Goal: Task Accomplishment & Management: Manage account settings

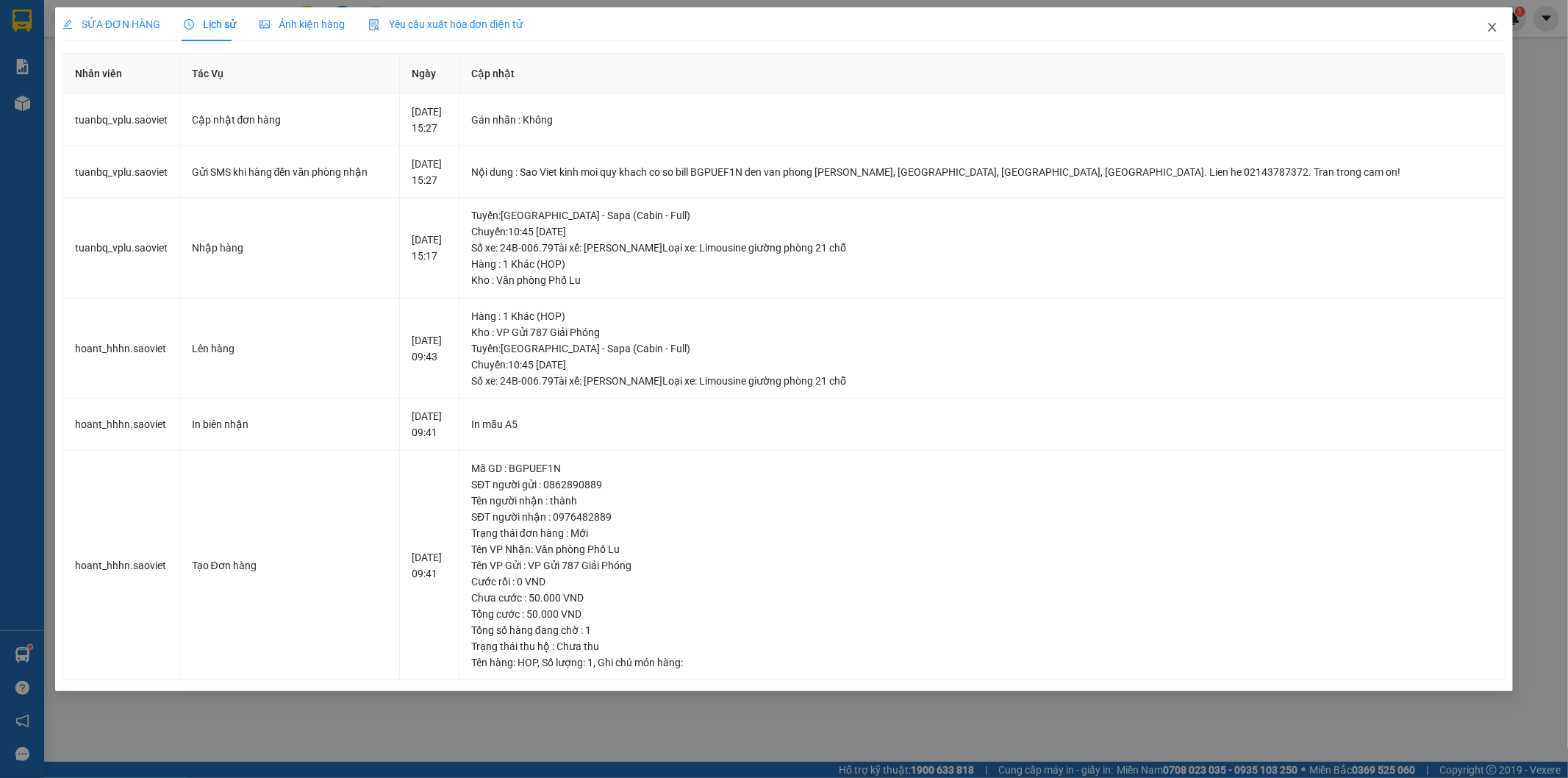
click at [1492, 33] on icon "close" at bounding box center [1491, 27] width 12 height 12
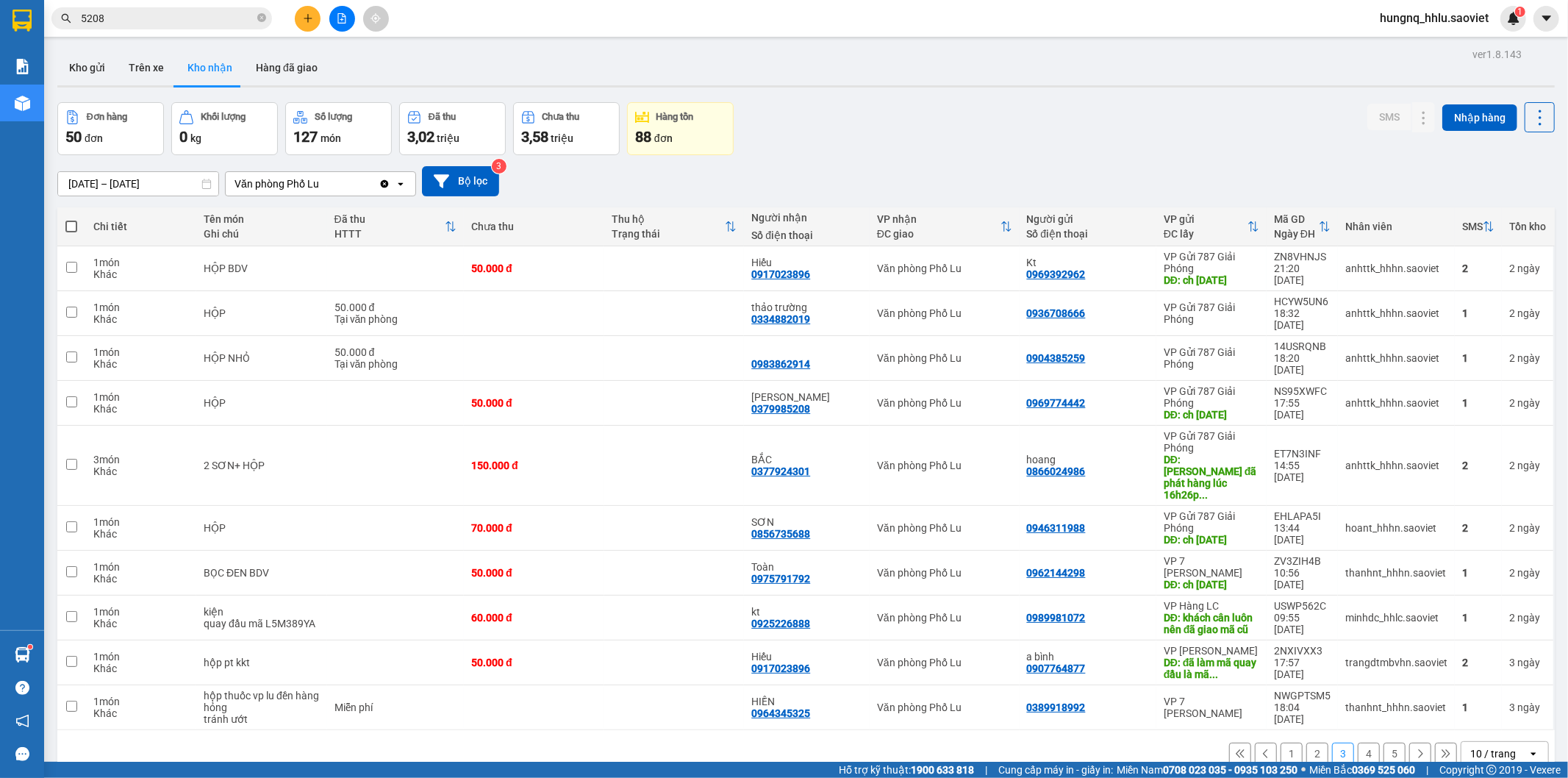
click at [140, 14] on input "5208" at bounding box center [167, 19] width 173 height 16
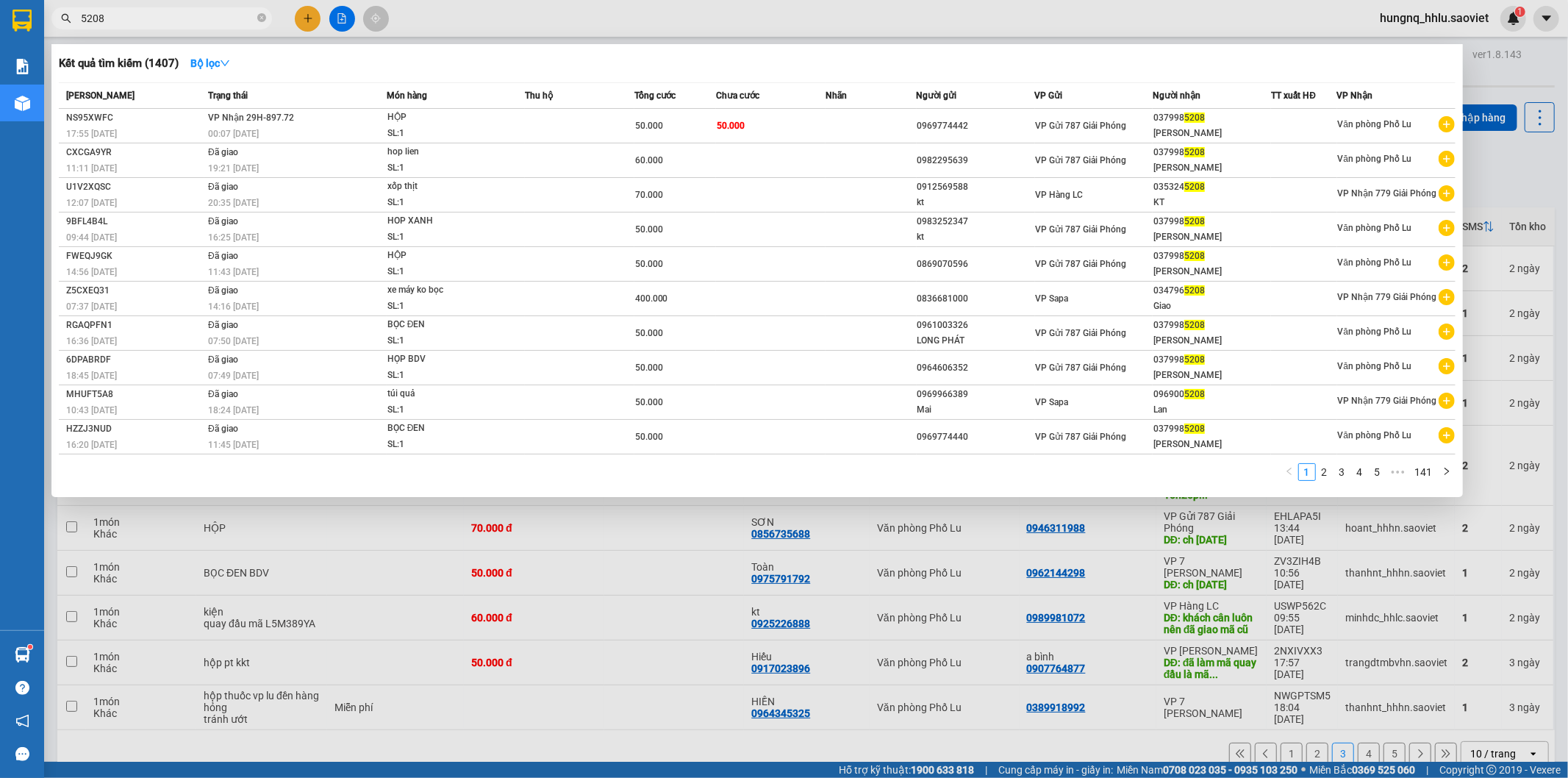
click at [140, 14] on input "5208" at bounding box center [167, 19] width 173 height 16
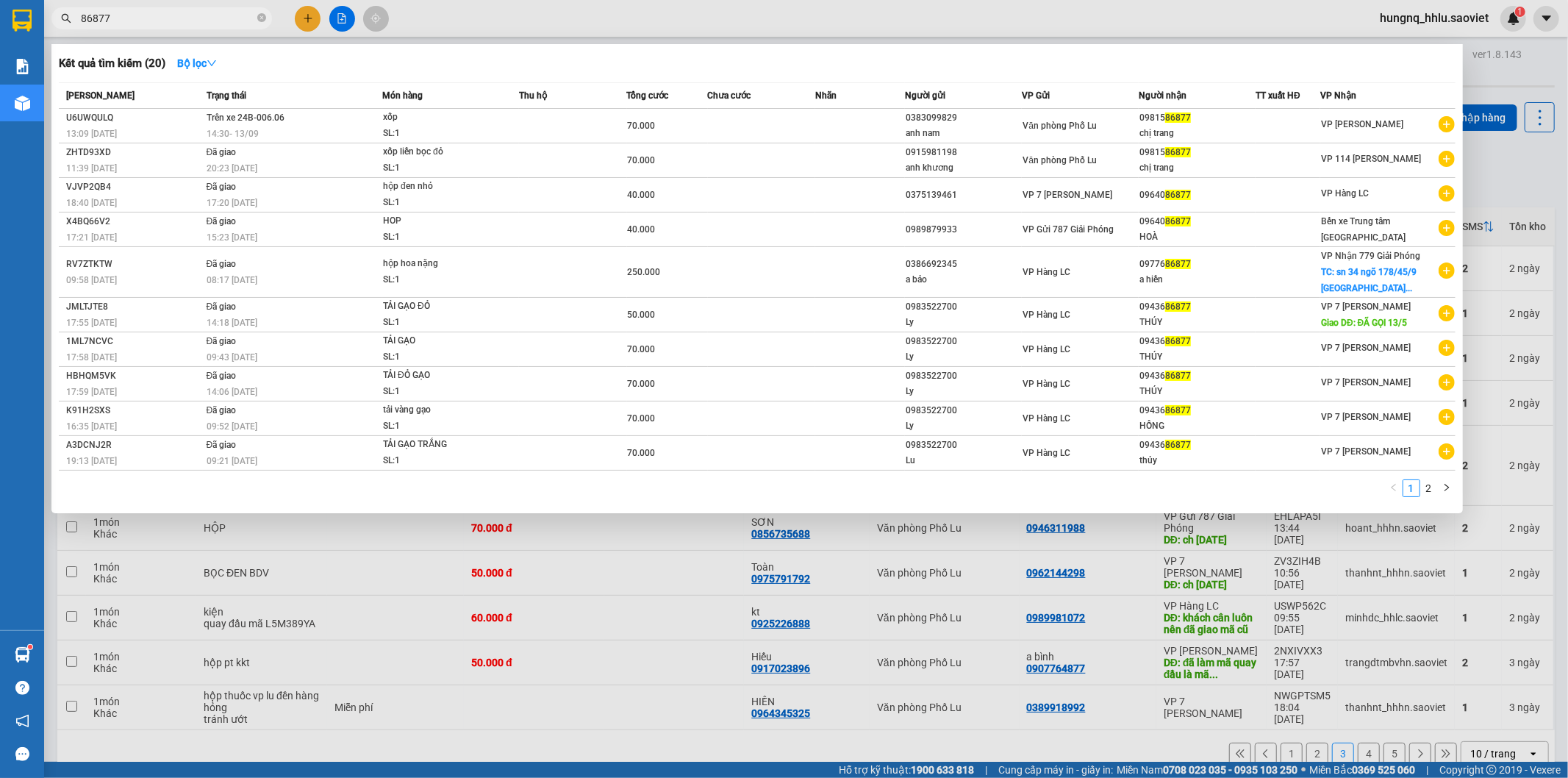
type input "86877"
click at [459, 717] on div at bounding box center [784, 389] width 1568 height 778
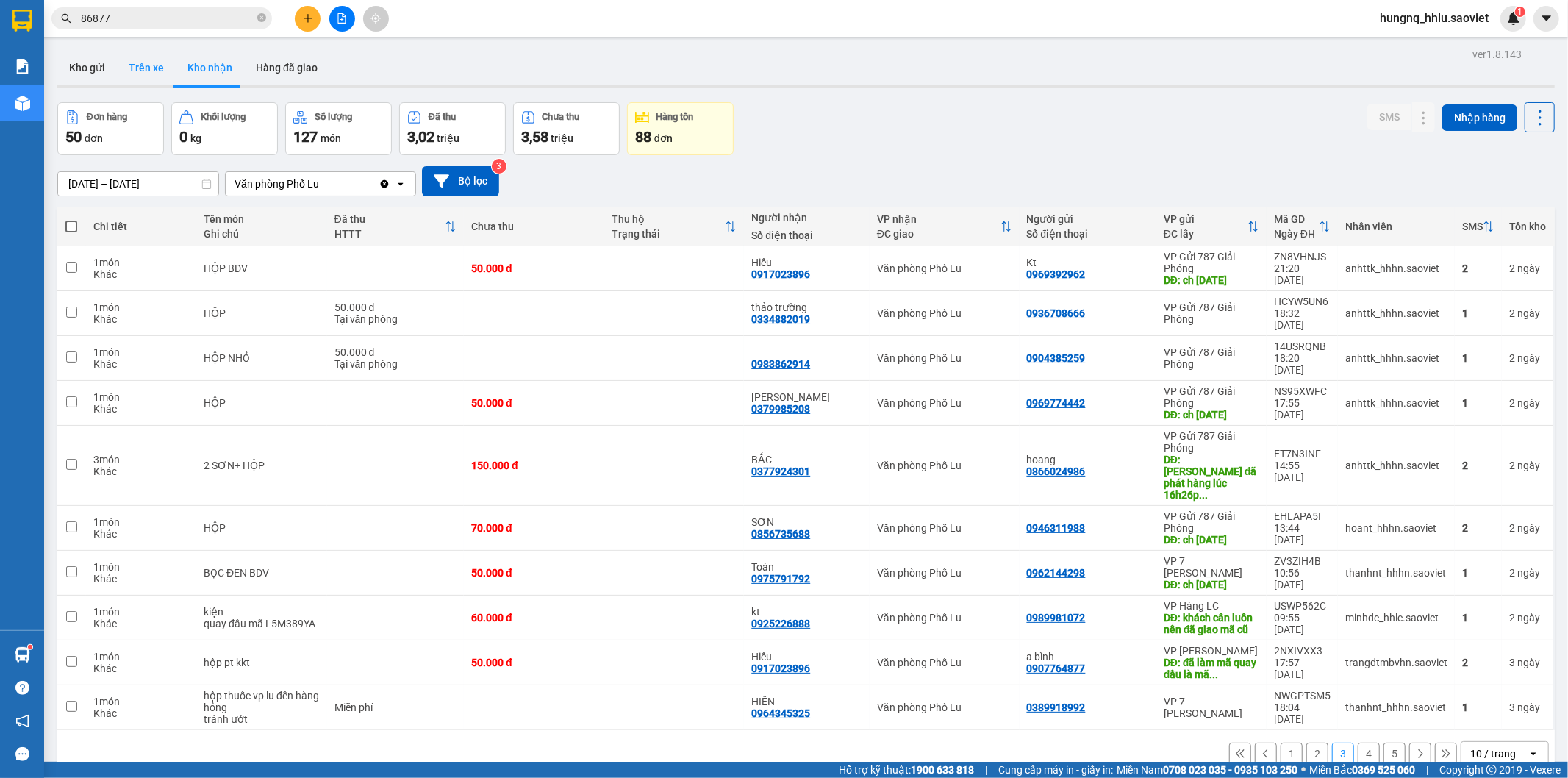
click at [167, 63] on button "Trên xe" at bounding box center [147, 67] width 59 height 35
type input "11/09/2025 – 13/09/2025"
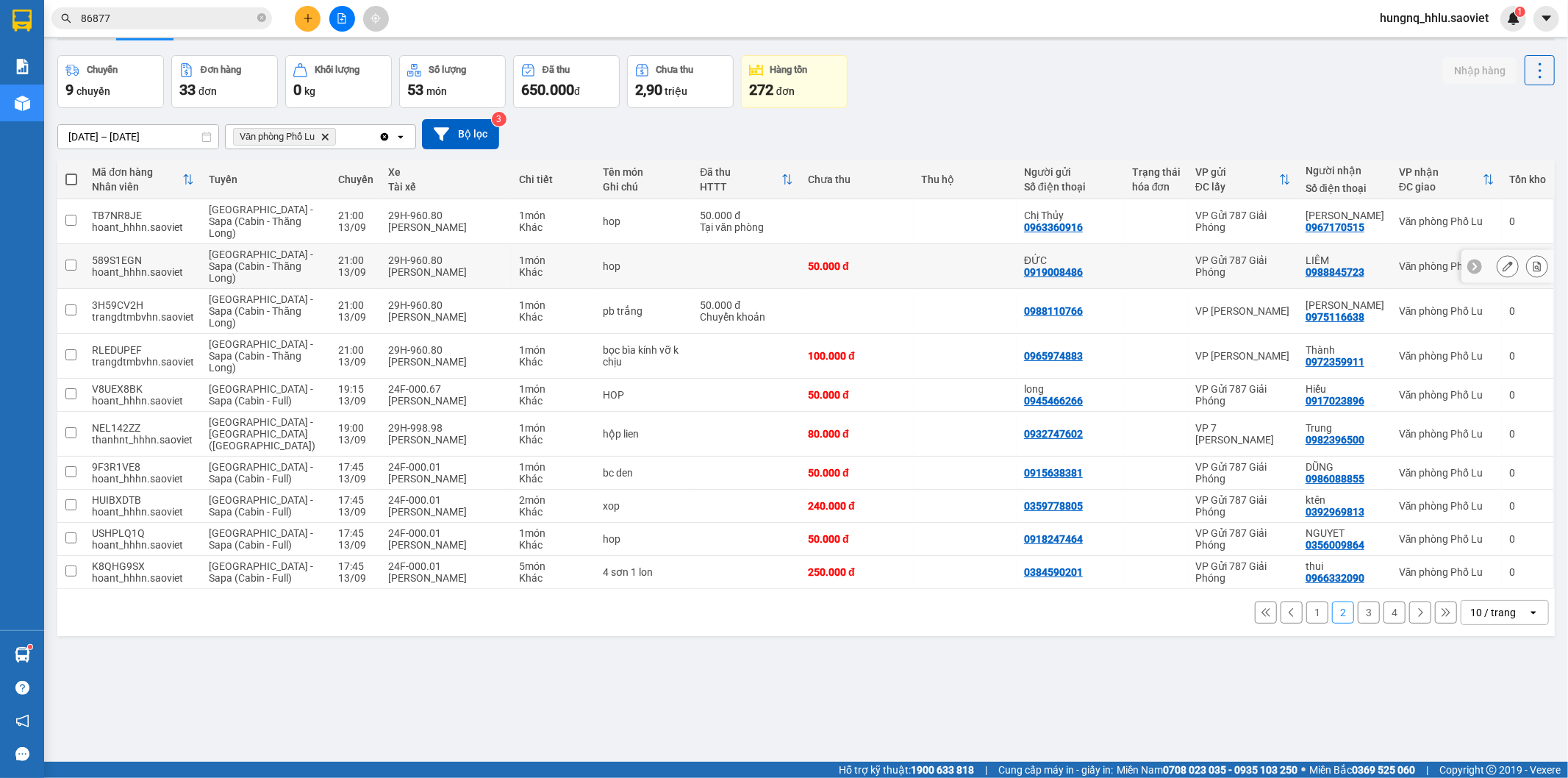
scroll to position [68, 0]
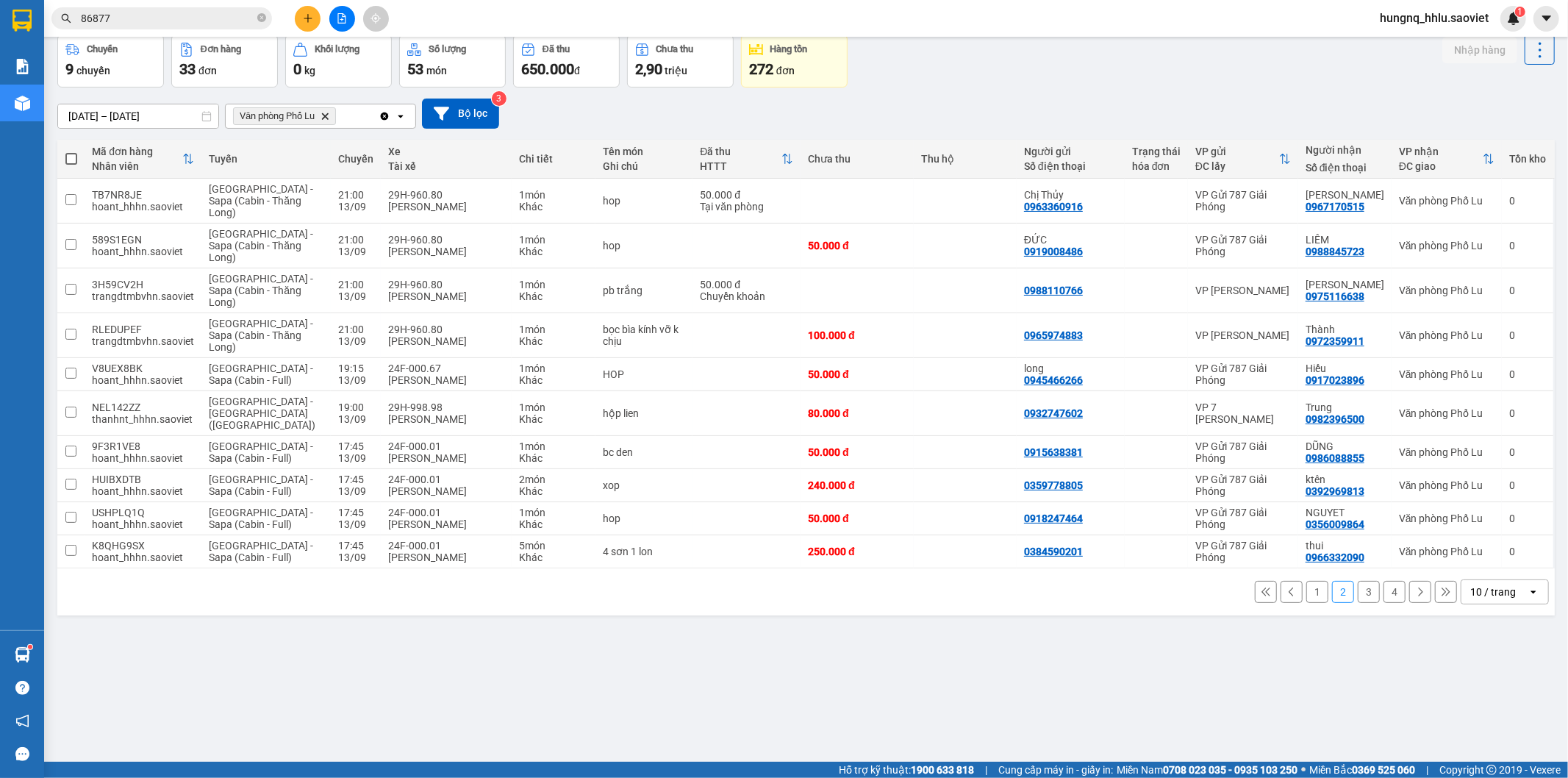
click at [1361, 587] on button "3" at bounding box center [1369, 592] width 22 height 22
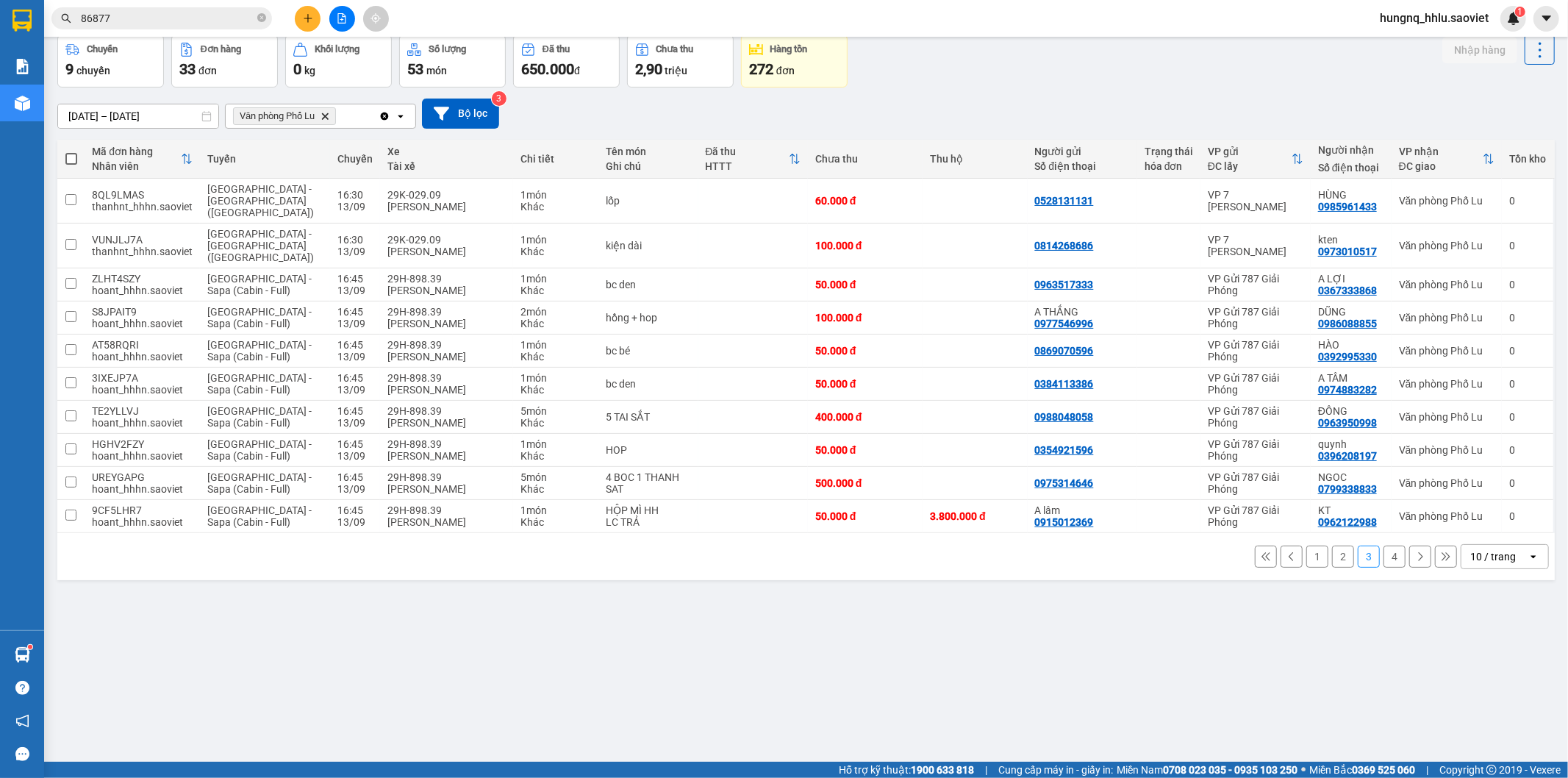
click at [1344, 544] on div "1 2 3 4 10 / trang open" at bounding box center [806, 556] width 1486 height 25
click at [1336, 545] on button "2" at bounding box center [1343, 556] width 22 height 22
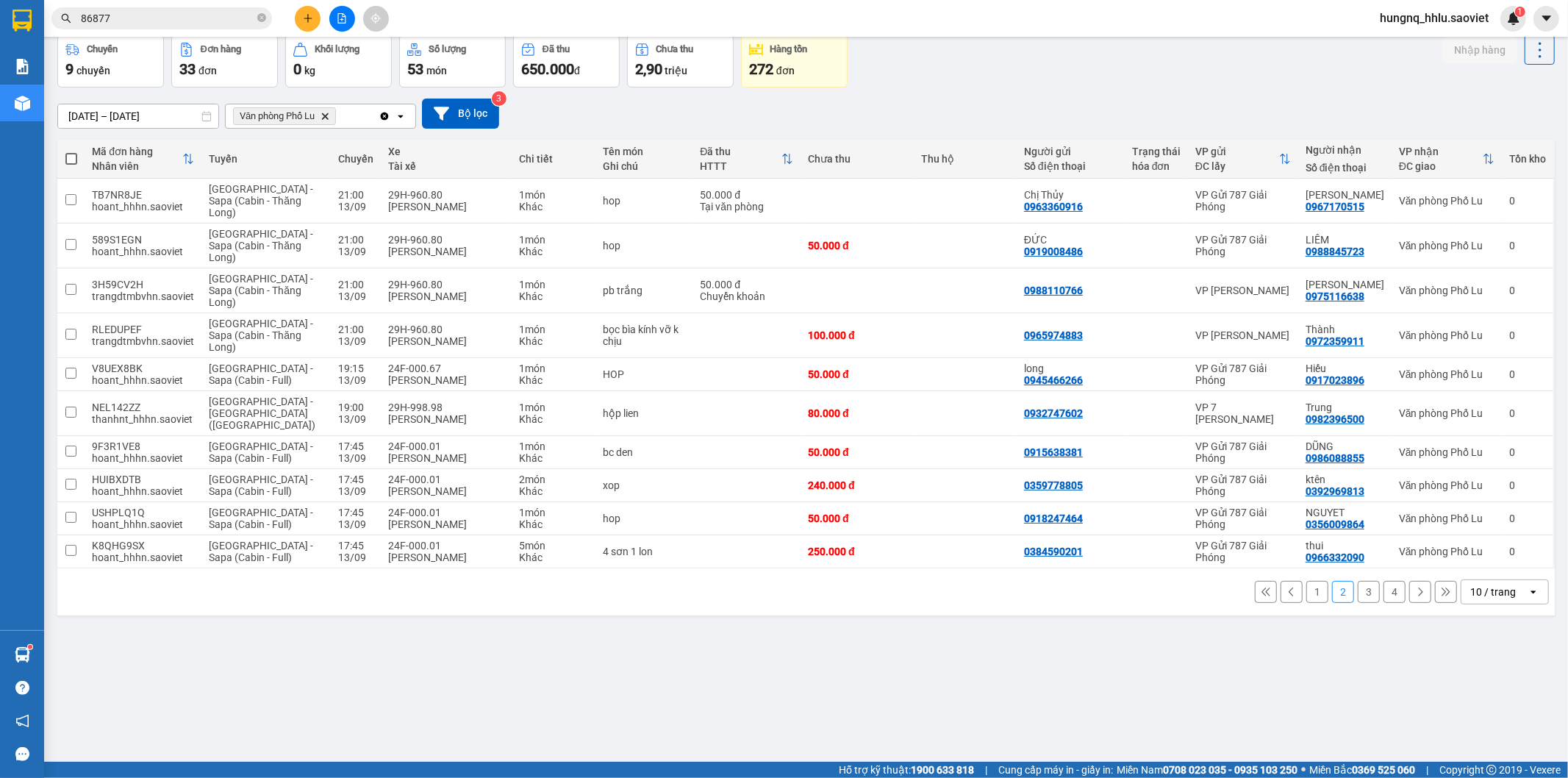
click at [1306, 584] on button "1" at bounding box center [1317, 592] width 22 height 22
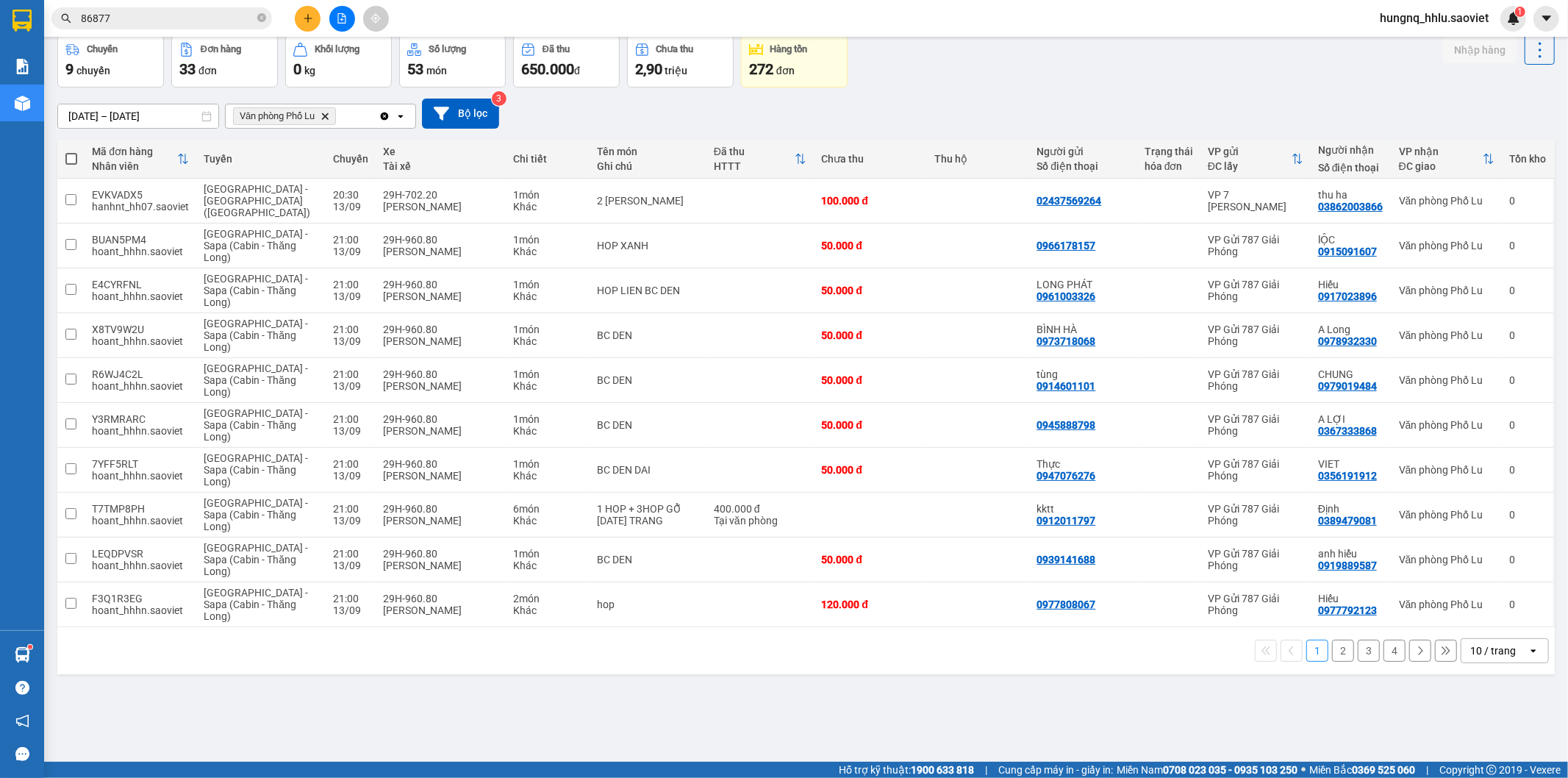
click at [1383, 642] on button "4" at bounding box center [1394, 650] width 22 height 22
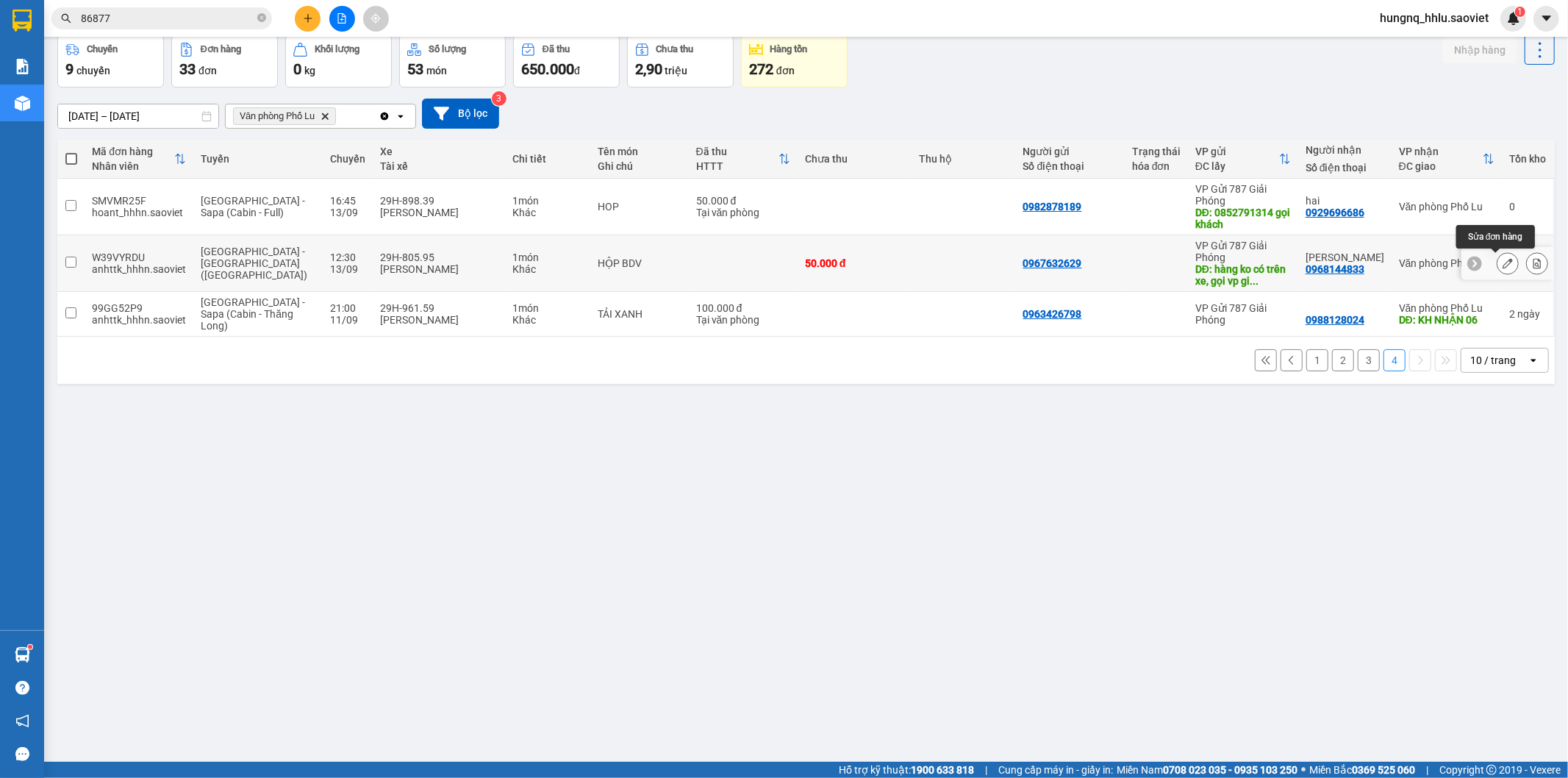
click at [1497, 269] on button at bounding box center [1507, 263] width 21 height 26
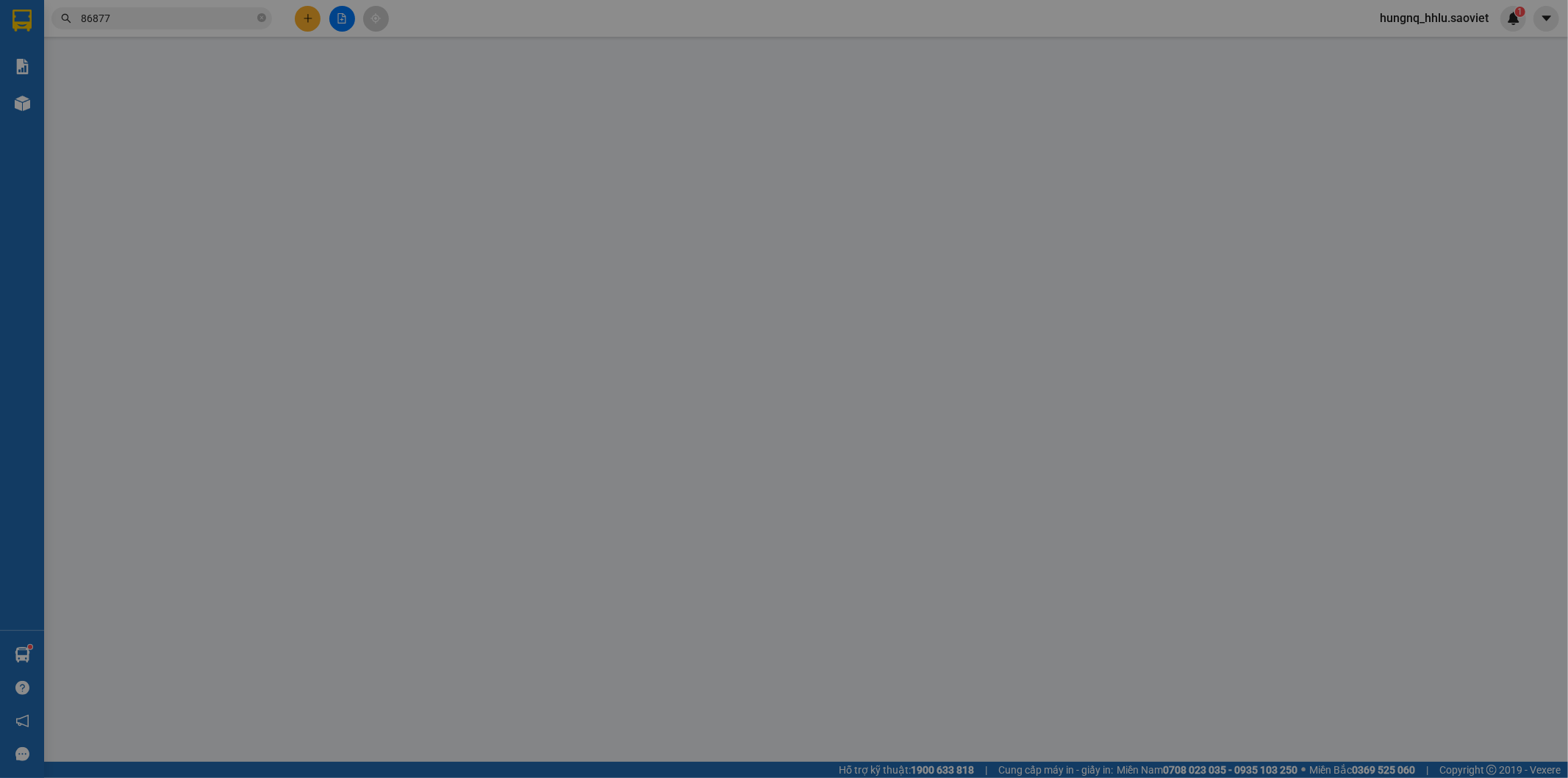
type input "0967632629"
type input "hàng ko có trên xe, gọi vp giải phóng không ai nghe máy"
type input "0968144833"
type input "MẠNH HẢI"
type input "50.000"
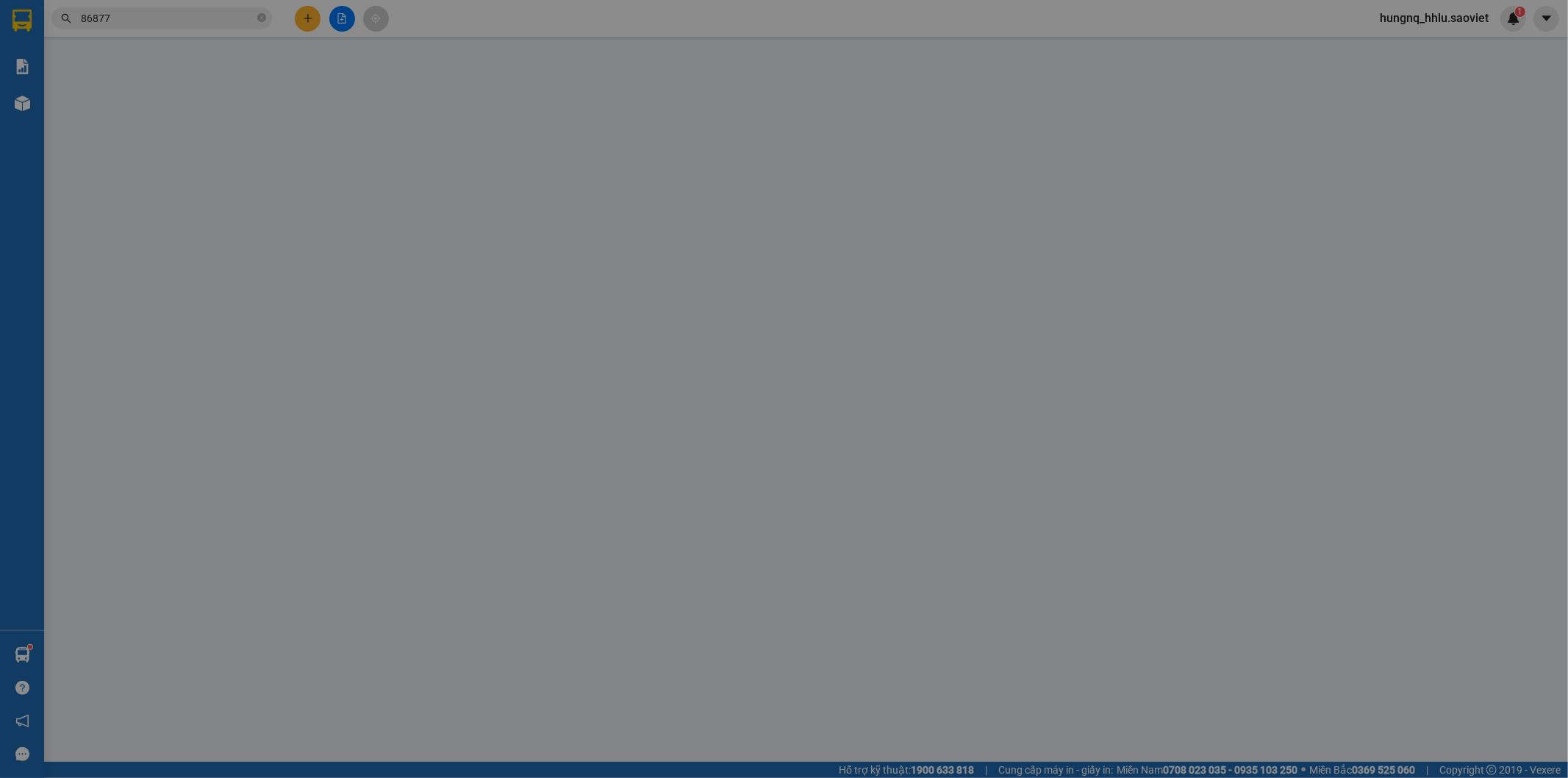
type input "50.000"
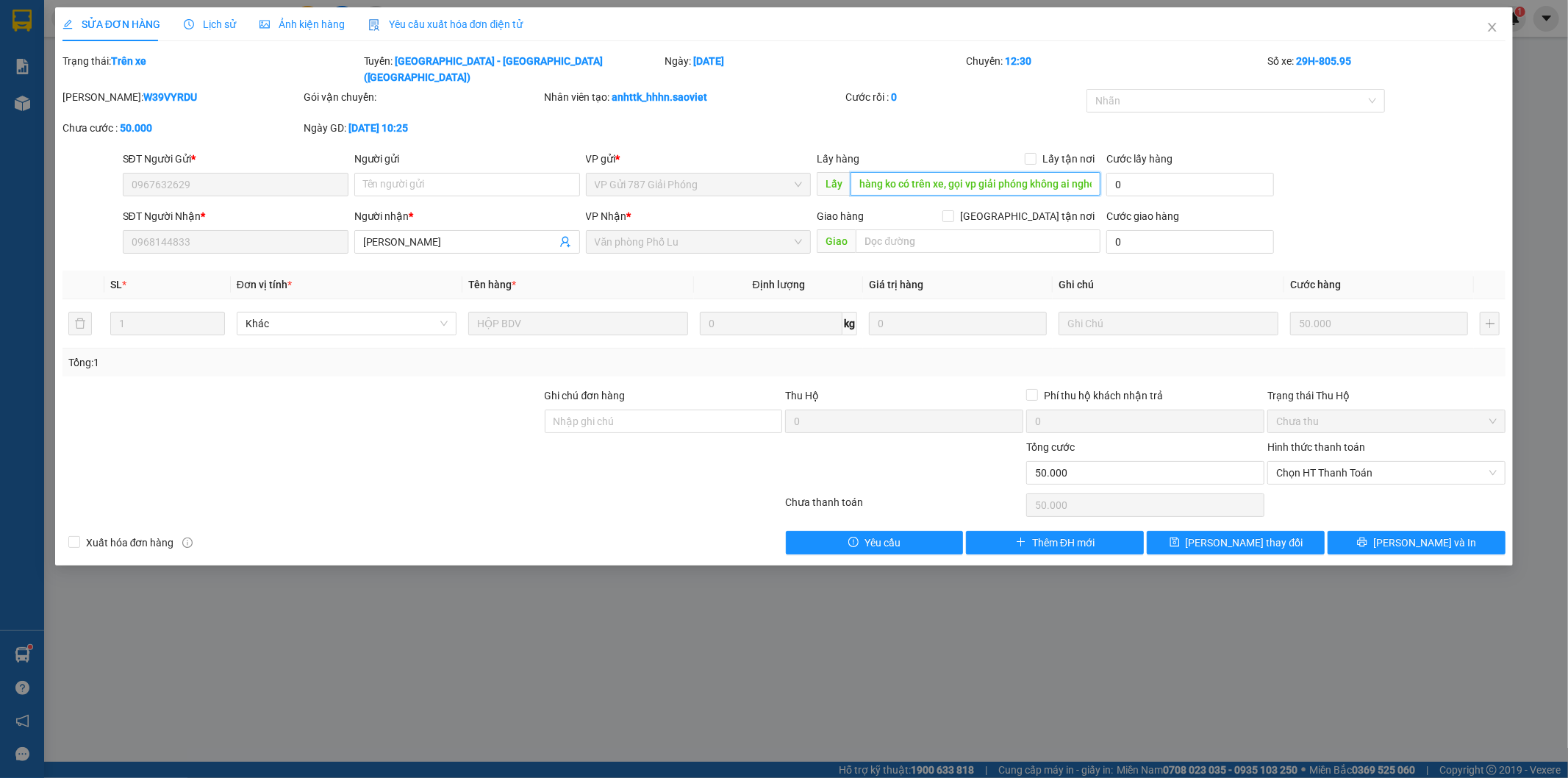
click at [1075, 172] on input "hàng ko có trên xe, gọi vp giải phóng không ai nghe máy" at bounding box center [975, 183] width 250 height 23
click at [1076, 181] on div "Lấy hàng Lấy tận nơi Lấy hàng ko có trên xe, gọi vp giải phóng không ai nghe máy" at bounding box center [957, 177] width 283 height 52
click at [1093, 172] on input "hàng ko có trên xe, gọi vp giải phóng không ai nghe máy" at bounding box center [975, 183] width 250 height 23
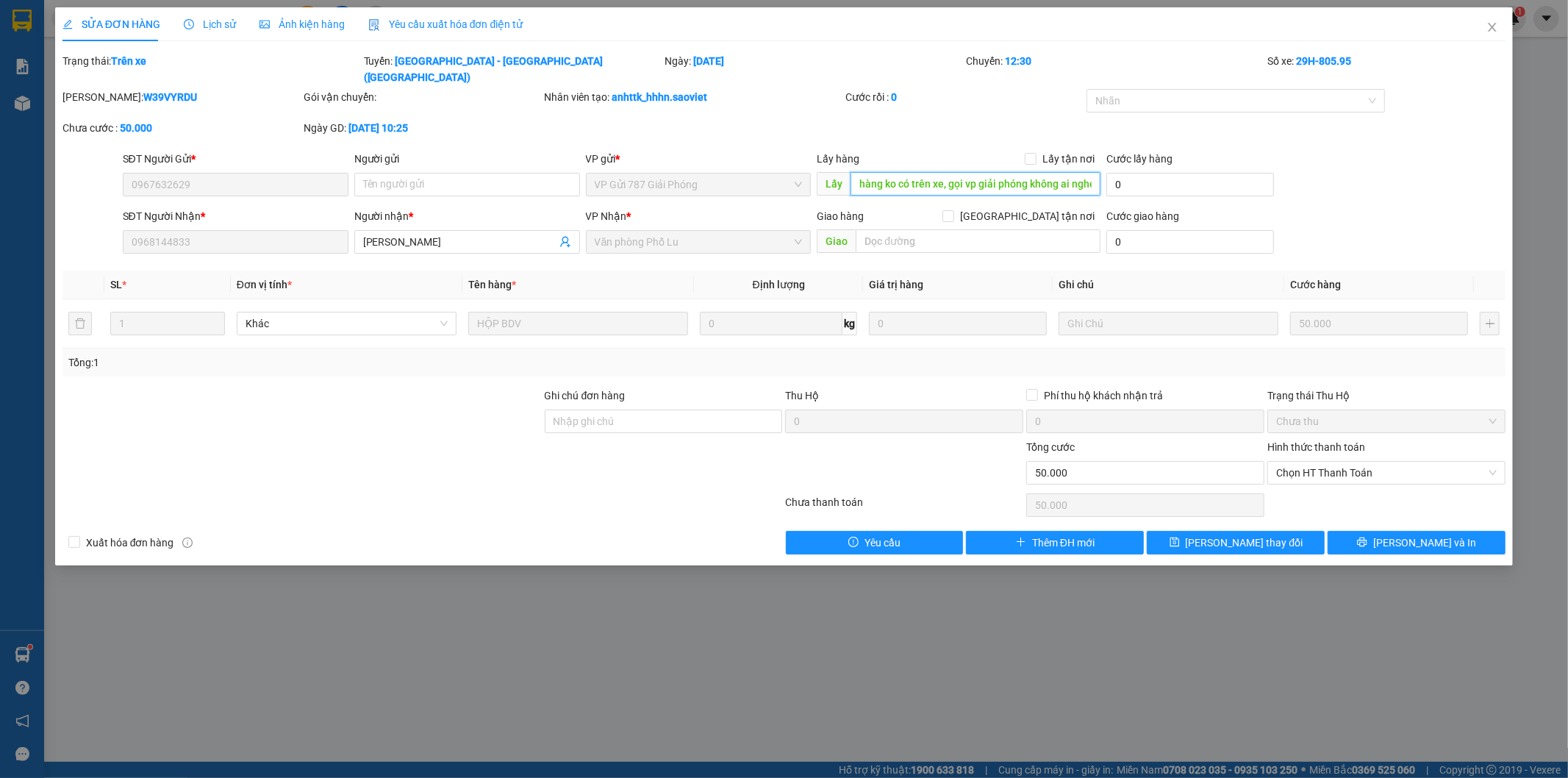
click at [1092, 172] on input "hàng ko có trên xe, gọi vp giải phóng không ai nghe máy" at bounding box center [975, 183] width 250 height 23
click at [1503, 32] on span "Close" at bounding box center [1492, 28] width 41 height 41
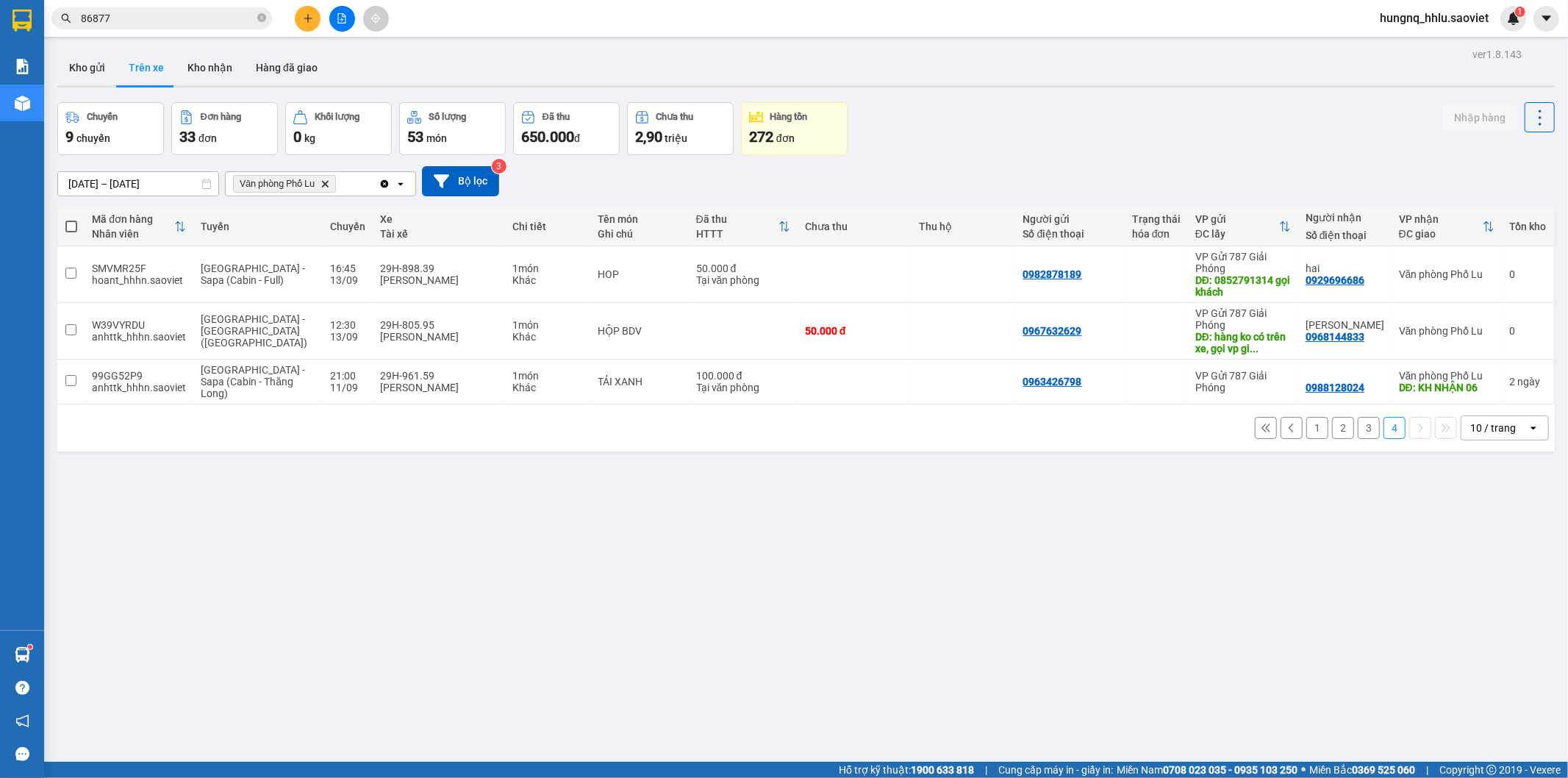
click at [1358, 423] on button "3" at bounding box center [1369, 427] width 22 height 22
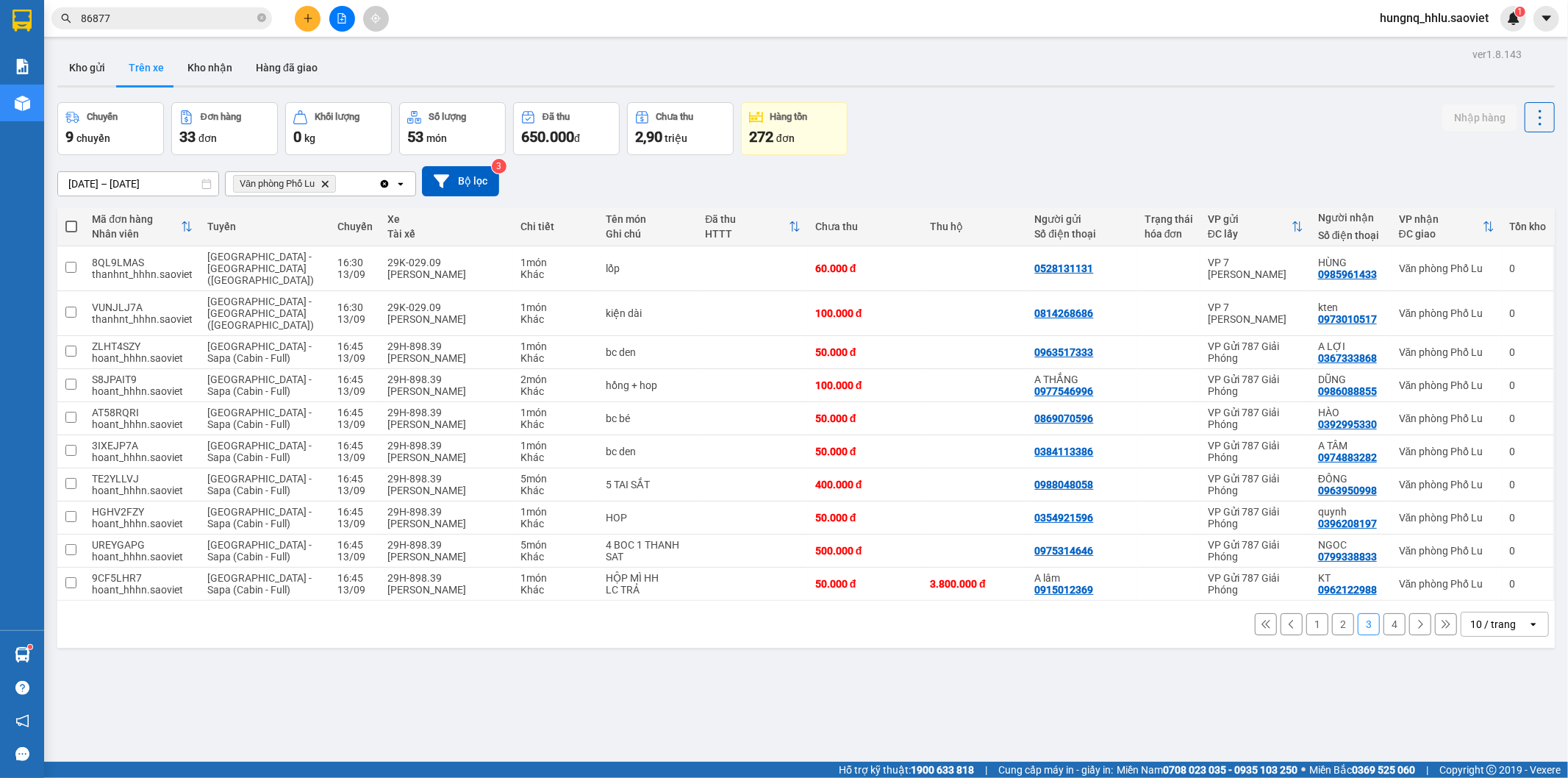
click at [1332, 613] on button "2" at bounding box center [1343, 624] width 22 height 22
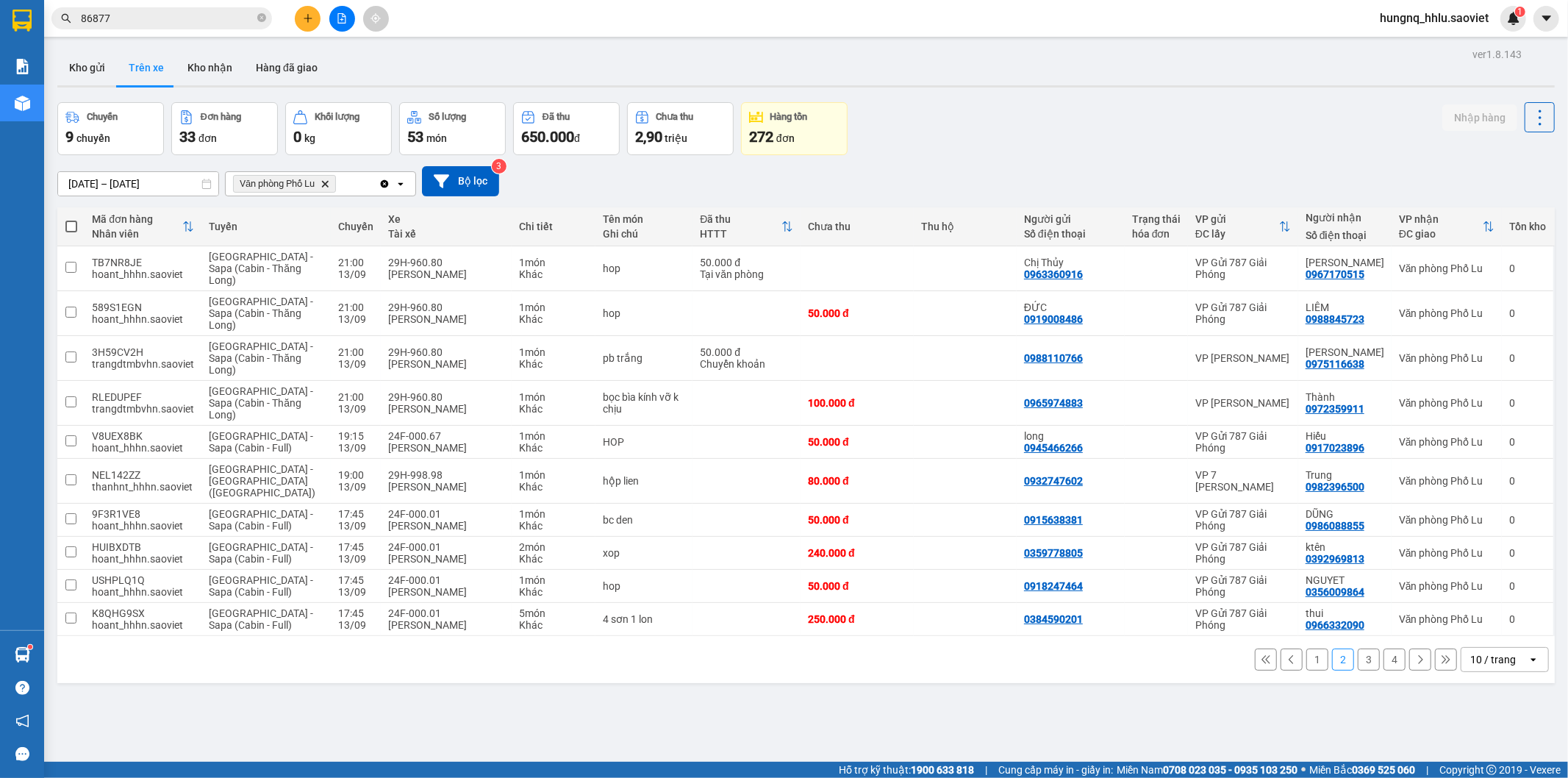
click at [1306, 648] on button "1" at bounding box center [1317, 659] width 22 height 22
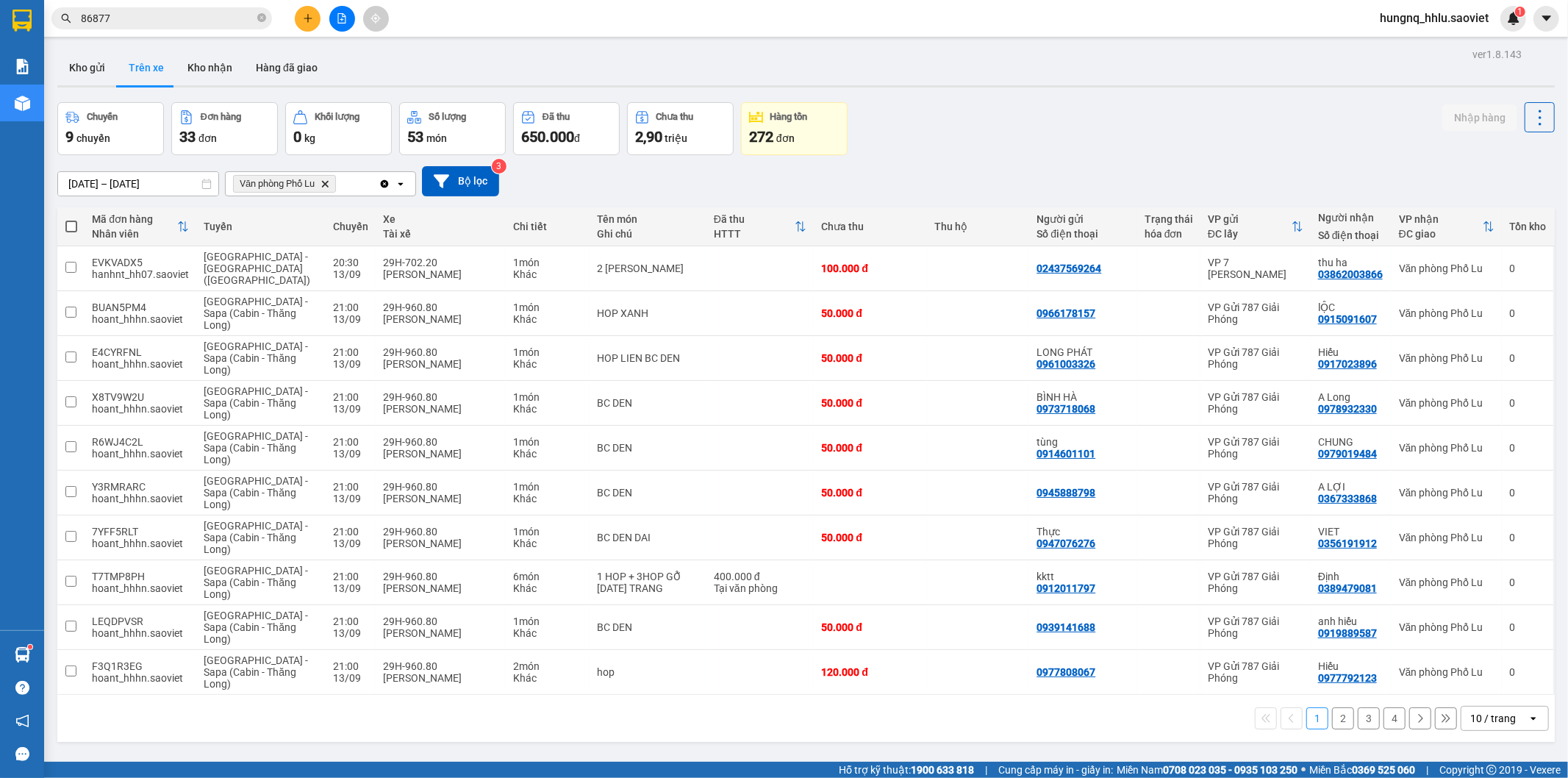
click at [1332, 712] on button "2" at bounding box center [1343, 718] width 22 height 22
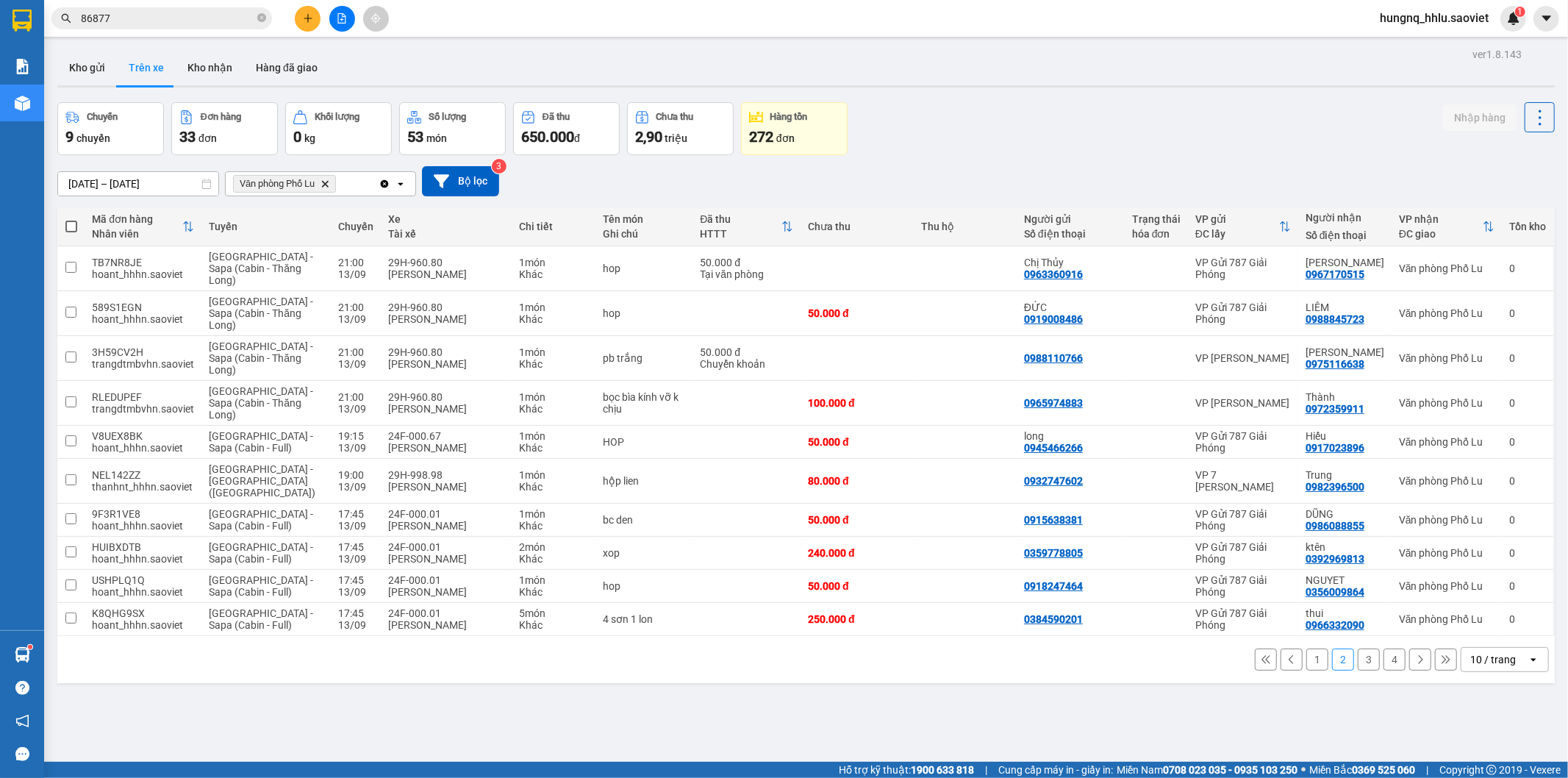
click at [1306, 651] on button "1" at bounding box center [1317, 659] width 22 height 22
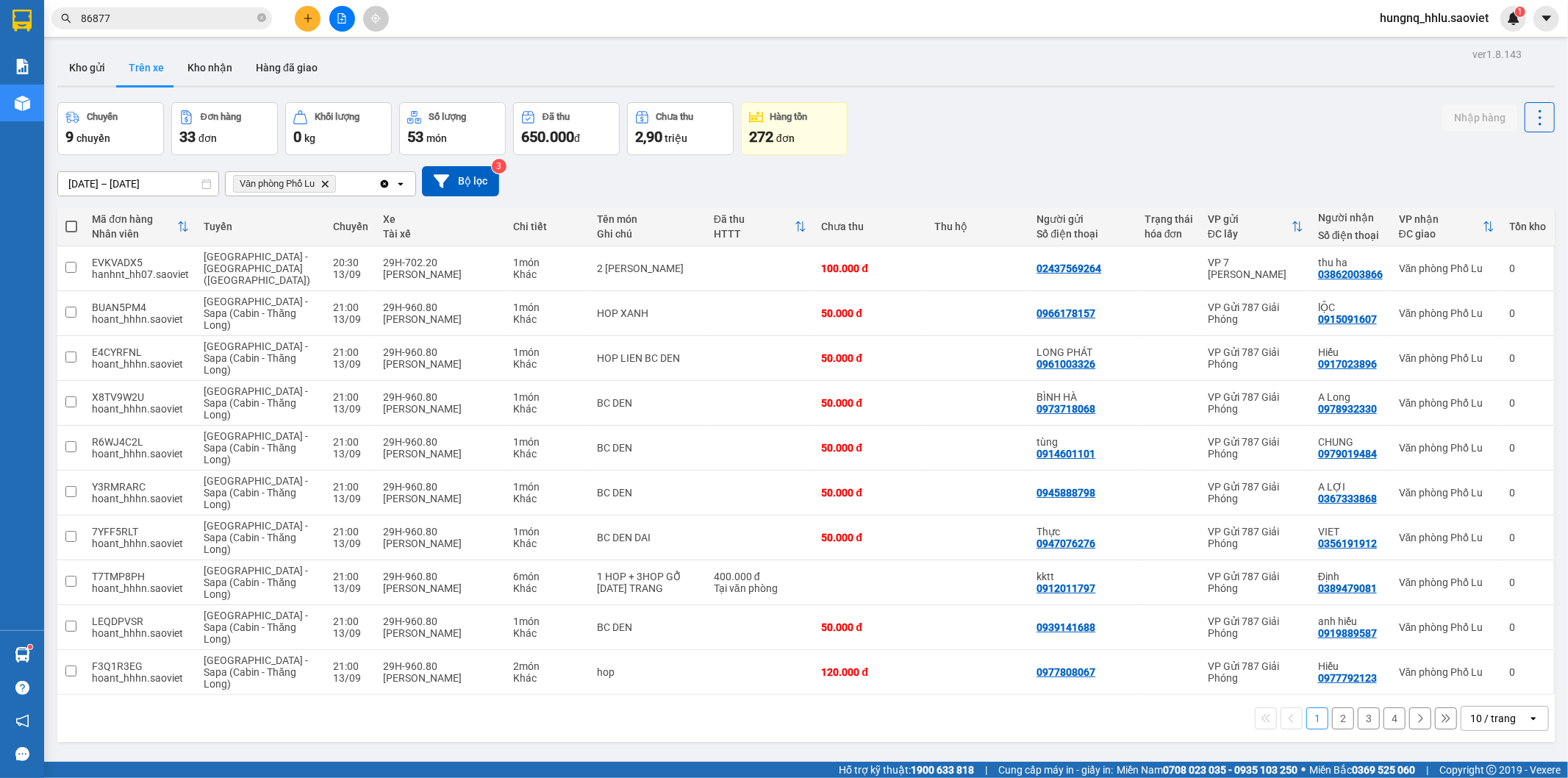
click at [1333, 707] on button "2" at bounding box center [1343, 718] width 22 height 22
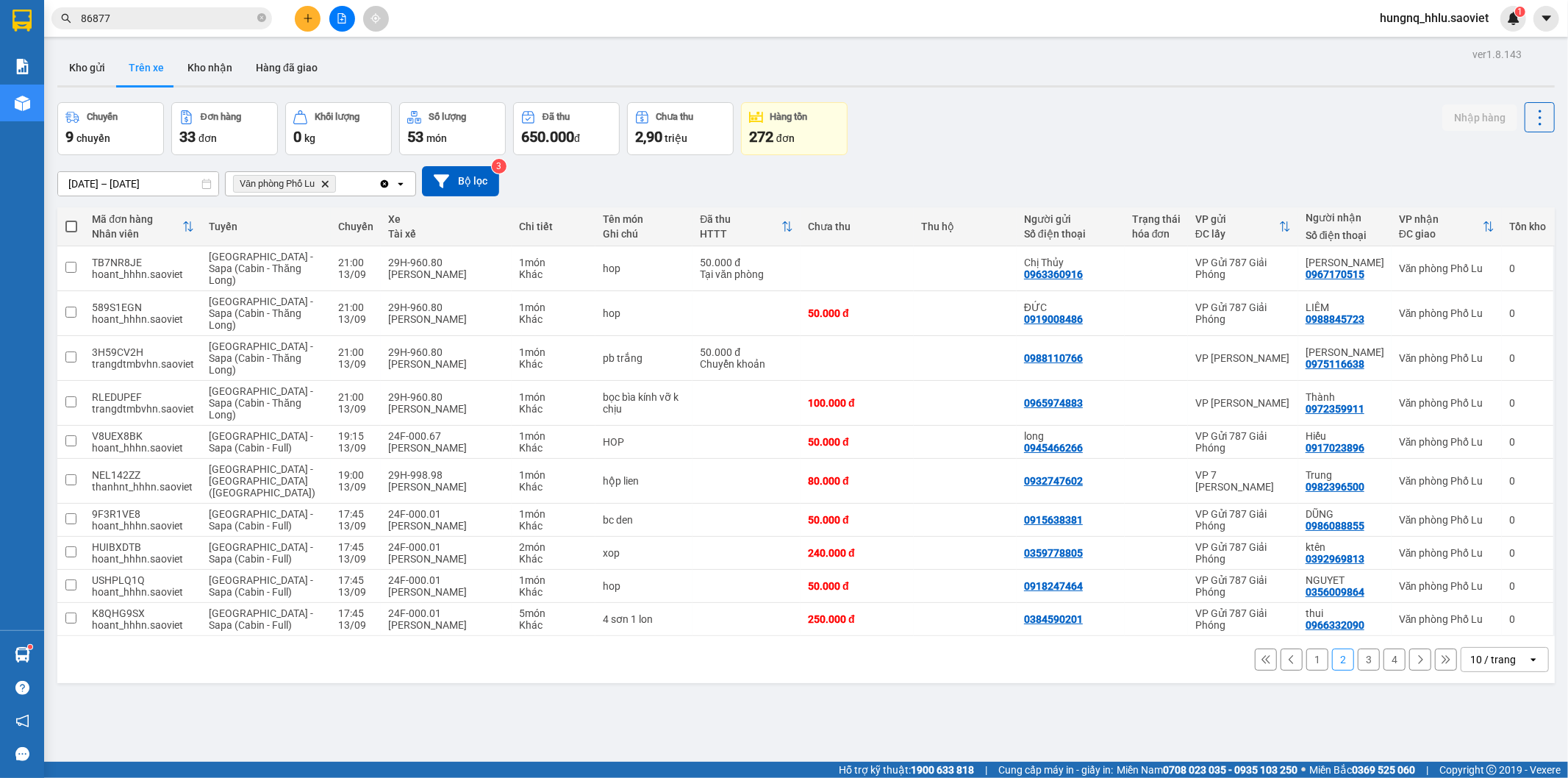
click at [1361, 651] on button "3" at bounding box center [1369, 659] width 22 height 22
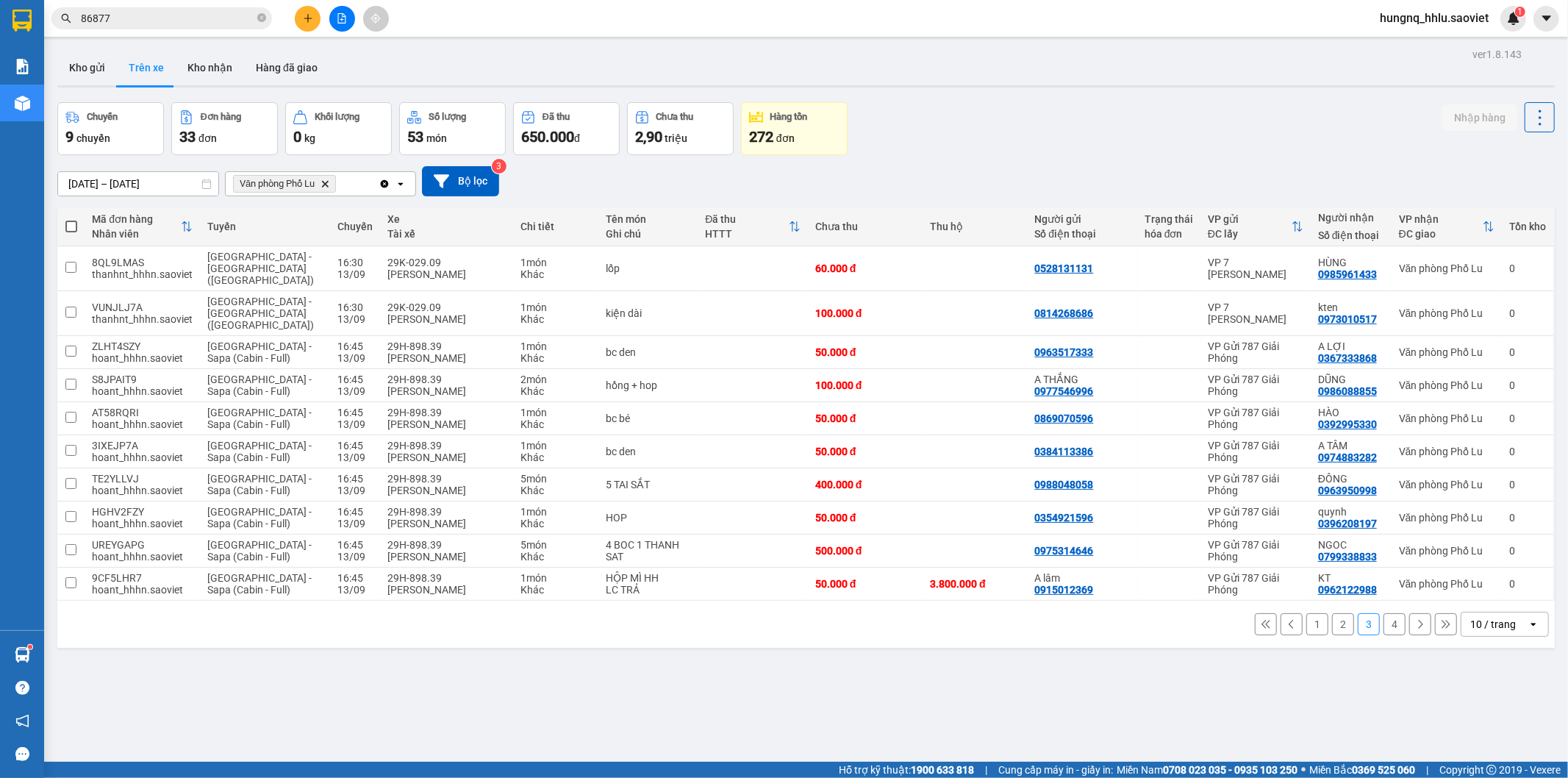
click at [1386, 613] on button "4" at bounding box center [1394, 624] width 22 height 22
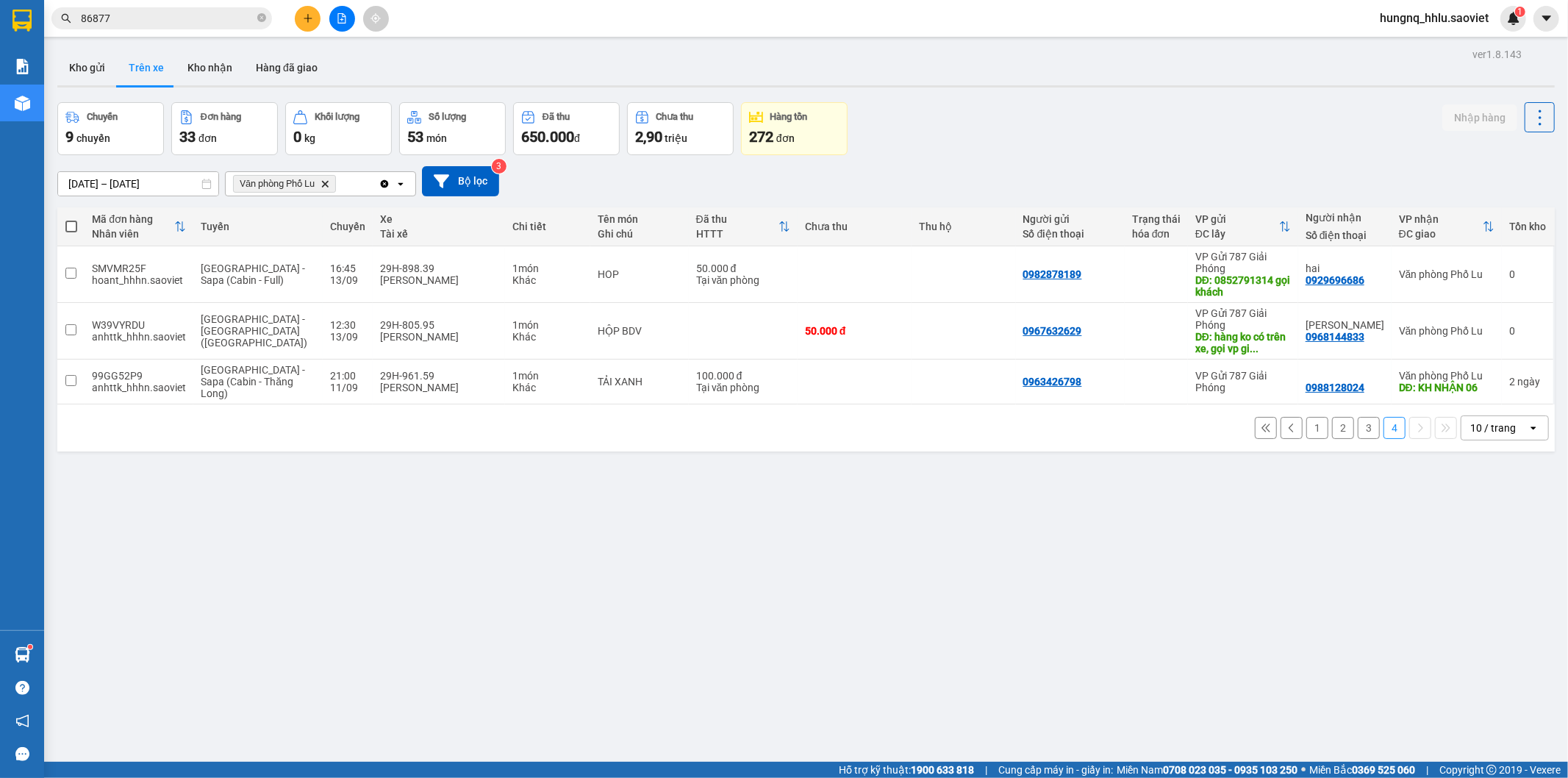
click at [1358, 432] on button "3" at bounding box center [1369, 427] width 22 height 22
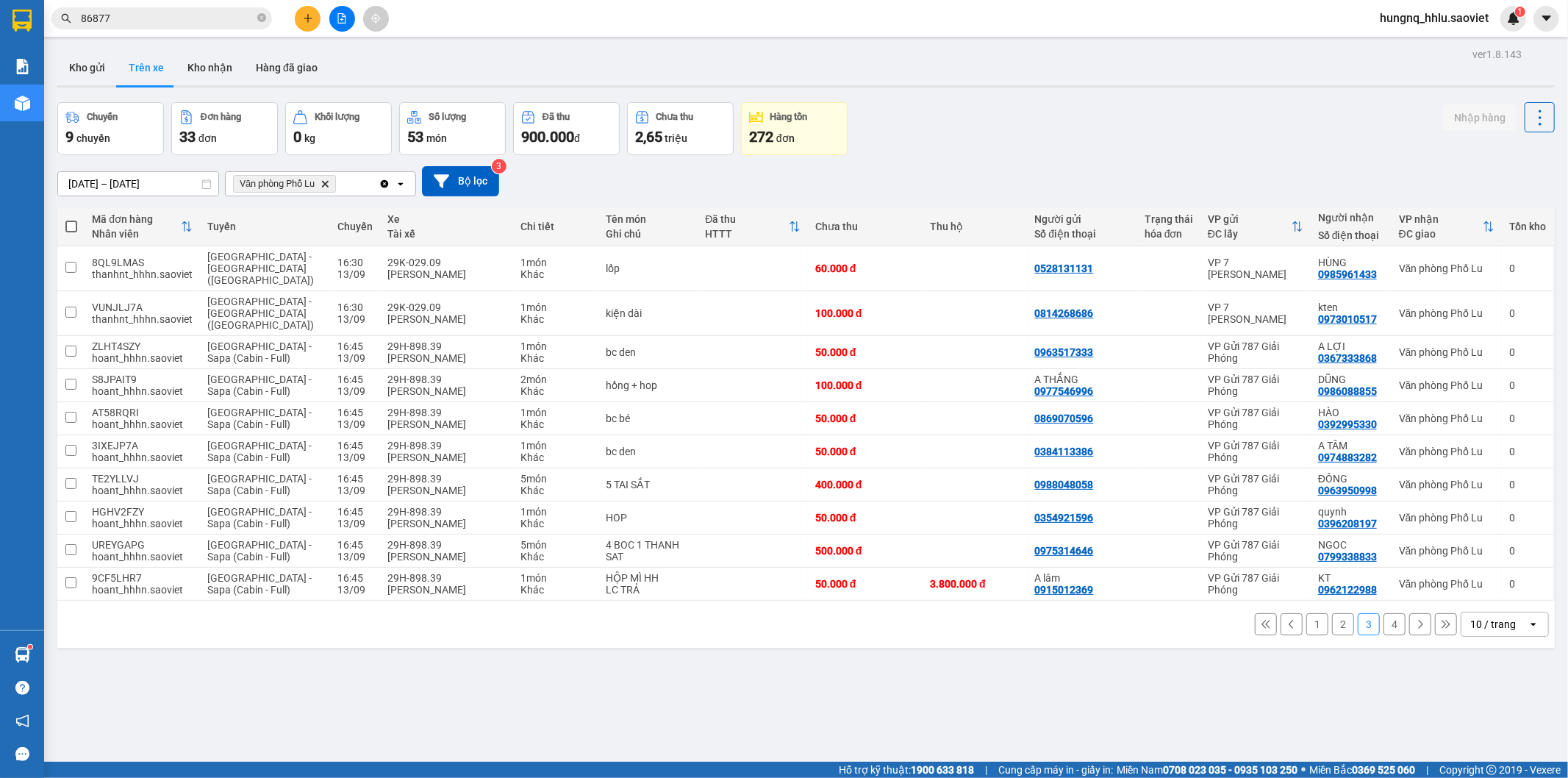
click at [1336, 613] on button "2" at bounding box center [1343, 624] width 22 height 22
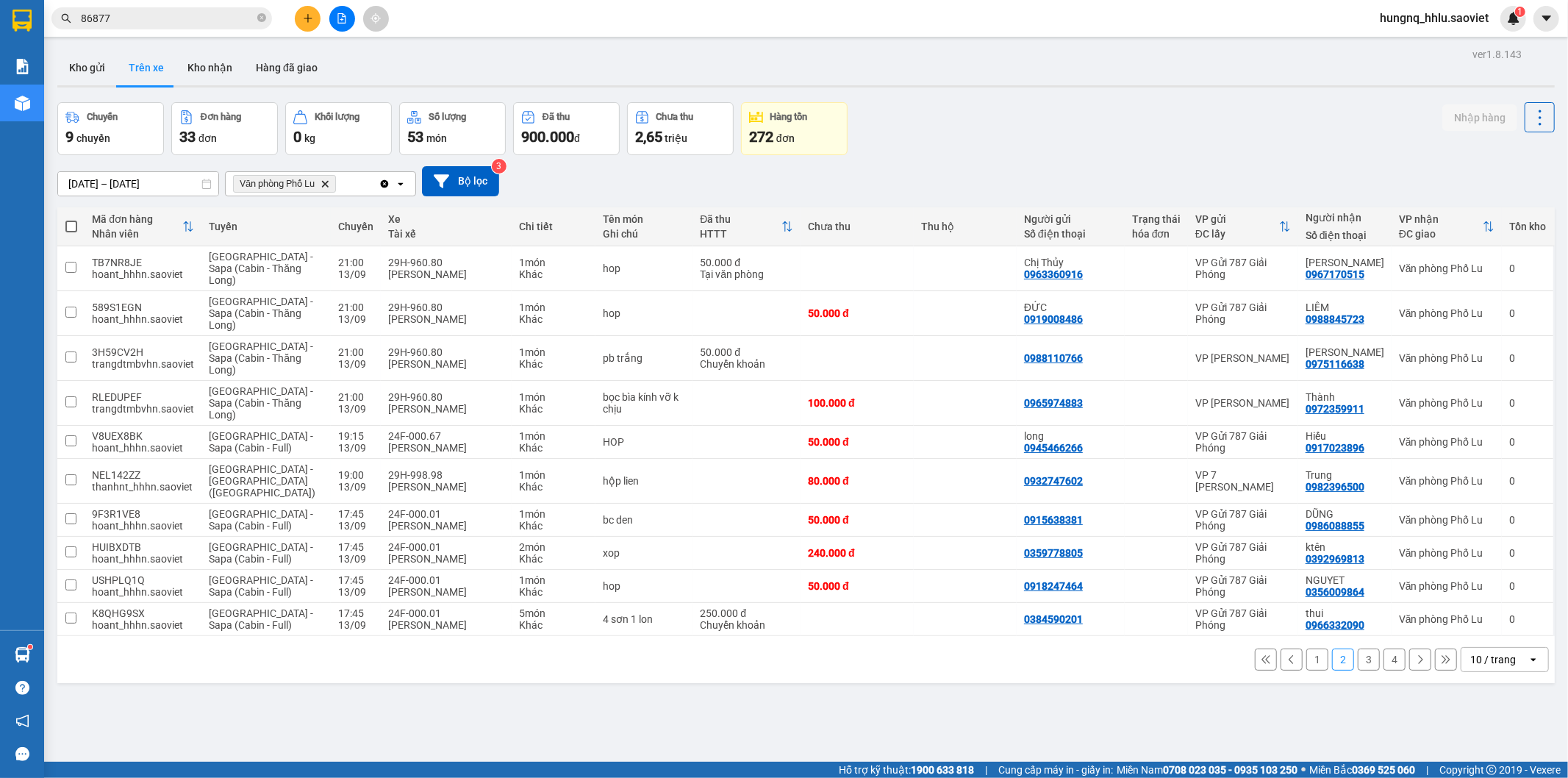
click at [1306, 651] on button "1" at bounding box center [1317, 659] width 22 height 22
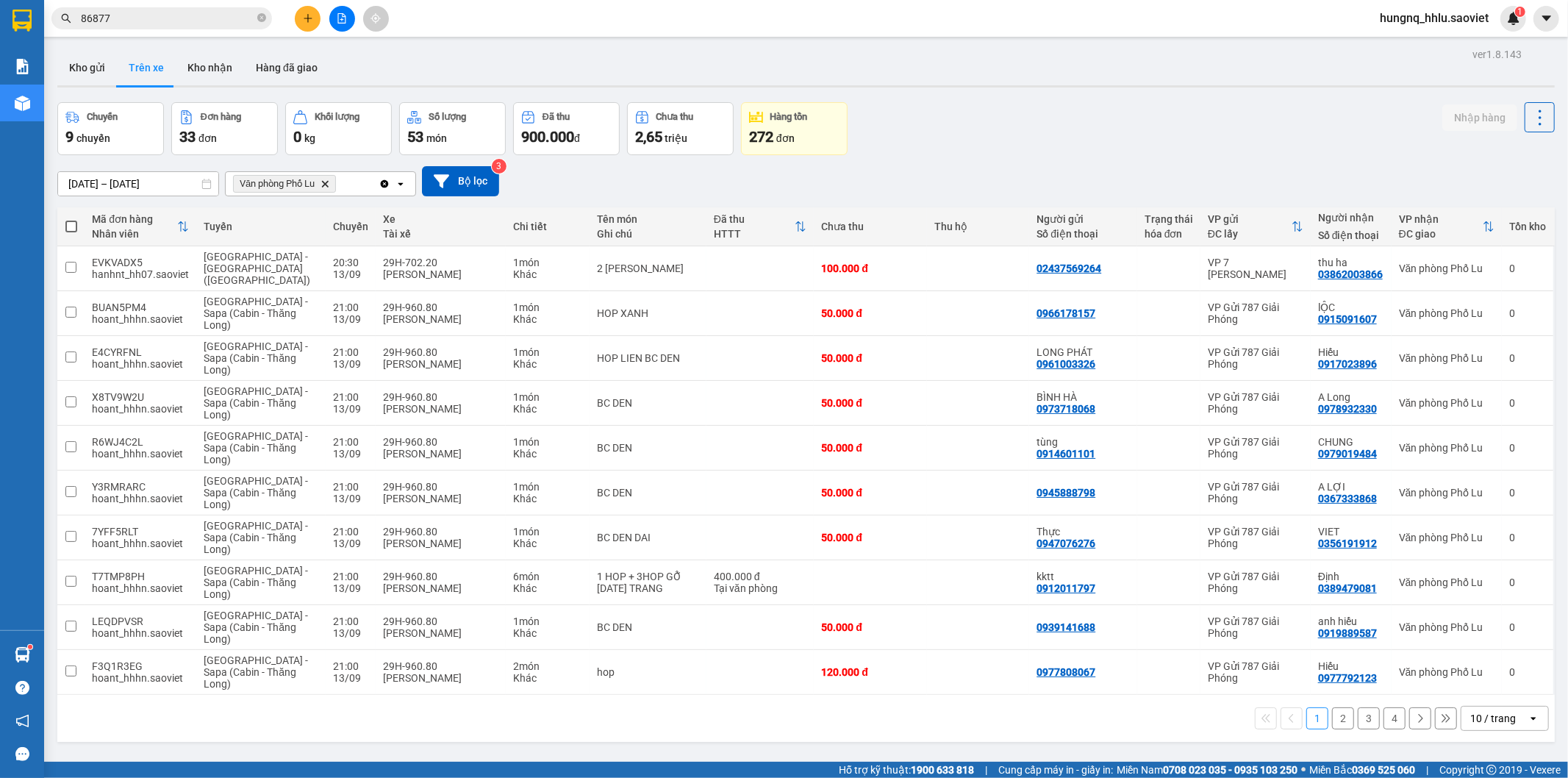
click at [1332, 707] on button "2" at bounding box center [1343, 718] width 22 height 22
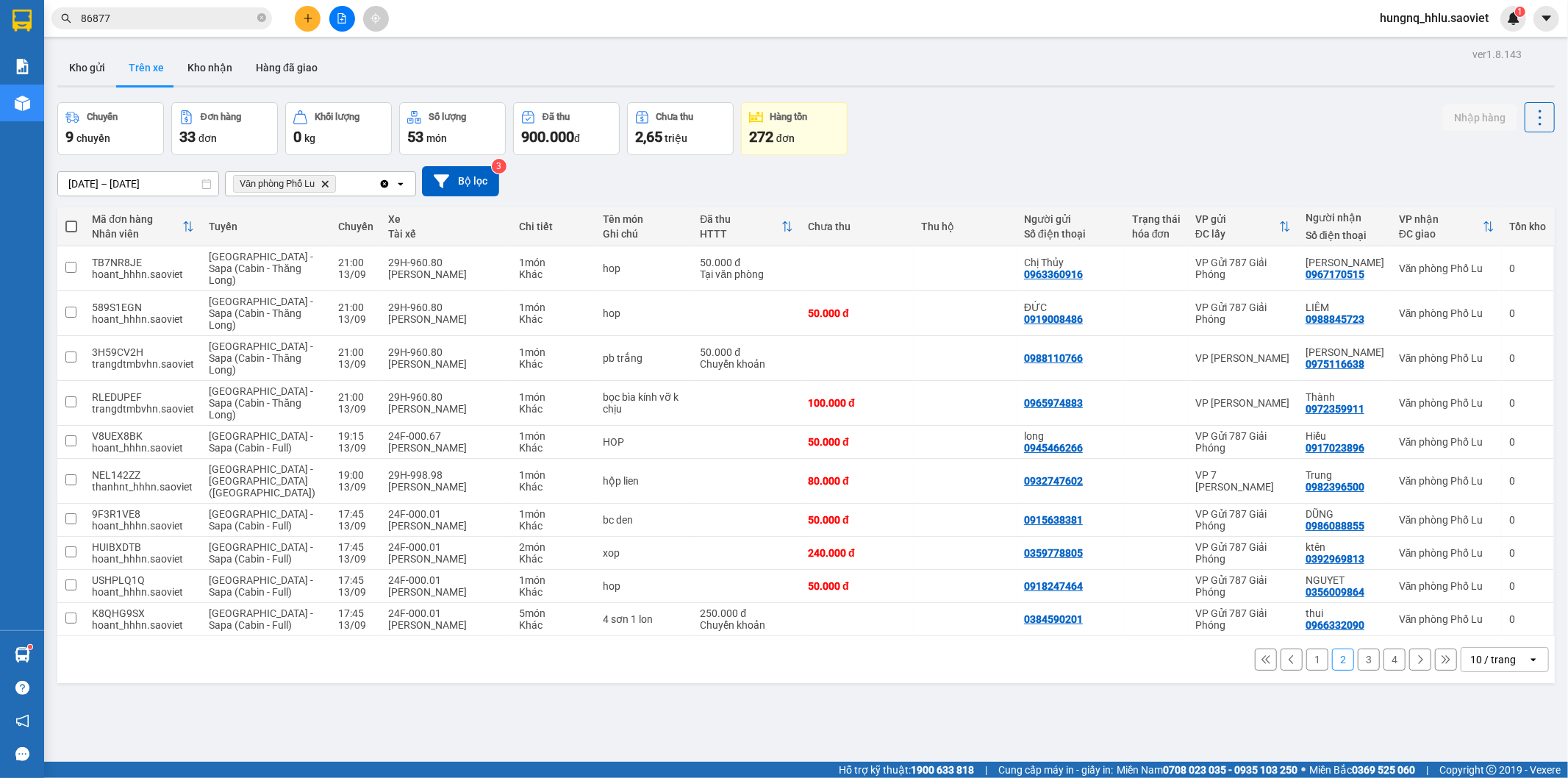
click at [1358, 648] on button "3" at bounding box center [1369, 659] width 22 height 22
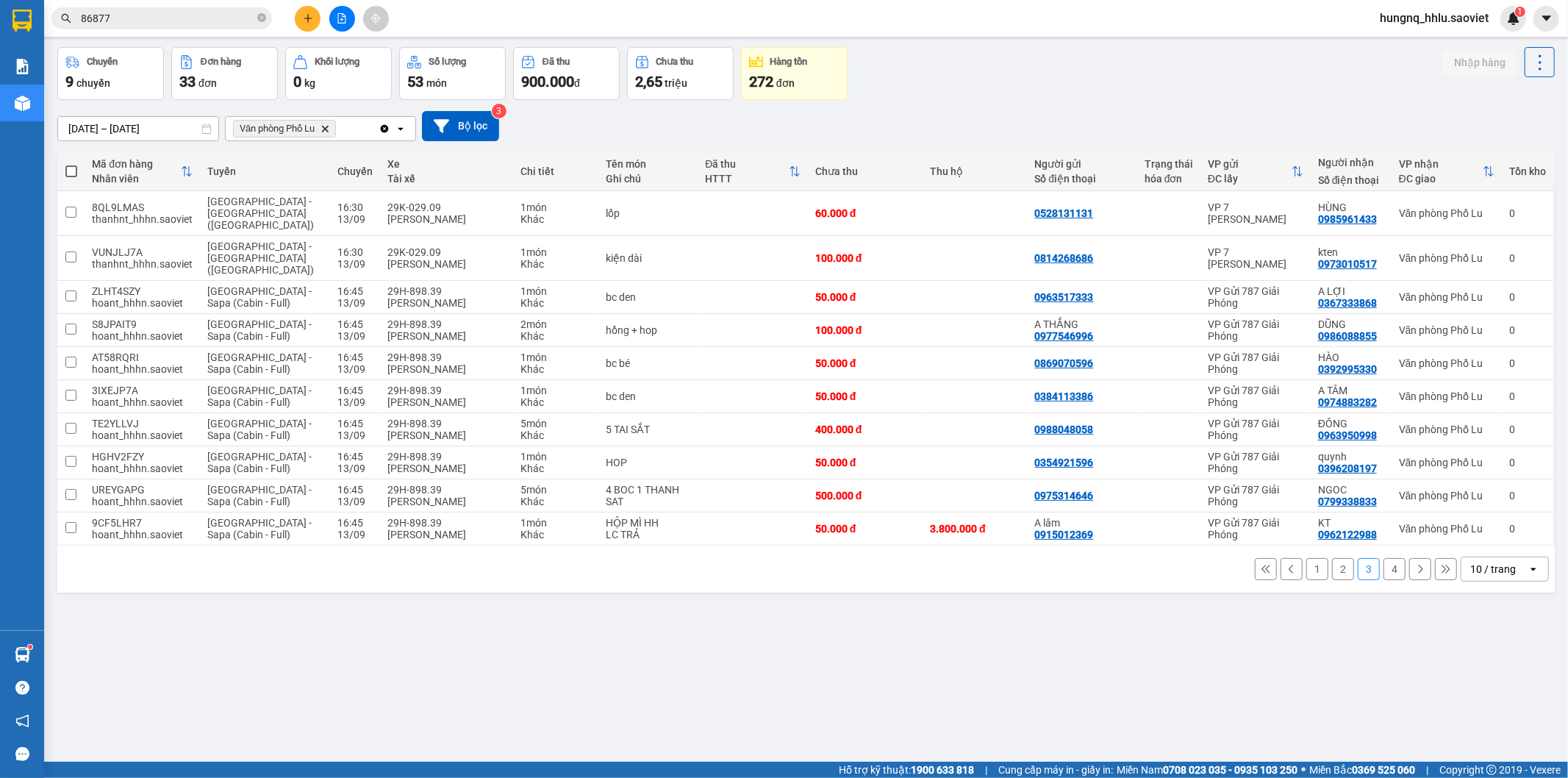
scroll to position [68, 0]
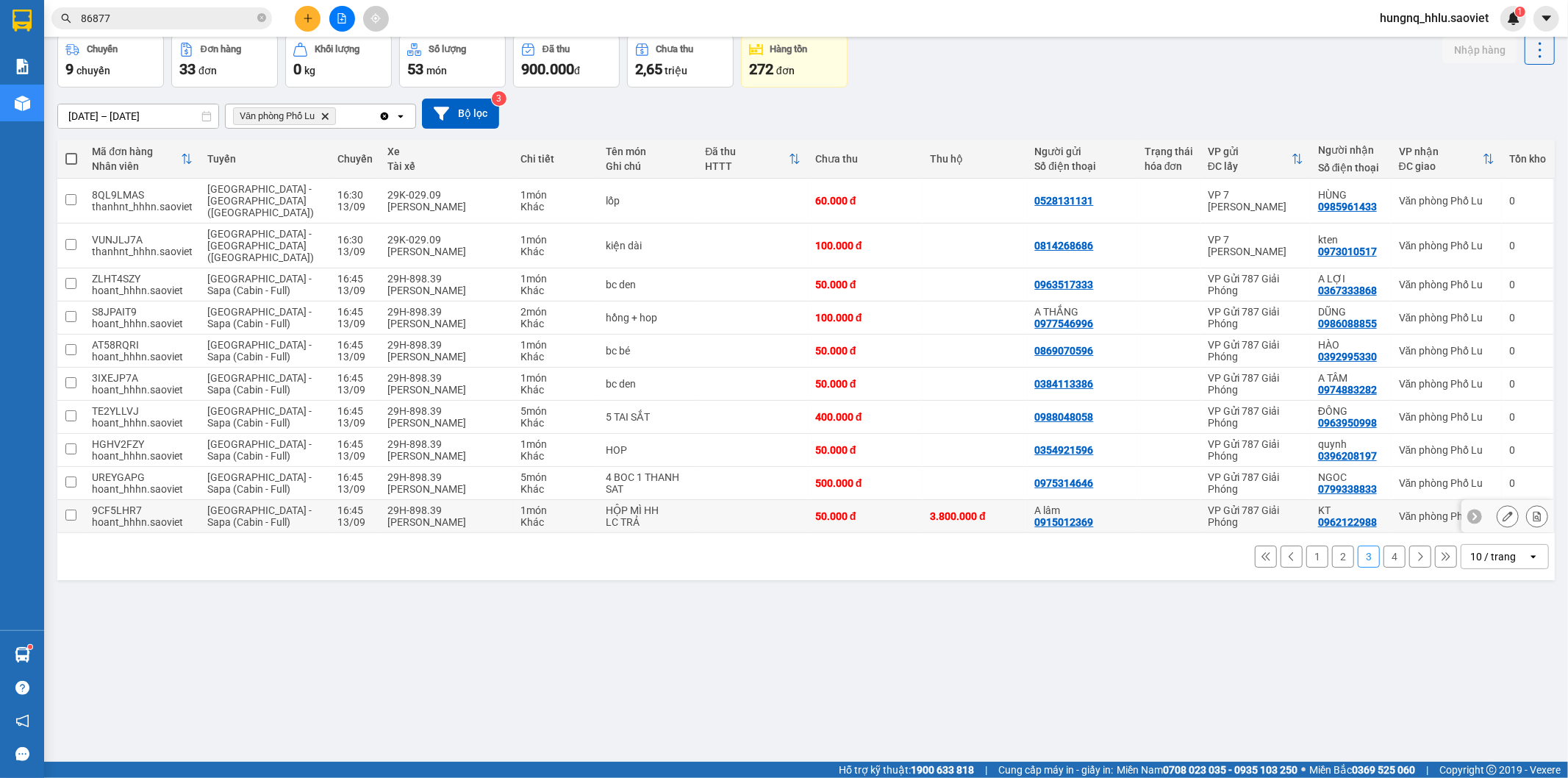
click at [1533, 505] on div at bounding box center [1537, 516] width 22 height 22
click at [1531, 511] on icon at bounding box center [1537, 516] width 11 height 11
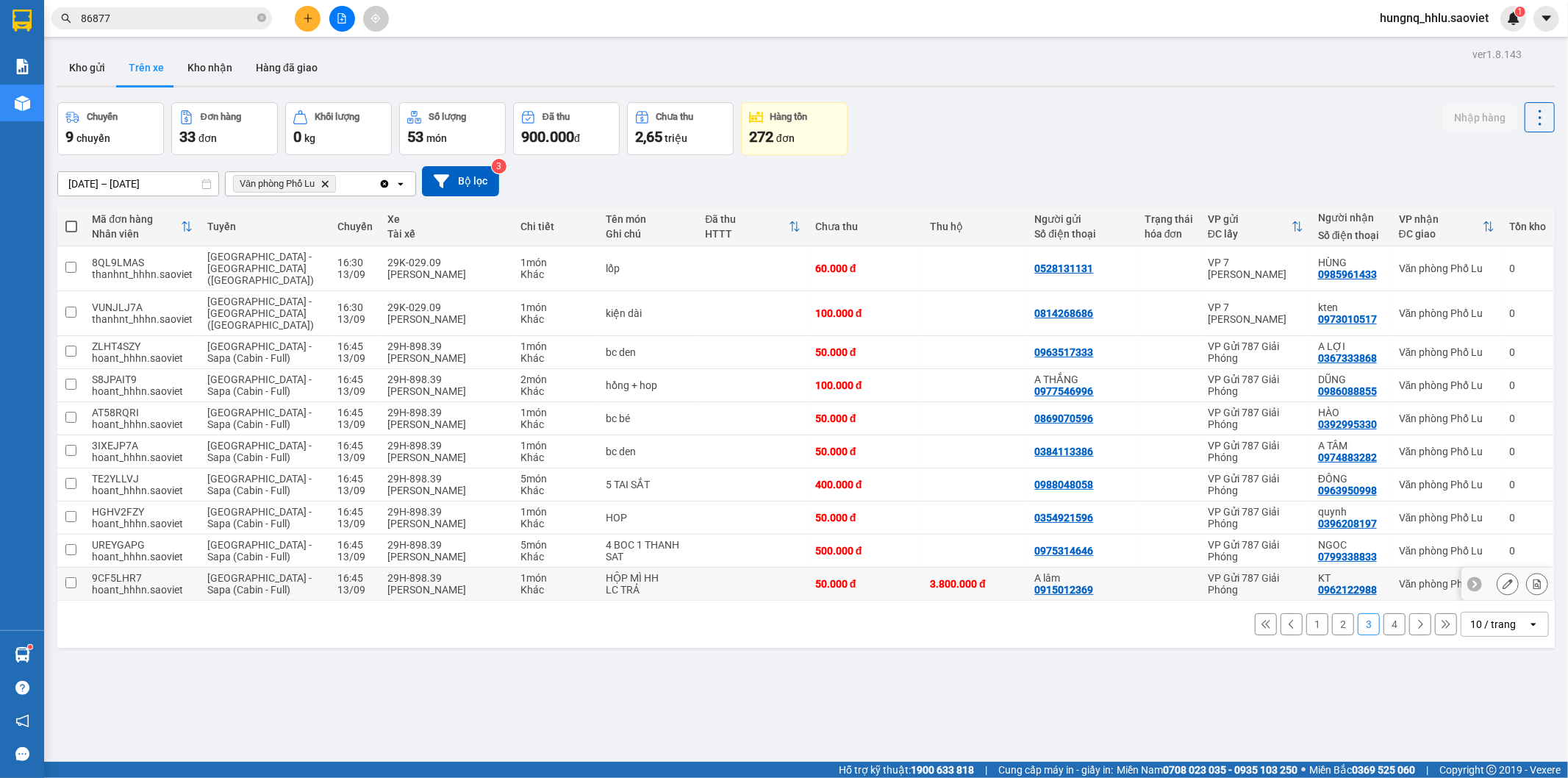
scroll to position [68, 0]
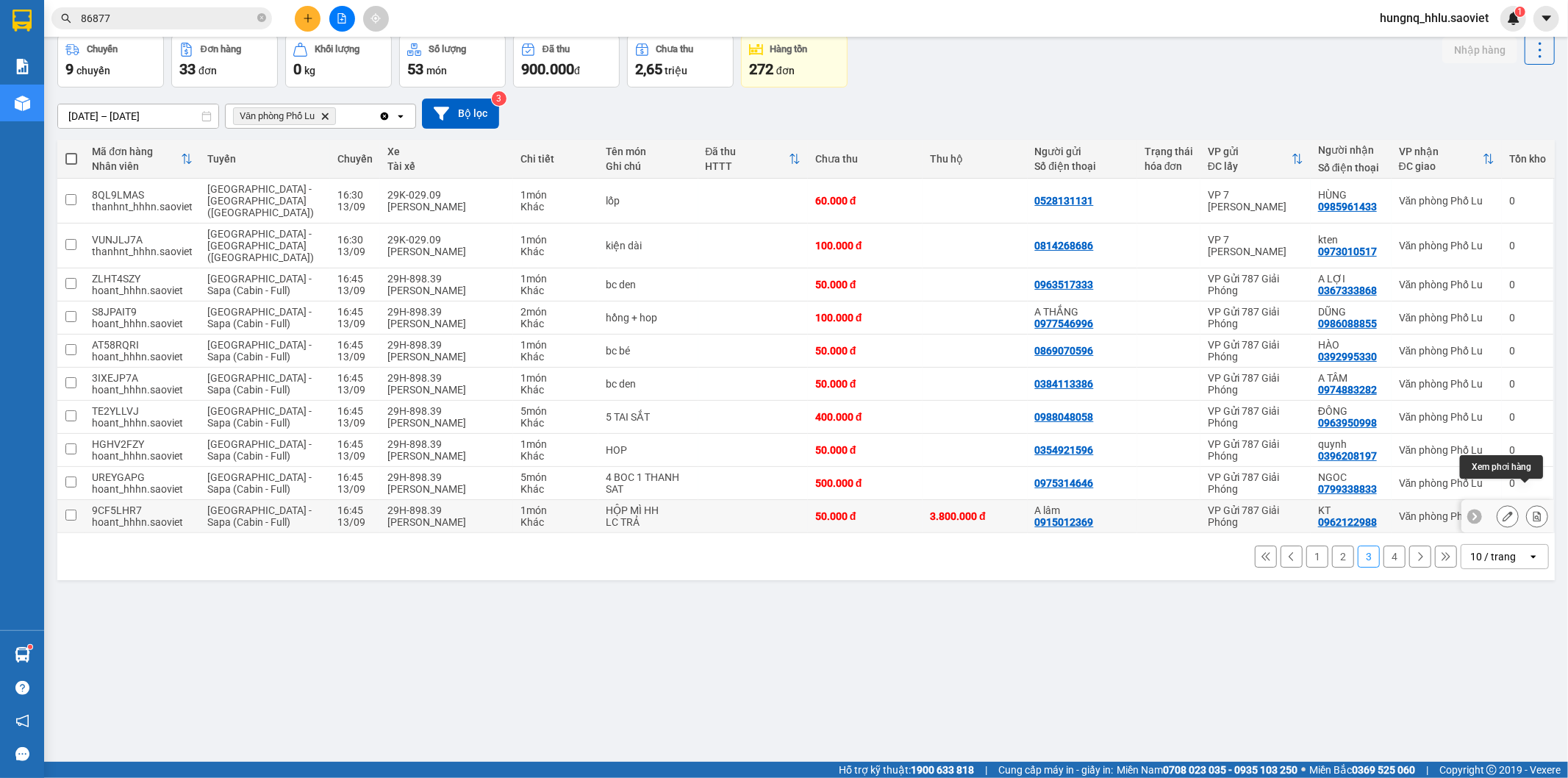
click at [1530, 503] on button at bounding box center [1537, 516] width 21 height 26
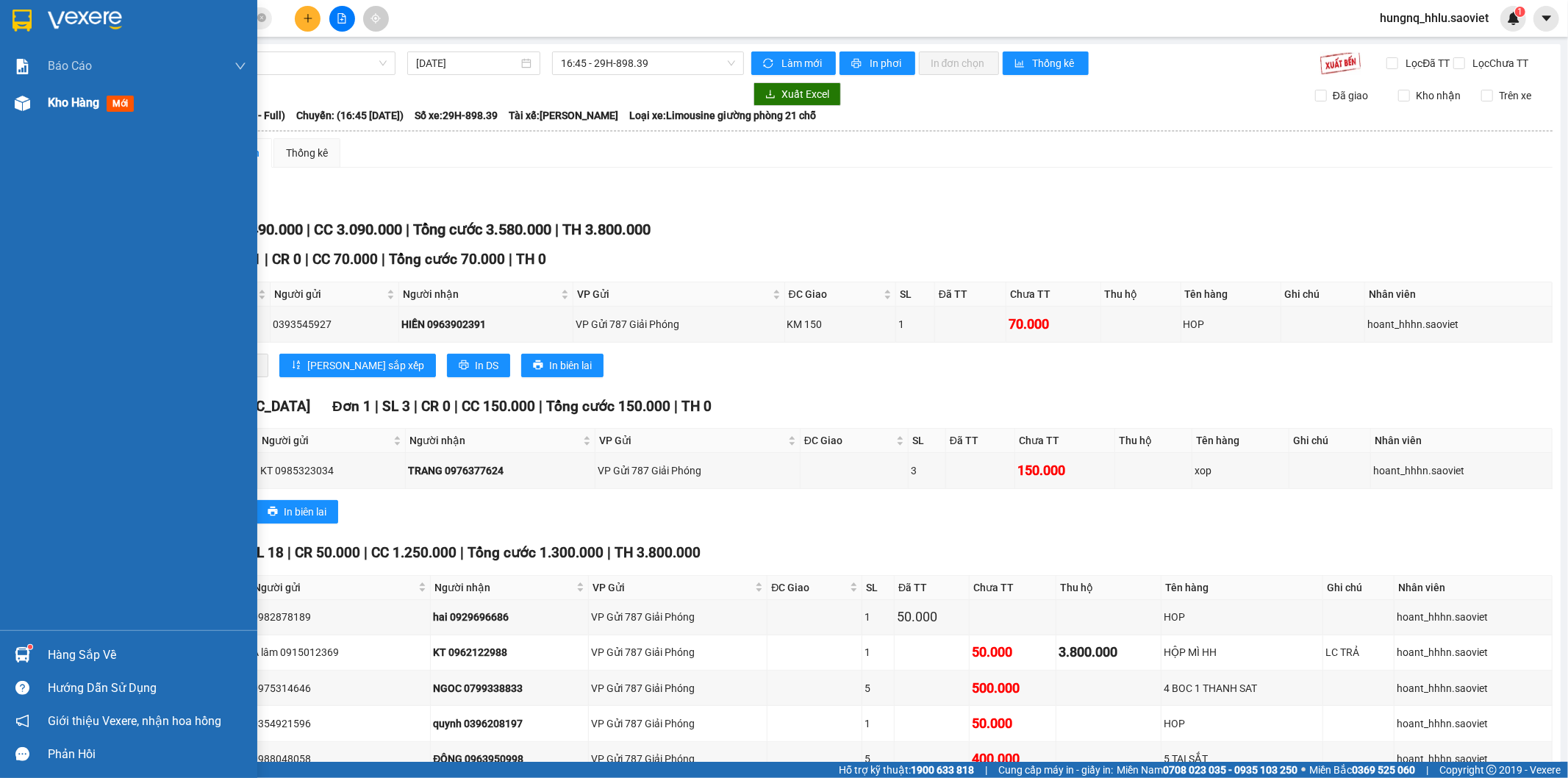
click at [52, 99] on span "Kho hàng" at bounding box center [73, 103] width 52 height 14
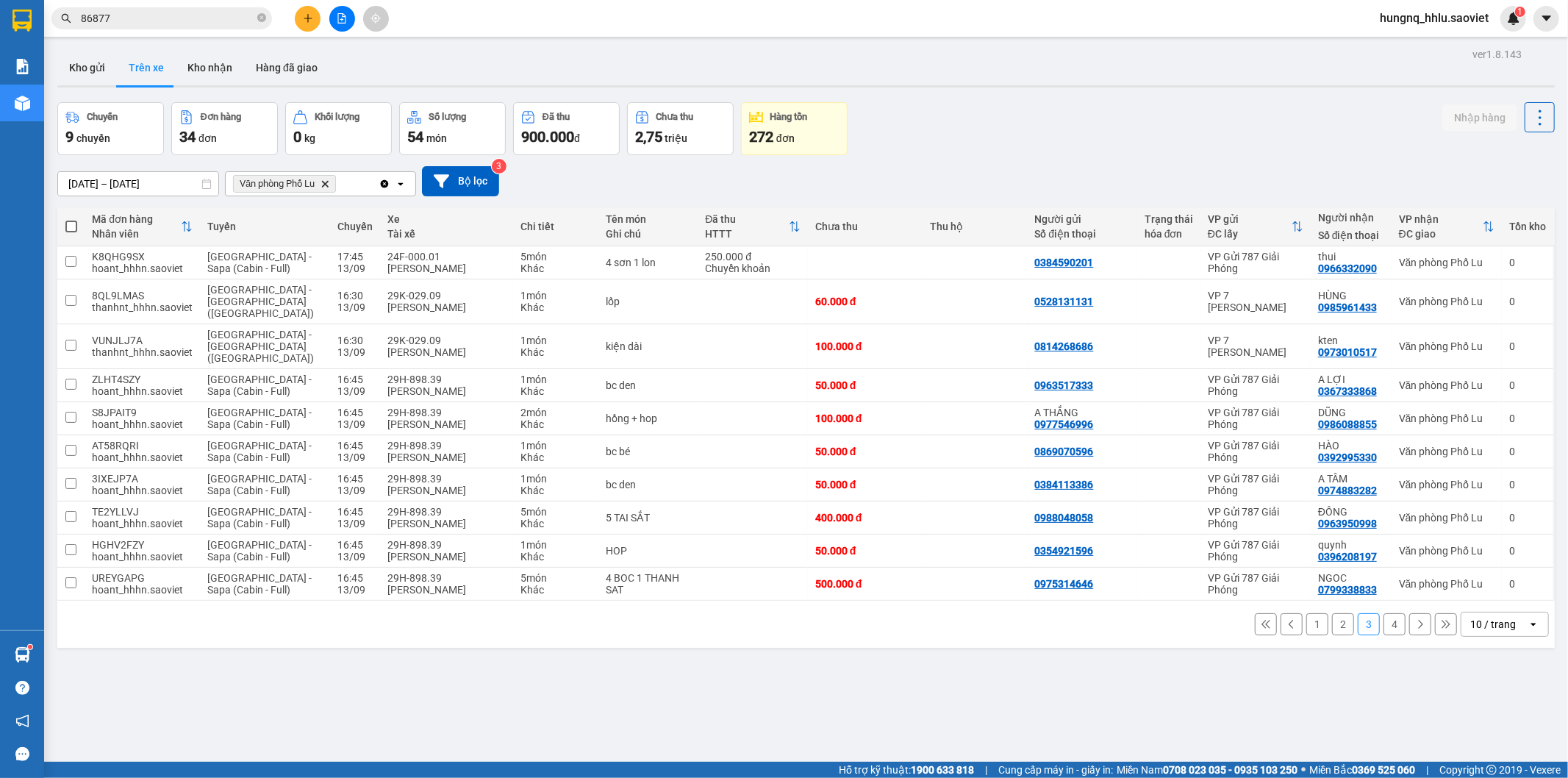
click at [1332, 613] on button "2" at bounding box center [1343, 624] width 22 height 22
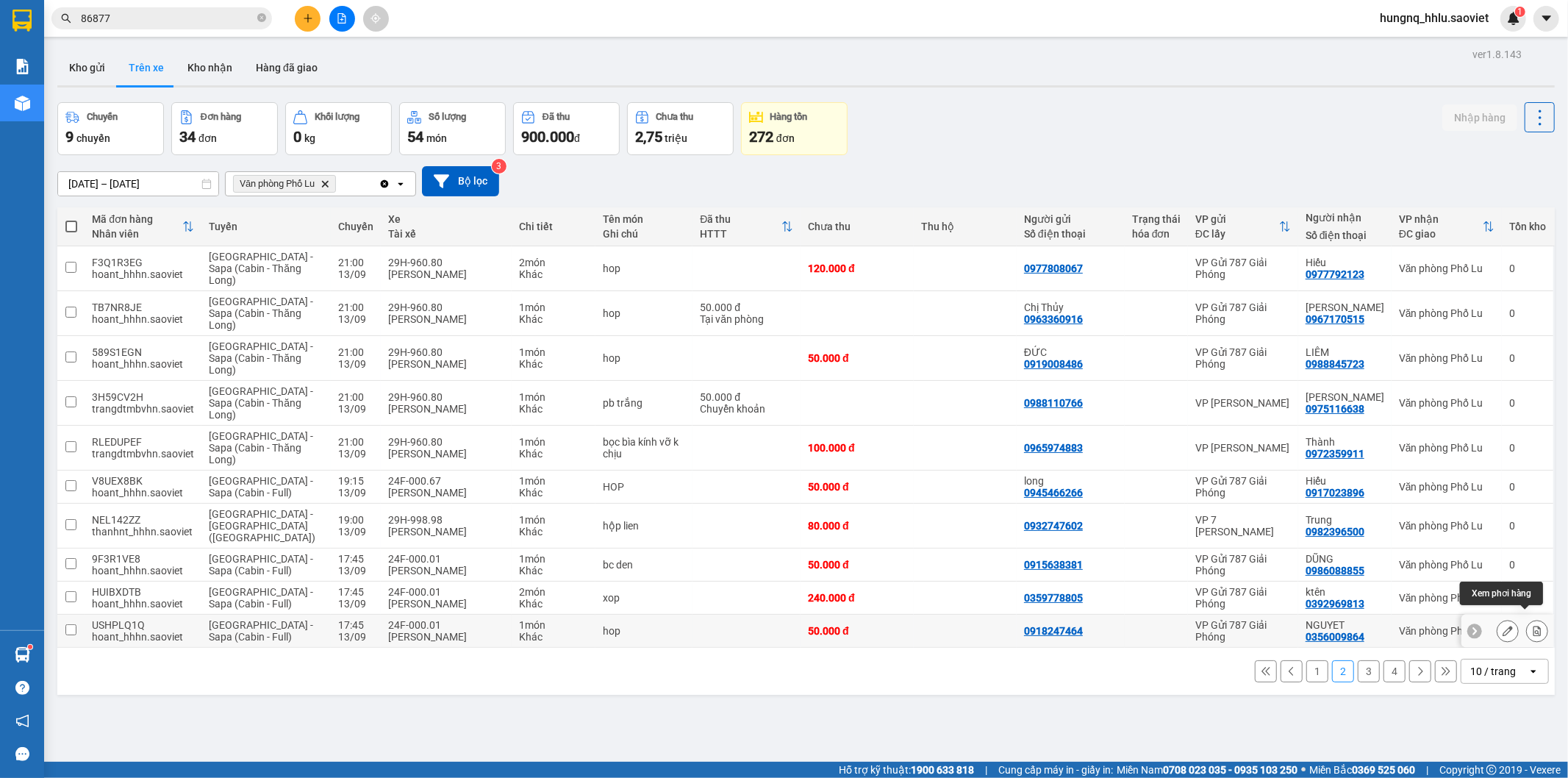
click at [1533, 626] on icon at bounding box center [1537, 631] width 8 height 11
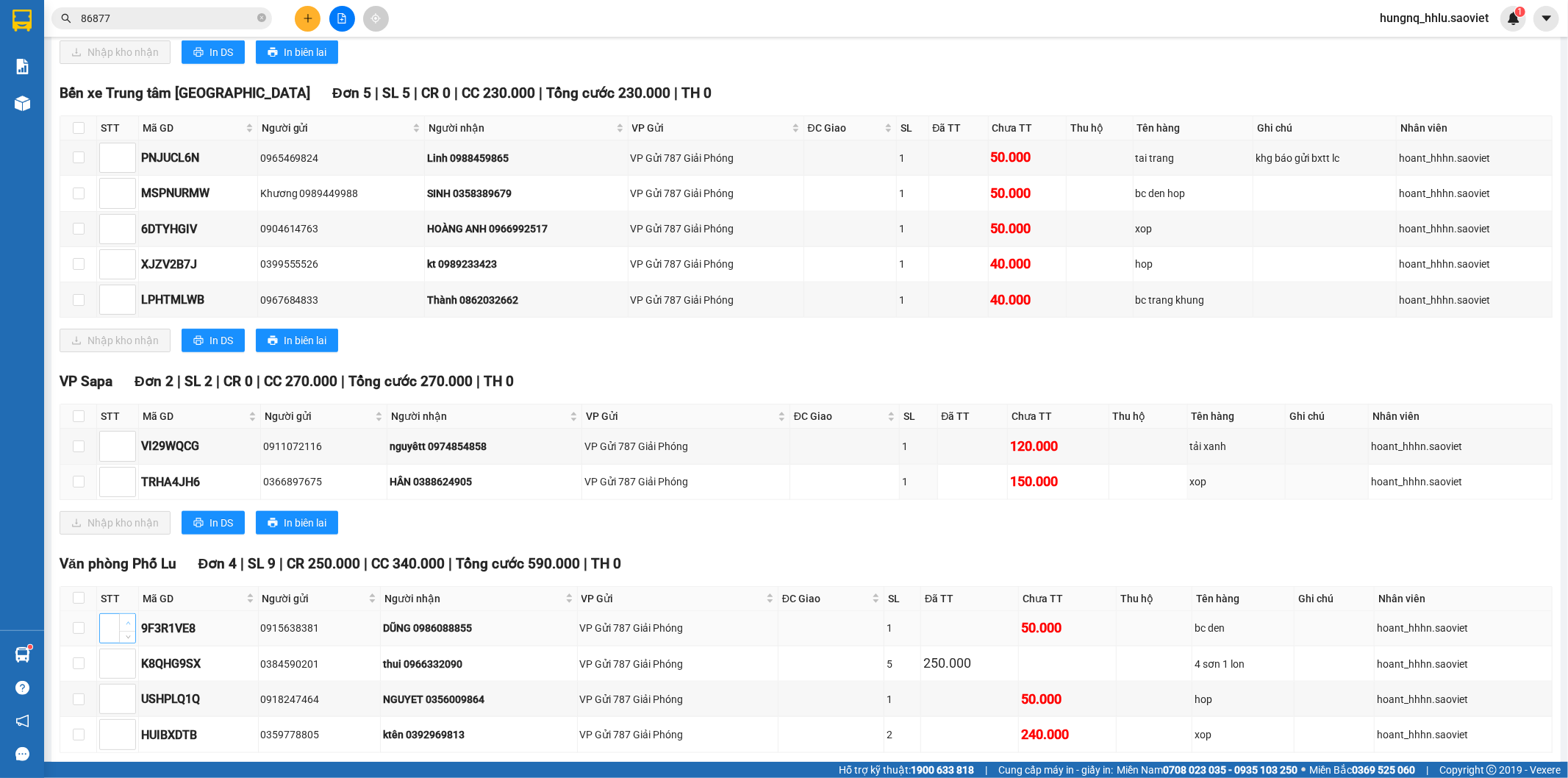
scroll to position [1363, 0]
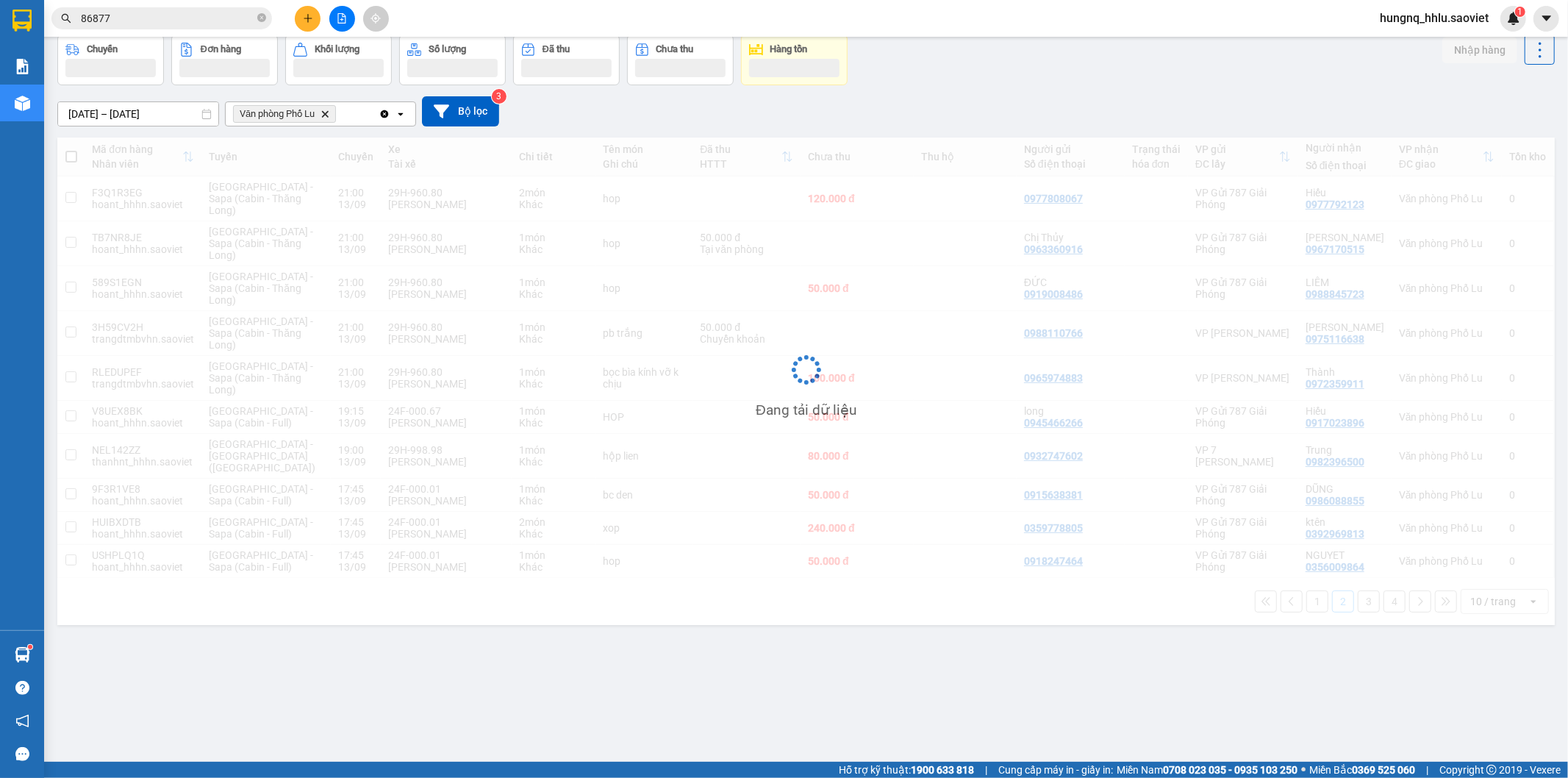
scroll to position [68, 0]
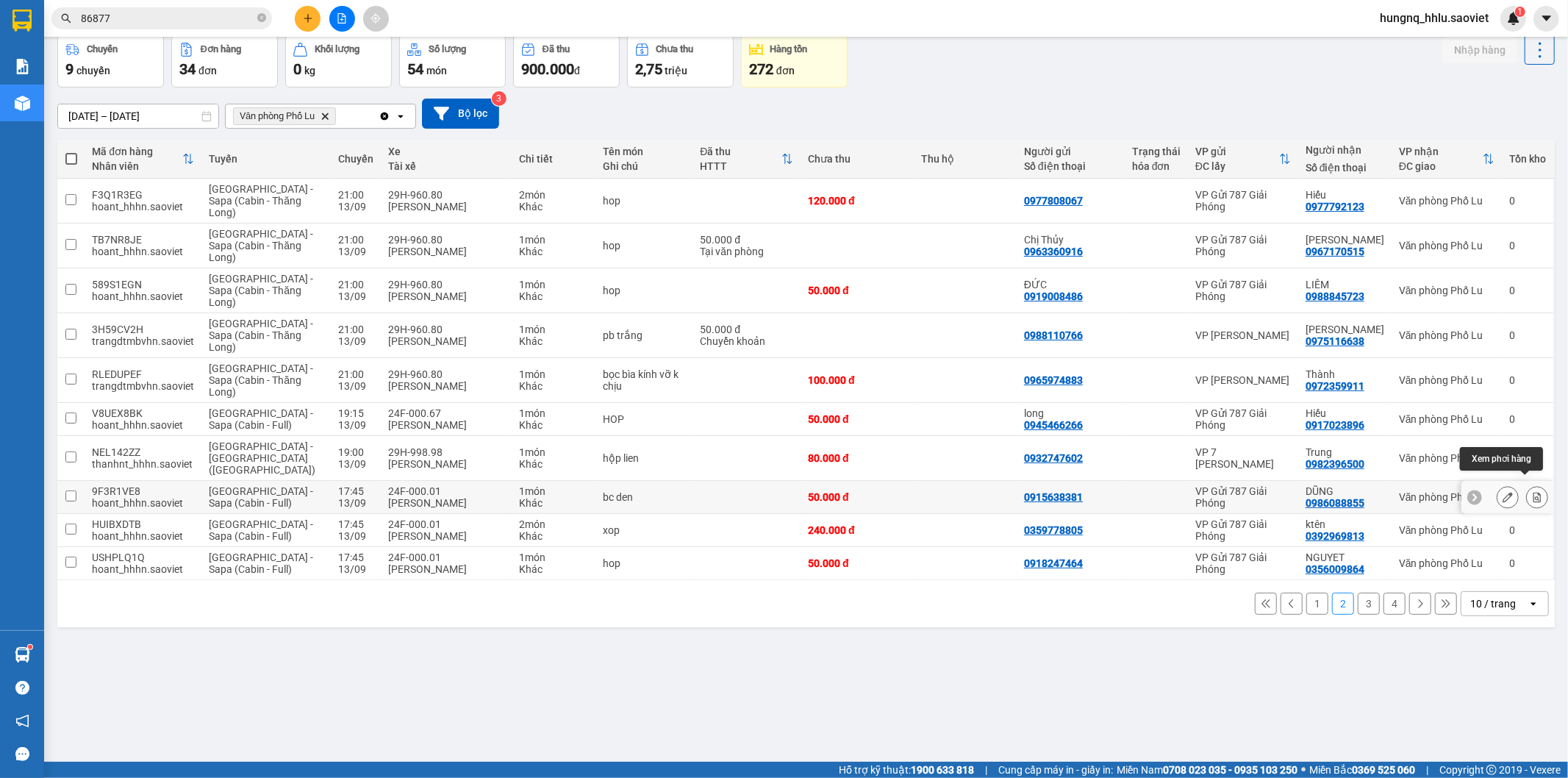
click at [1527, 491] on button at bounding box center [1537, 497] width 21 height 26
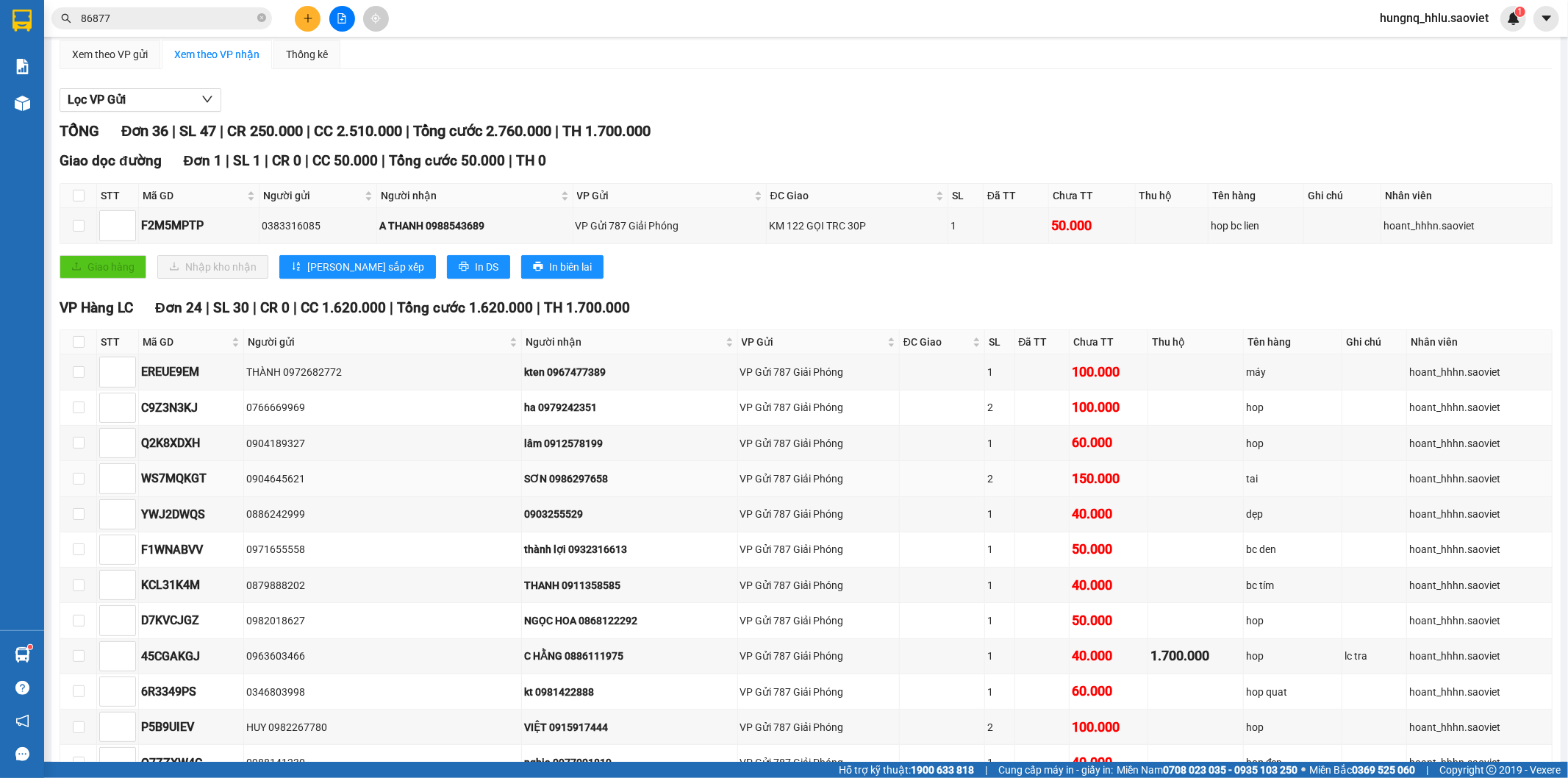
scroll to position [138, 0]
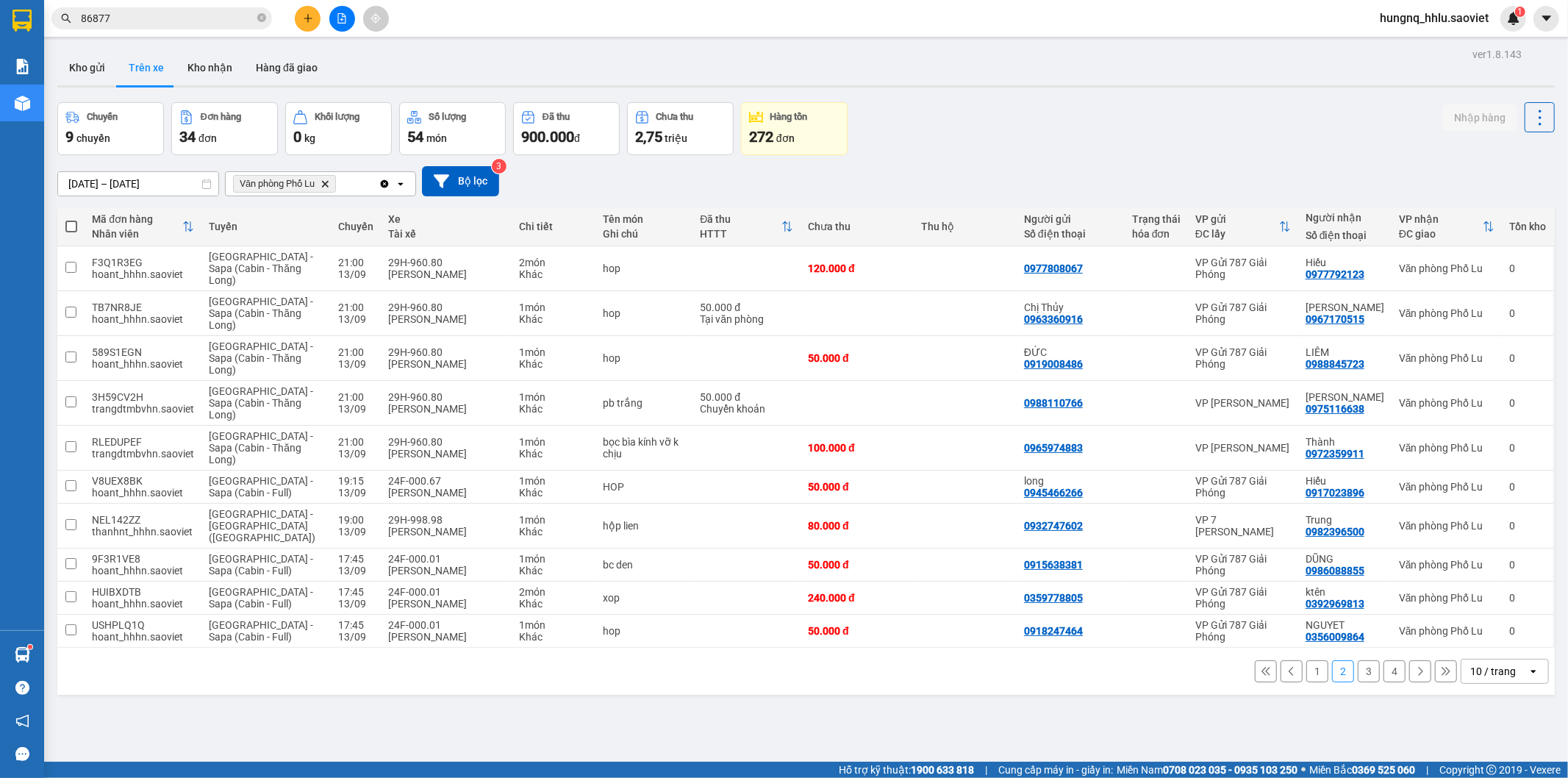
scroll to position [68, 0]
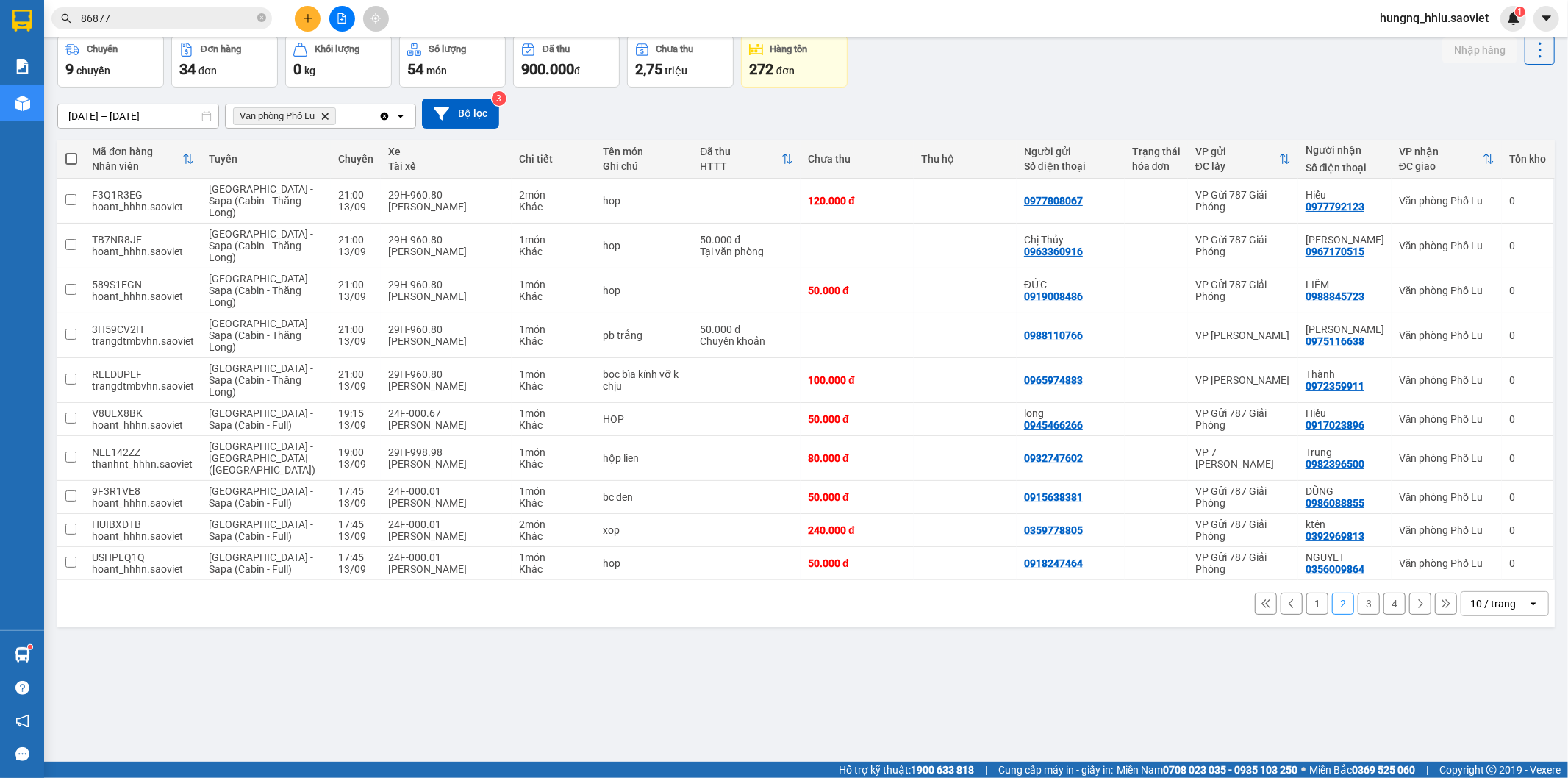
click at [1358, 593] on button "3" at bounding box center [1369, 604] width 22 height 22
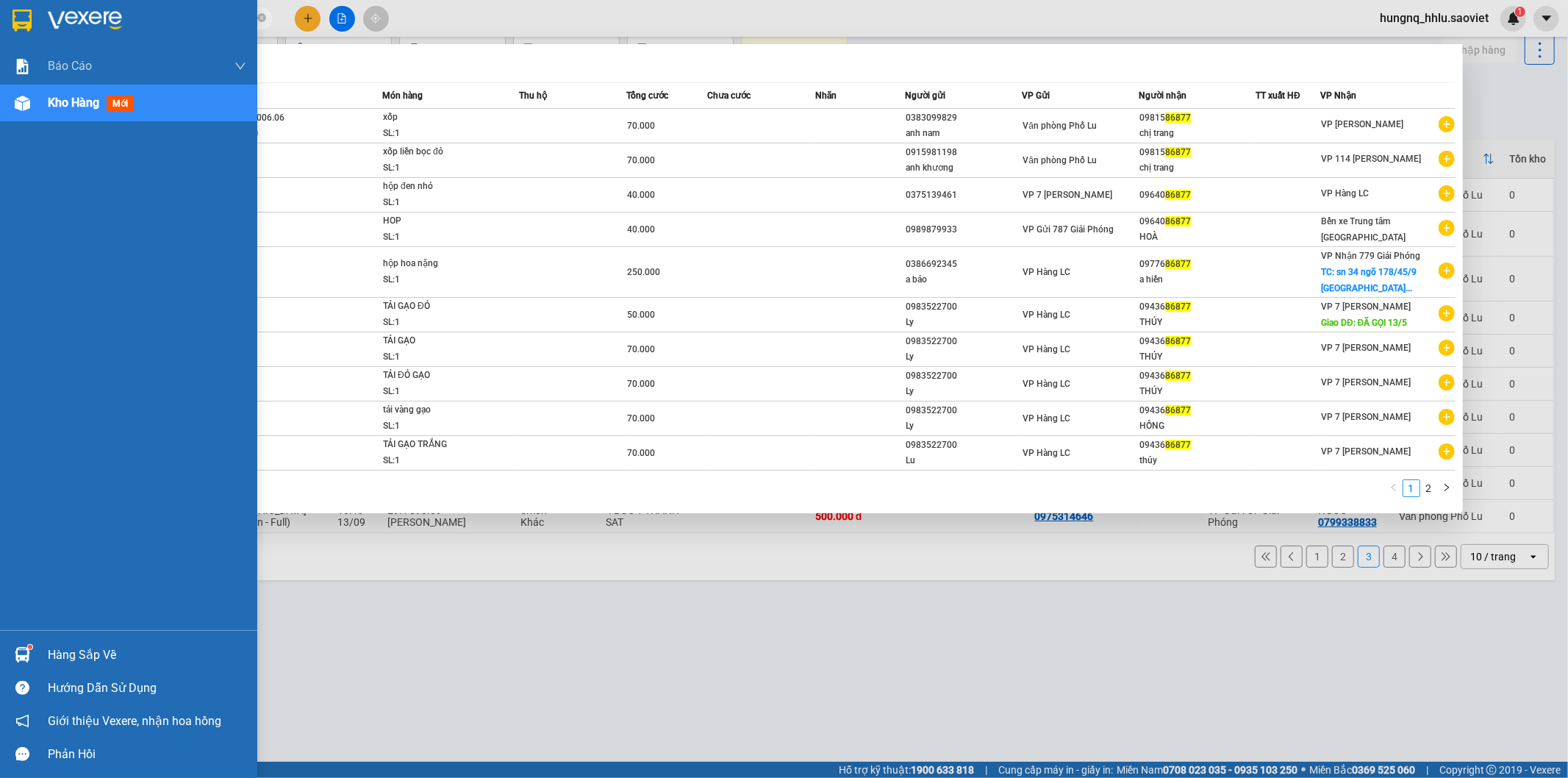
drag, startPoint x: 131, startPoint y: 19, endPoint x: 0, endPoint y: 31, distance: 131.5
click at [0, 25] on section "Kết quả tìm kiếm ( 20 ) Bộ lọc Mã ĐH Trạng thái Món hàng Thu hộ Tổng cước Chưa …" at bounding box center [784, 389] width 1568 height 778
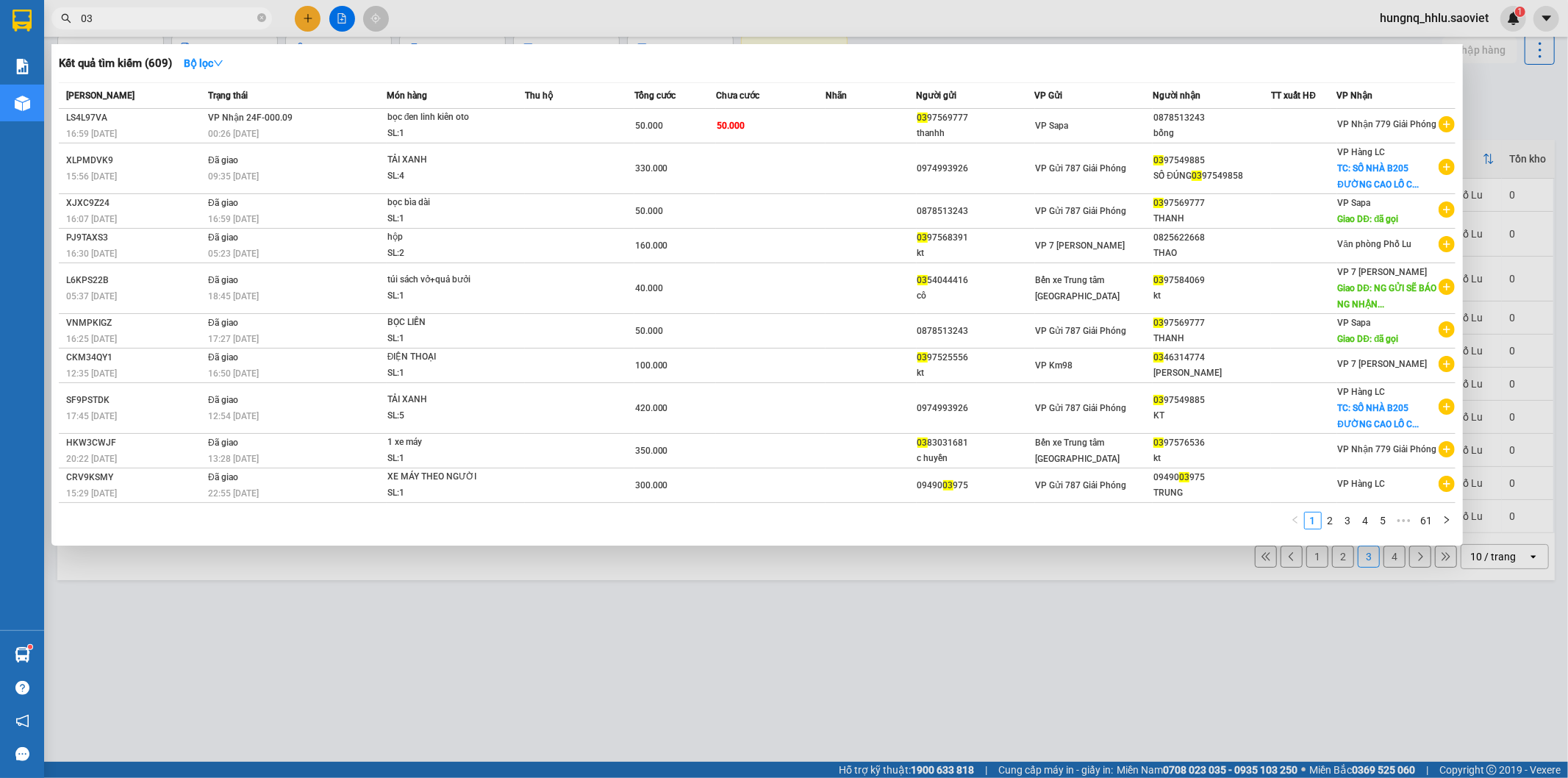
type input "0"
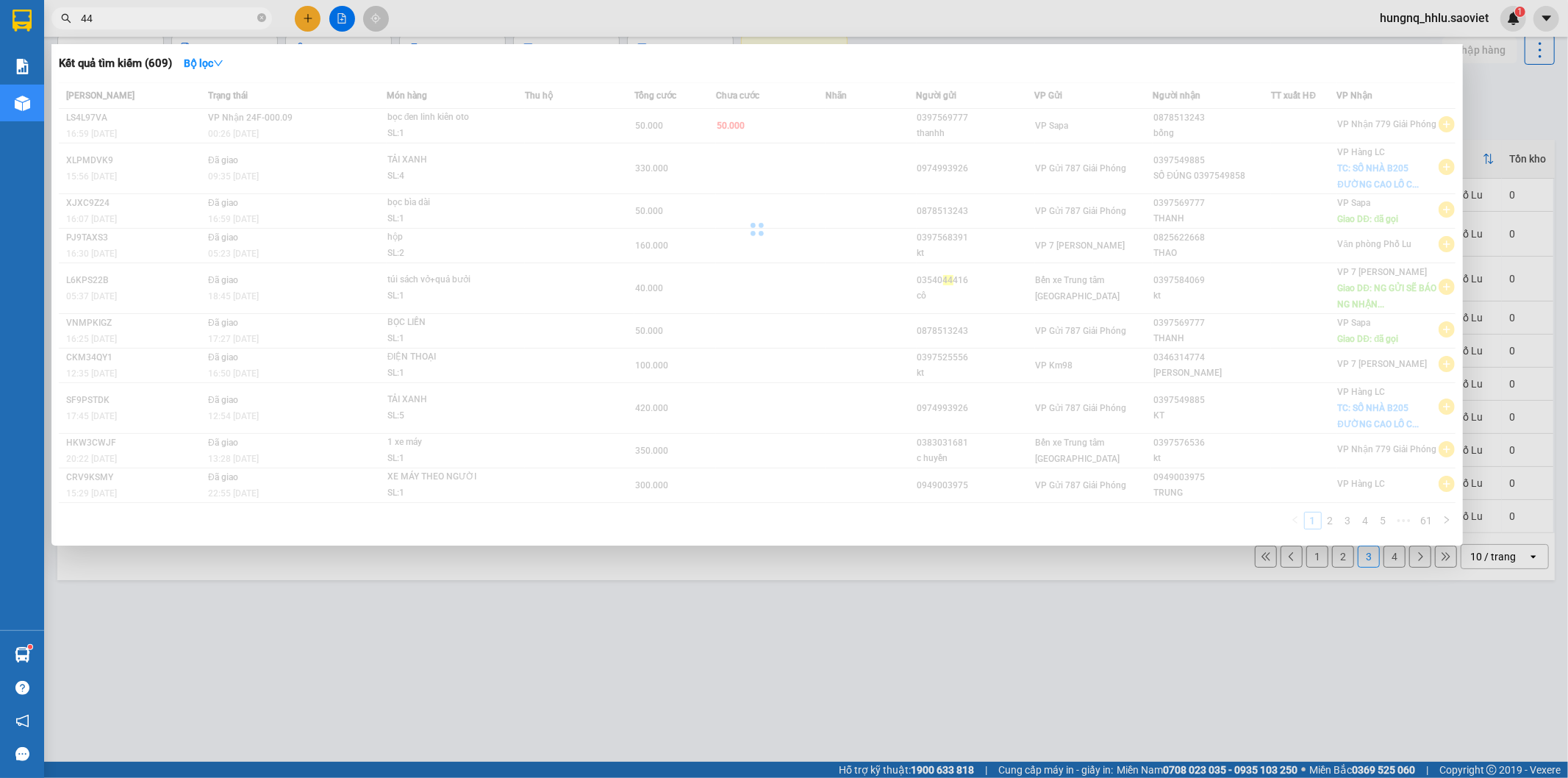
type input "4"
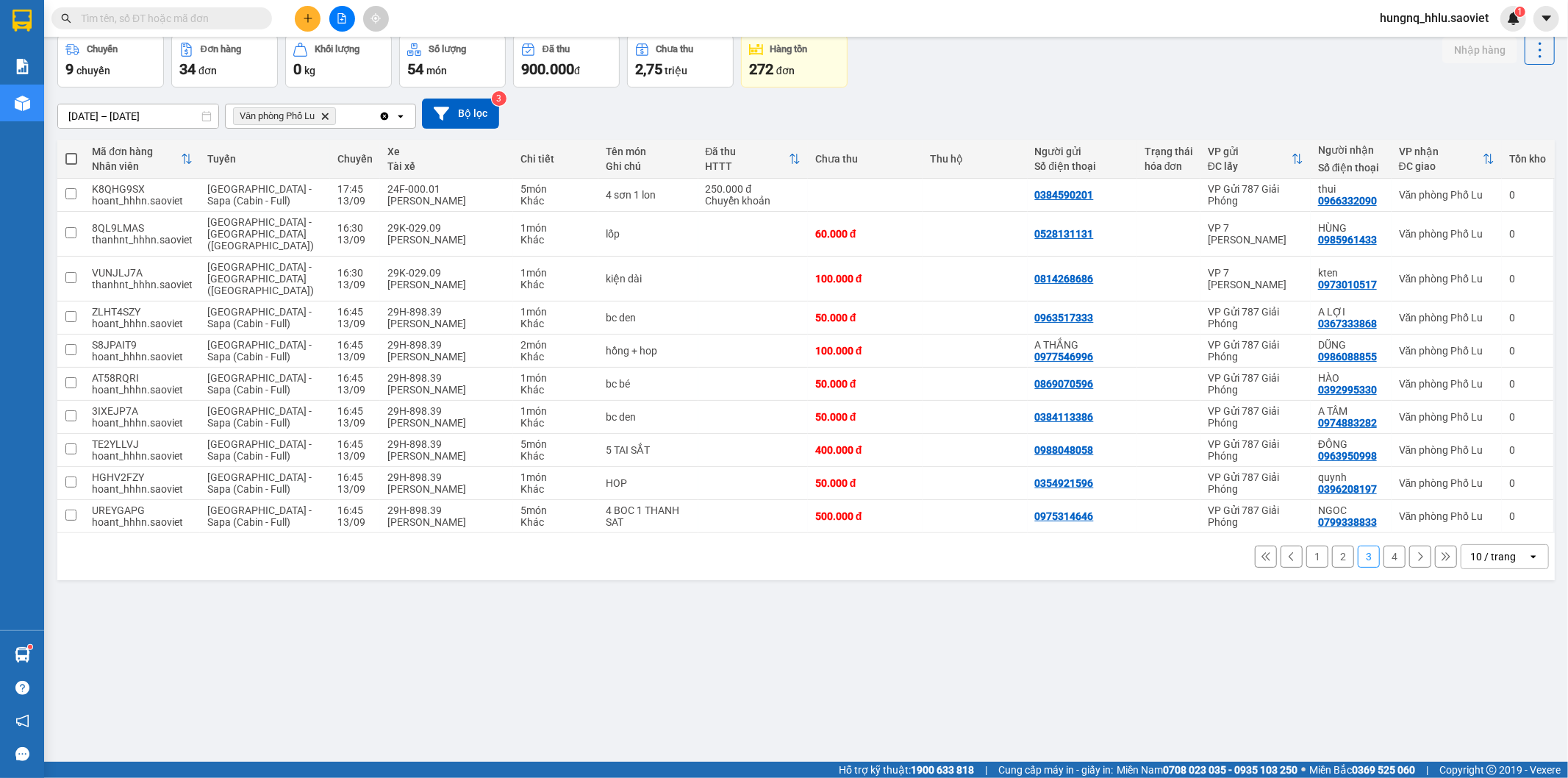
type input "9"
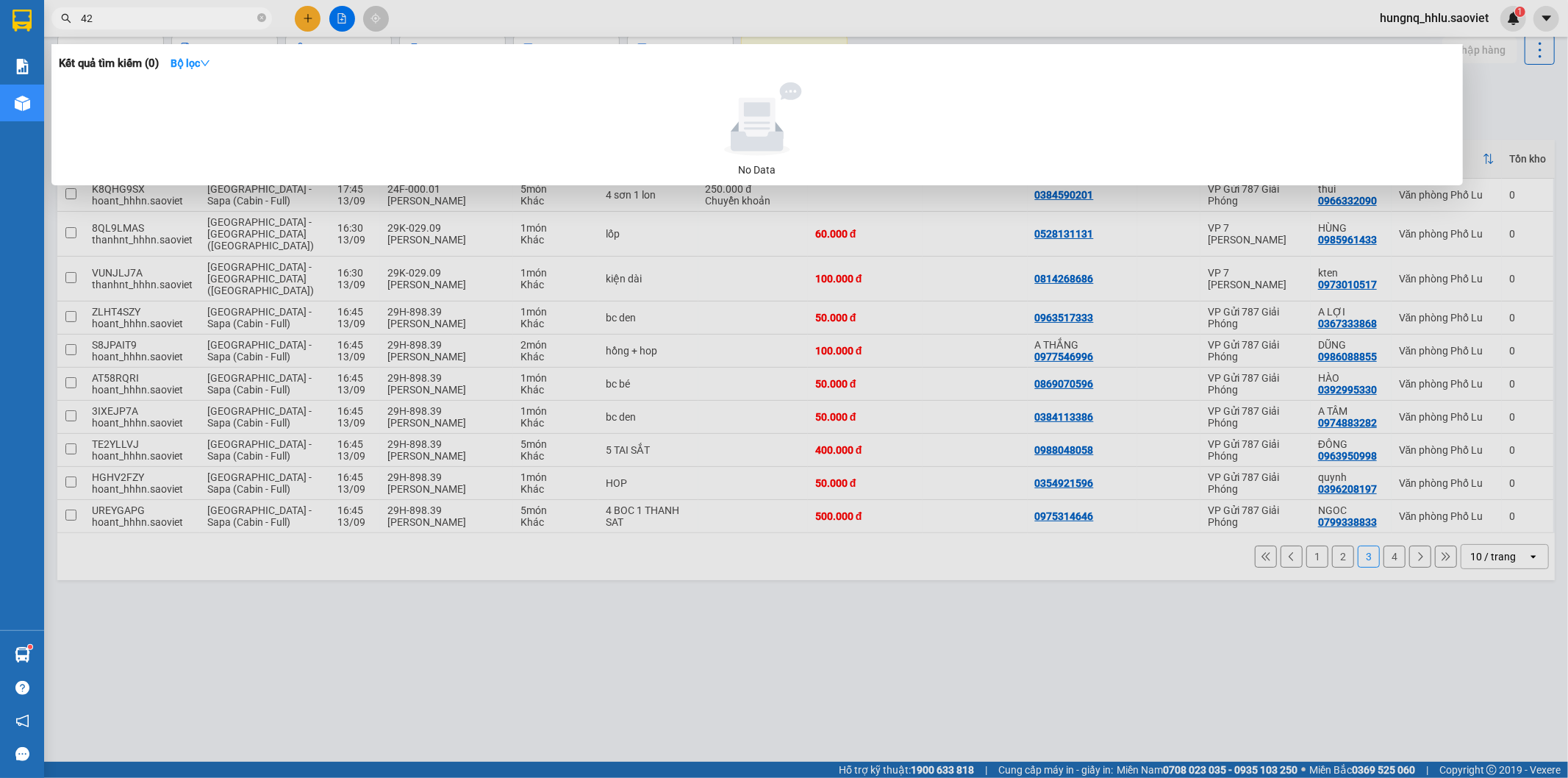
type input "4"
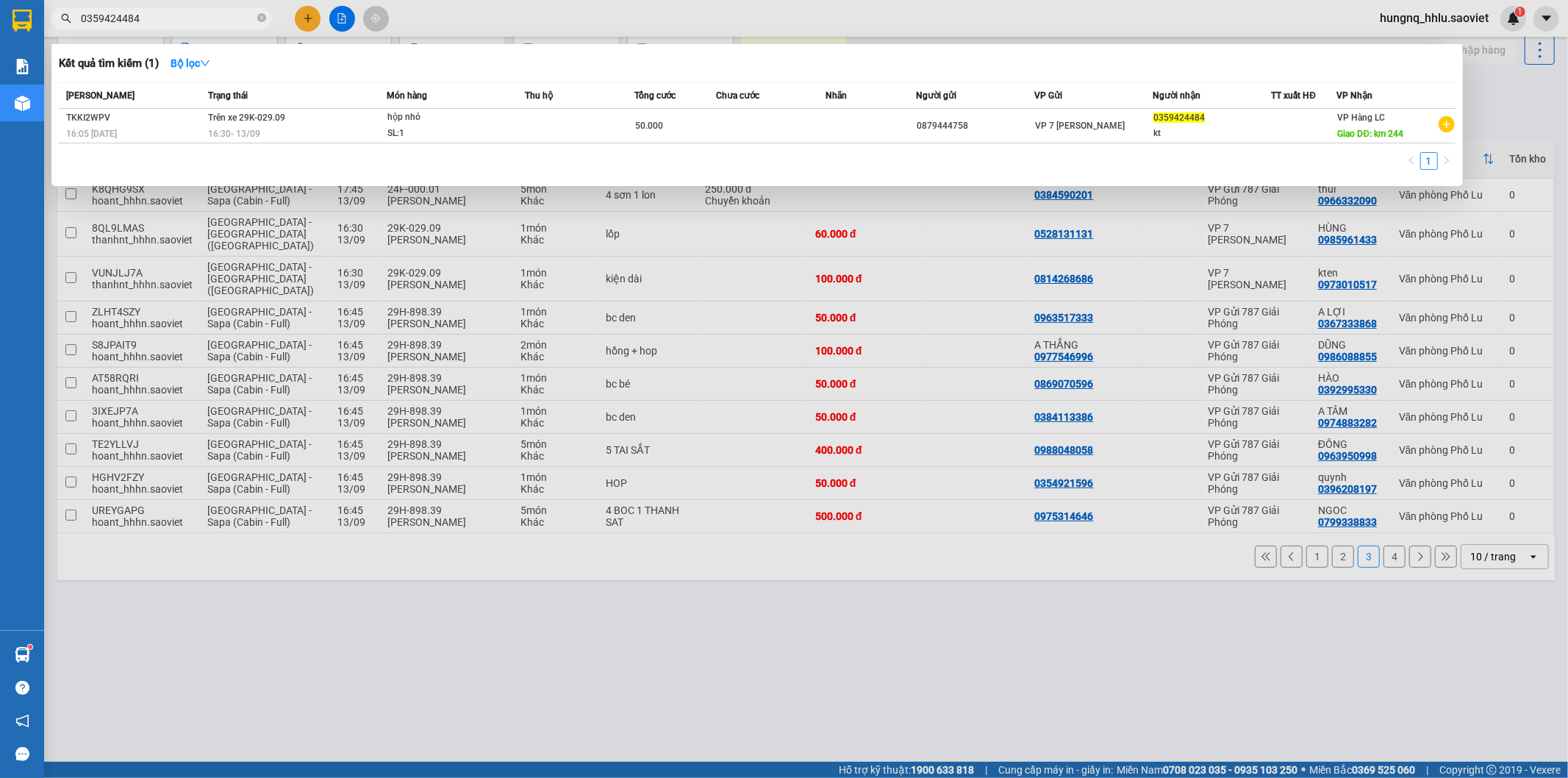
type input "0359424484"
click at [577, 618] on div at bounding box center [784, 389] width 1568 height 778
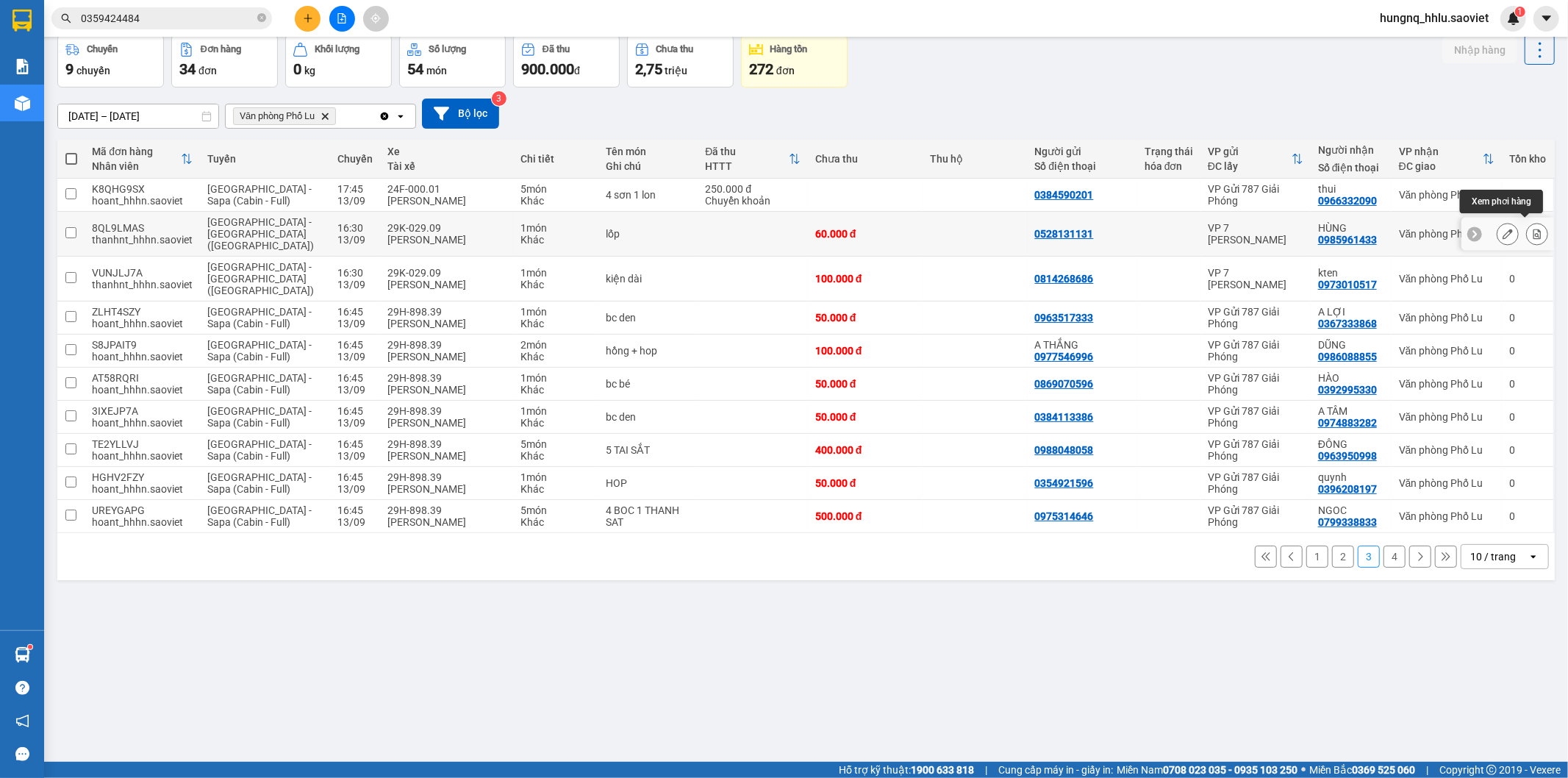
click at [1531, 232] on icon at bounding box center [1537, 234] width 11 height 11
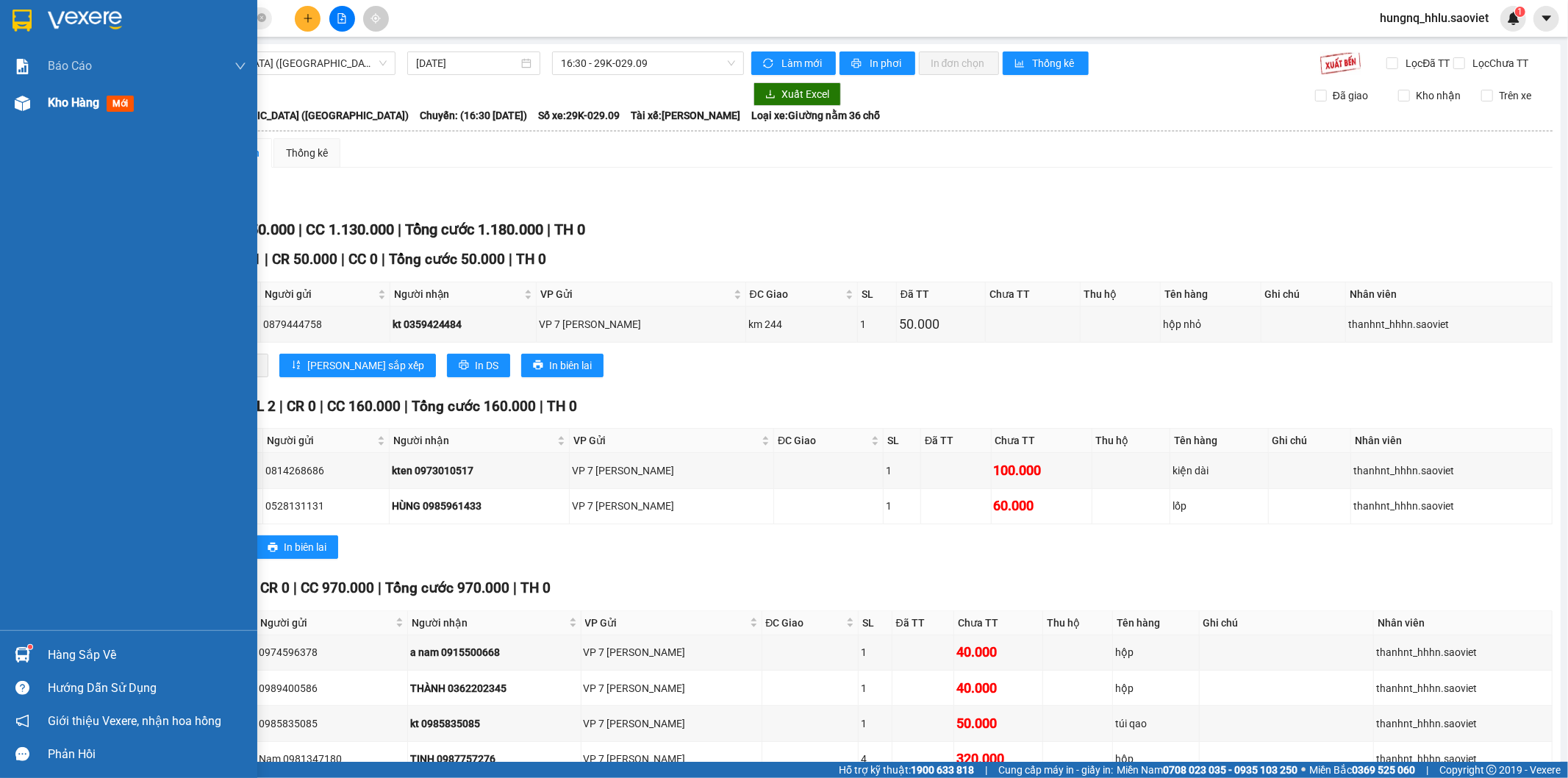
click at [97, 107] on span "Kho hàng" at bounding box center [73, 103] width 52 height 14
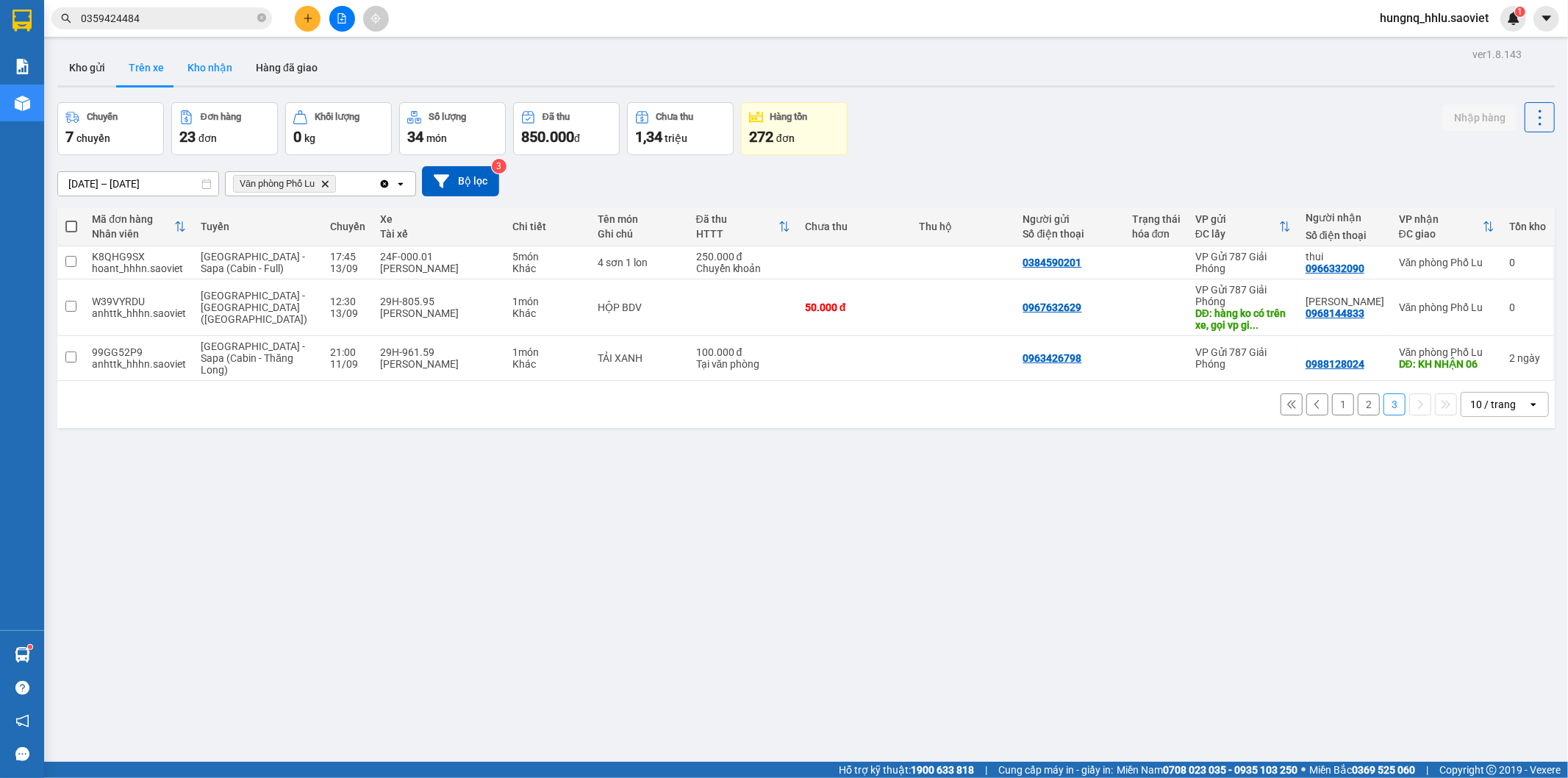
click at [200, 70] on button "Kho nhận" at bounding box center [209, 67] width 68 height 35
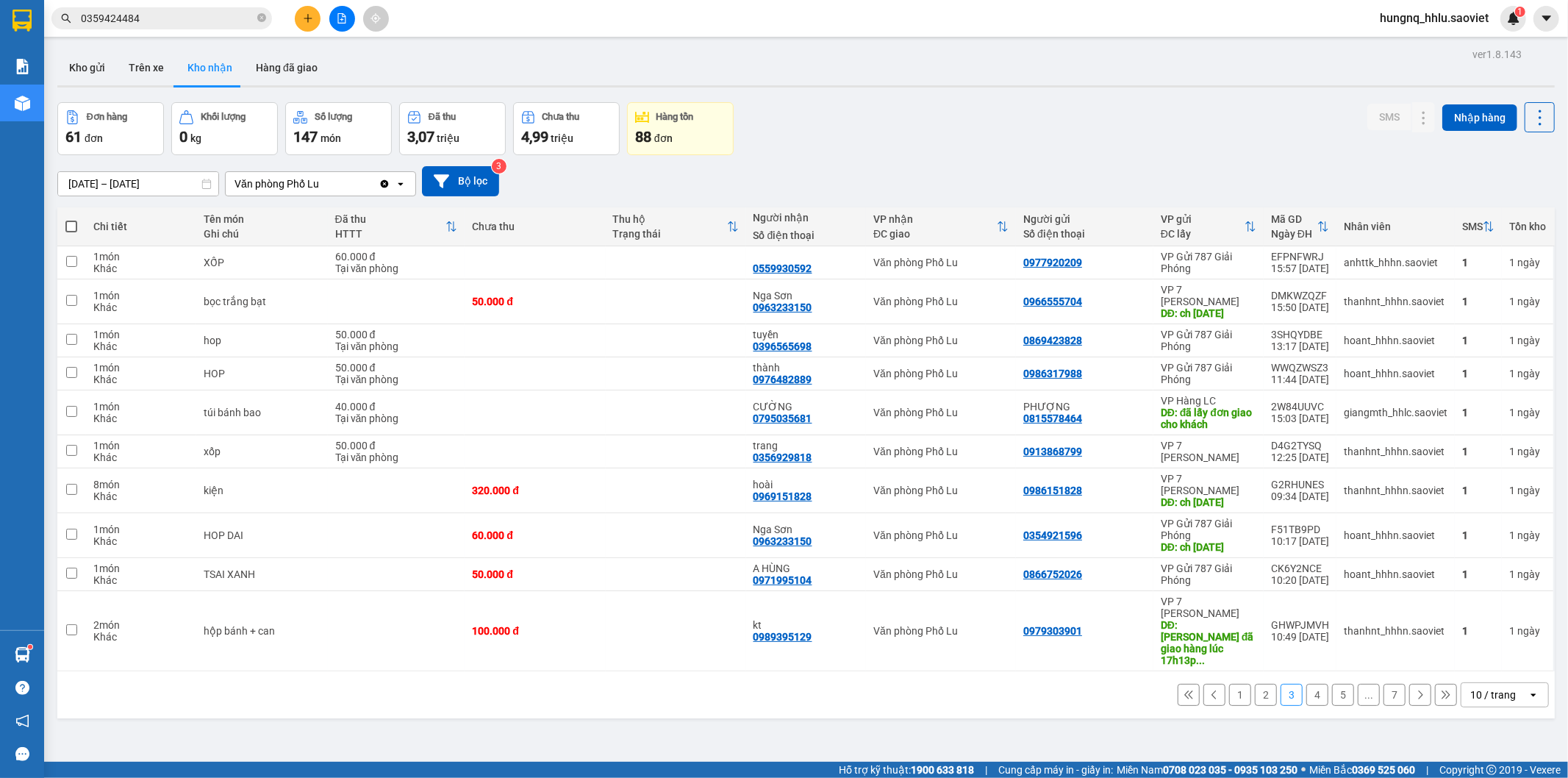
click at [1216, 707] on div "1 2 3 4 5 ... 7 10 / trang open" at bounding box center [806, 695] width 1486 height 25
click at [1229, 706] on button "1" at bounding box center [1240, 695] width 22 height 22
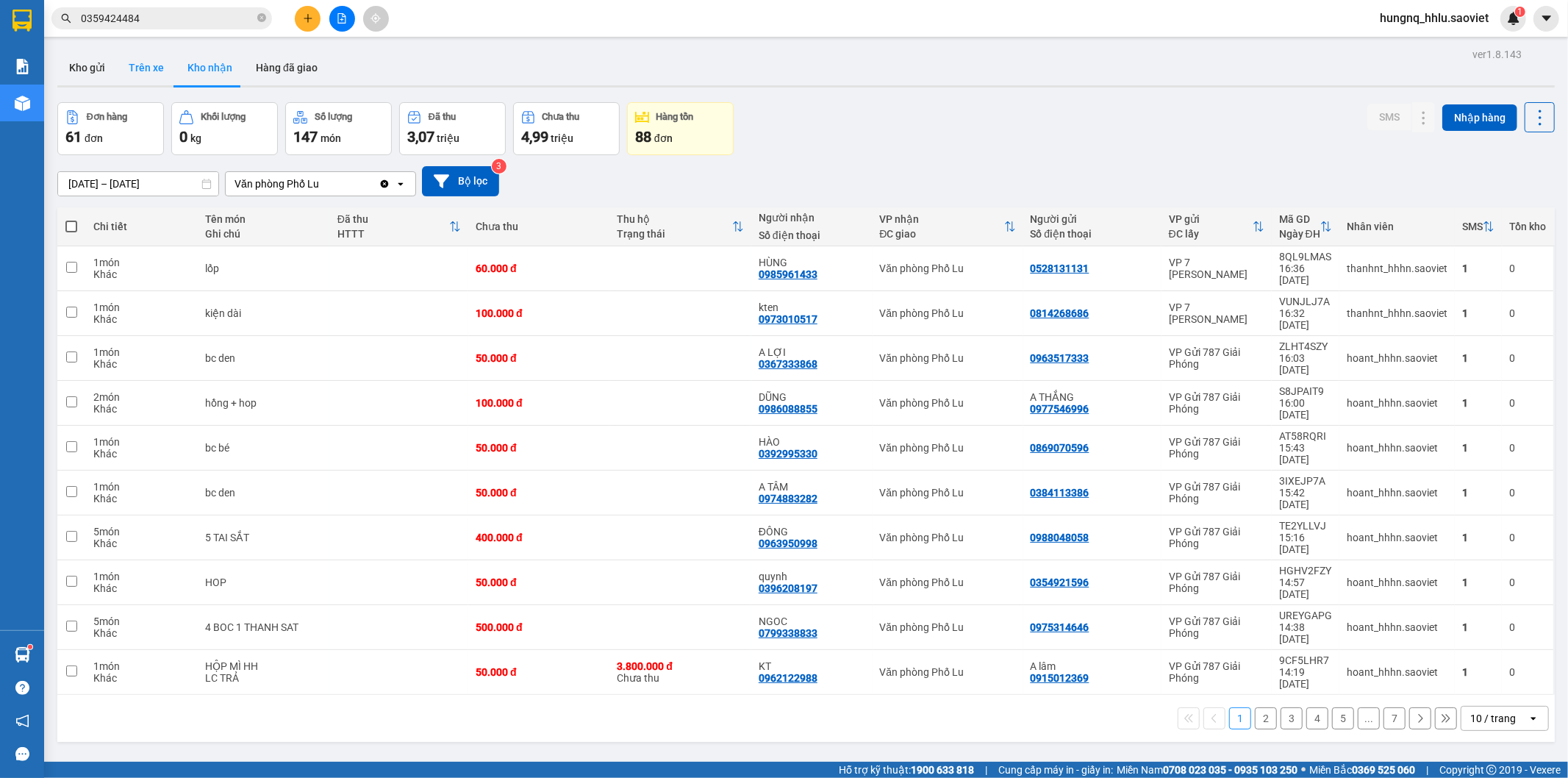
click at [147, 68] on button "Trên xe" at bounding box center [147, 67] width 59 height 35
type input "11/09/2025 – 13/09/2025"
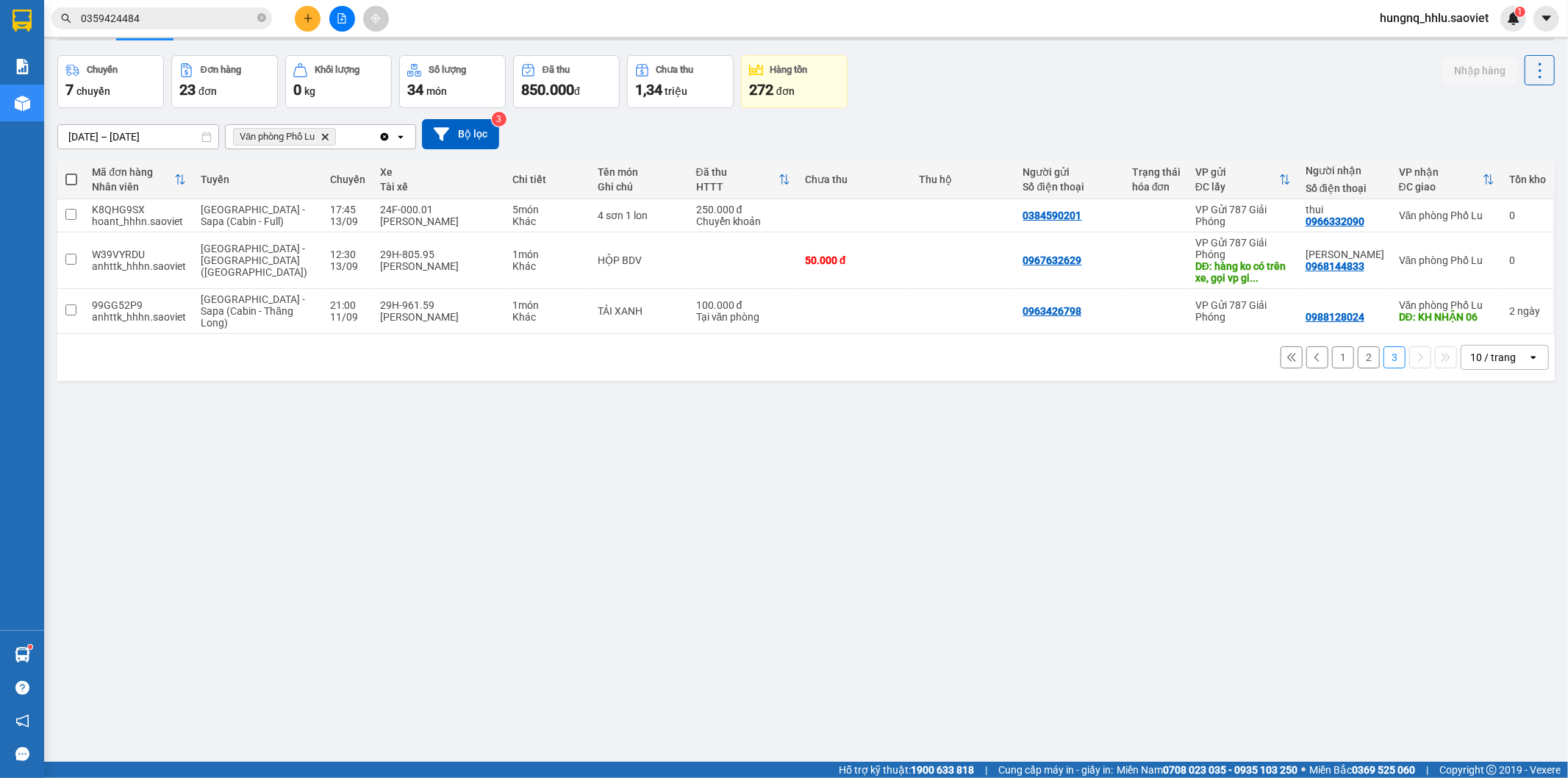
scroll to position [68, 0]
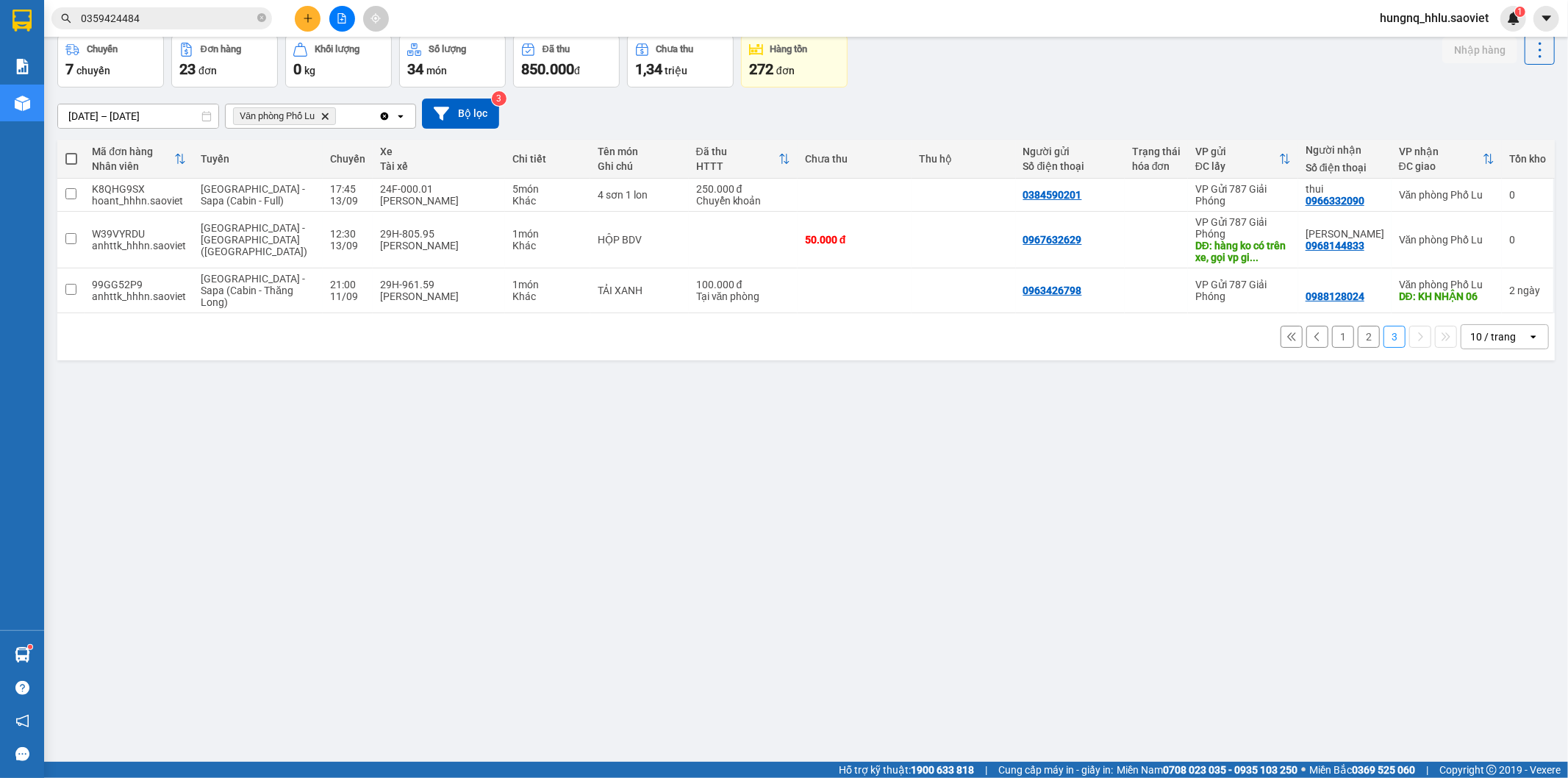
click at [1362, 341] on button "2" at bounding box center [1369, 336] width 22 height 22
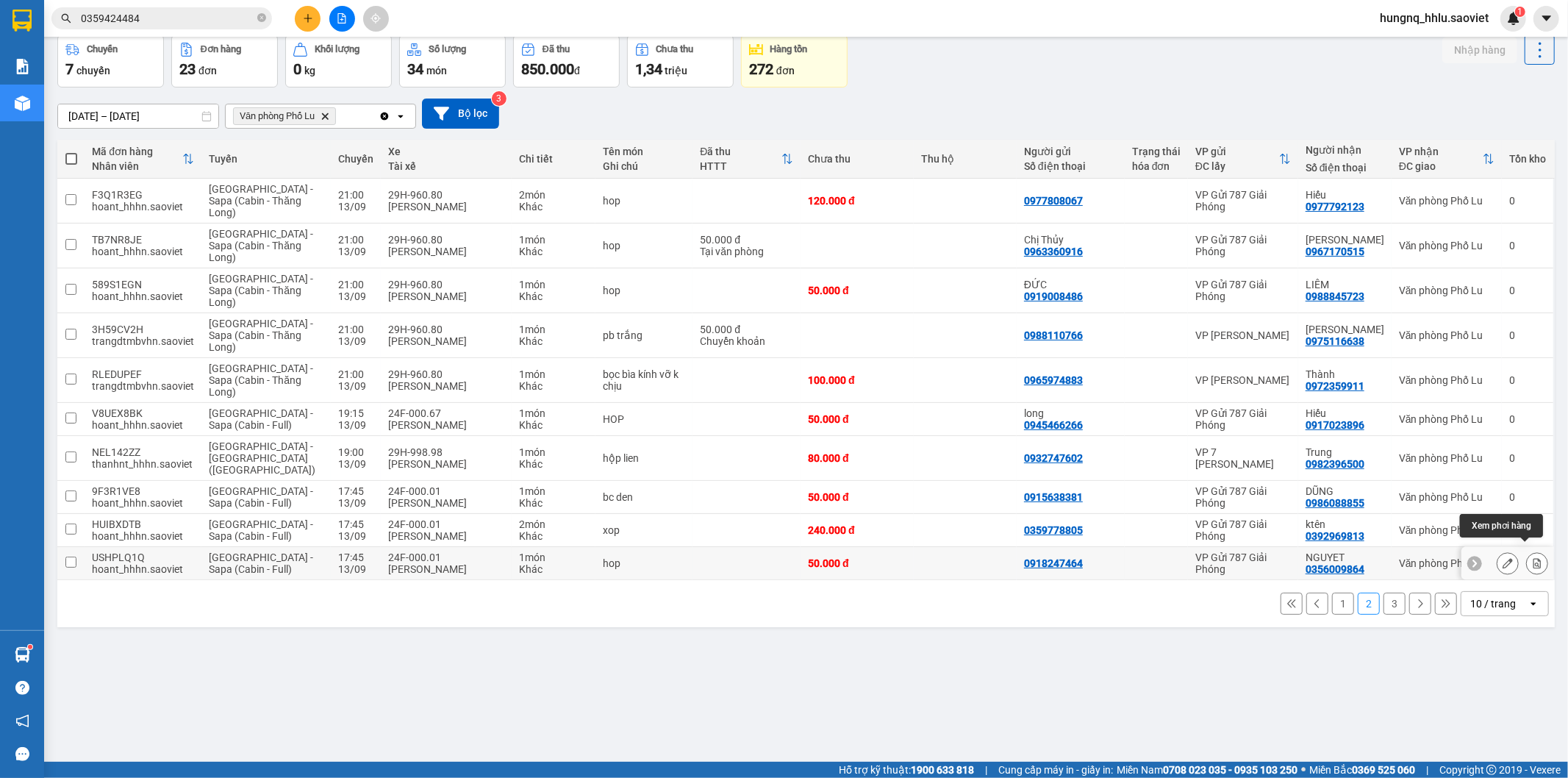
click at [1529, 559] on button at bounding box center [1537, 563] width 21 height 26
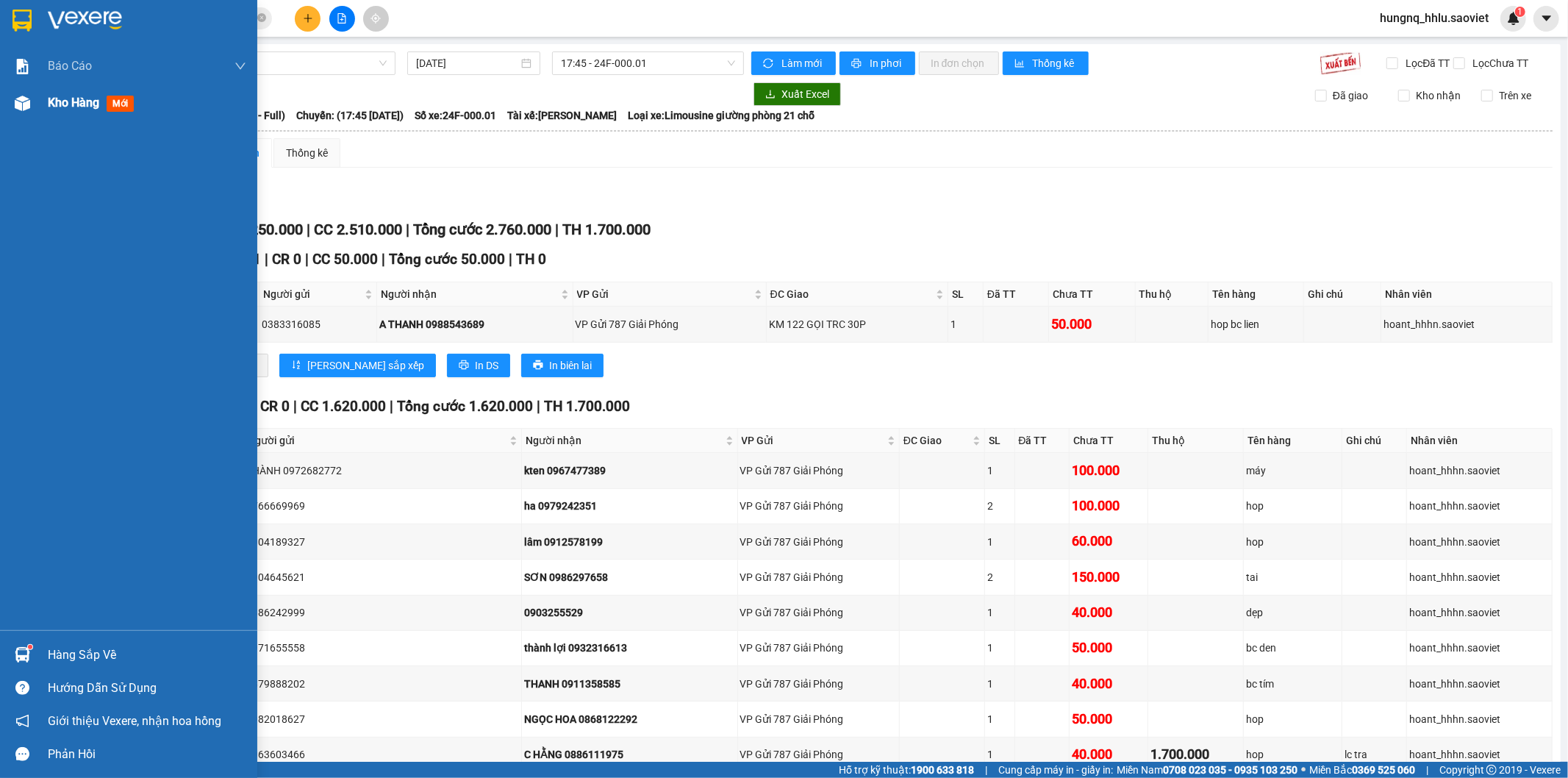
click at [89, 106] on span "Kho hàng" at bounding box center [73, 103] width 52 height 14
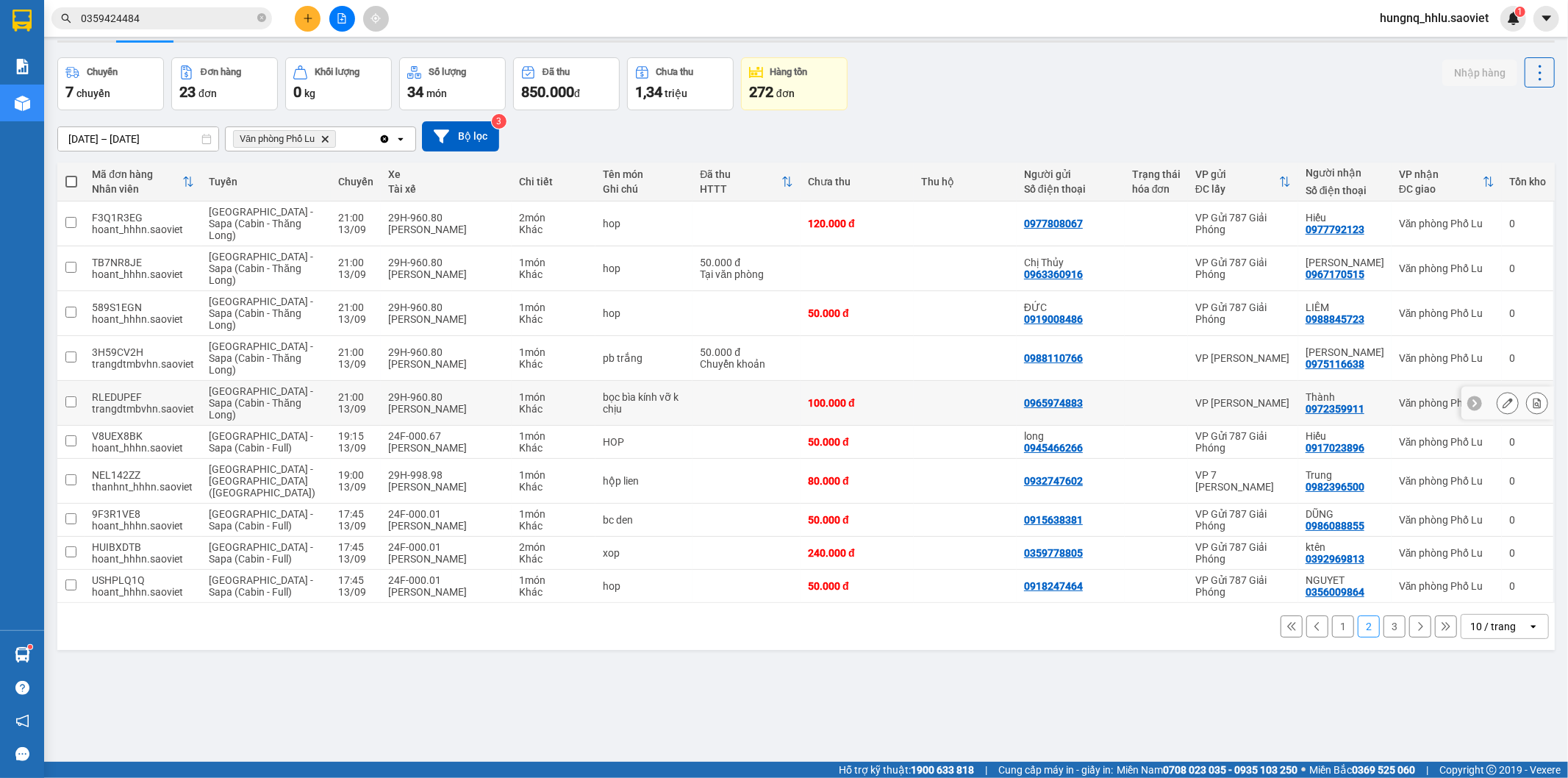
scroll to position [68, 0]
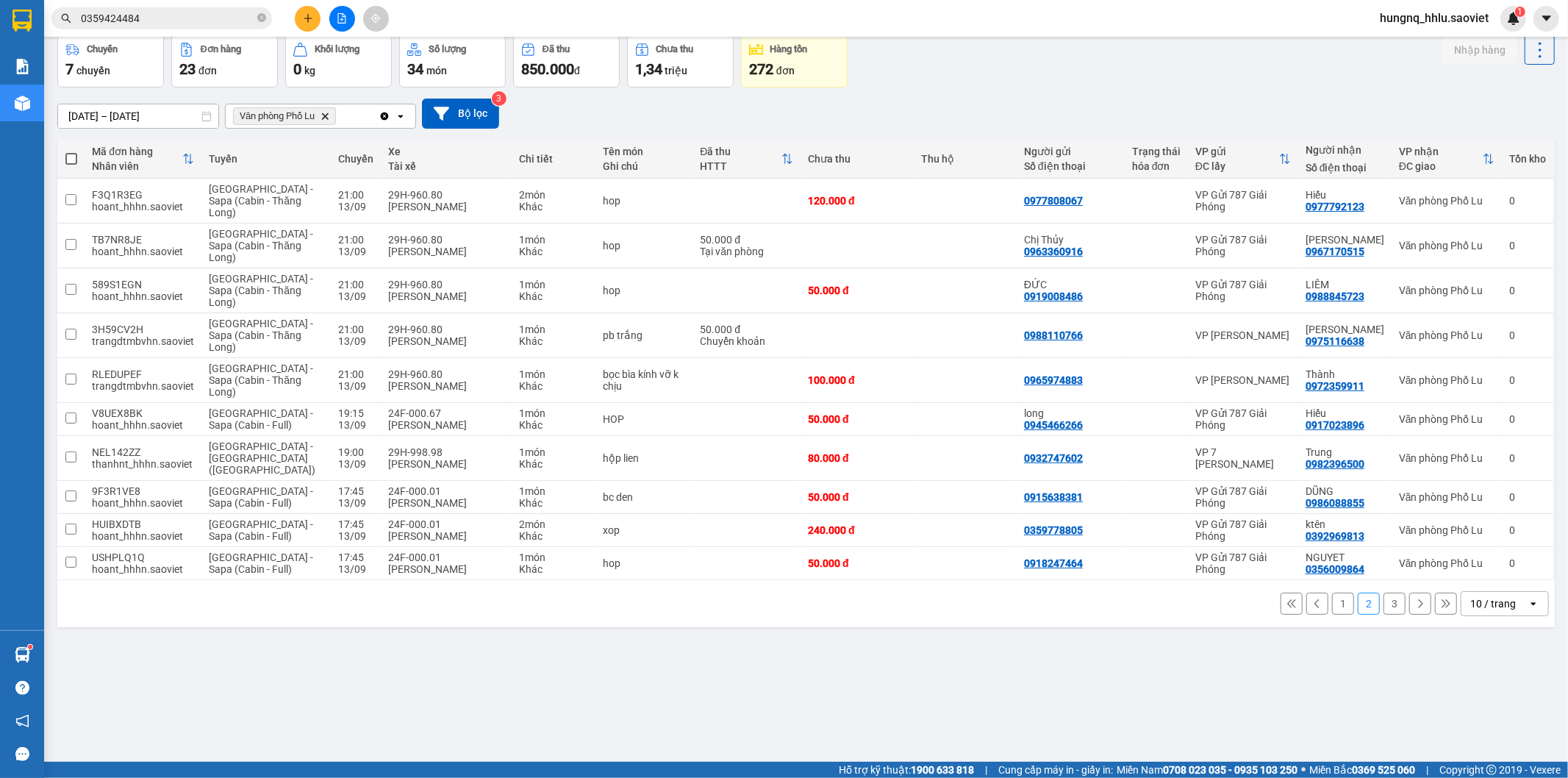
click at [1384, 593] on button "3" at bounding box center [1394, 604] width 22 height 22
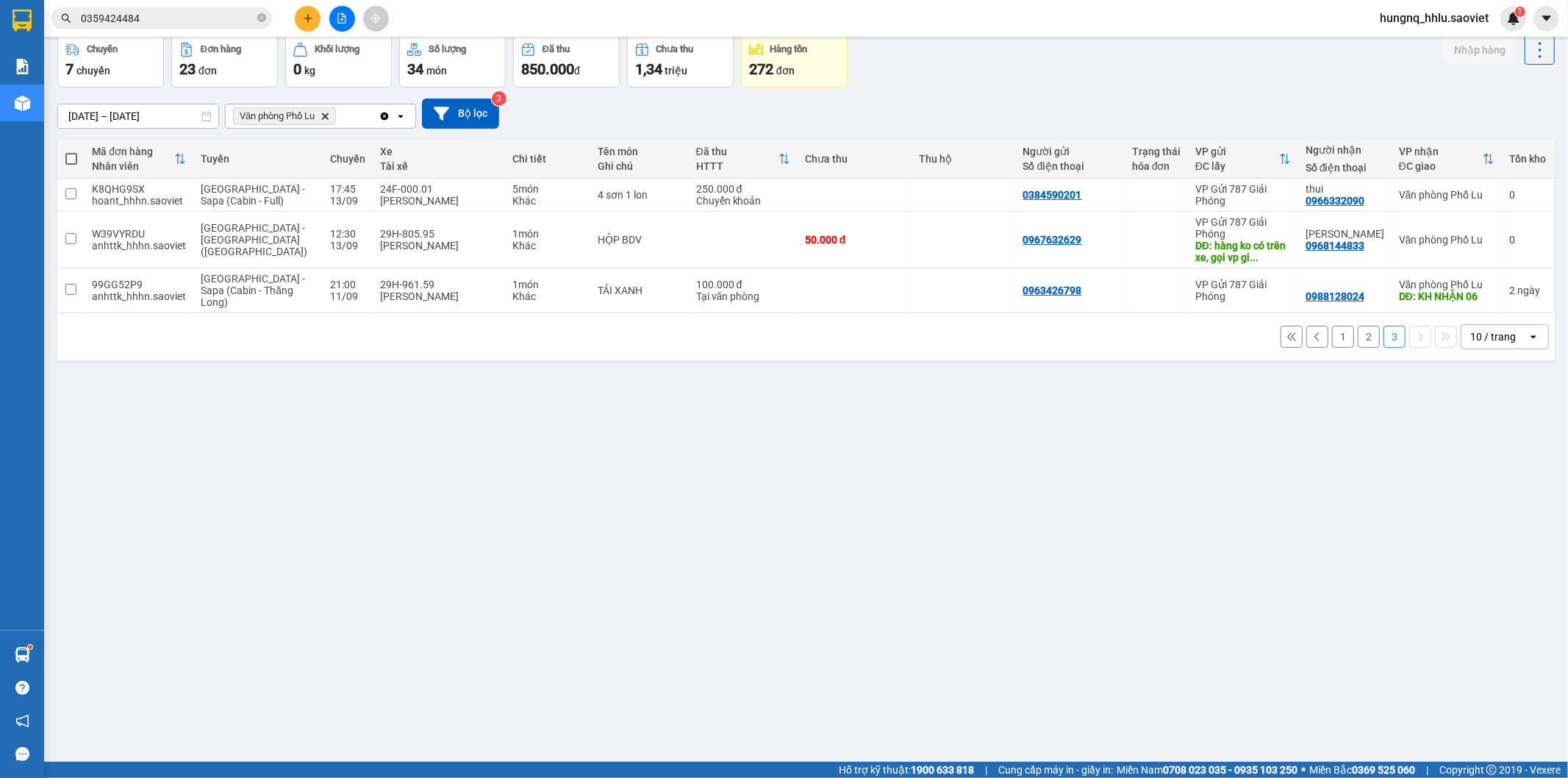
click at [1358, 339] on button "2" at bounding box center [1369, 336] width 22 height 22
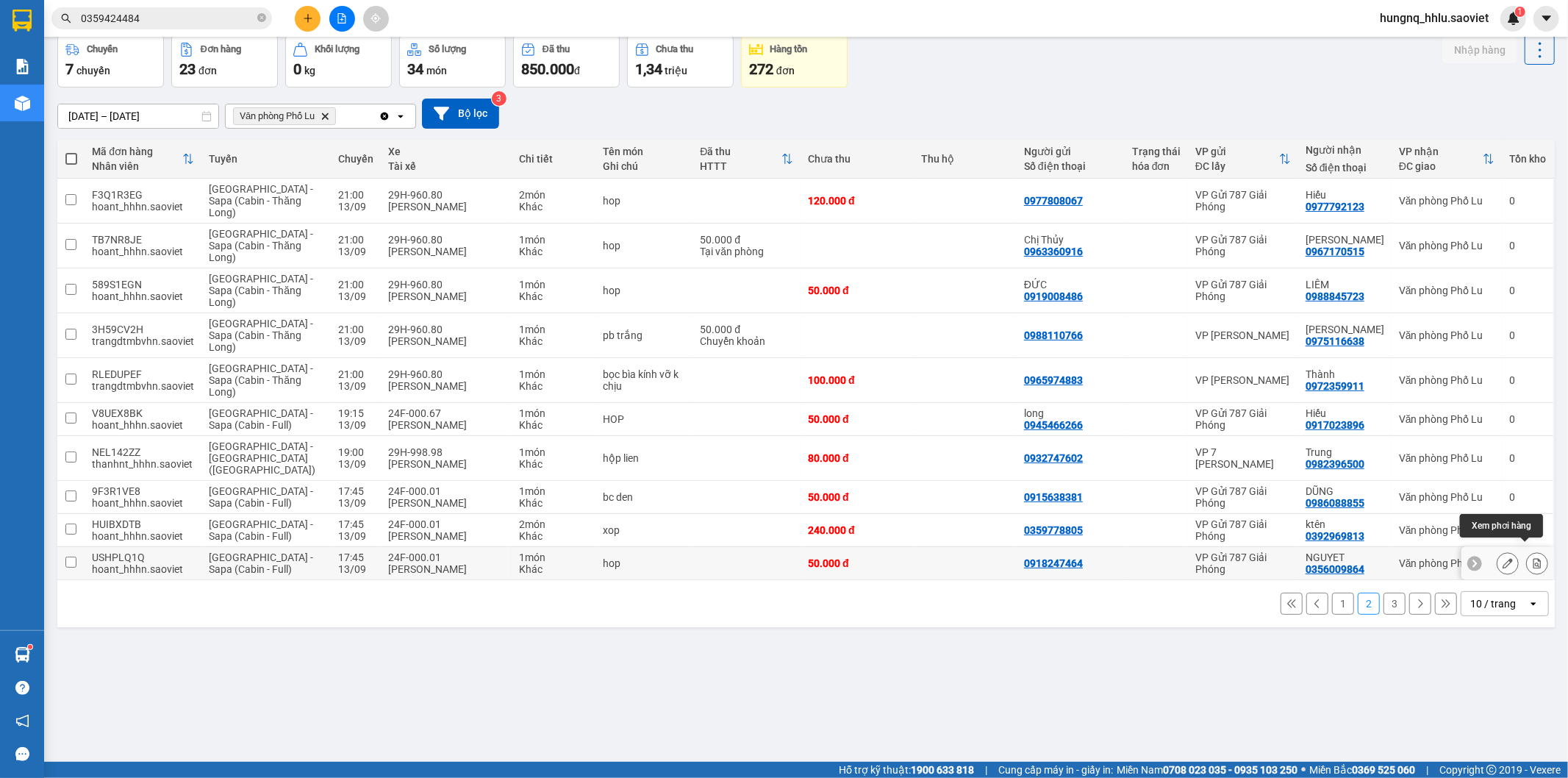
click at [1530, 560] on button at bounding box center [1537, 563] width 21 height 26
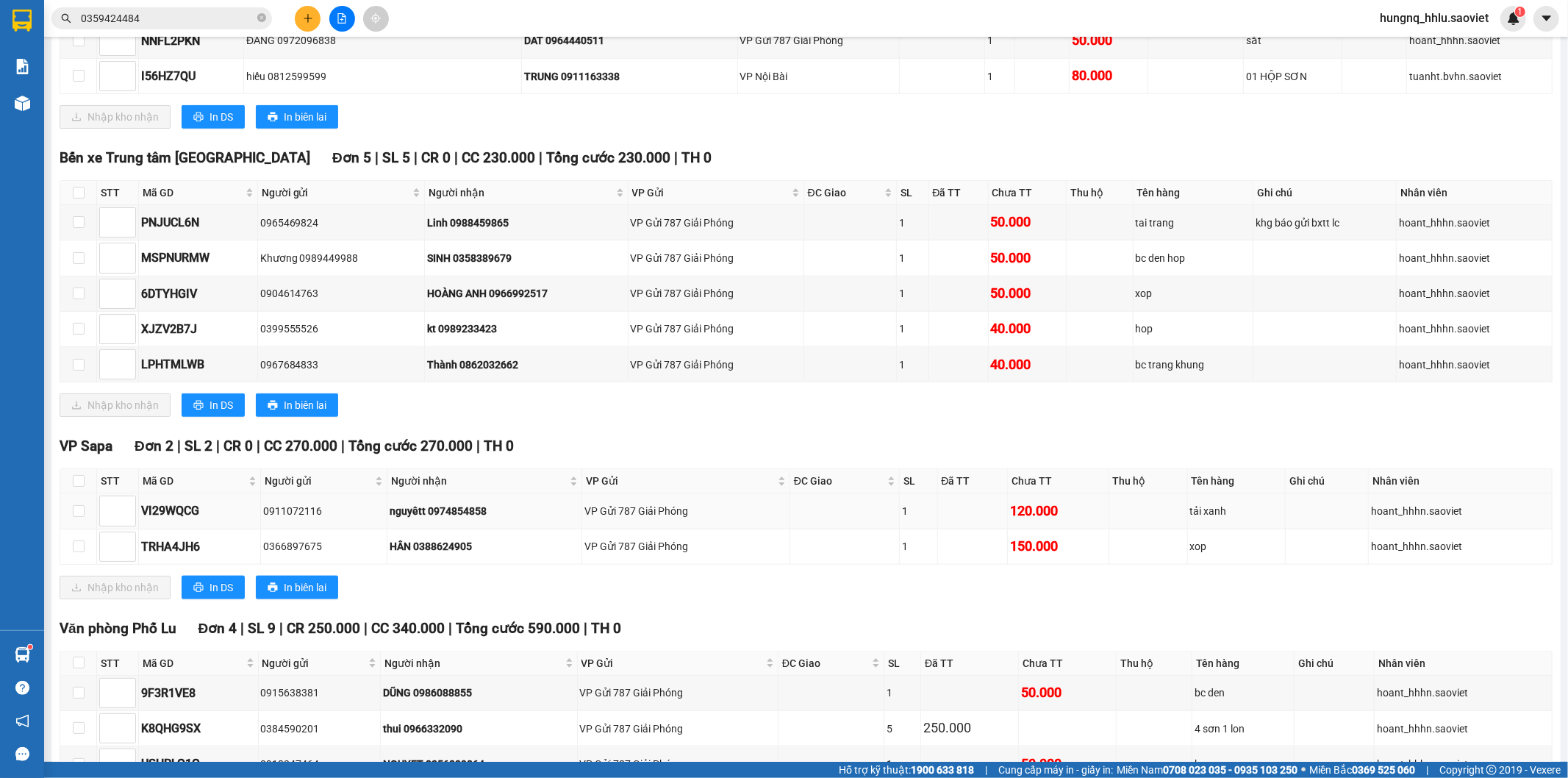
scroll to position [1363, 0]
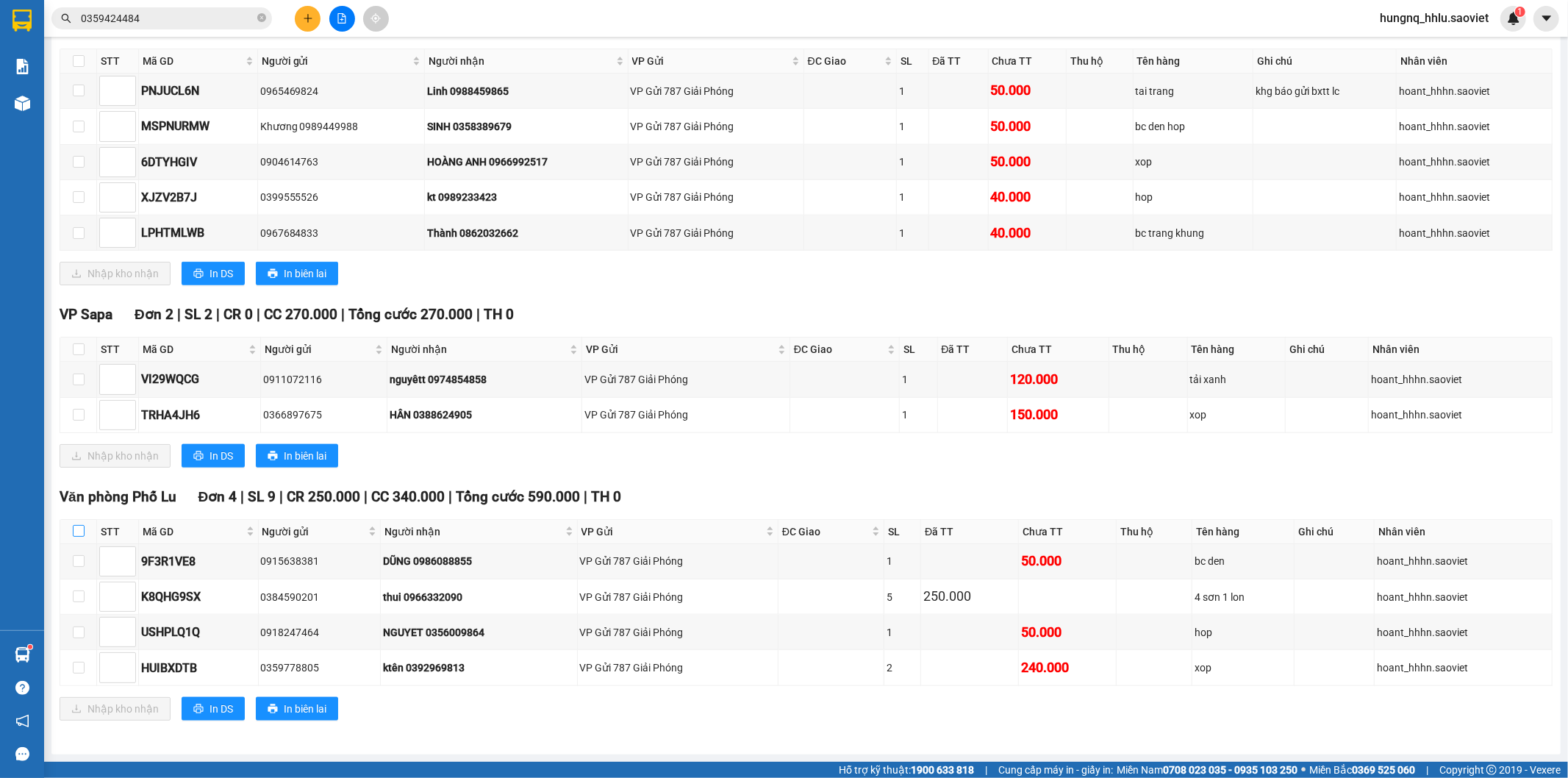
click at [81, 530] on input "checkbox" at bounding box center [78, 530] width 12 height 12
checkbox input "true"
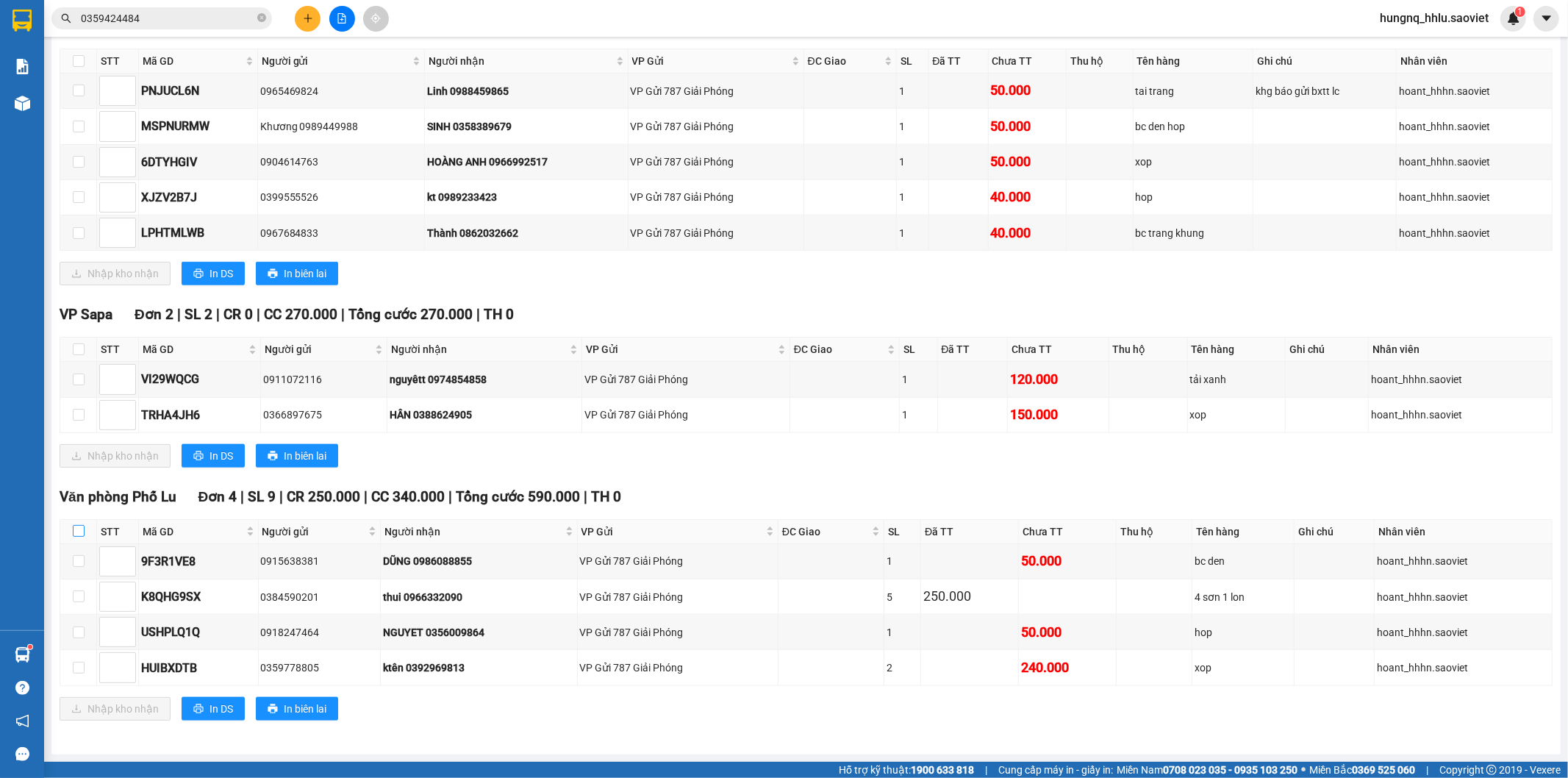
checkbox input "true"
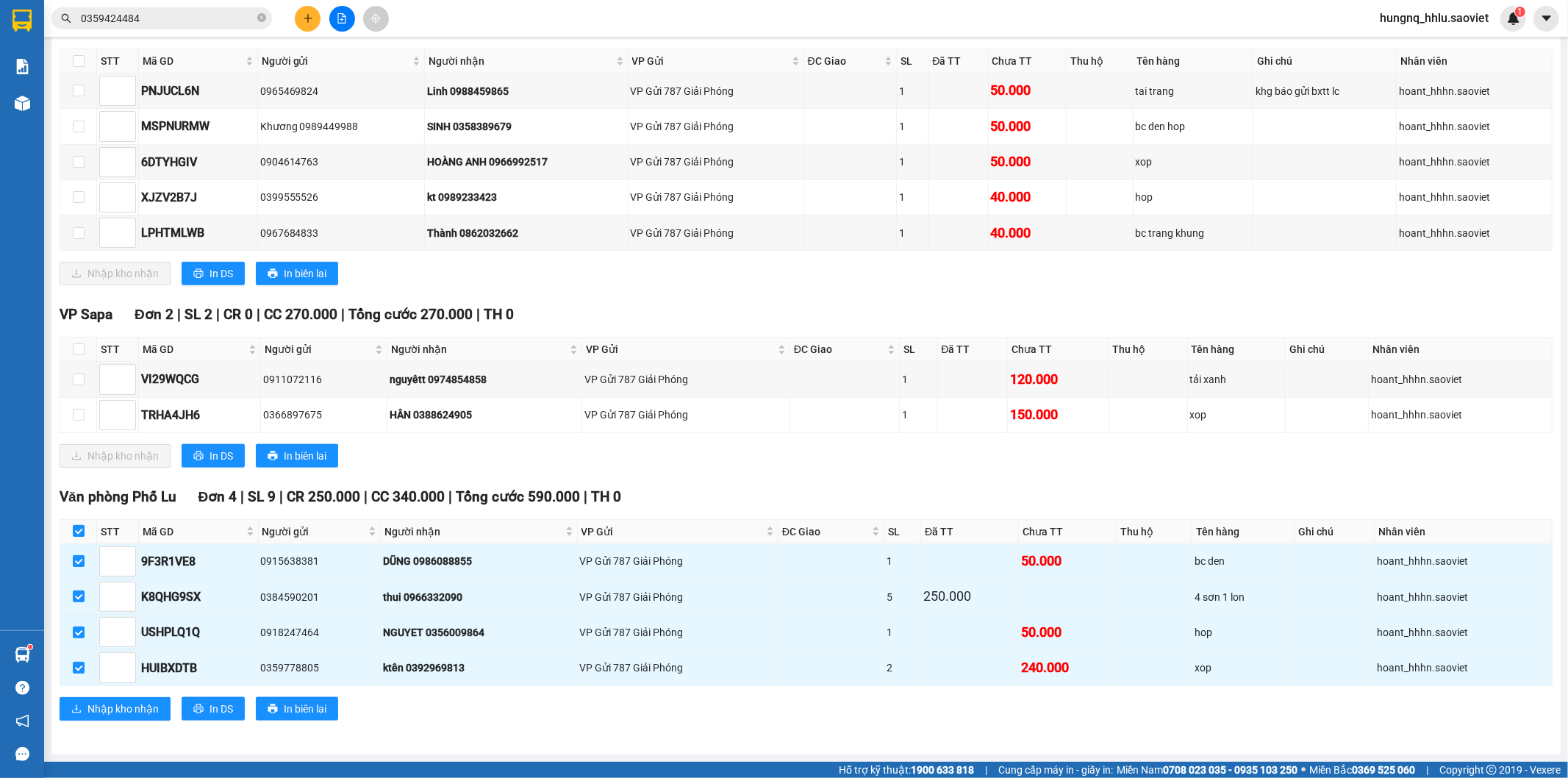
click at [81, 530] on input "checkbox" at bounding box center [78, 530] width 12 height 12
checkbox input "false"
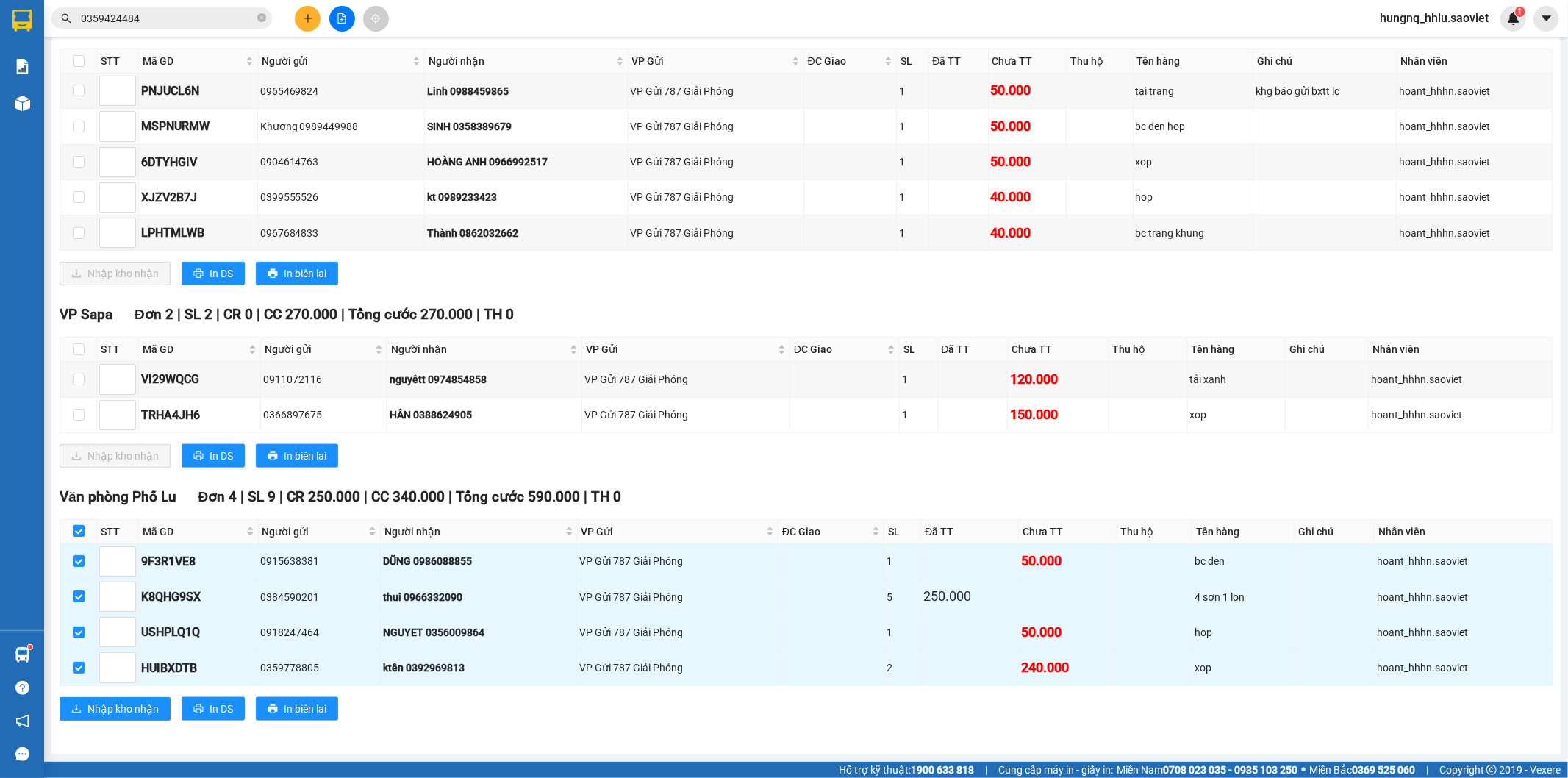
checkbox input "false"
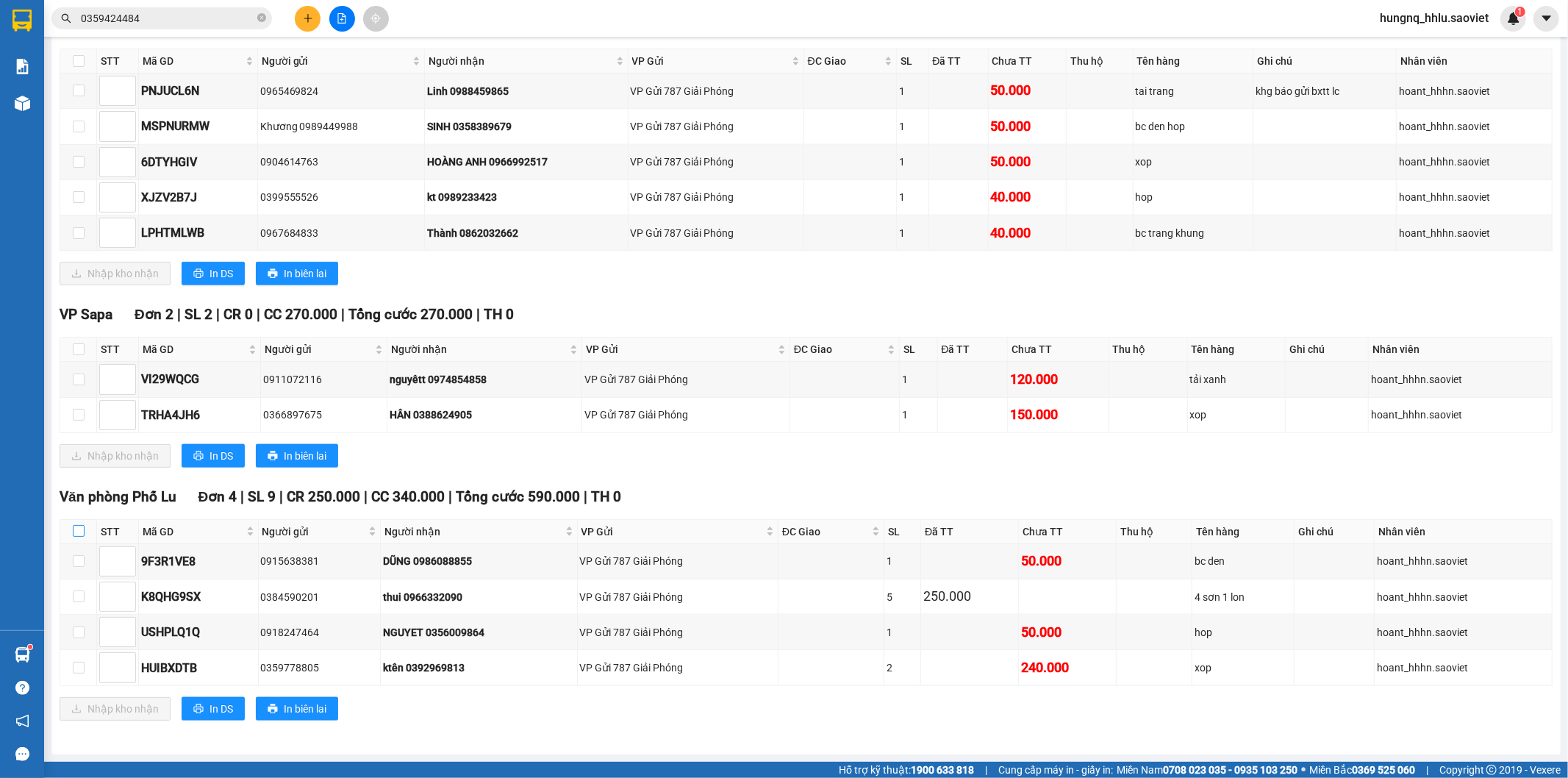
click at [81, 530] on input "checkbox" at bounding box center [78, 530] width 12 height 12
checkbox input "true"
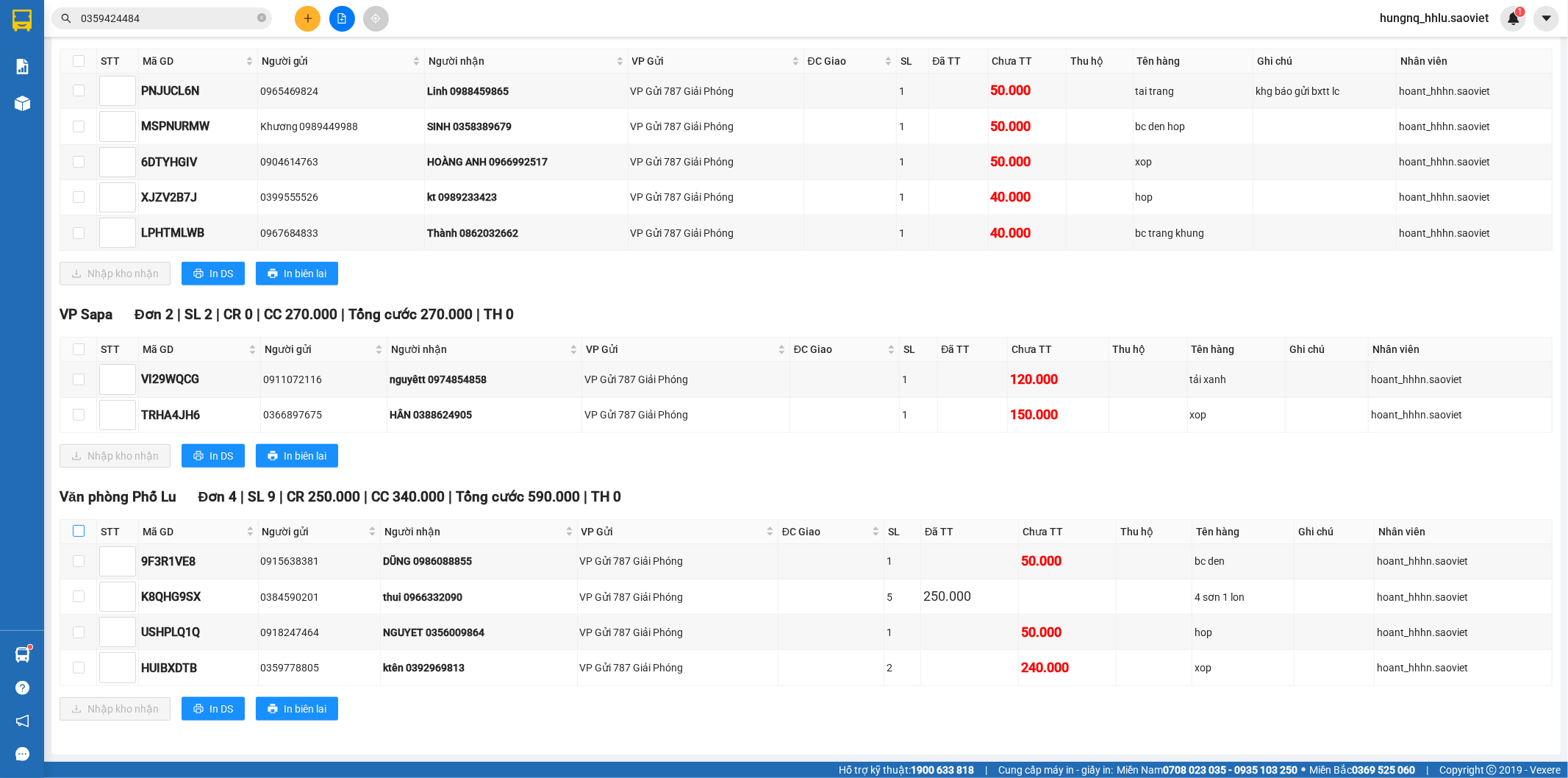
checkbox input "true"
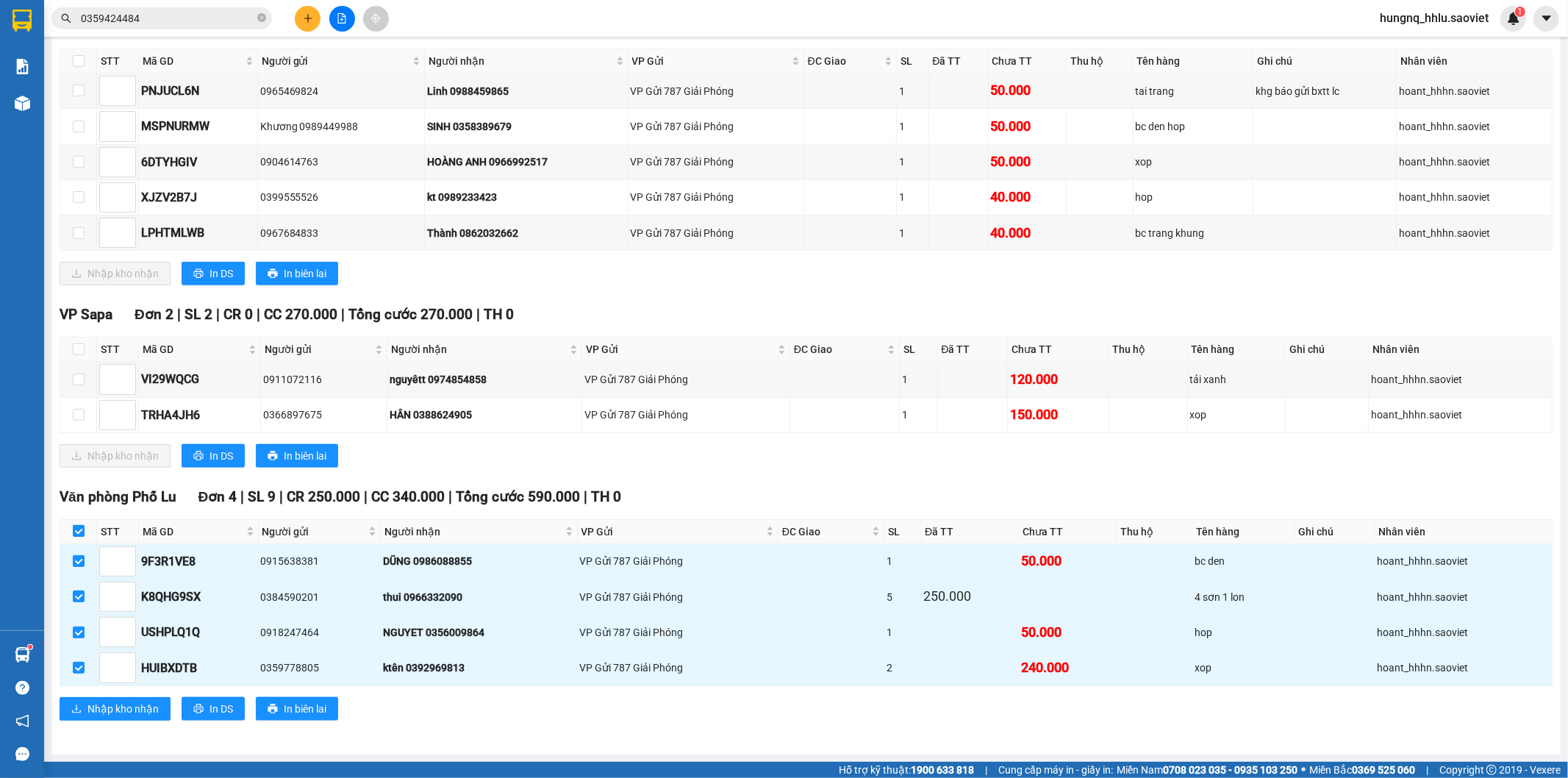
click at [81, 530] on input "checkbox" at bounding box center [78, 530] width 12 height 12
checkbox input "false"
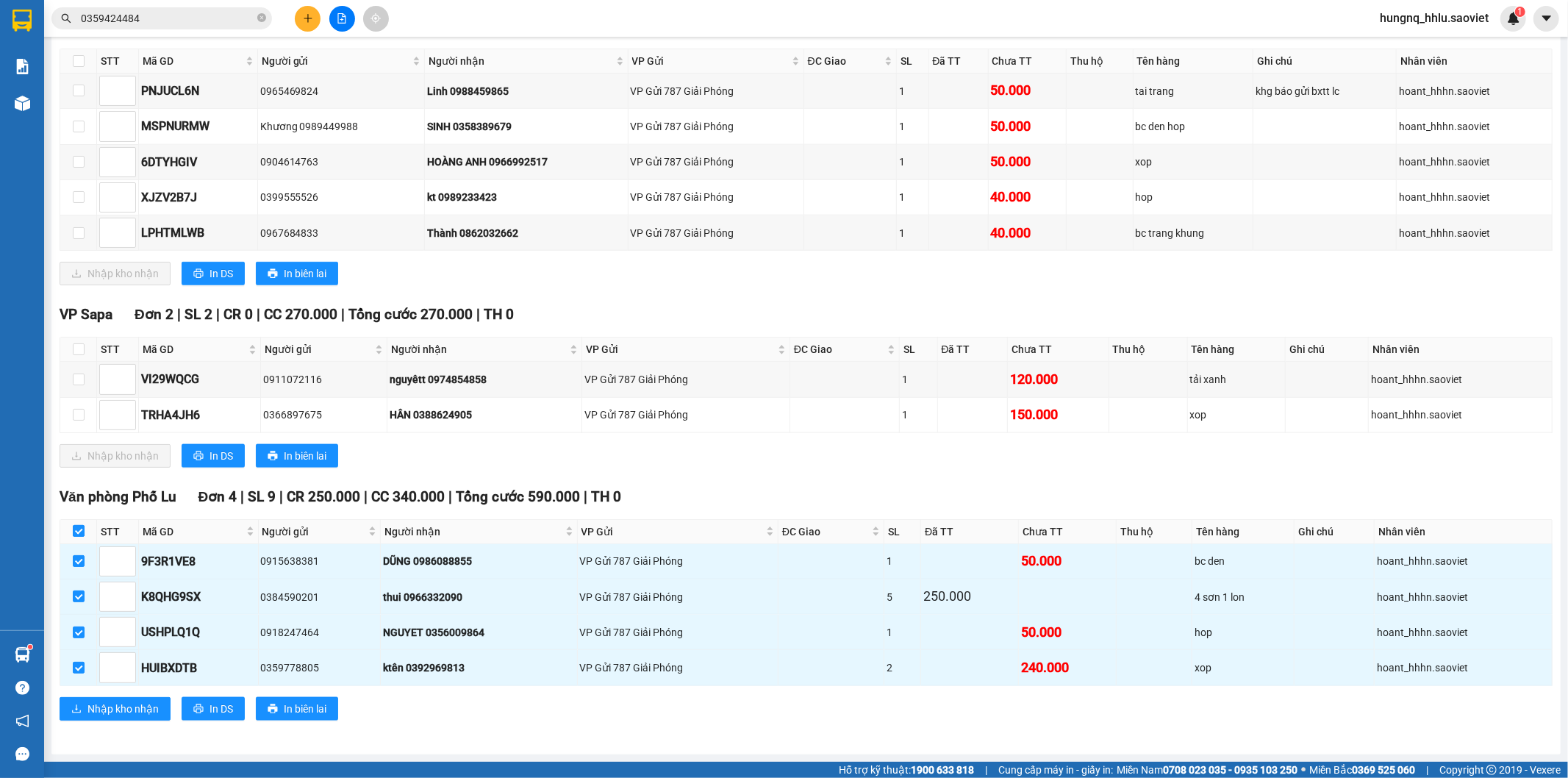
checkbox input "false"
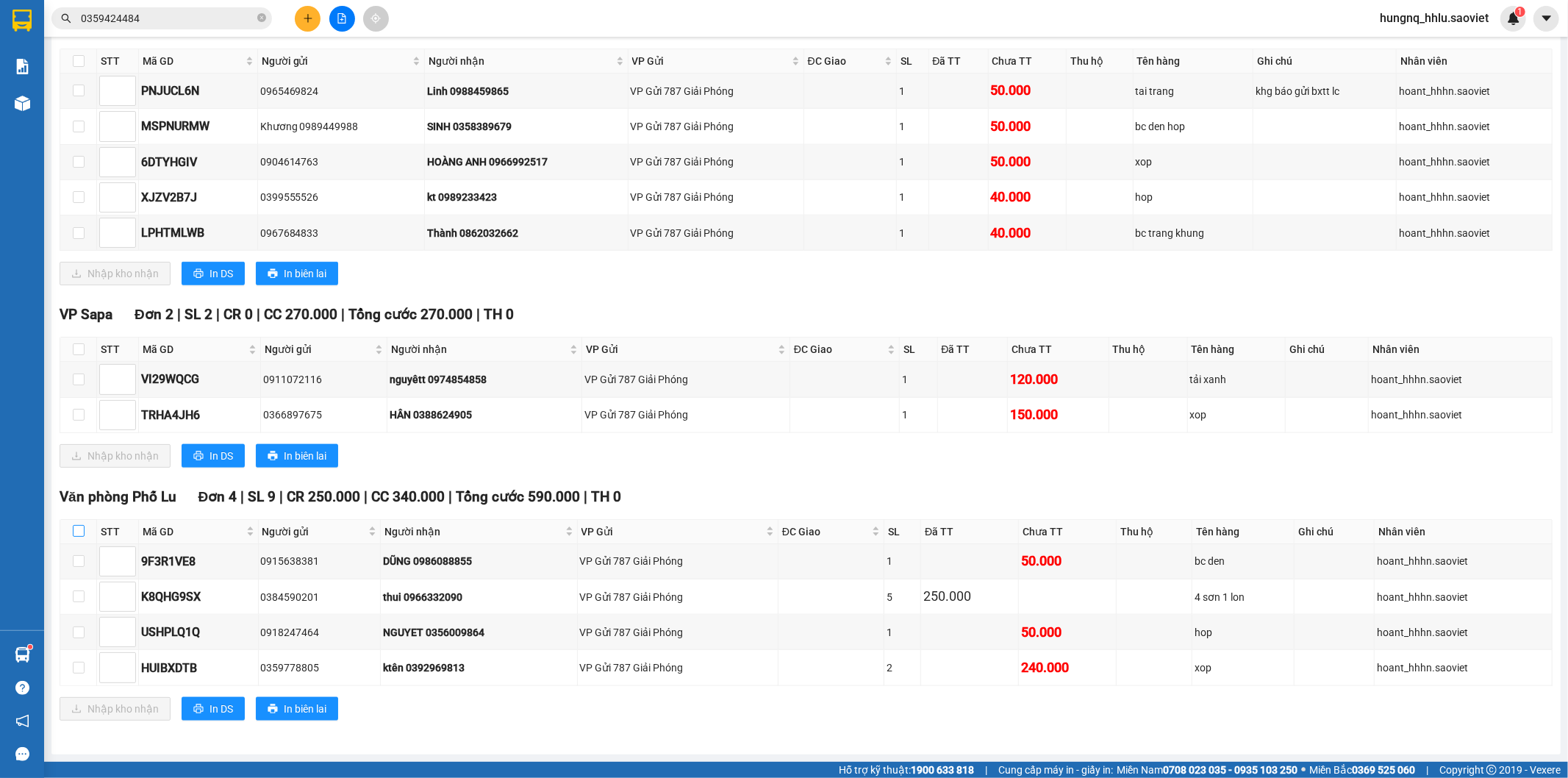
click at [81, 530] on input "checkbox" at bounding box center [78, 530] width 12 height 12
checkbox input "true"
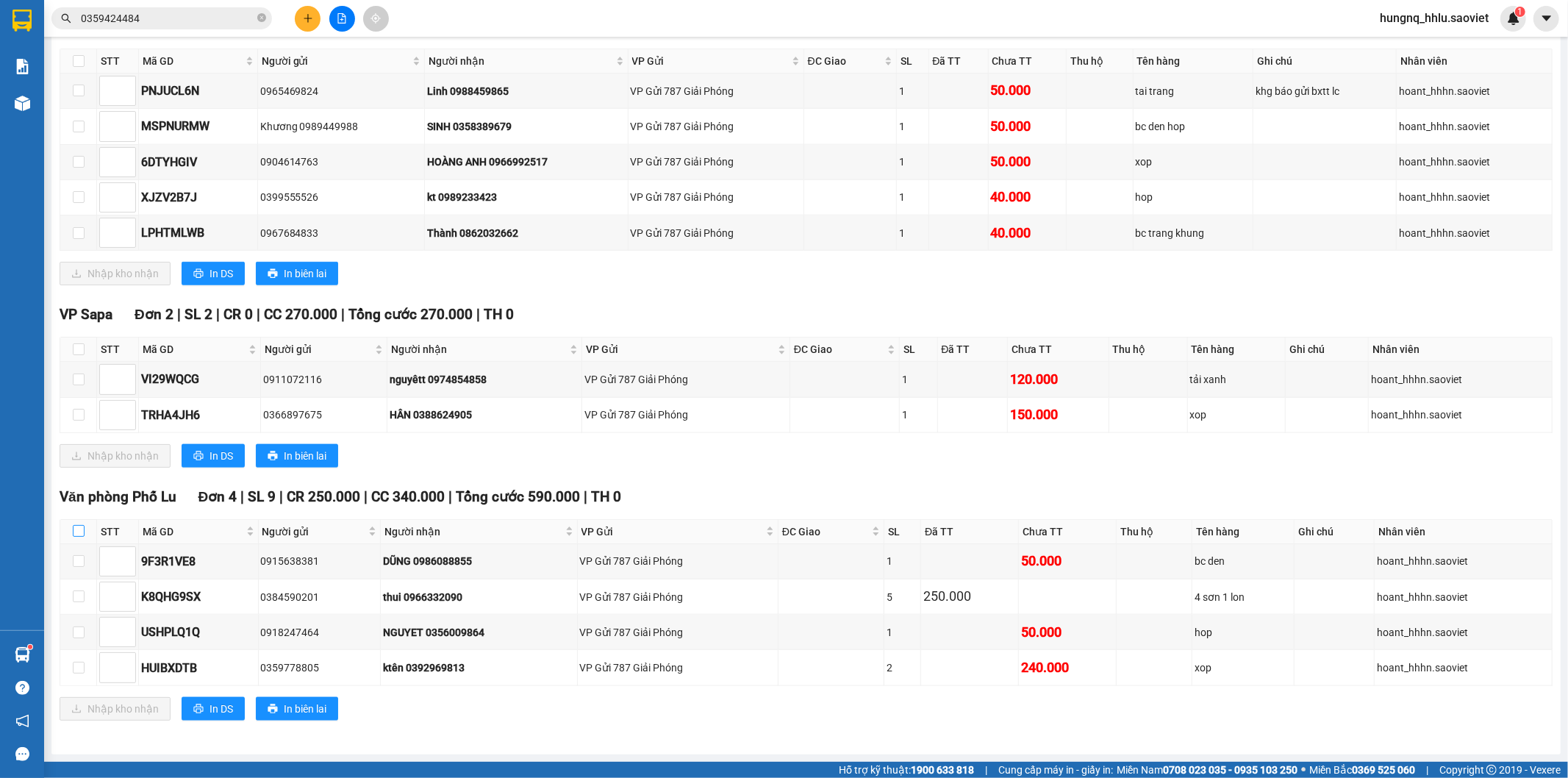
checkbox input "true"
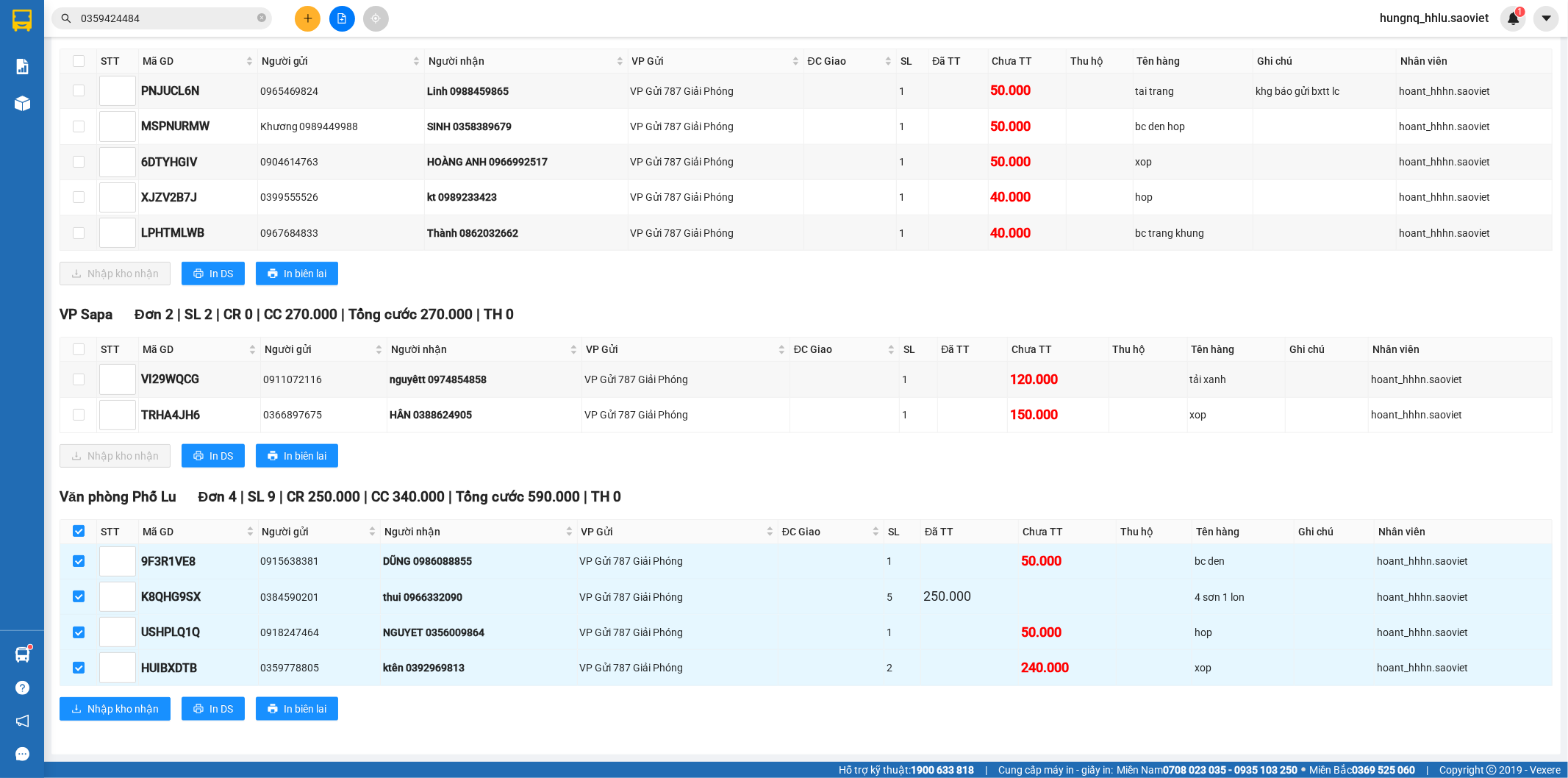
click at [155, 724] on div "Văn phòng Phố Lu Đơn 4 | SL 9 | CR 250.000 | CC 340.000 | Tổng cước 590.000 | T…" at bounding box center [806, 608] width 1493 height 246
click at [160, 714] on button "Nhập kho nhận" at bounding box center [115, 708] width 111 height 23
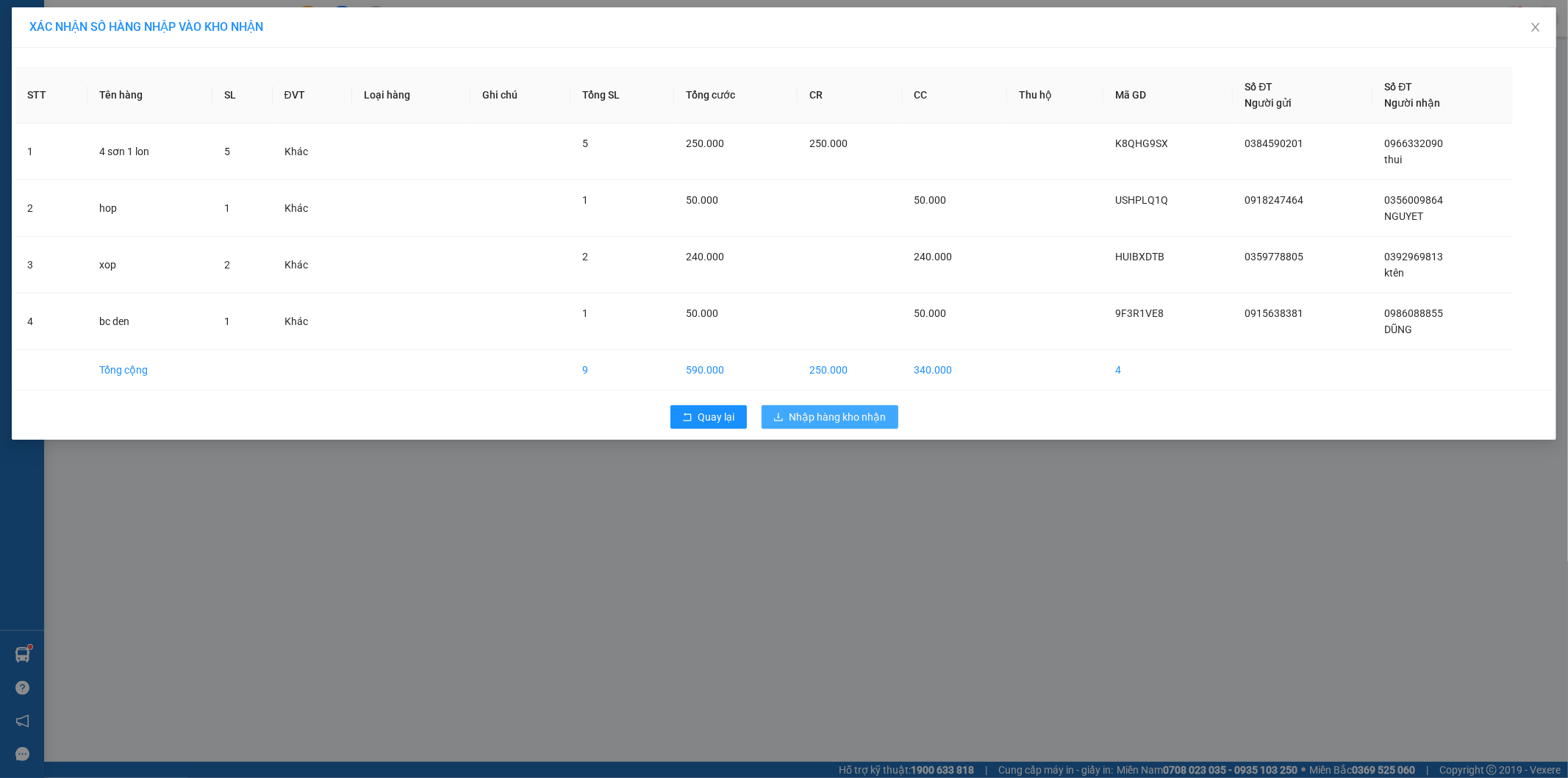
click at [874, 424] on span "Nhập hàng kho nhận" at bounding box center [838, 417] width 97 height 16
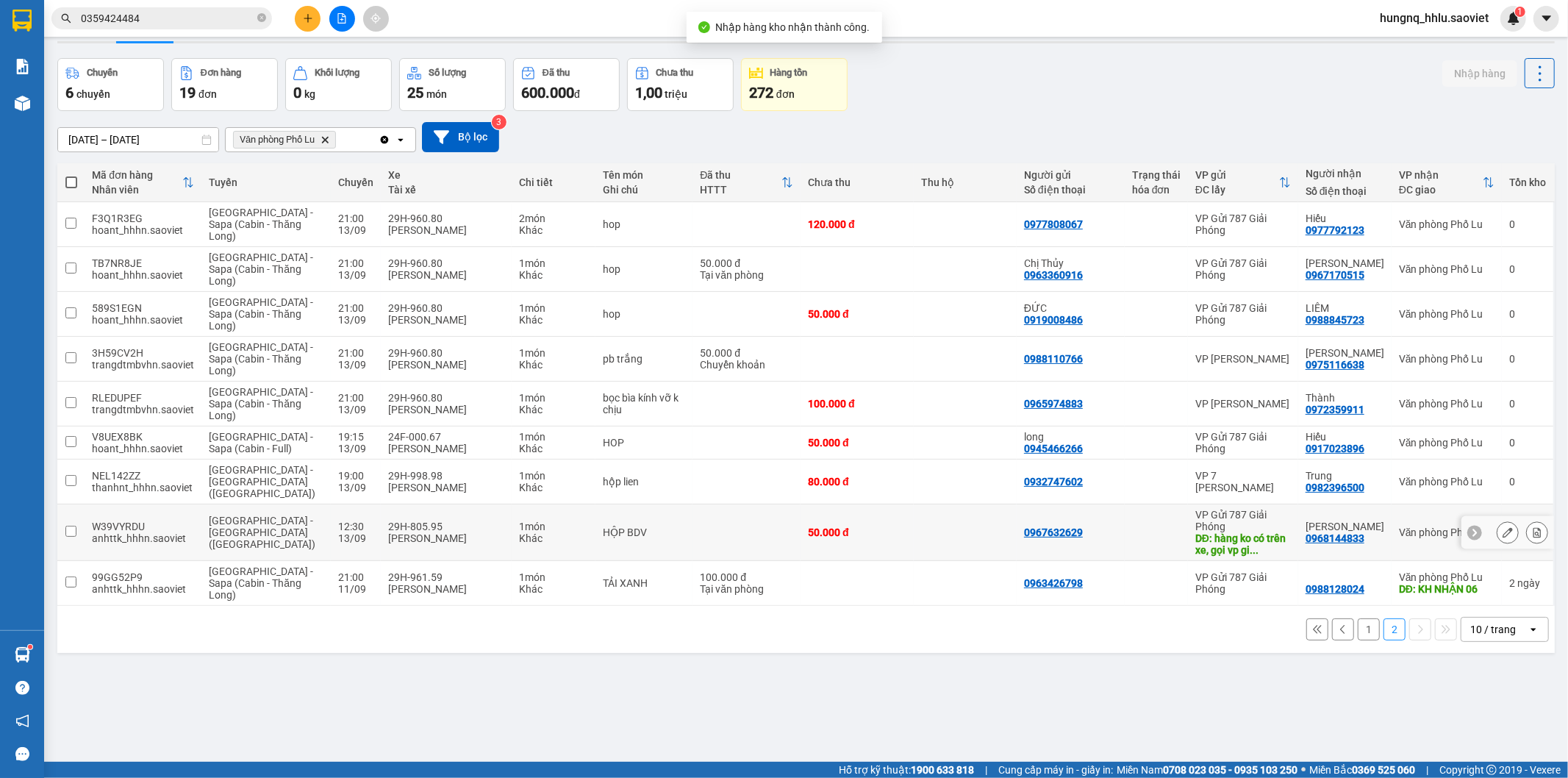
scroll to position [68, 0]
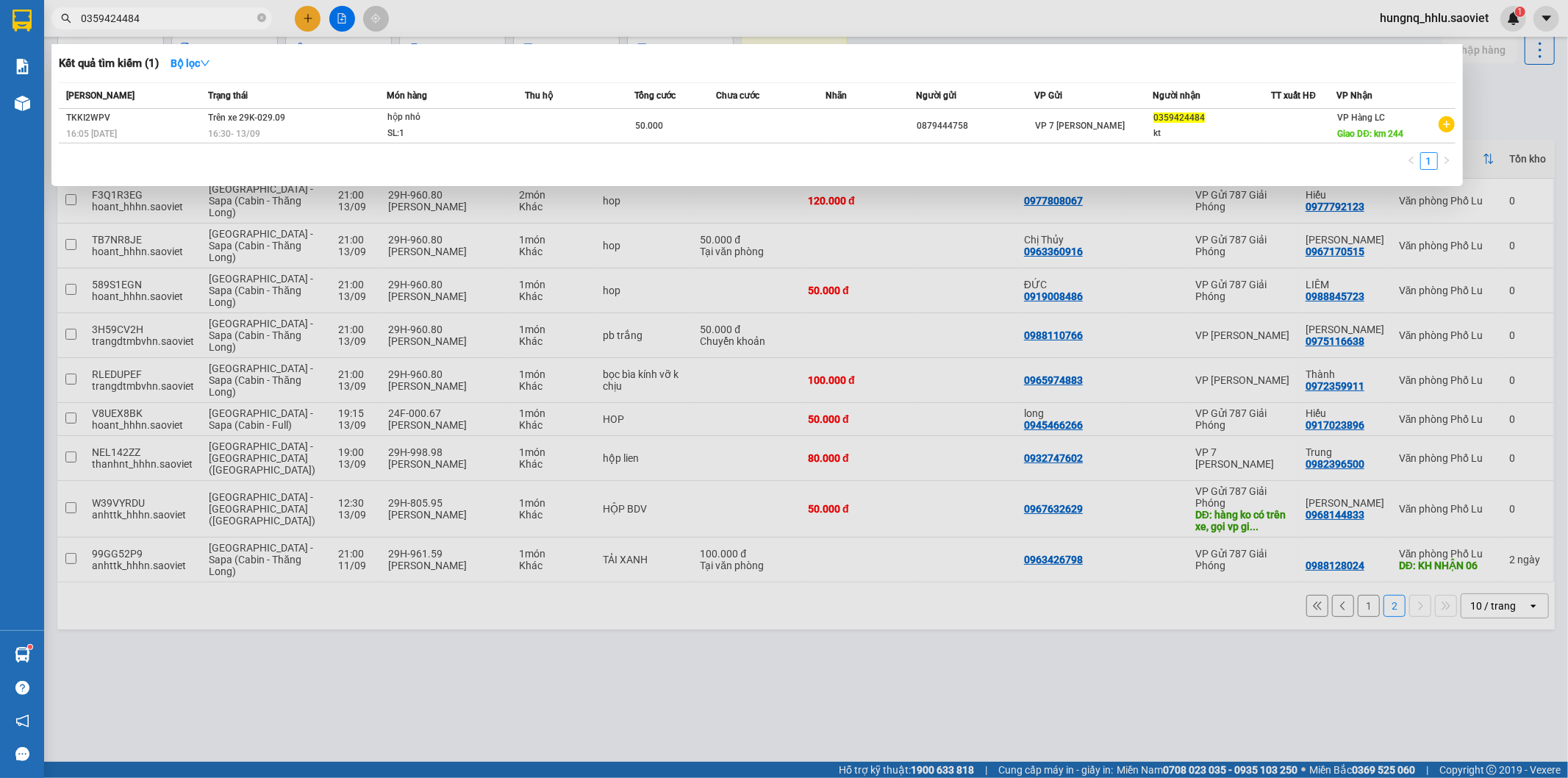
click at [208, 25] on input "0359424484" at bounding box center [167, 19] width 173 height 16
click at [208, 24] on input "0359424484" at bounding box center [167, 19] width 173 height 16
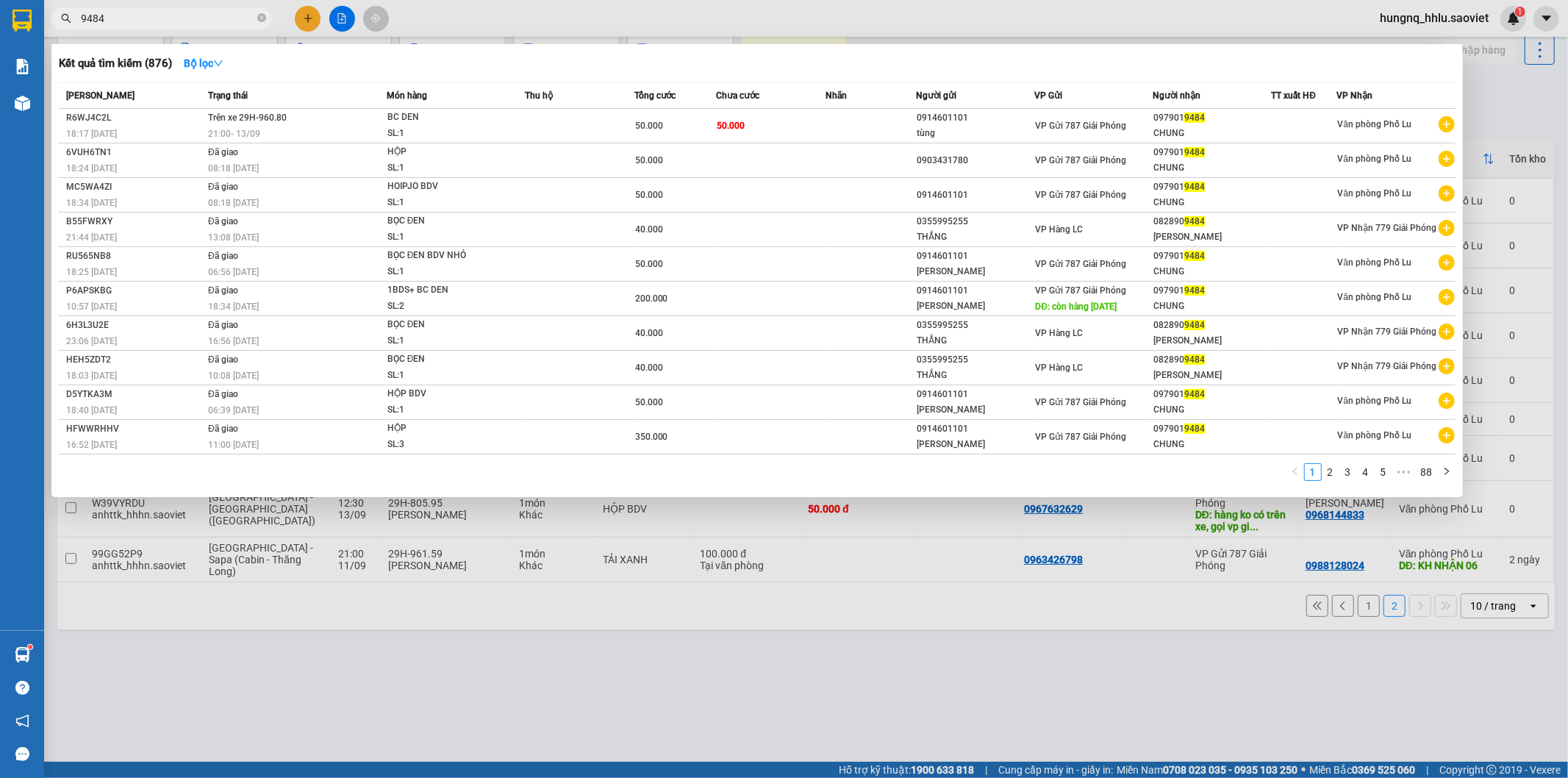
type input "9484"
click at [232, 677] on div at bounding box center [784, 389] width 1568 height 778
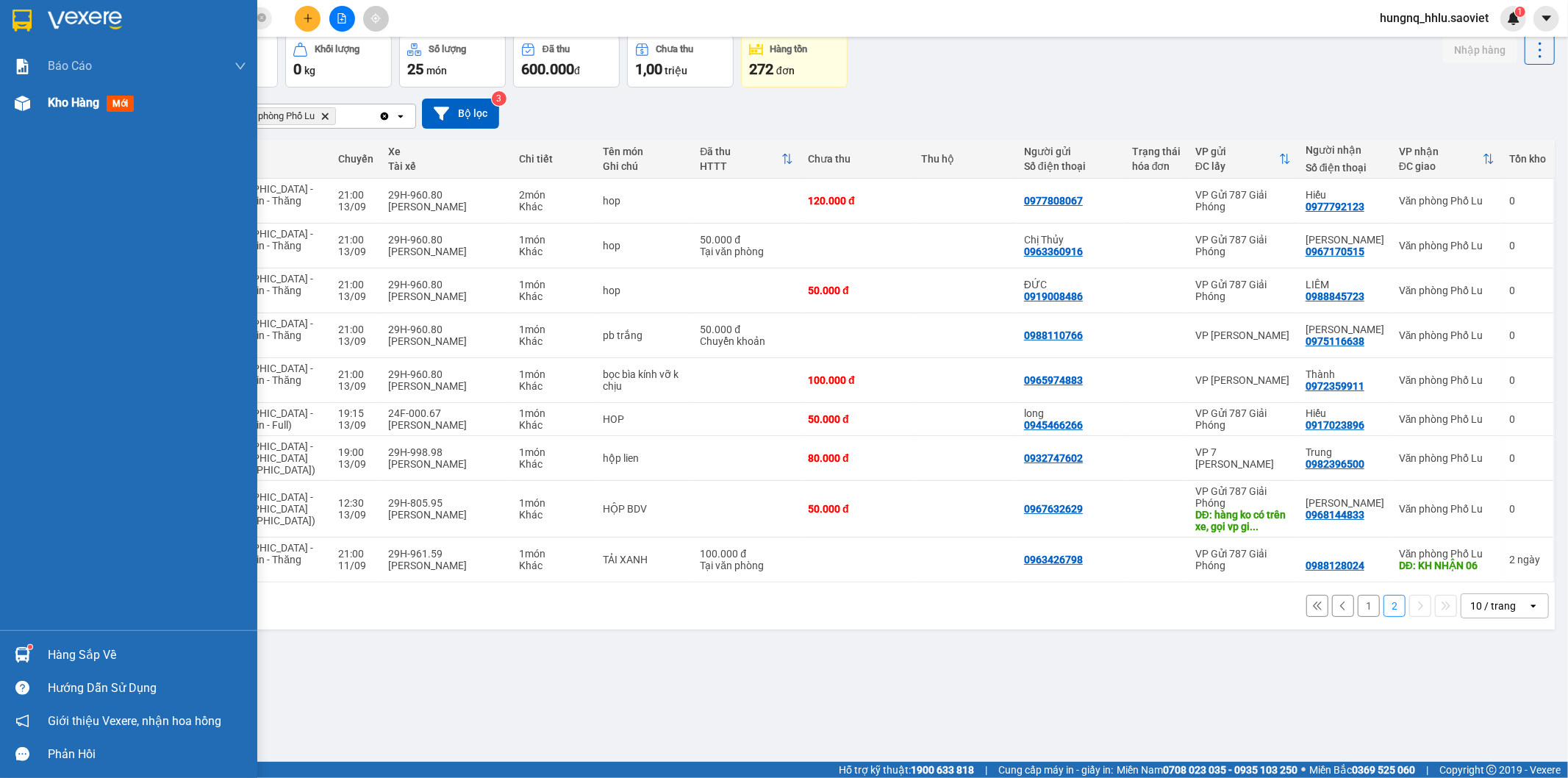
click at [89, 111] on div "Kho hàng mới" at bounding box center [93, 102] width 92 height 19
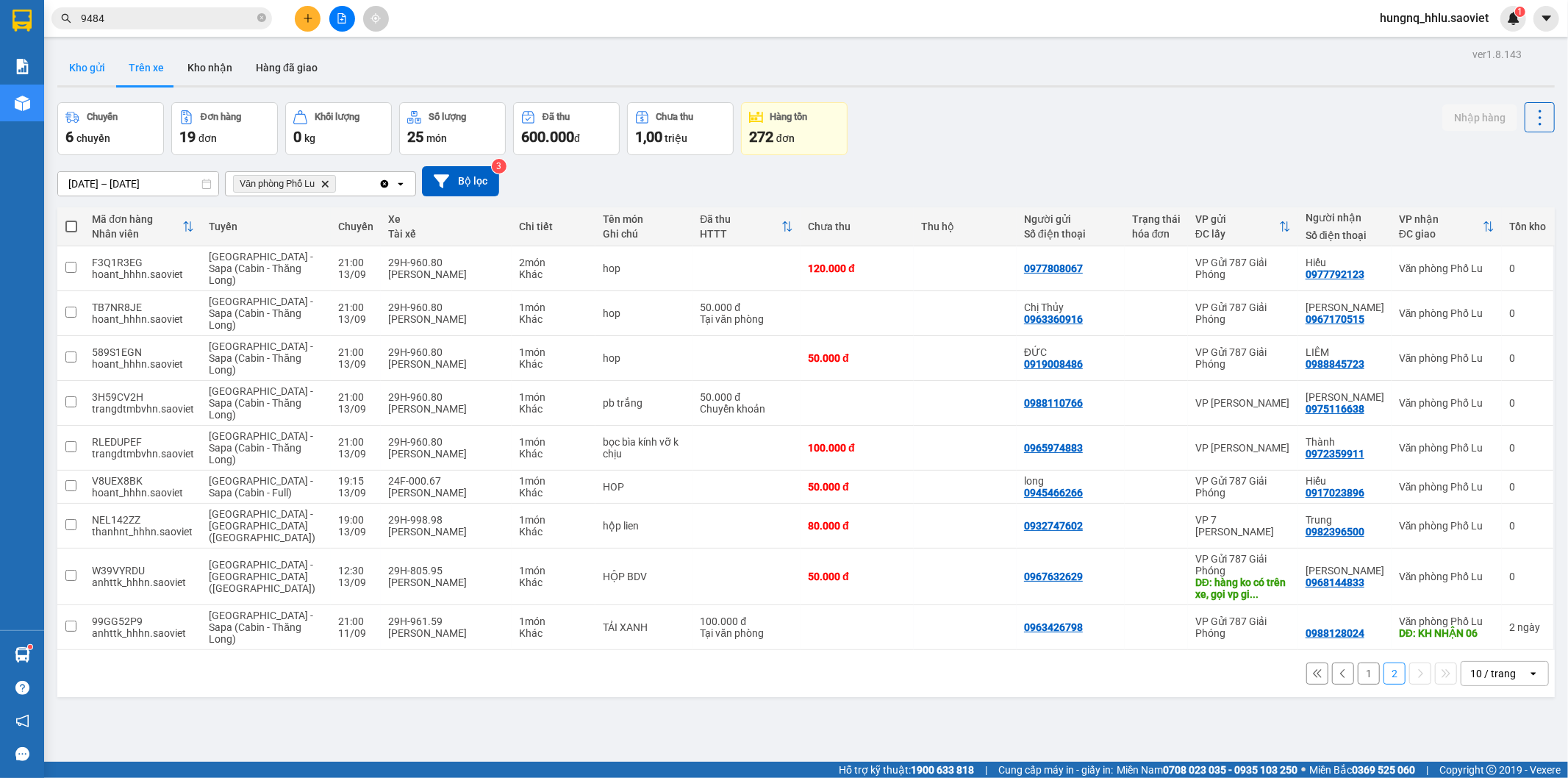
click at [86, 66] on button "Kho gửi" at bounding box center [87, 67] width 60 height 35
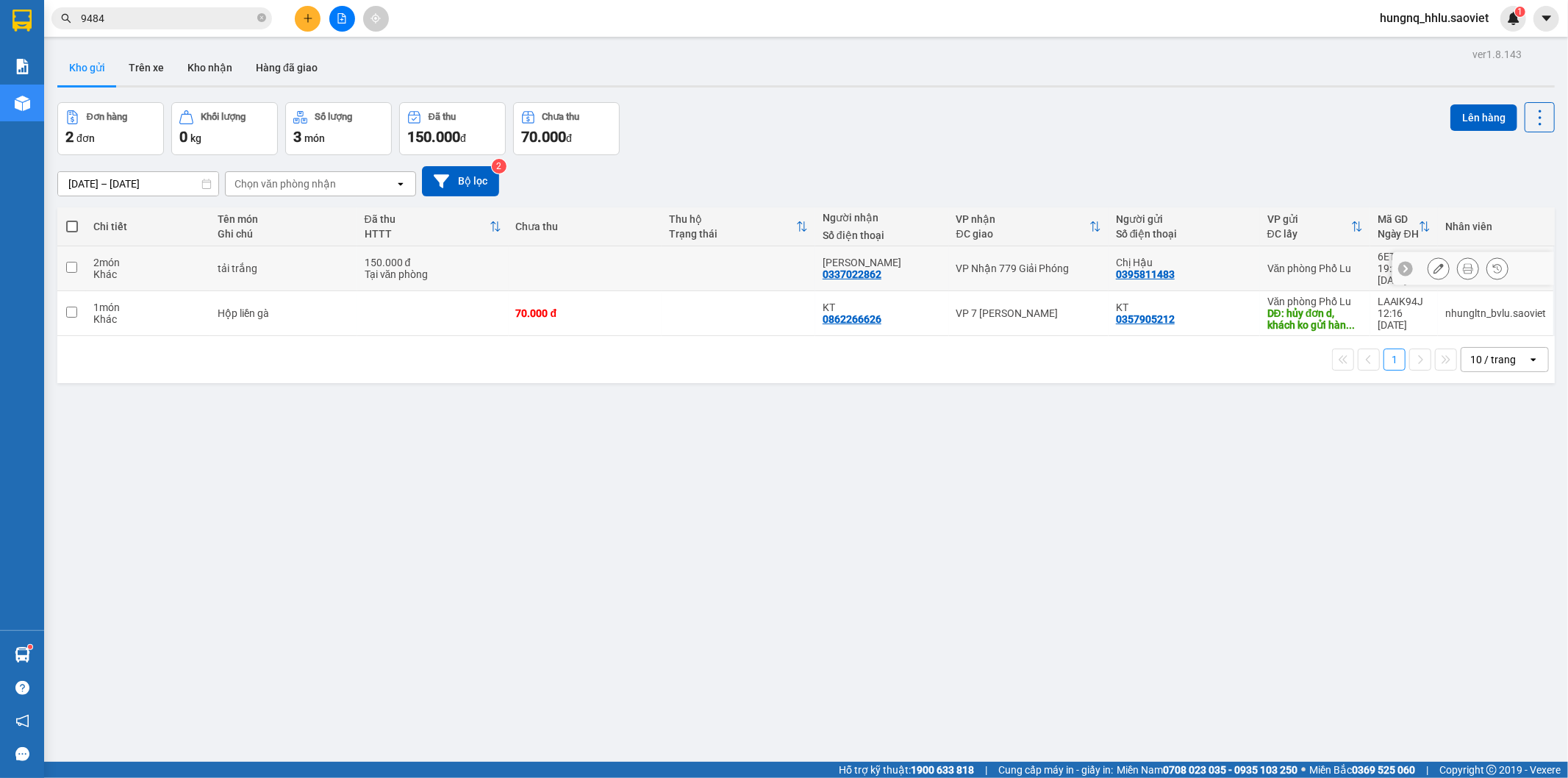
click at [180, 257] on div "2 món" at bounding box center [148, 262] width 109 height 12
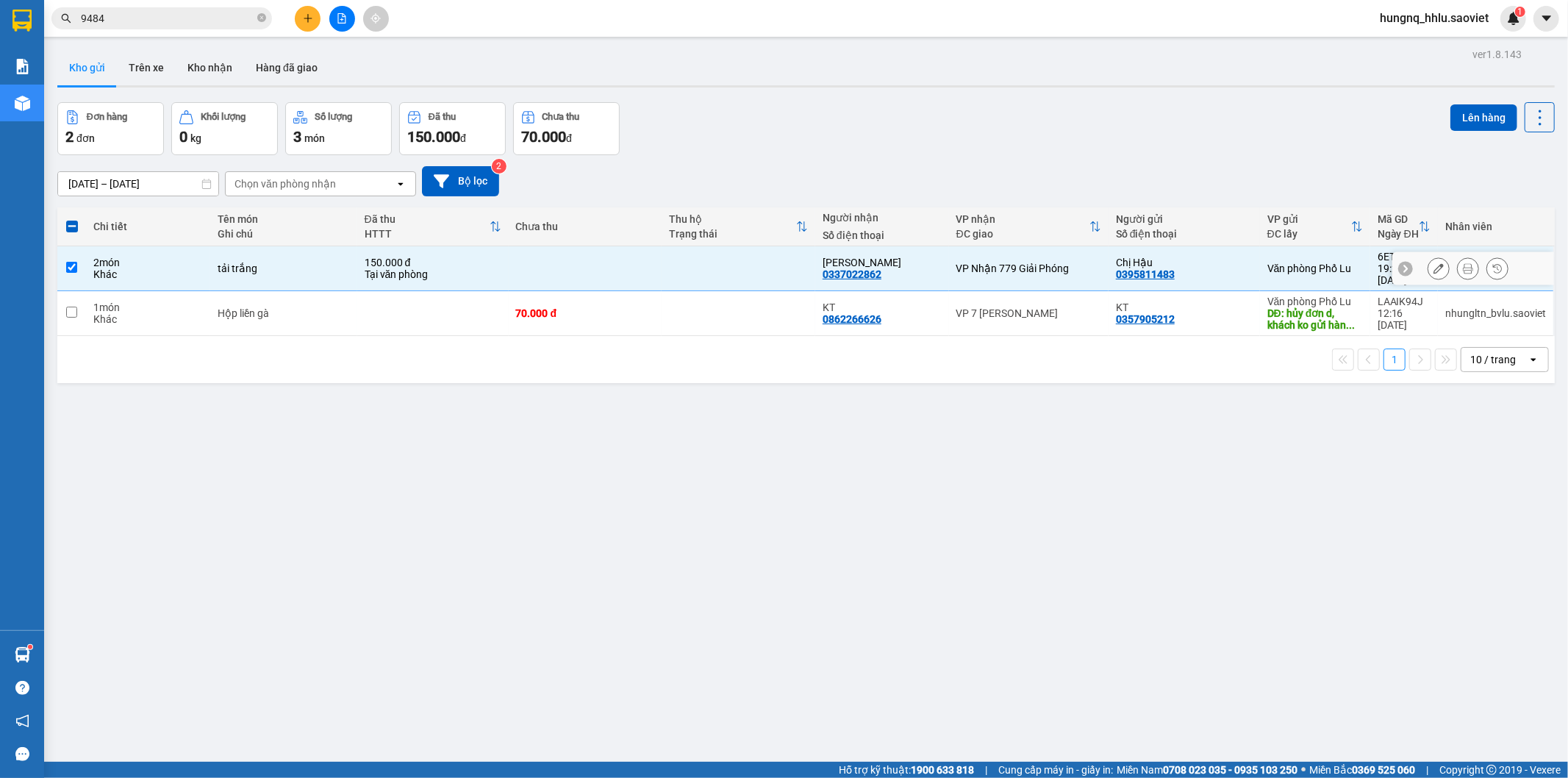
click at [98, 268] on div "Khác" at bounding box center [148, 274] width 109 height 12
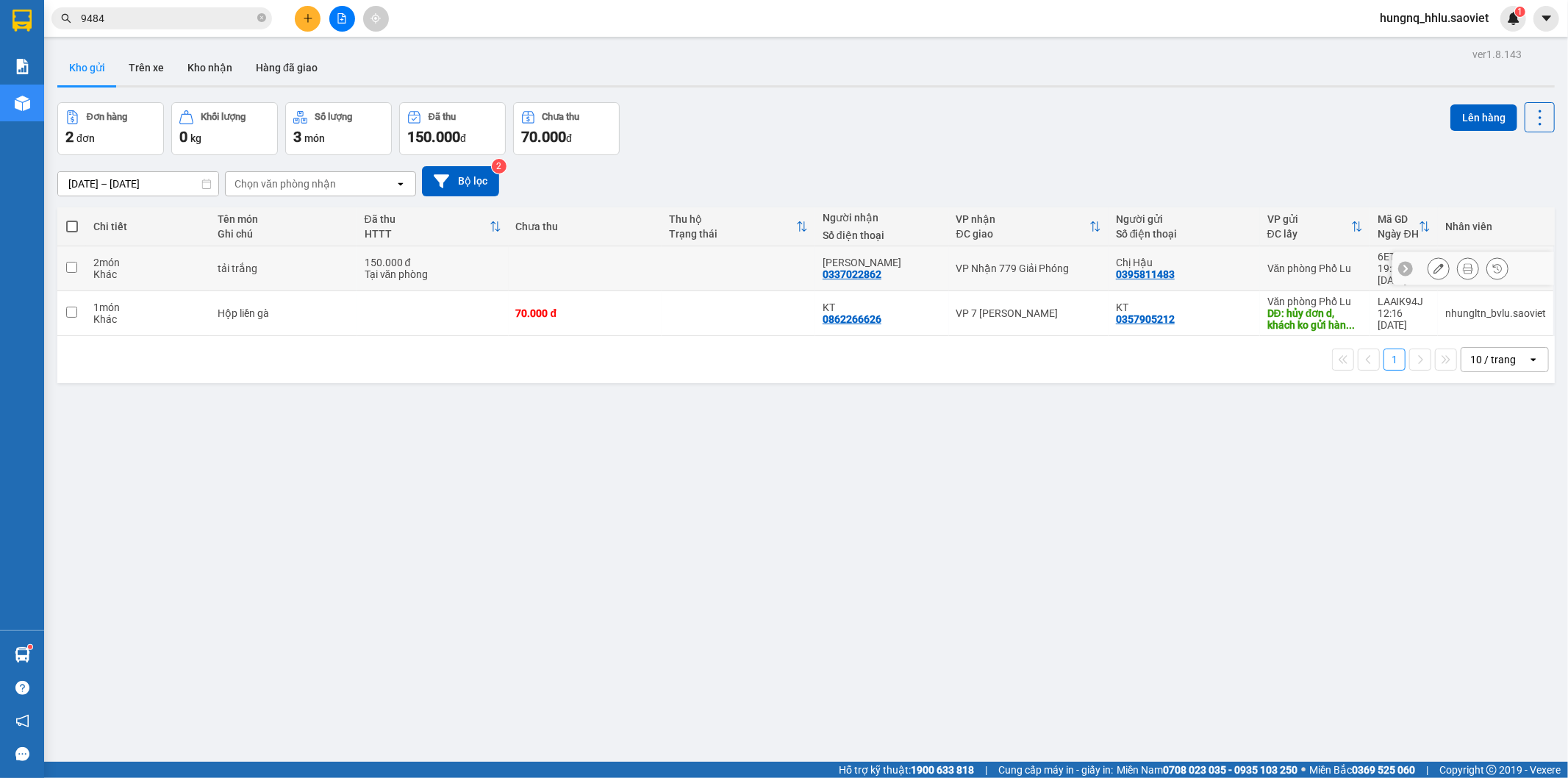
click at [80, 259] on td at bounding box center [72, 268] width 29 height 45
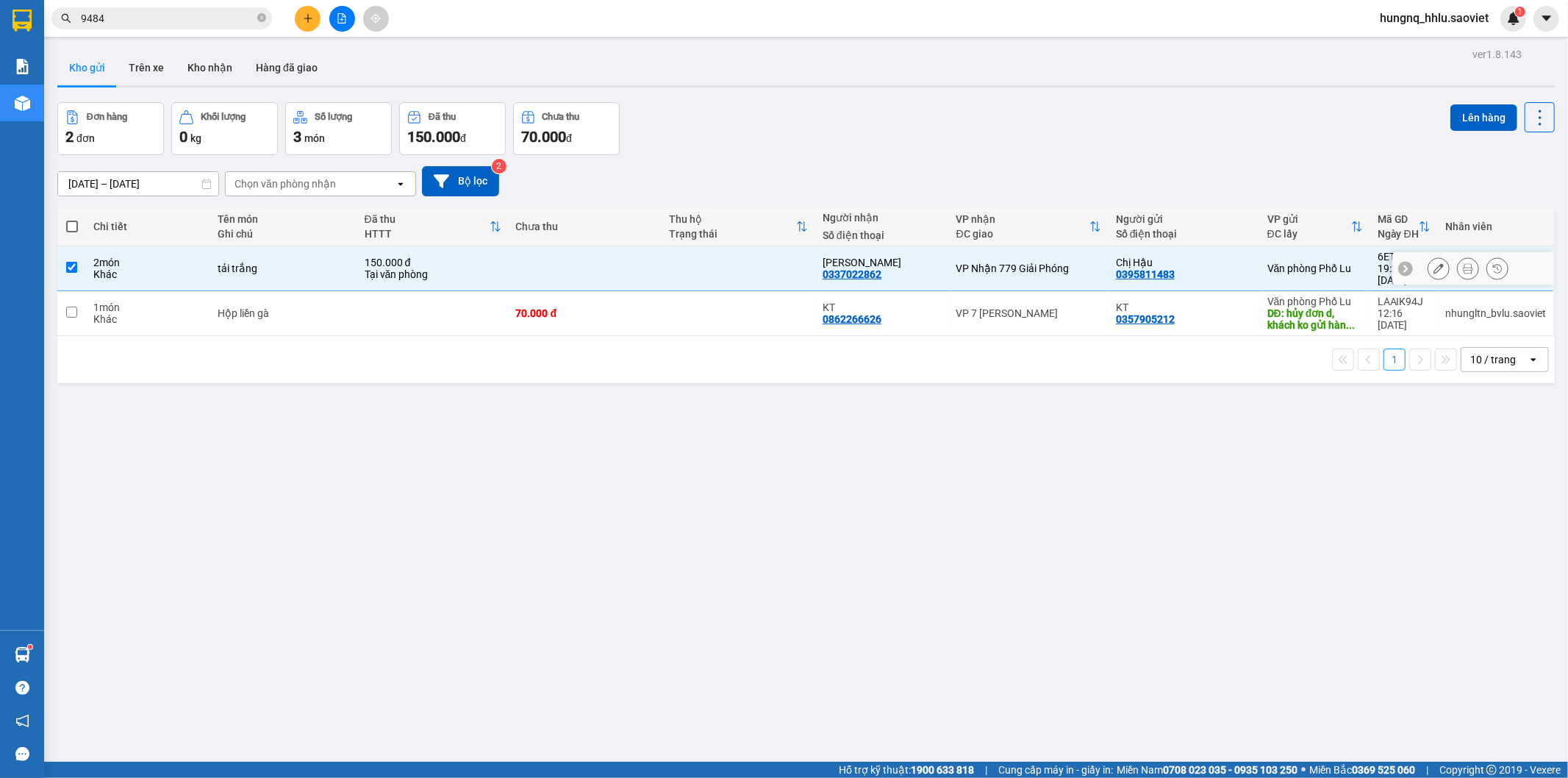
click at [87, 259] on td "2 món Khác" at bounding box center [148, 268] width 123 height 45
checkbox input "false"
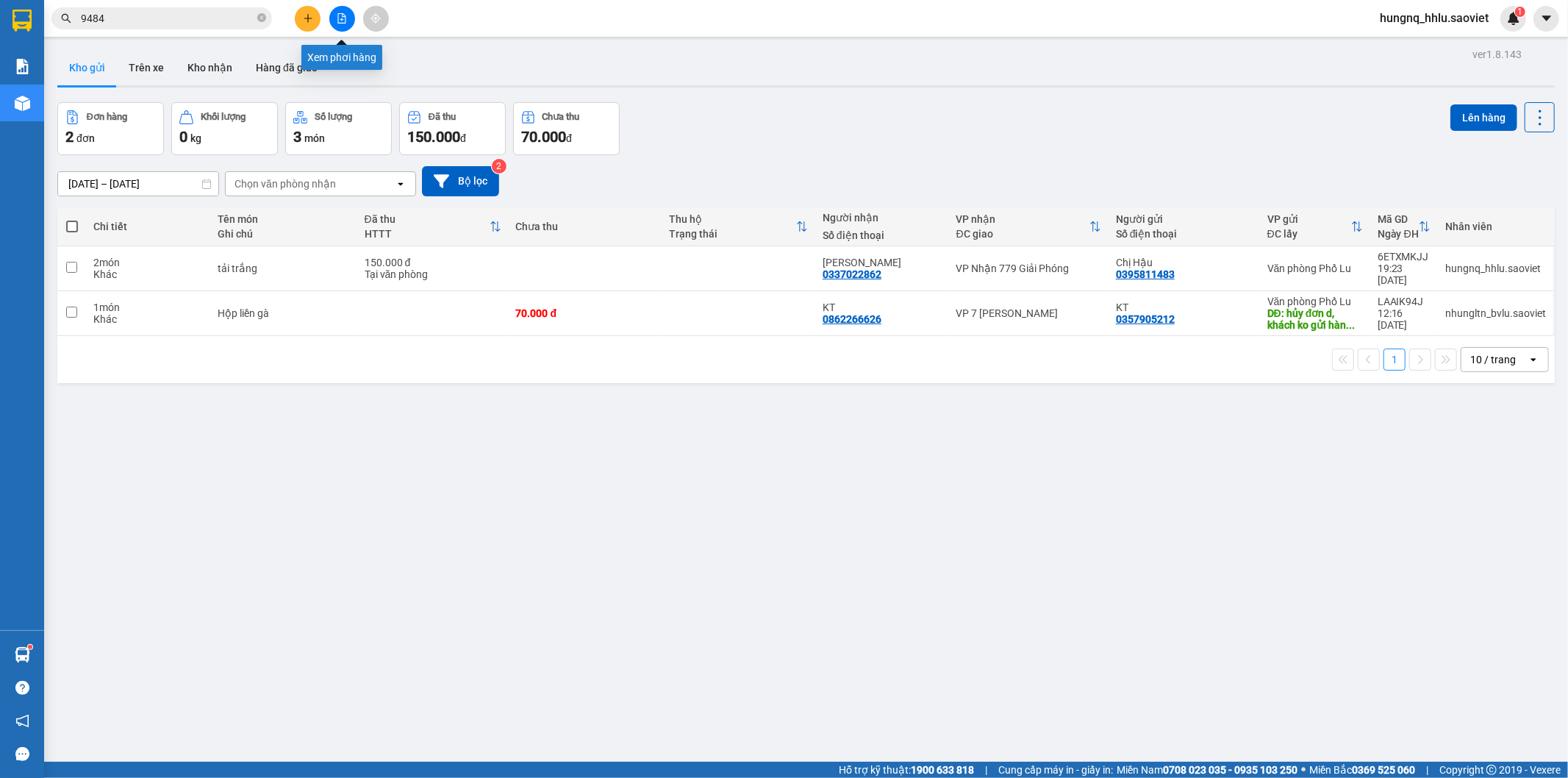
click at [348, 20] on button at bounding box center [341, 19] width 26 height 26
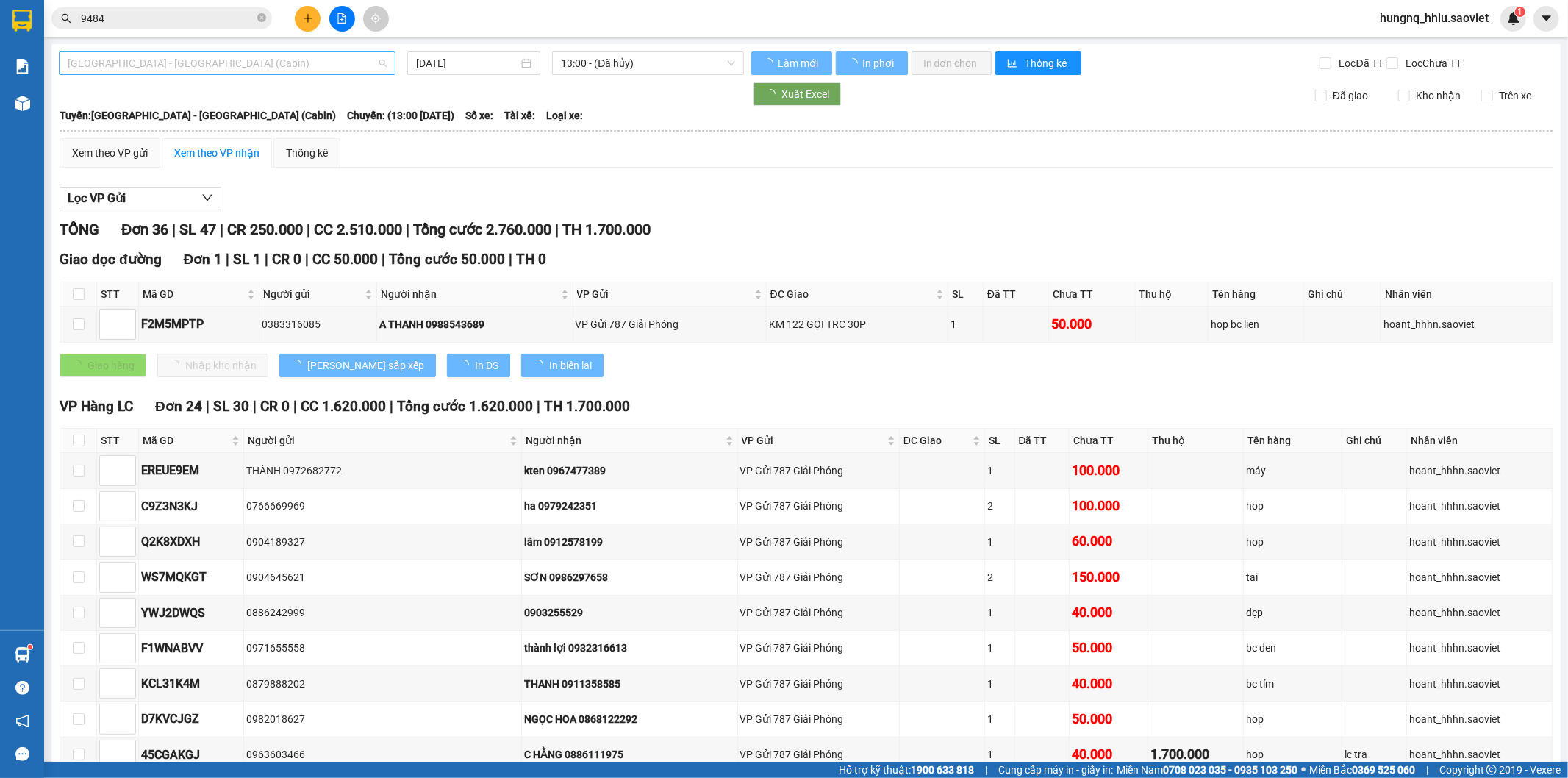
click at [109, 57] on span "Hà Nội - Lào Cai (Cabin)" at bounding box center [227, 63] width 319 height 22
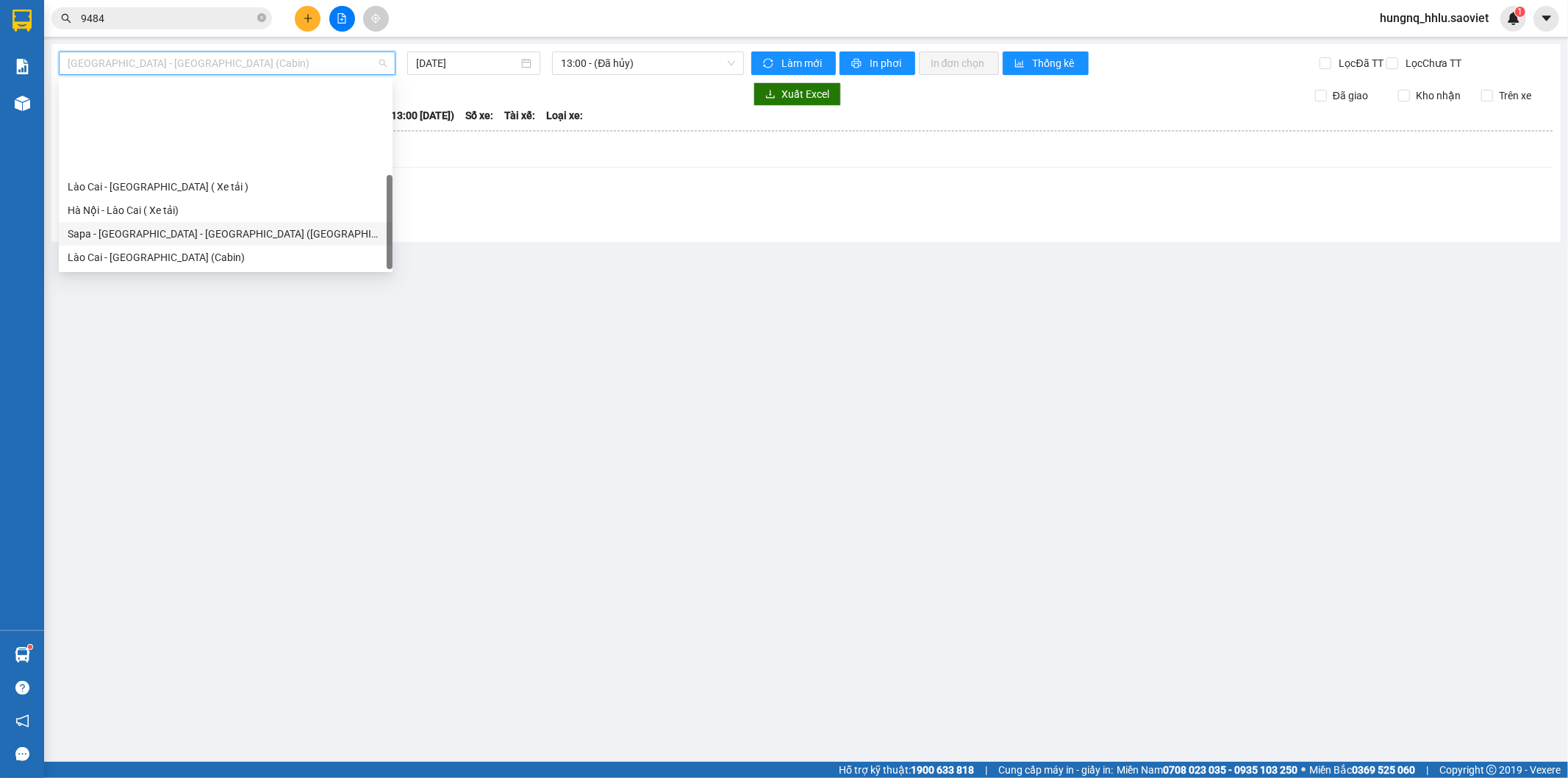
scroll to position [118, 0]
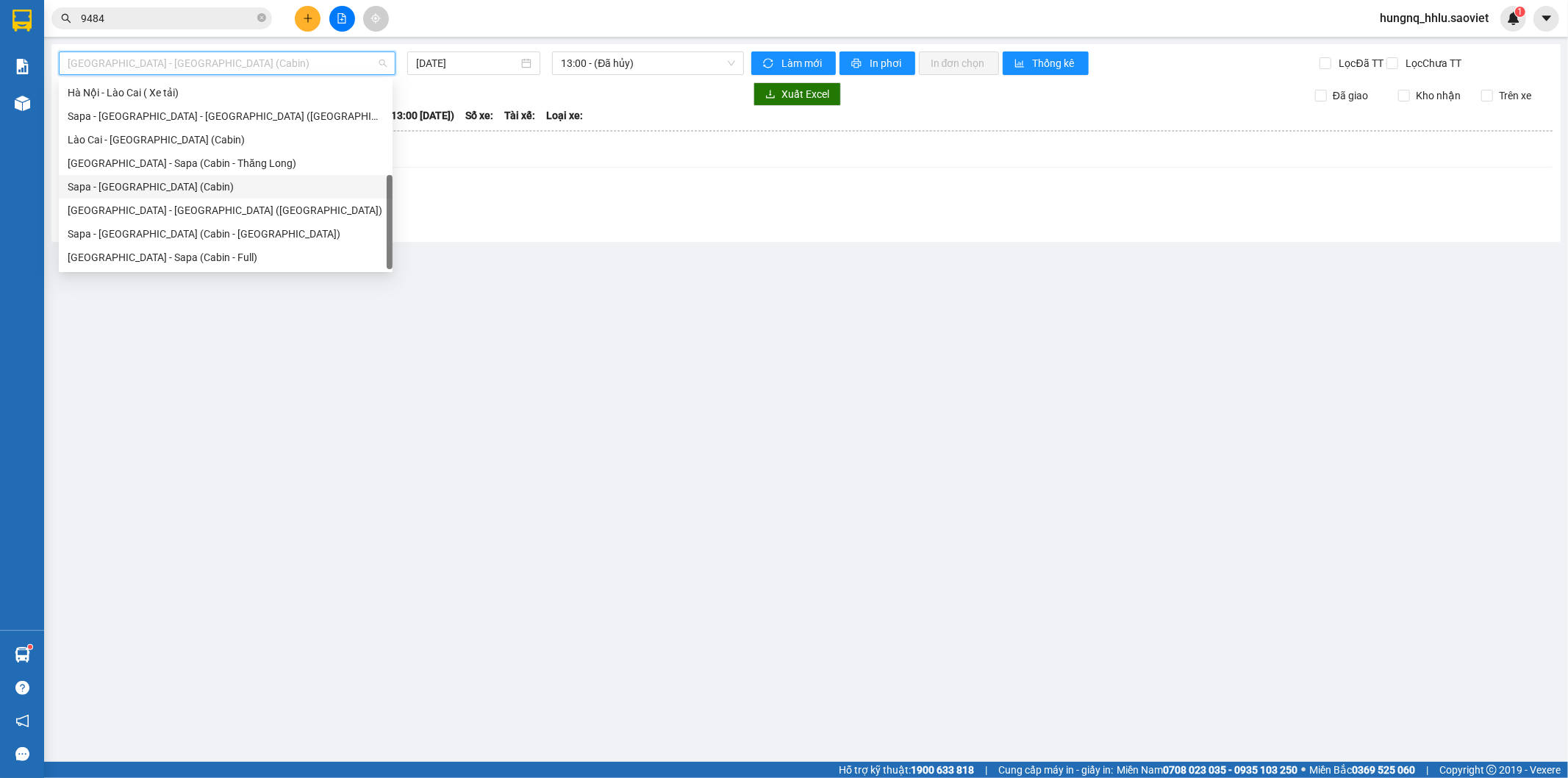
click at [69, 192] on div "Sapa - [GEOGRAPHIC_DATA] (Cabin)" at bounding box center [226, 187] width 316 height 16
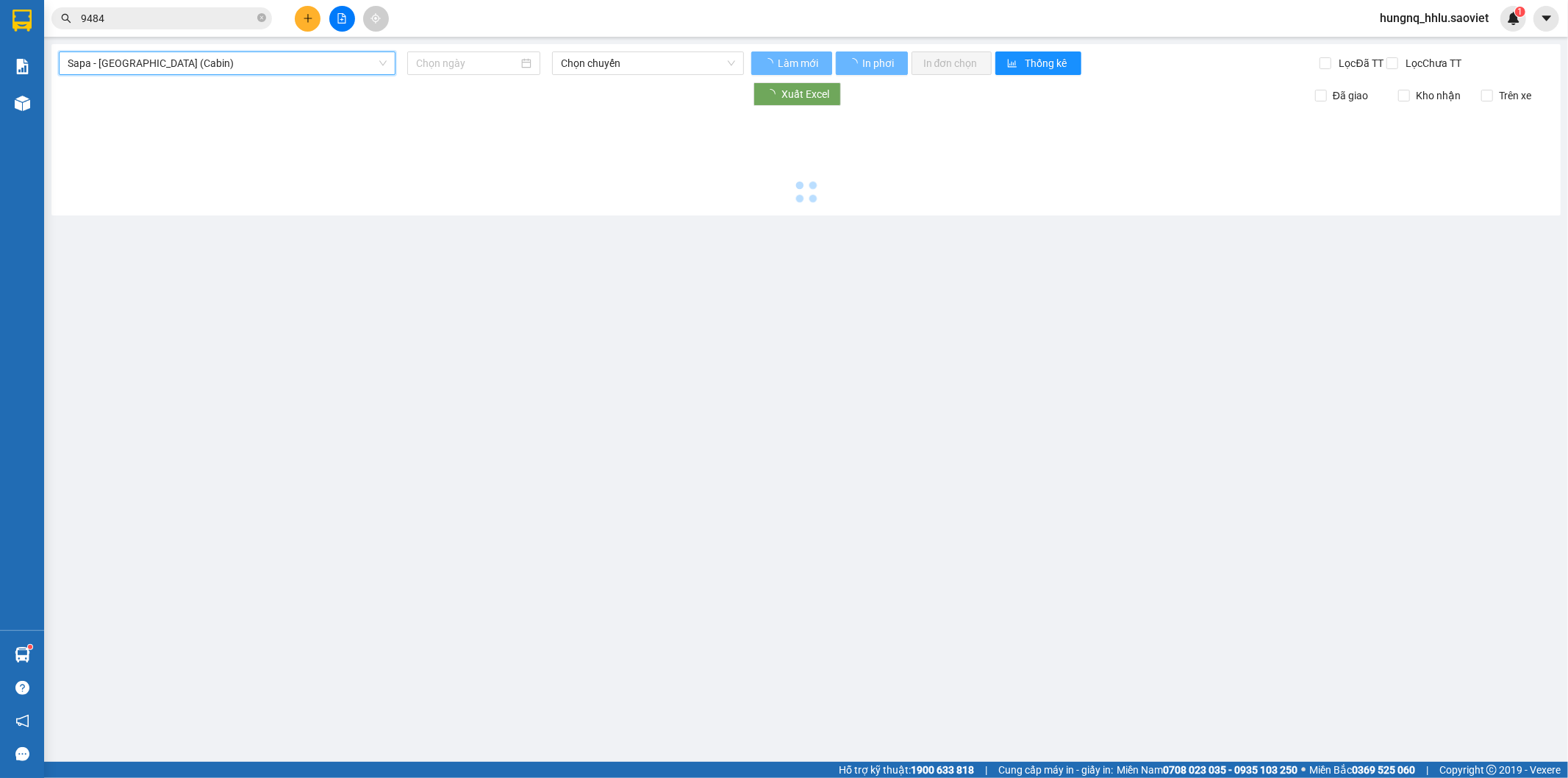
type input "13/09/2025"
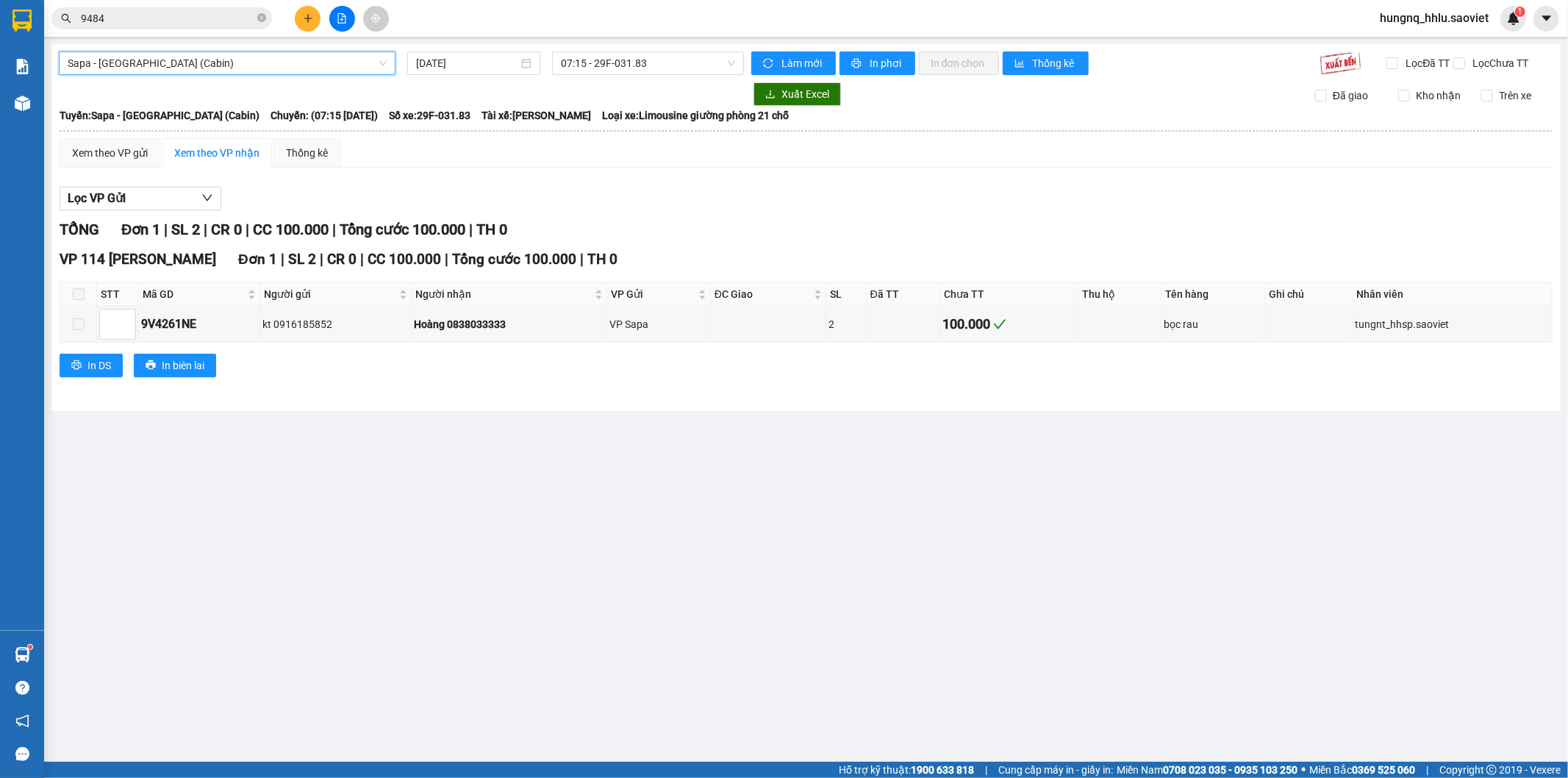
click at [100, 61] on span "Sapa - [GEOGRAPHIC_DATA] (Cabin)" at bounding box center [227, 63] width 319 height 22
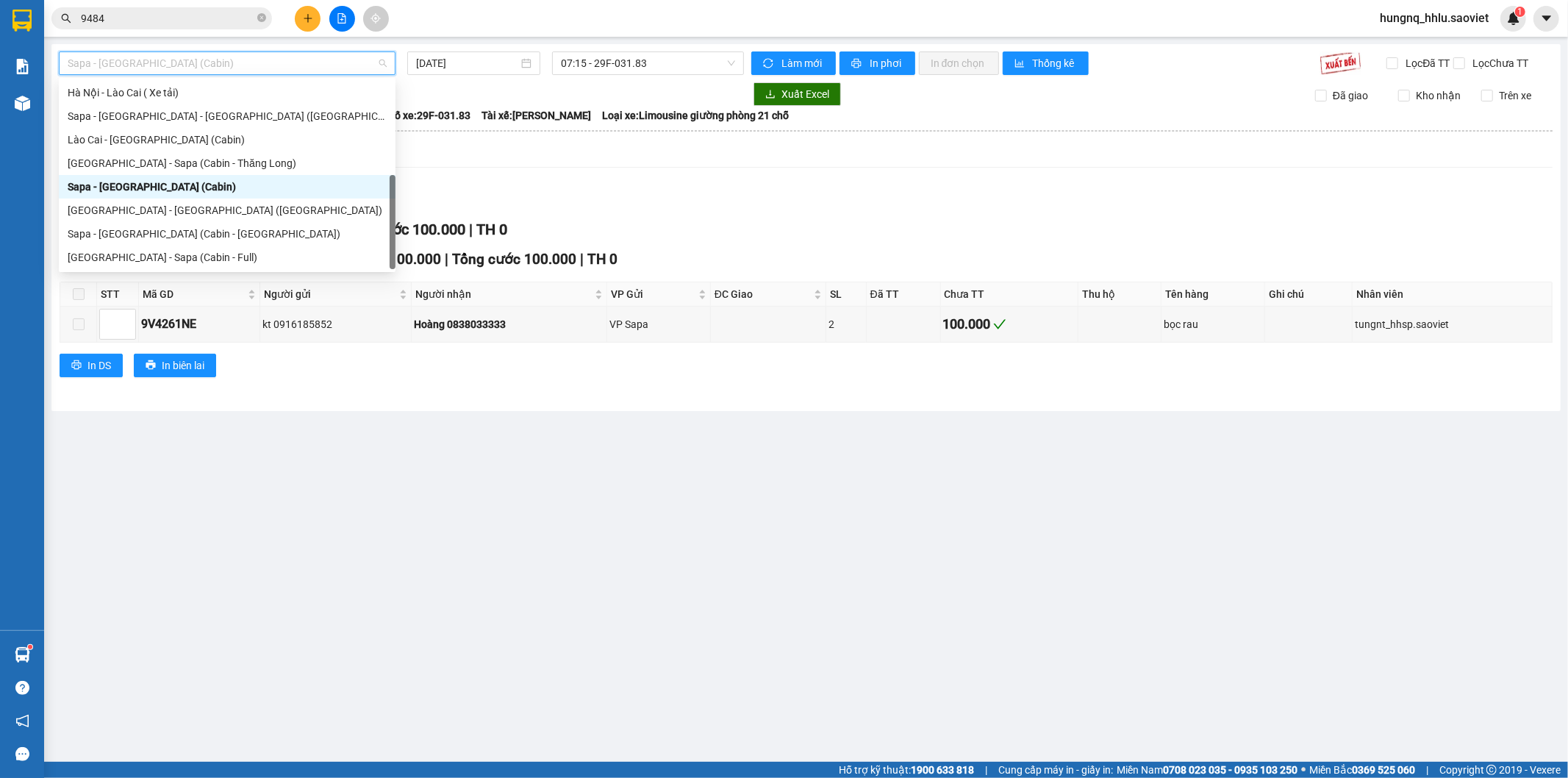
click at [72, 192] on div "Sapa - [GEOGRAPHIC_DATA] (Cabin)" at bounding box center [227, 187] width 319 height 16
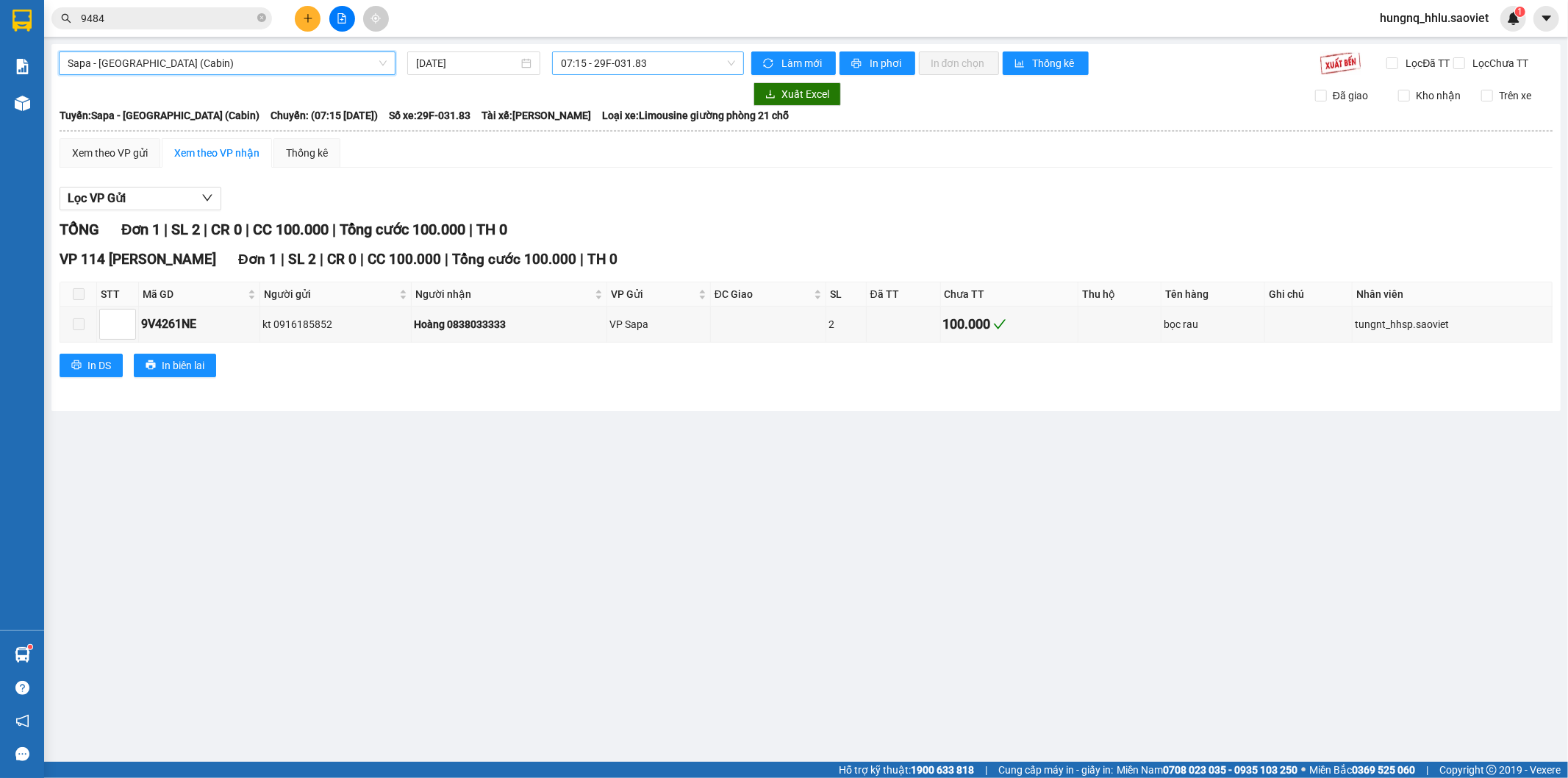
click at [611, 62] on span "07:15 - 29F-031.83" at bounding box center [647, 63] width 173 height 22
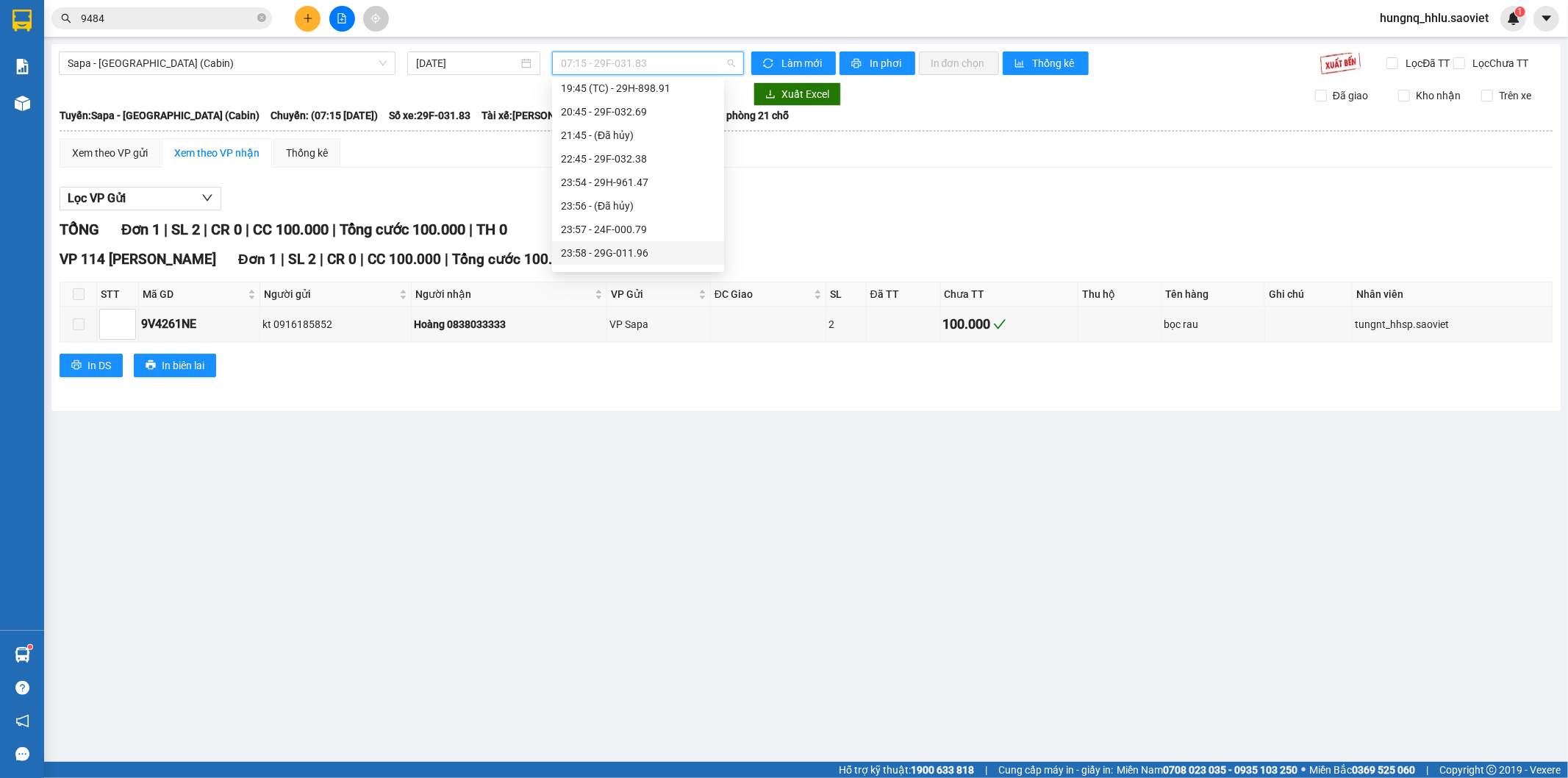
scroll to position [635, 0]
click at [626, 130] on div "22:45 - 29F-032.38" at bounding box center [637, 140] width 172 height 23
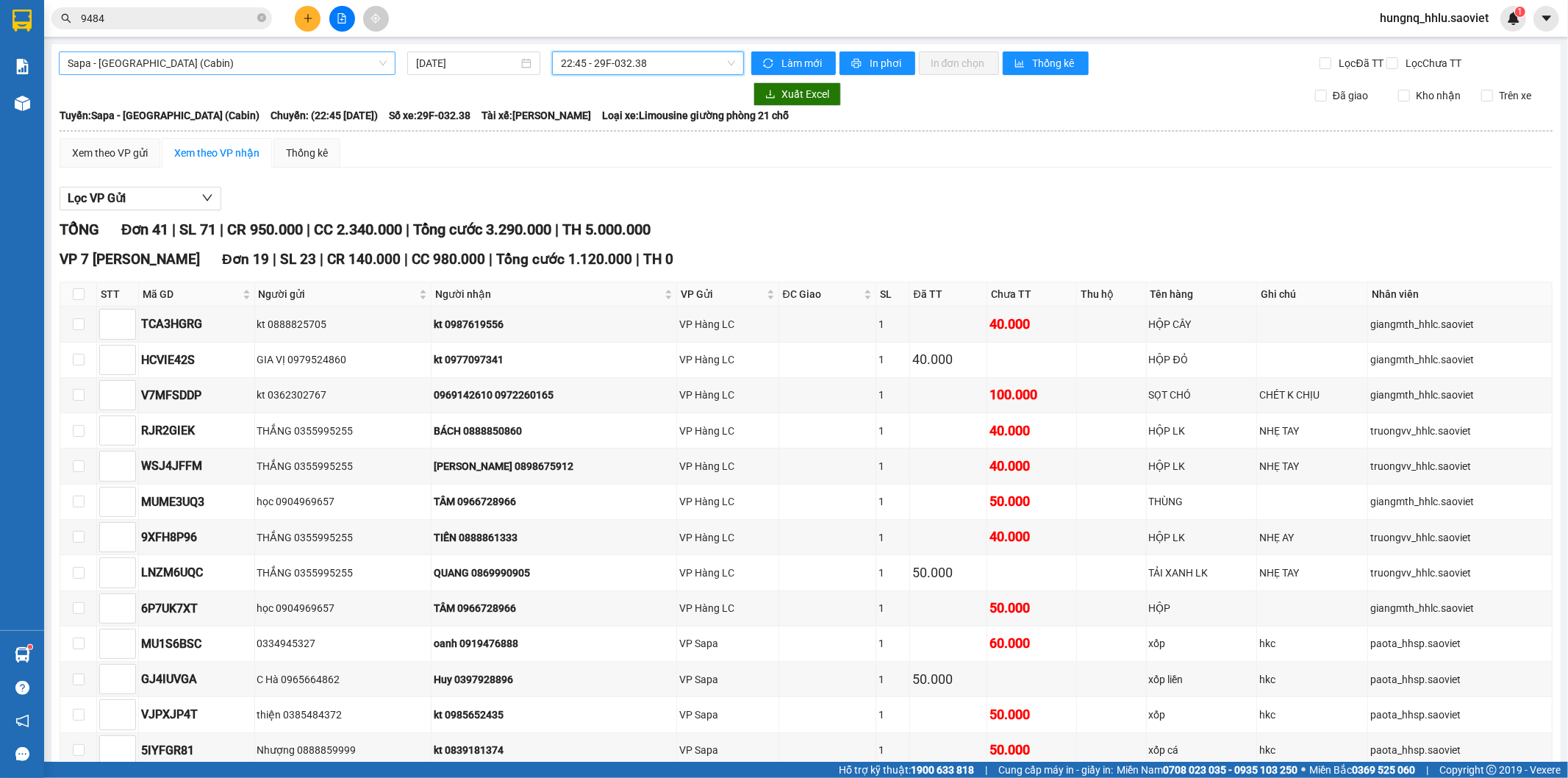
click at [121, 52] on span "Sapa - [GEOGRAPHIC_DATA] (Cabin)" at bounding box center [227, 63] width 319 height 22
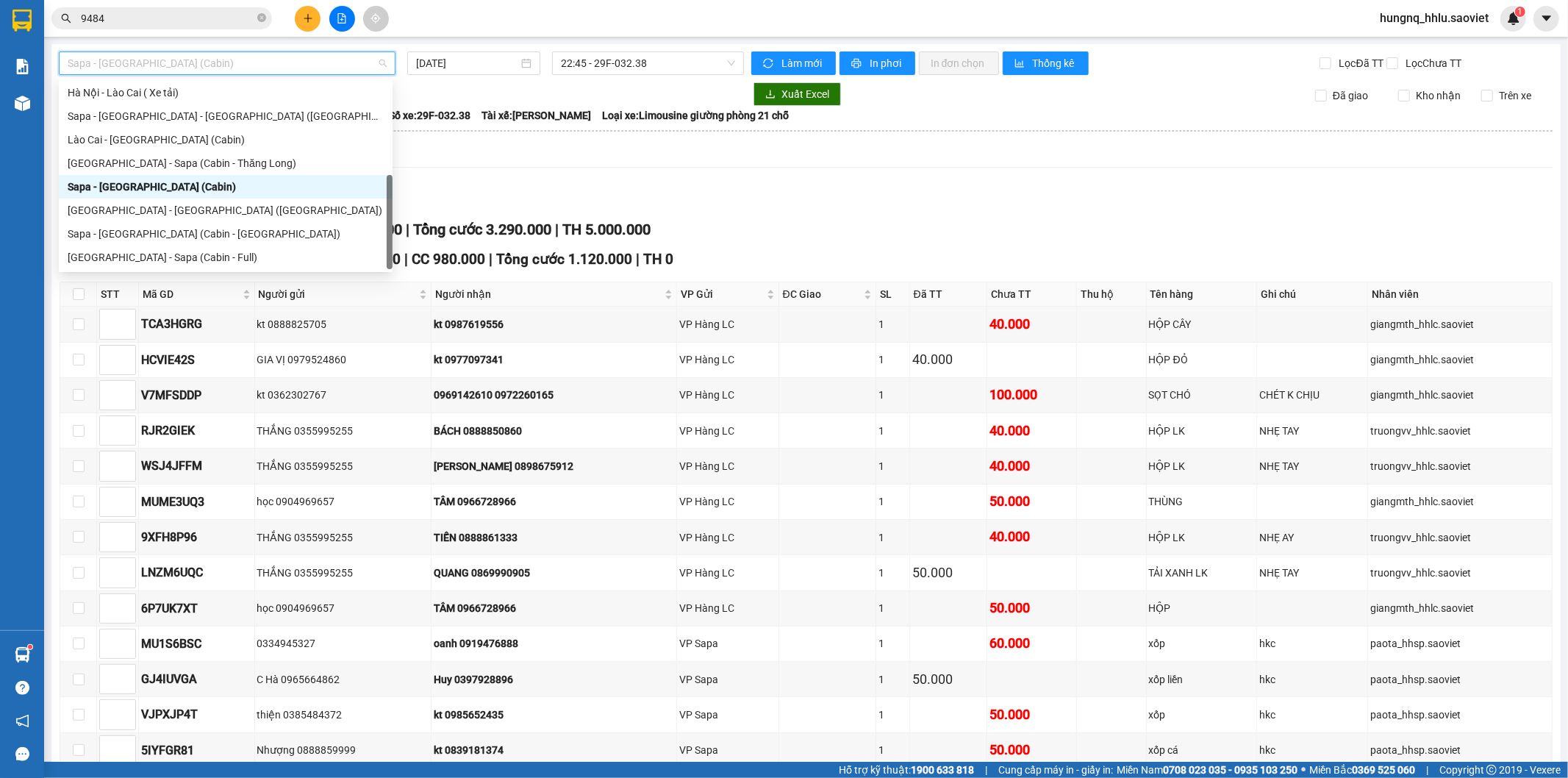
click at [73, 189] on div "Sapa - [GEOGRAPHIC_DATA] (Cabin)" at bounding box center [226, 187] width 316 height 16
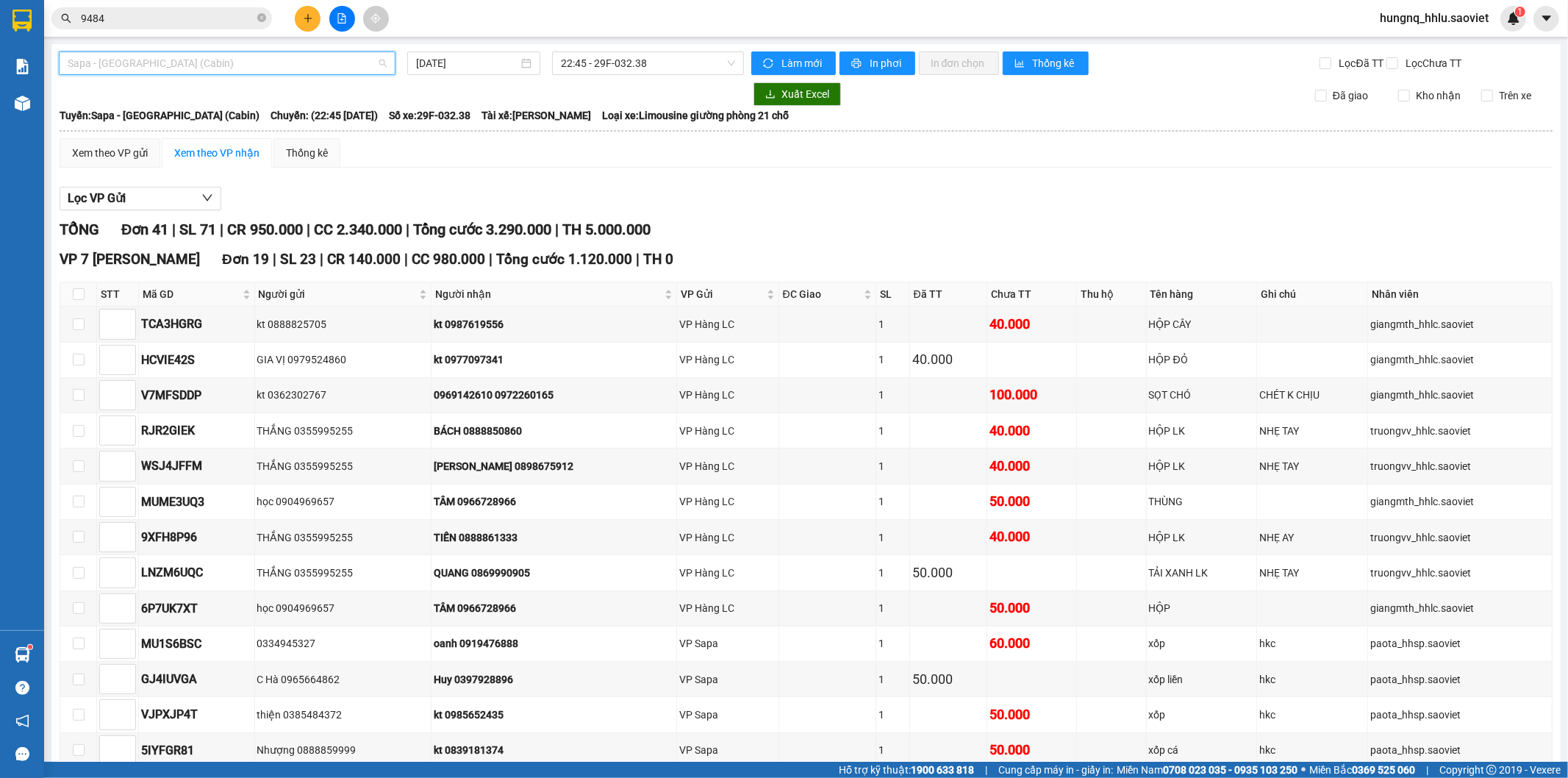
click at [76, 66] on span "Sapa - [GEOGRAPHIC_DATA] (Cabin)" at bounding box center [227, 63] width 319 height 22
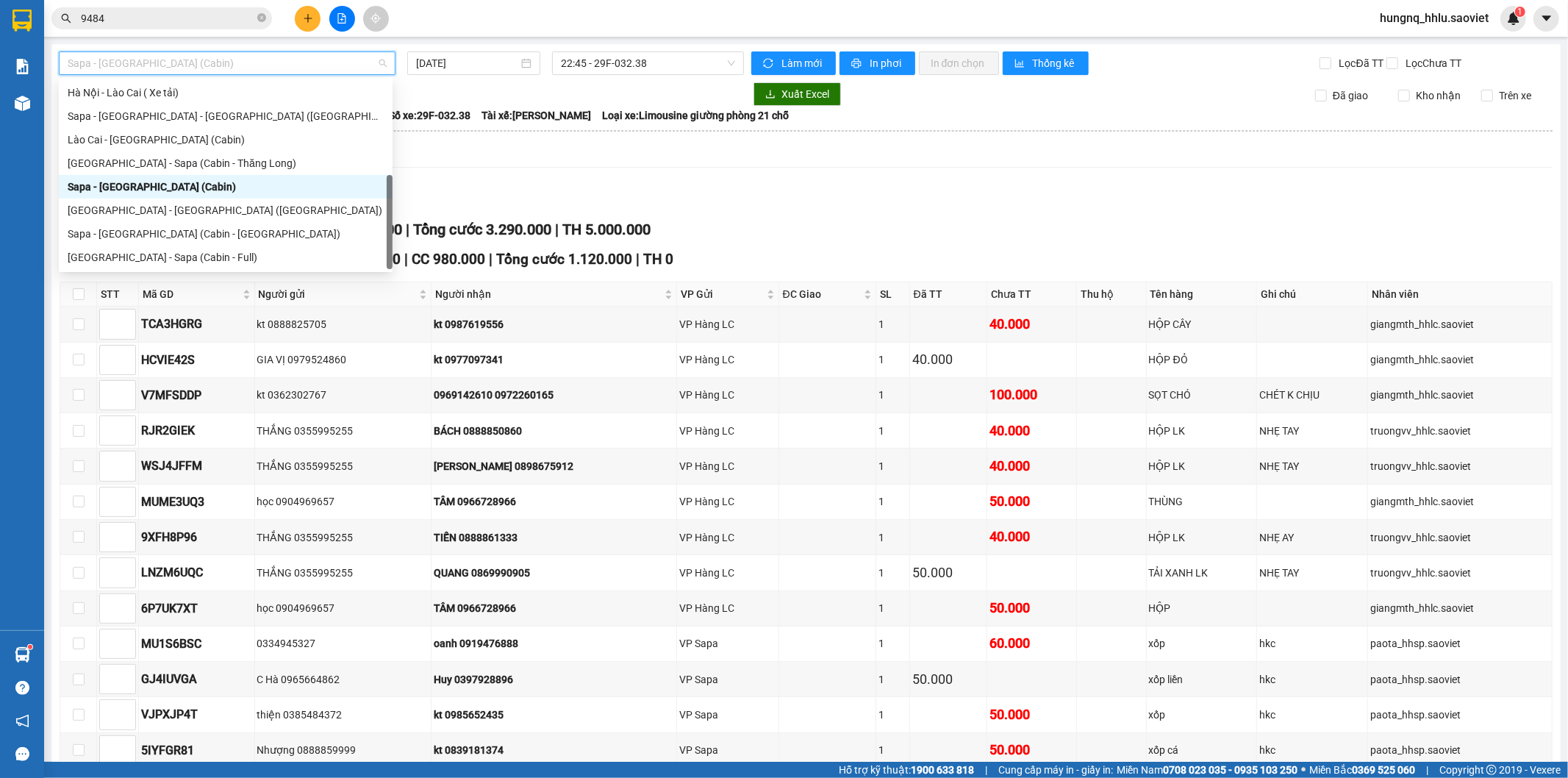
click at [74, 193] on div "Sapa - [GEOGRAPHIC_DATA] (Cabin)" at bounding box center [226, 187] width 316 height 16
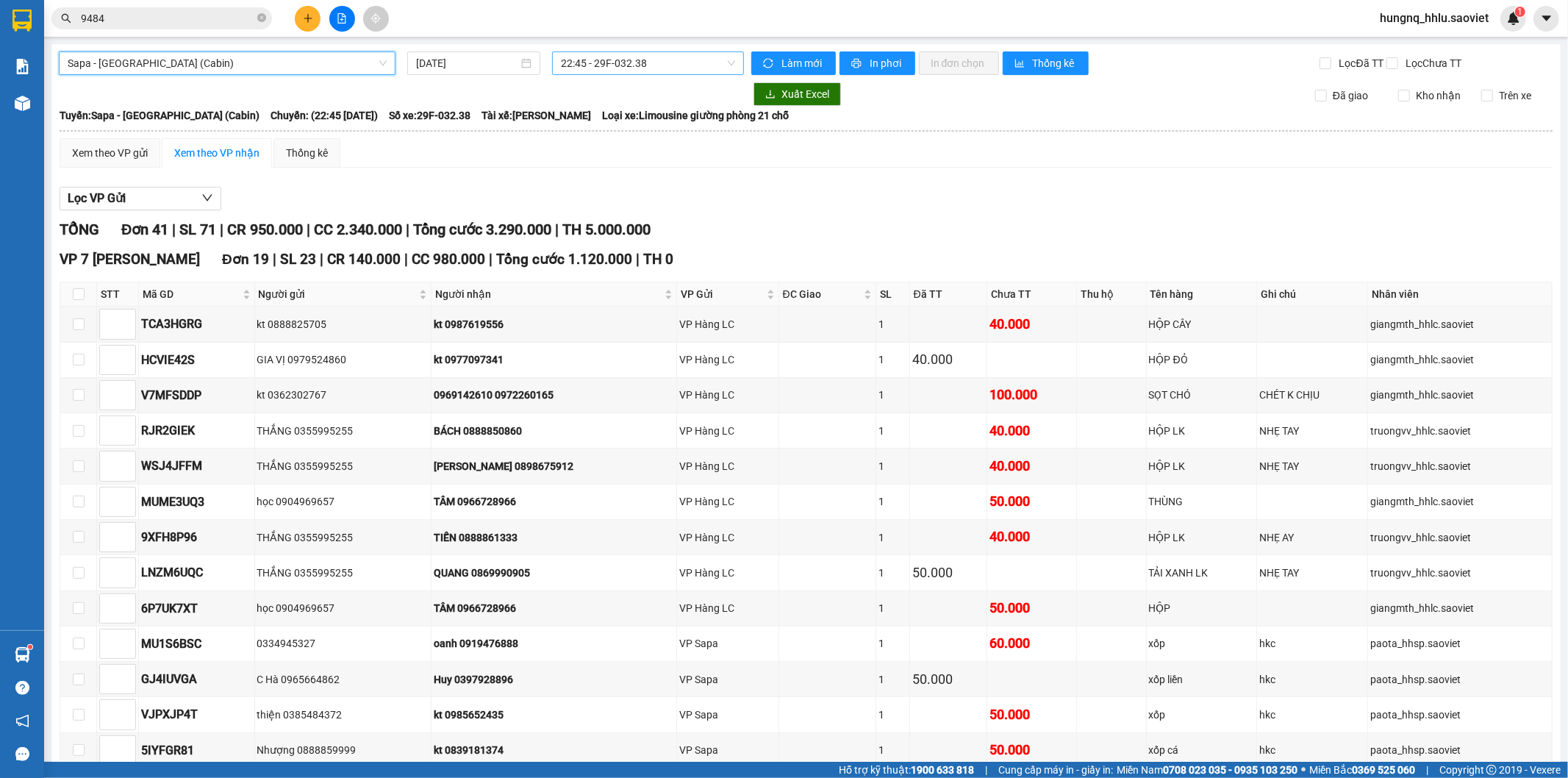
click at [581, 67] on span "22:45 - 29F-032.38" at bounding box center [647, 63] width 173 height 22
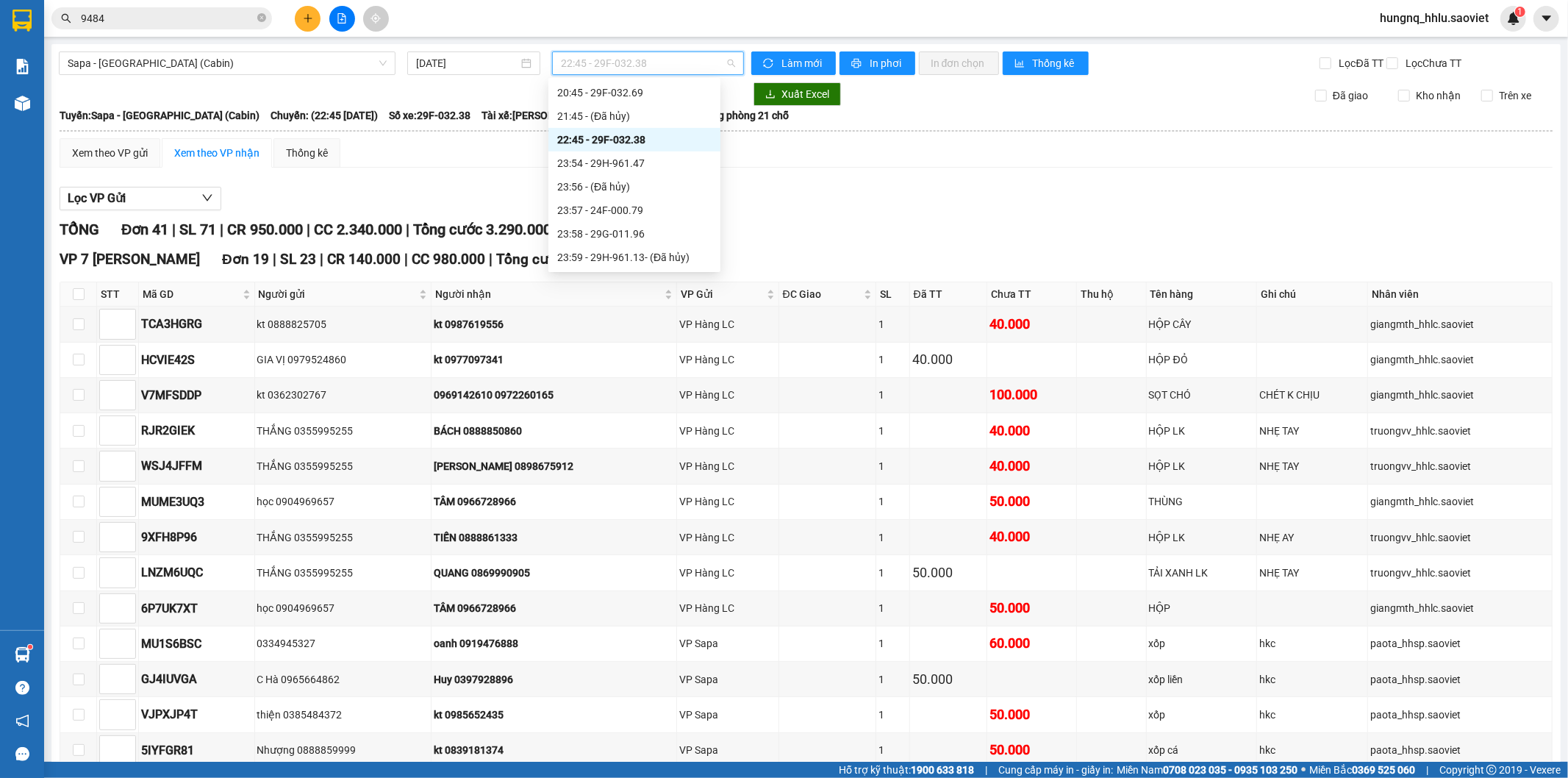
click at [561, 143] on div "22:45 - 29F-032.38" at bounding box center [634, 140] width 155 height 16
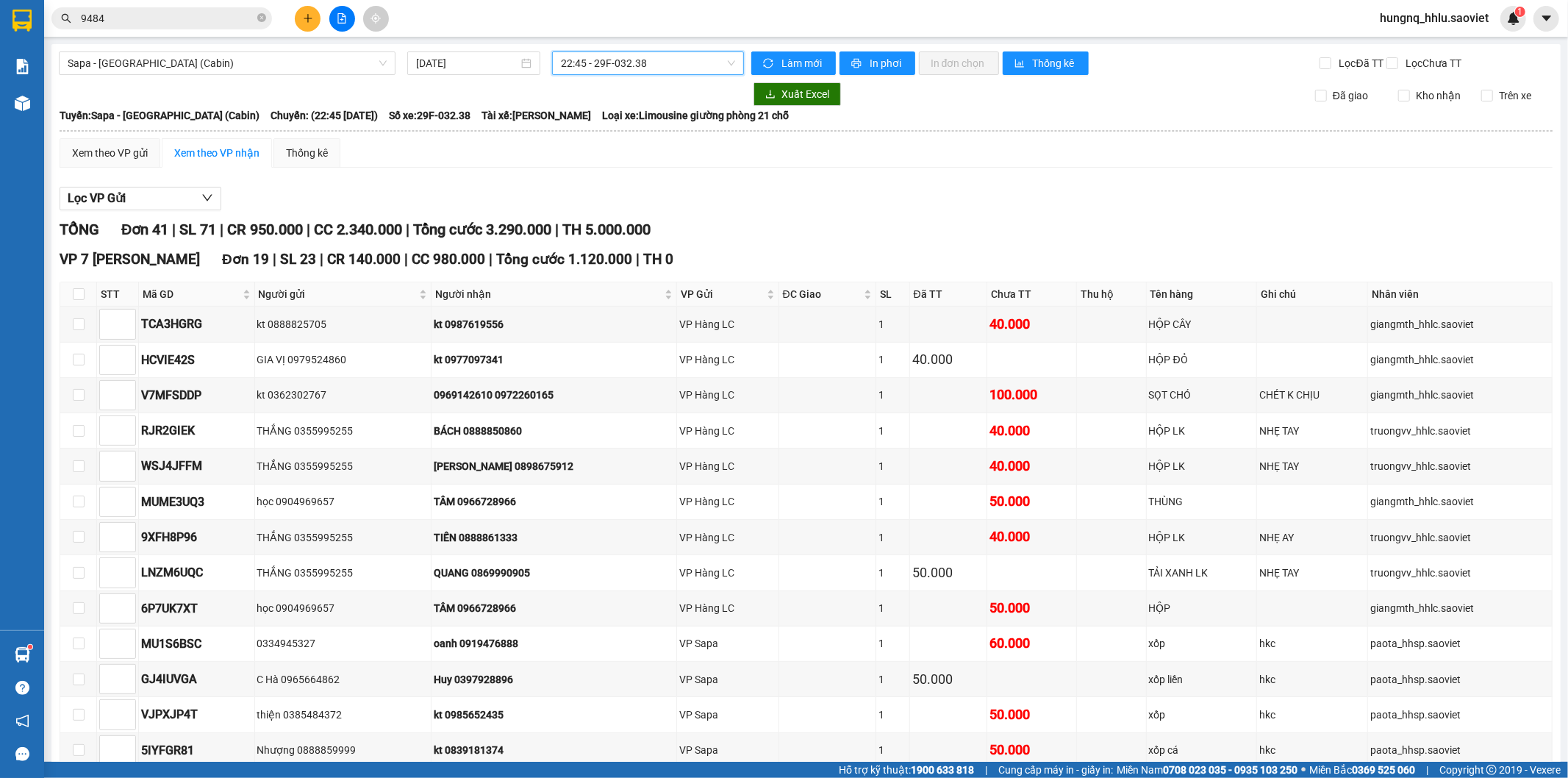
click at [564, 72] on span "22:45 - 29F-032.38" at bounding box center [647, 63] width 173 height 22
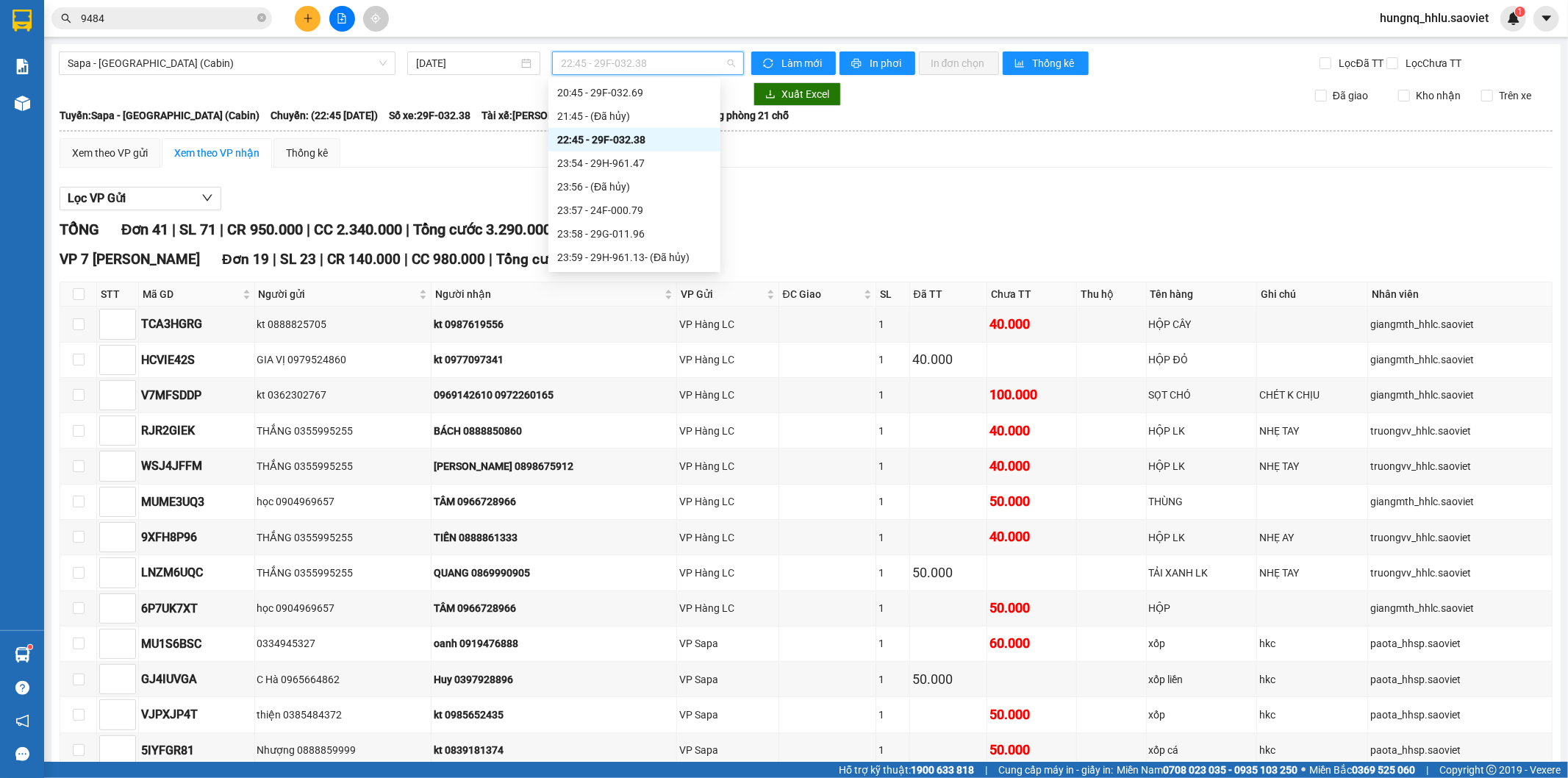
click at [564, 144] on div "22:45 - 29F-032.38" at bounding box center [634, 140] width 155 height 16
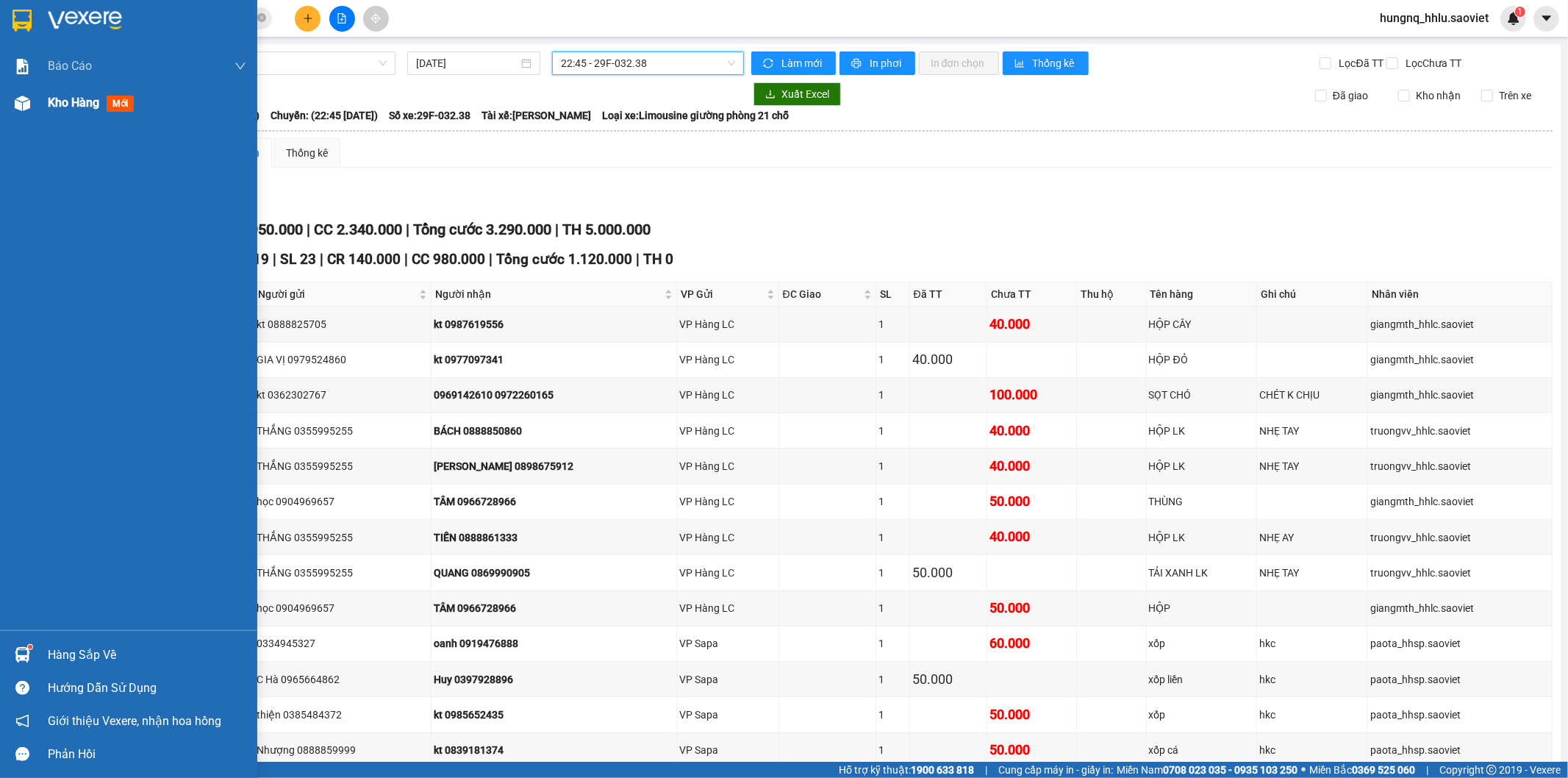
click at [90, 98] on span "Kho hàng" at bounding box center [73, 103] width 52 height 14
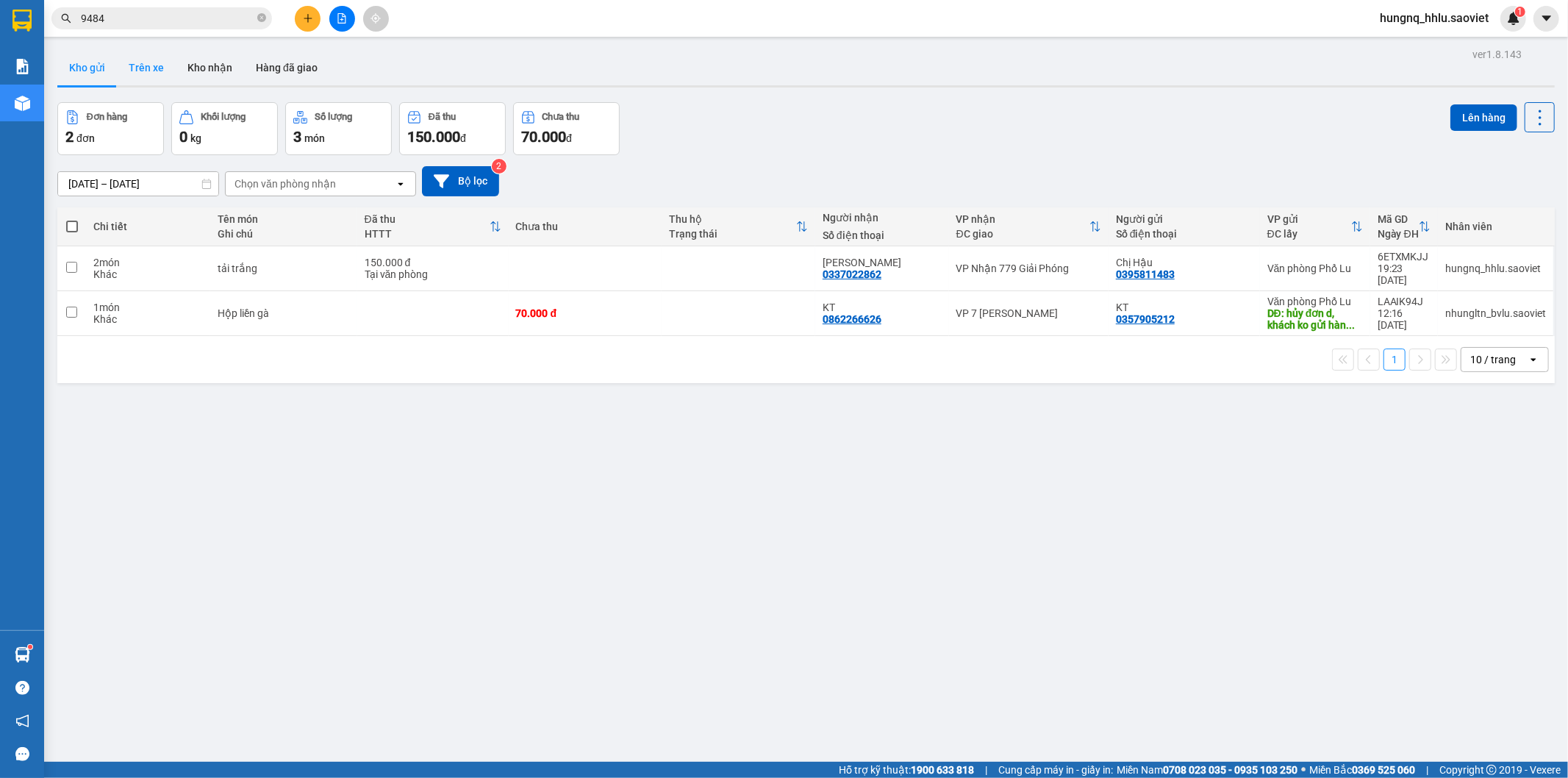
click at [150, 62] on button "Trên xe" at bounding box center [147, 67] width 59 height 35
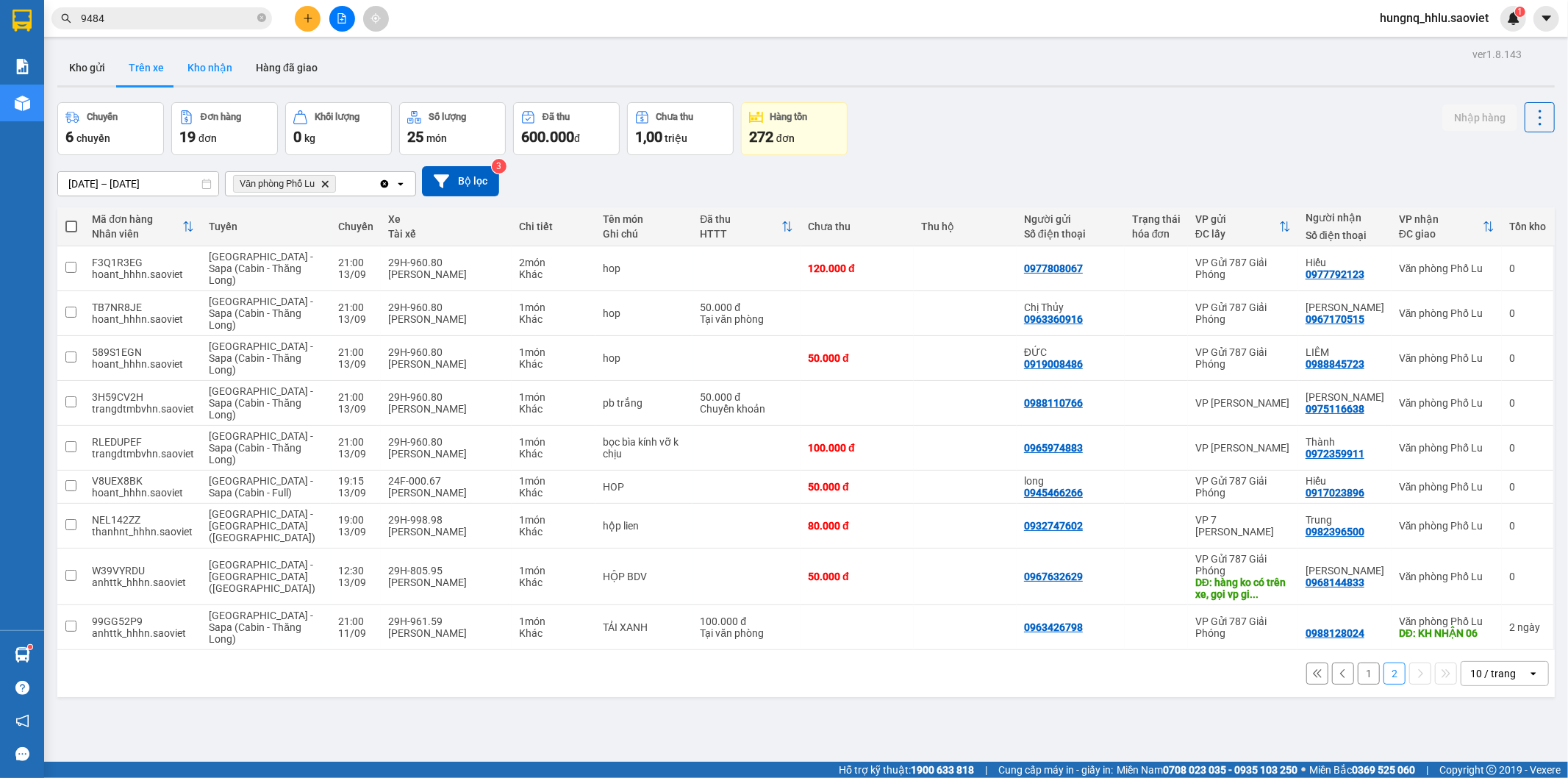
click at [200, 60] on button "Kho nhận" at bounding box center [209, 67] width 68 height 35
type input "07/09/2025 – 13/09/2025"
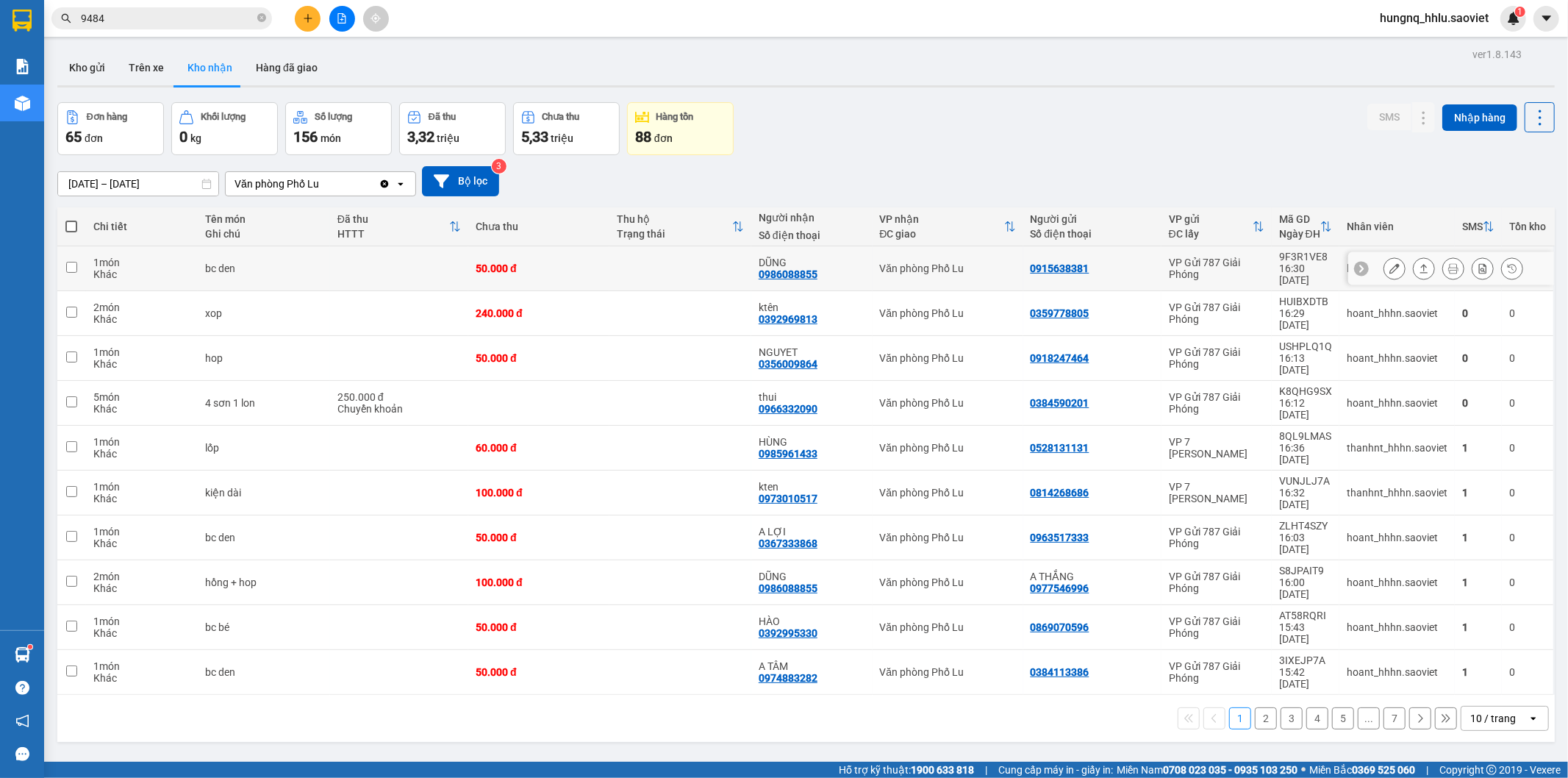
click at [212, 254] on td "bc den" at bounding box center [264, 268] width 132 height 45
checkbox input "true"
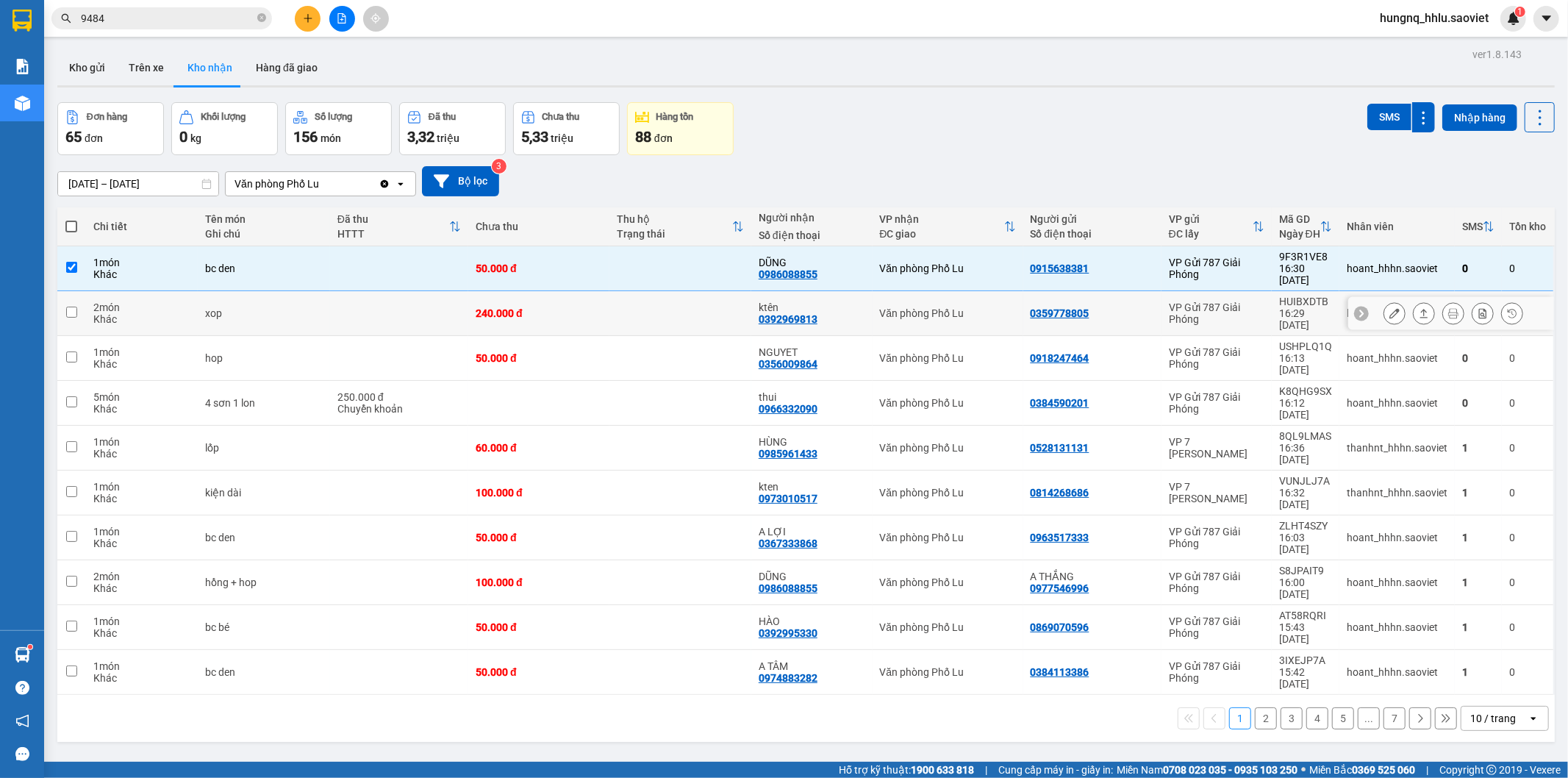
click at [195, 300] on tr "2 món Khác xop 240.000 đ ktên 0392969813 Văn phòng Phố Lu 0359778805 VP Gửi 787…" at bounding box center [805, 314] width 1497 height 45
checkbox input "true"
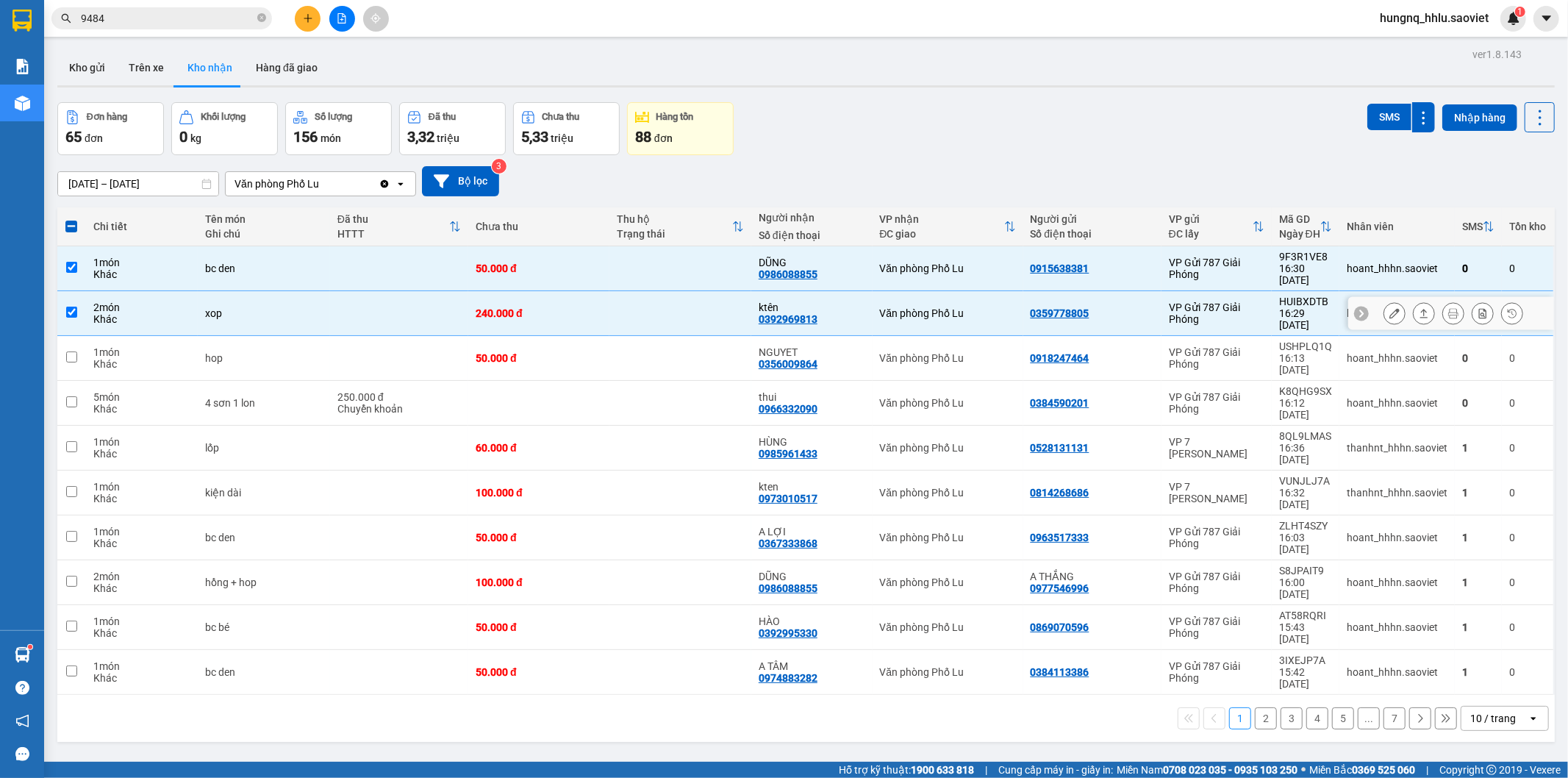
click at [175, 346] on div "1 món" at bounding box center [141, 351] width 97 height 12
checkbox input "true"
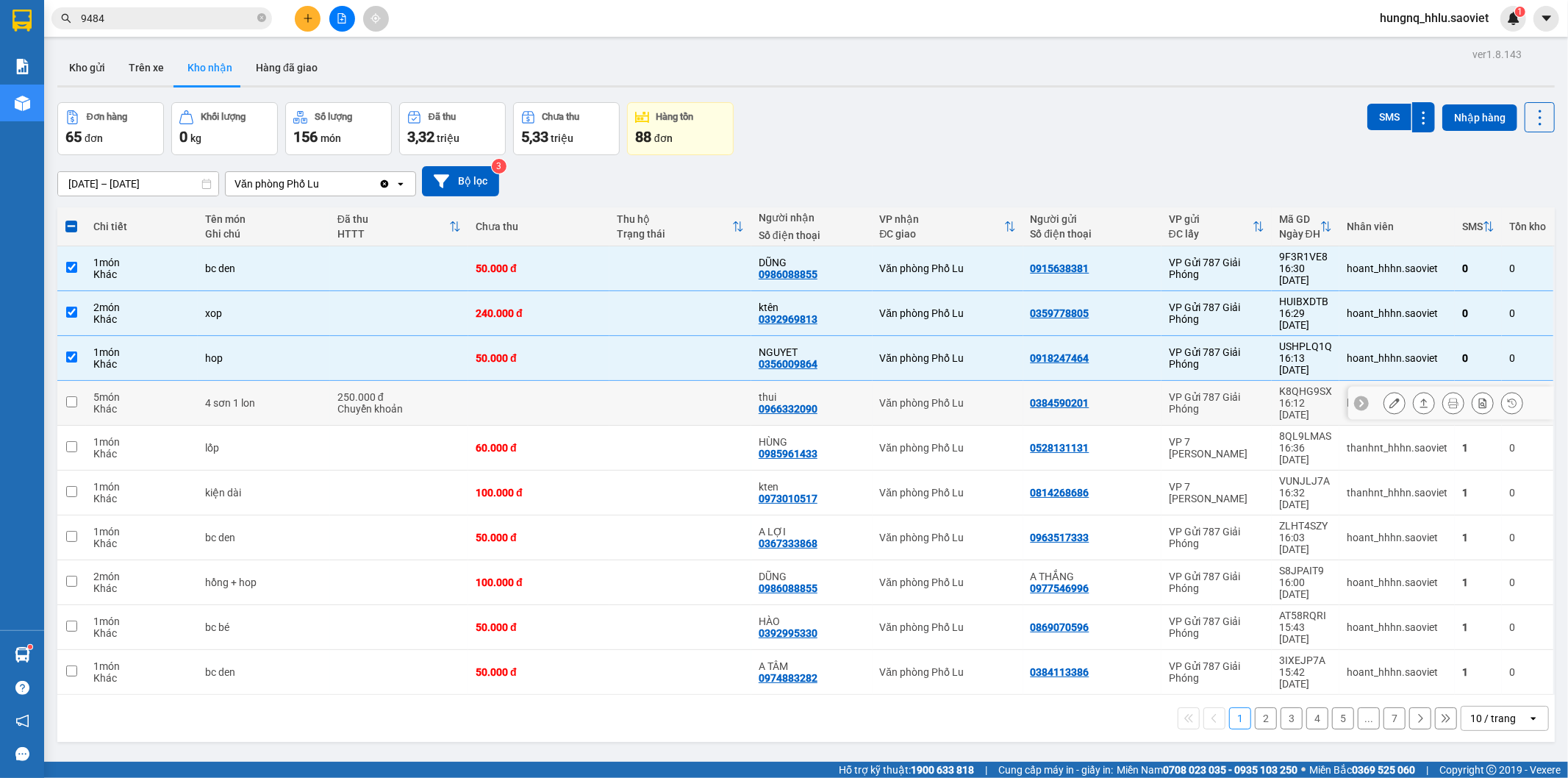
click at [151, 391] on div "5 món" at bounding box center [141, 396] width 97 height 12
checkbox input "true"
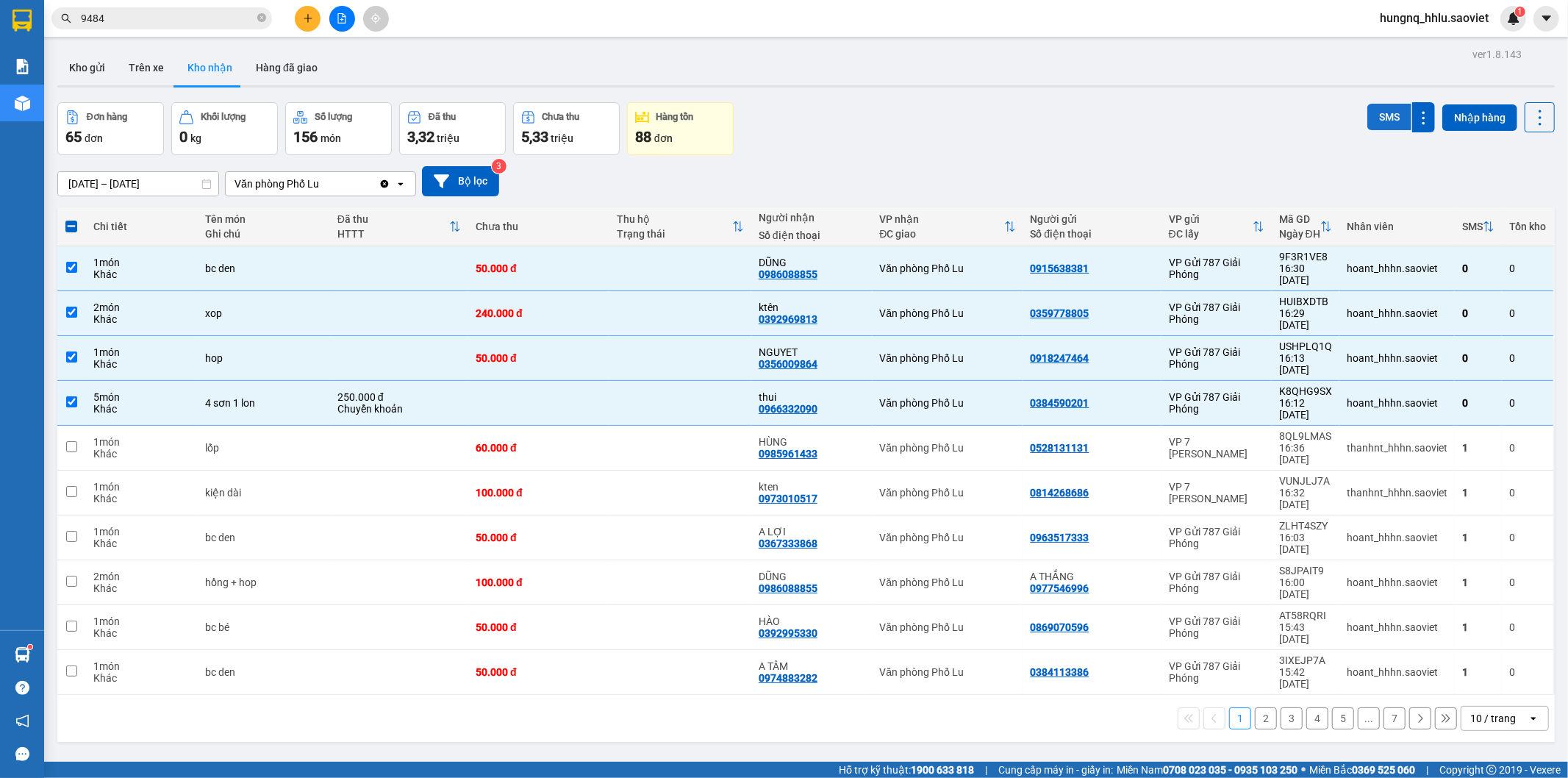
click at [1368, 126] on button "SMS" at bounding box center [1388, 117] width 44 height 27
click at [1254, 707] on button "2" at bounding box center [1265, 718] width 22 height 22
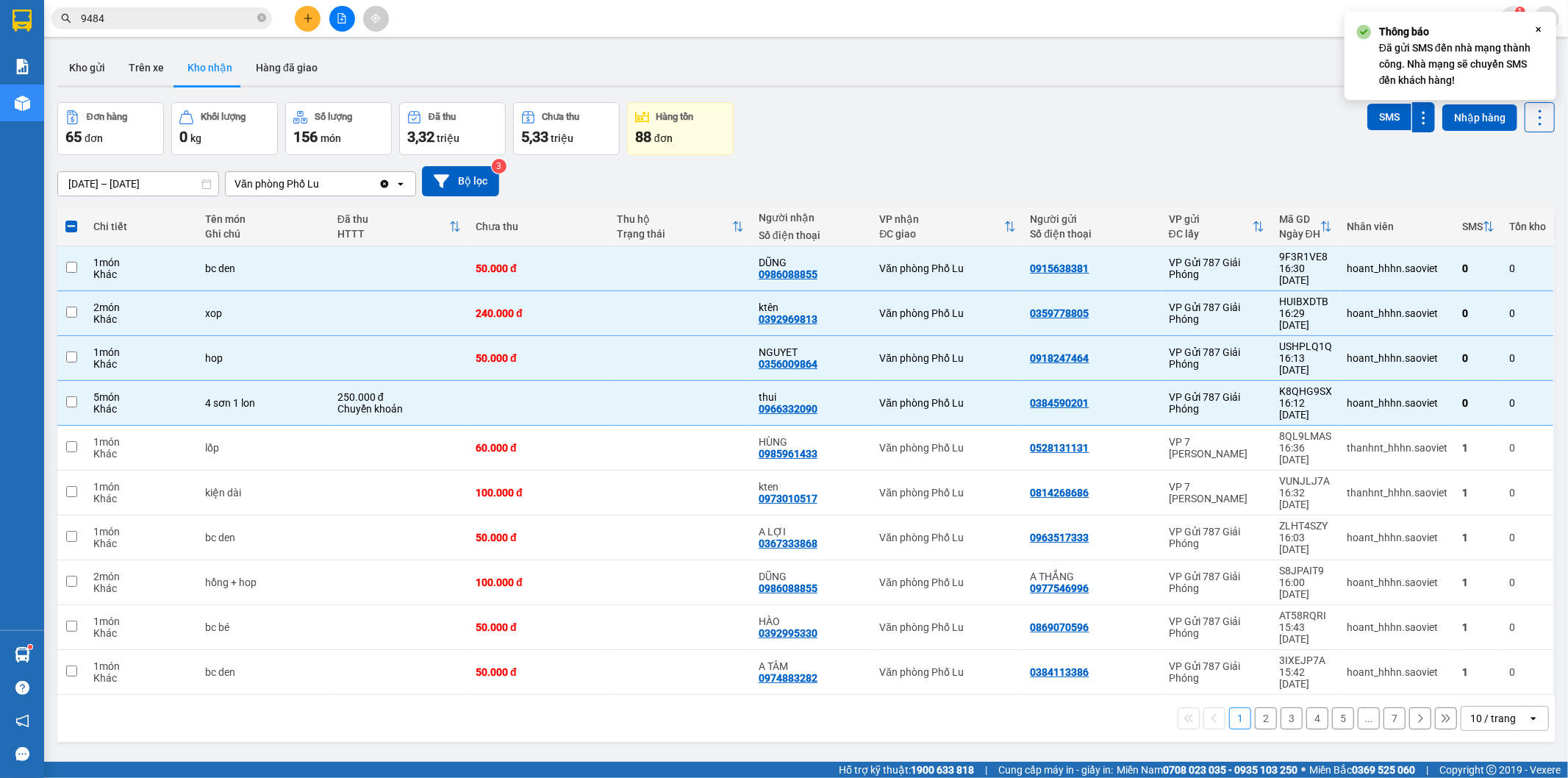
checkbox input "false"
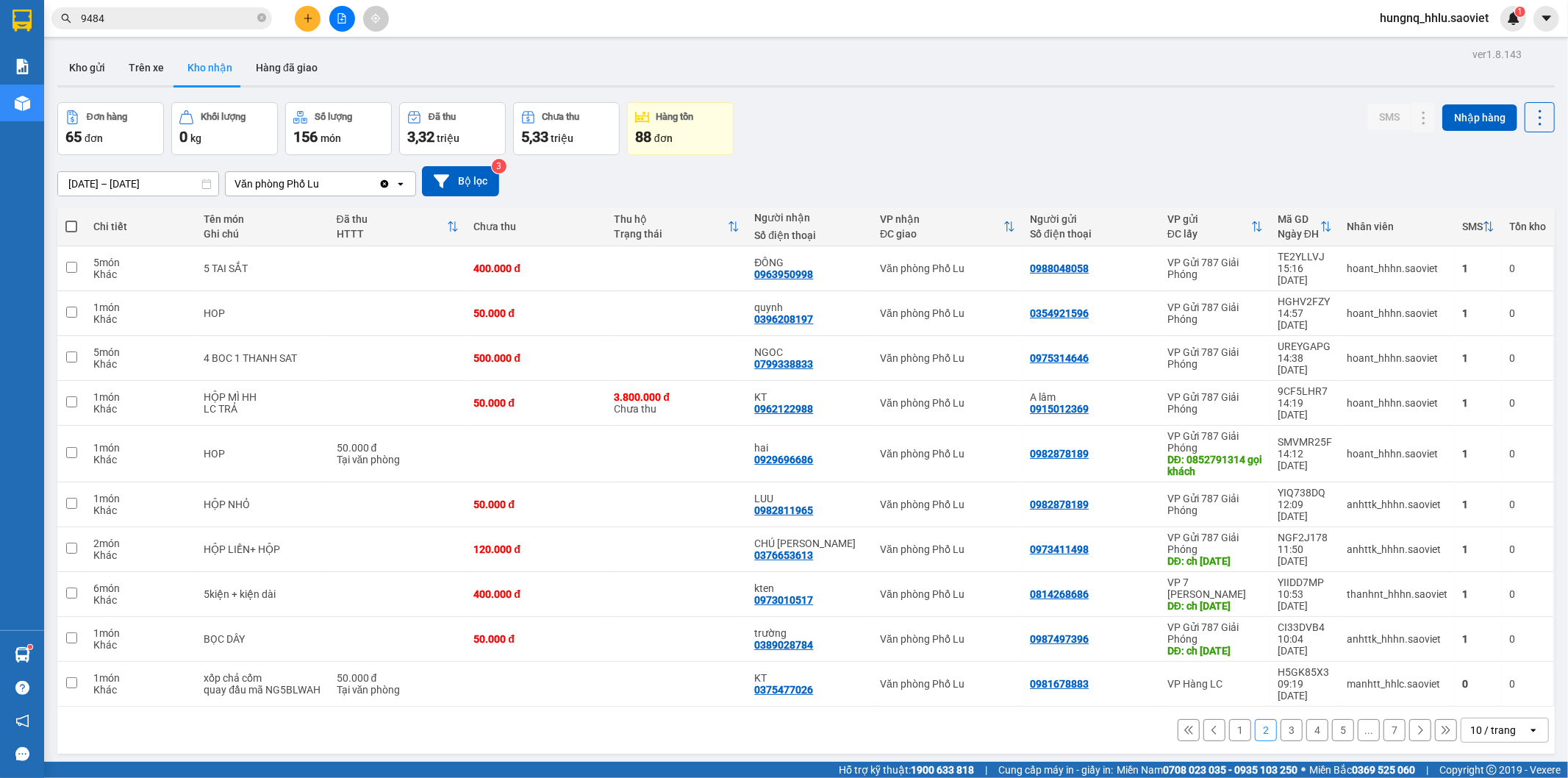
click at [1280, 719] on button "3" at bounding box center [1291, 730] width 22 height 22
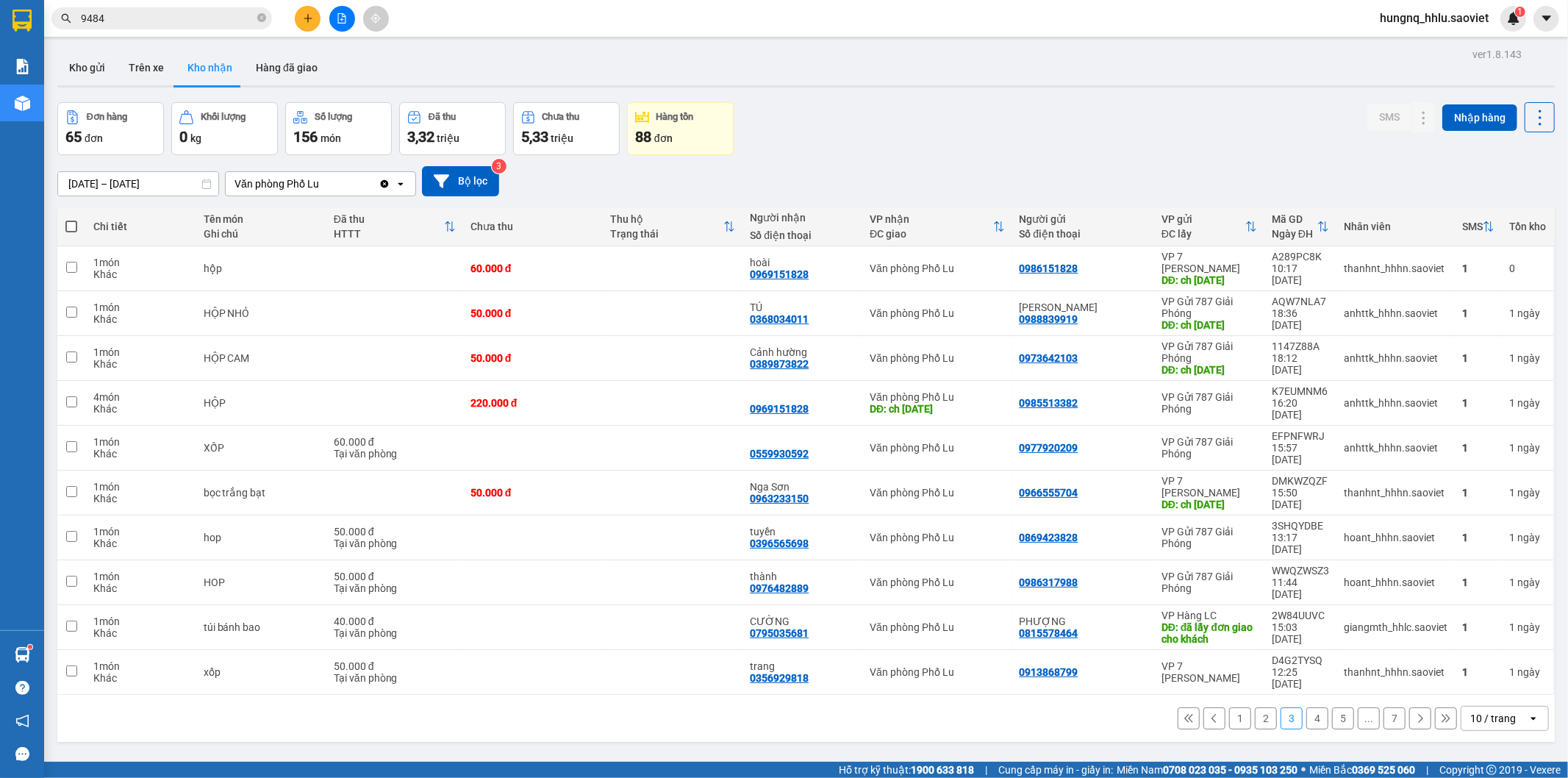
click at [1229, 710] on button "1" at bounding box center [1240, 718] width 22 height 22
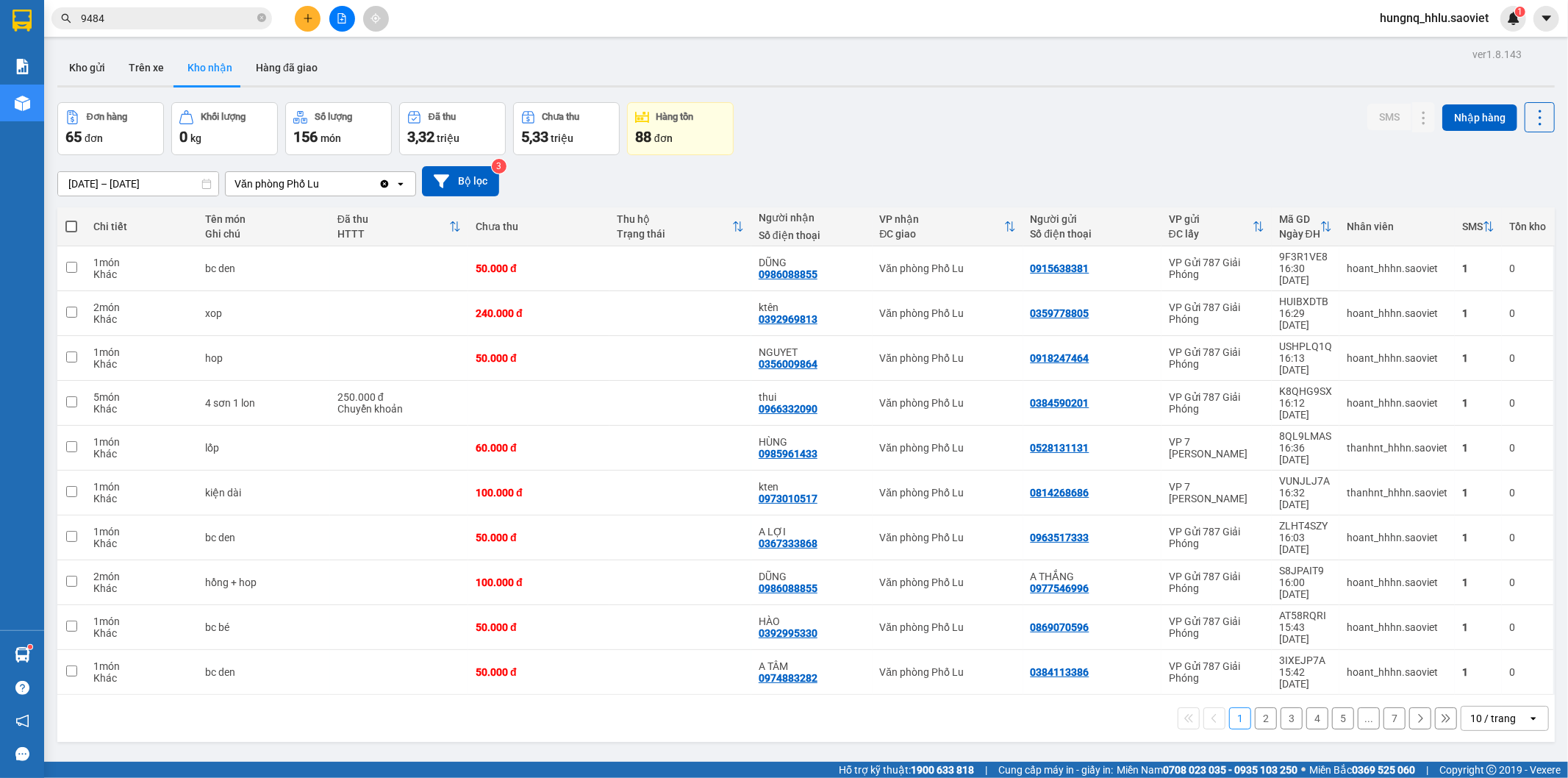
click at [1254, 707] on button "2" at bounding box center [1265, 718] width 22 height 22
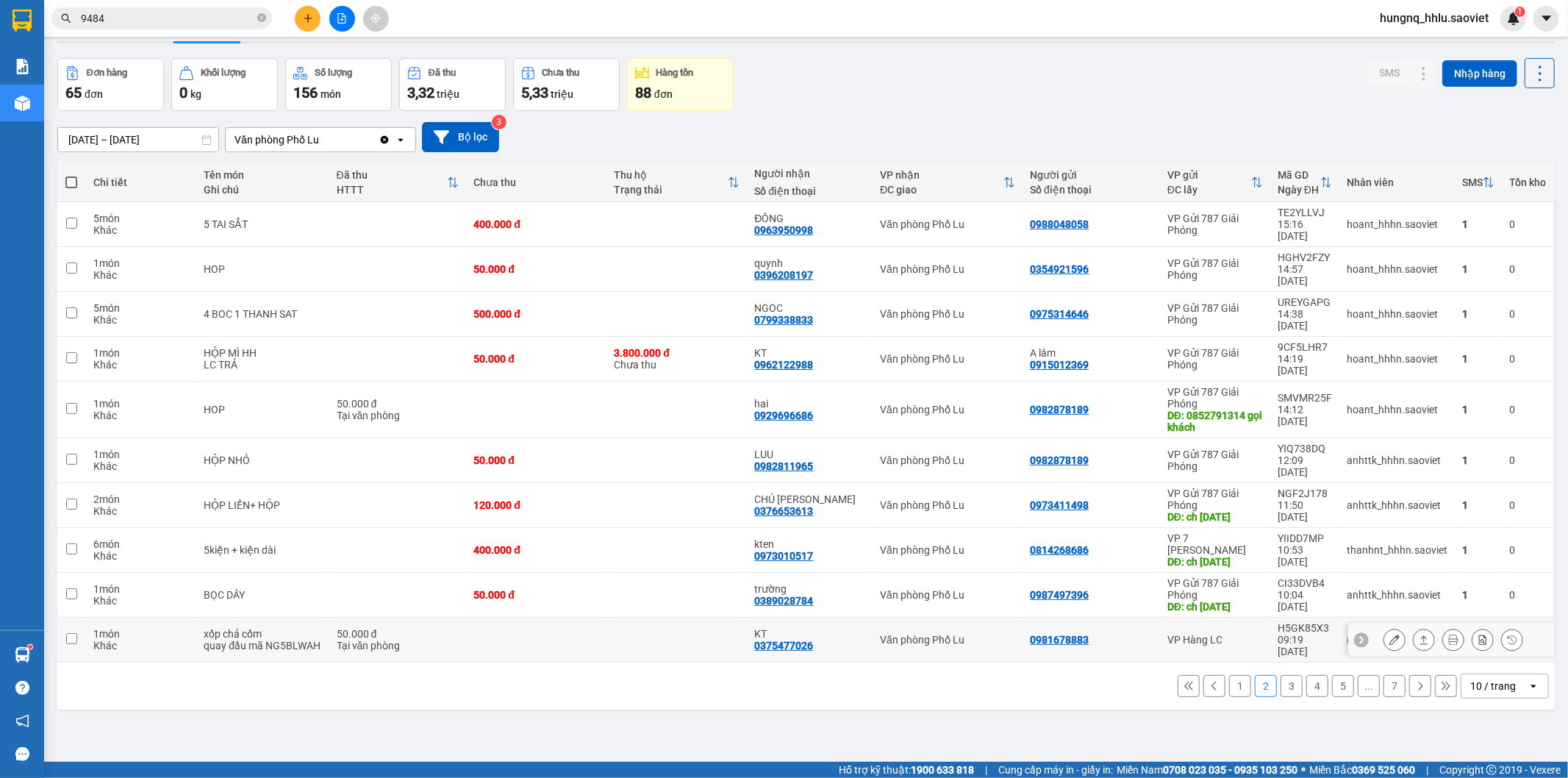
scroll to position [68, 0]
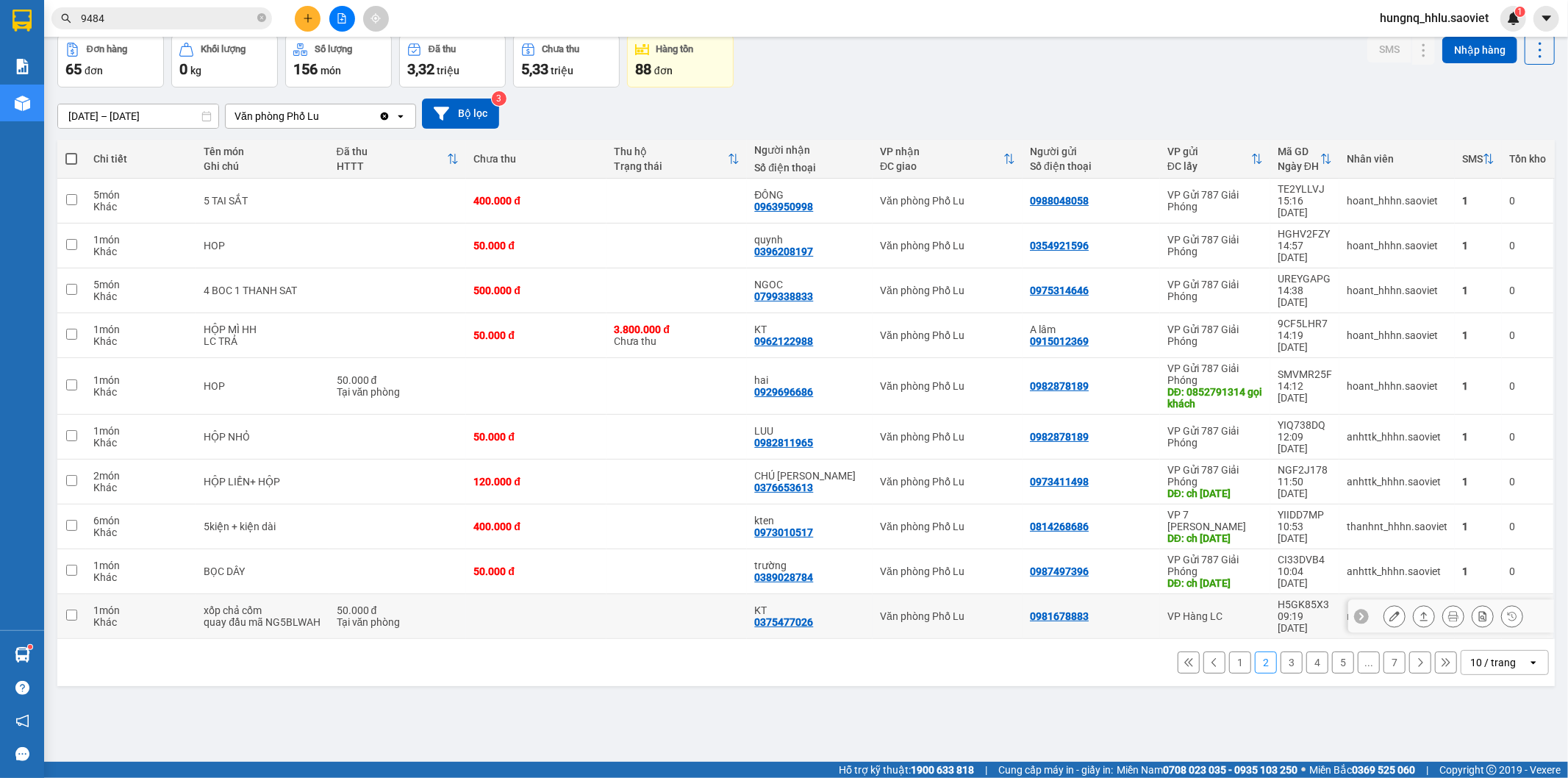
click at [466, 594] on td at bounding box center [535, 616] width 140 height 45
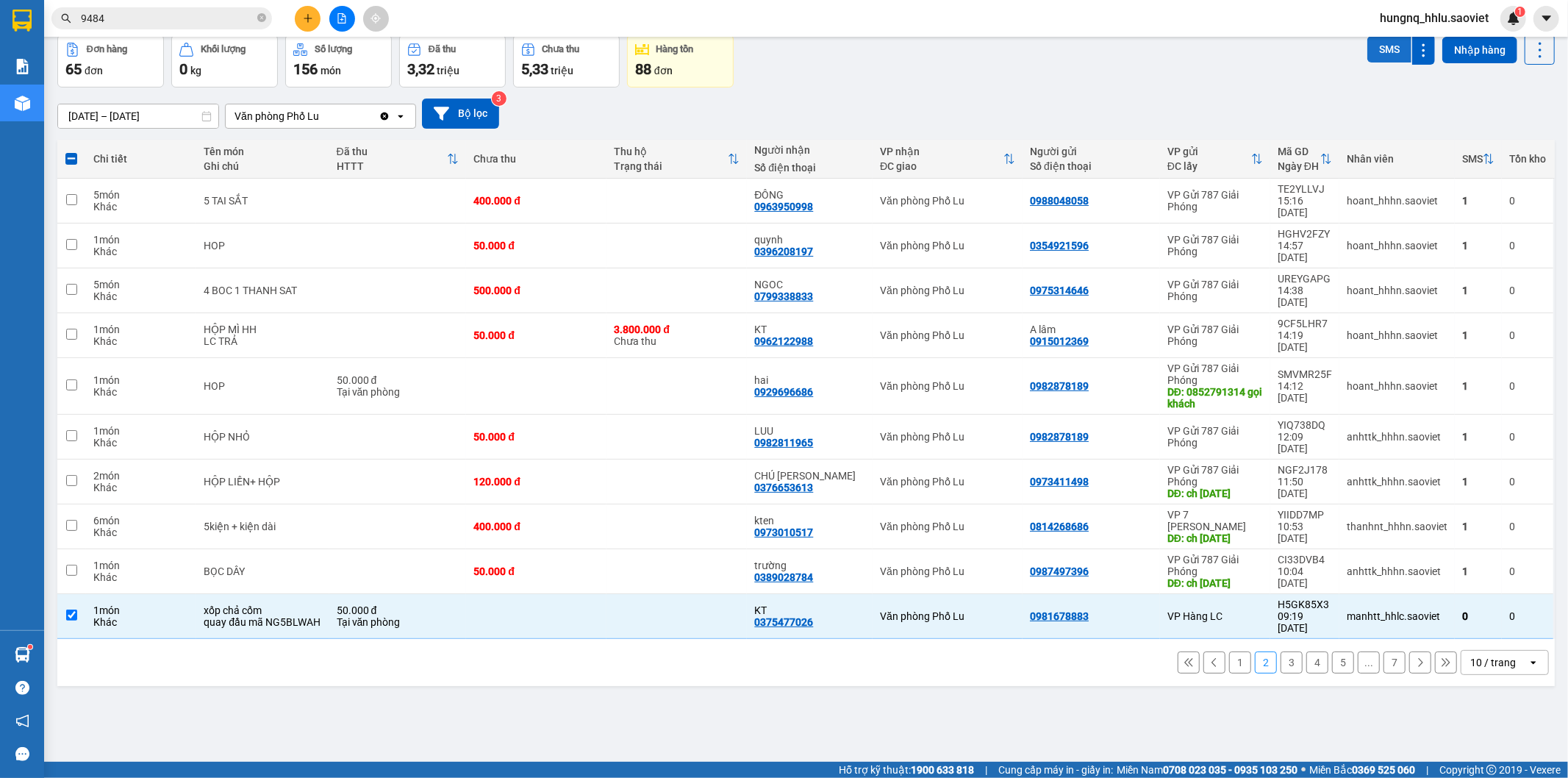
click at [1371, 55] on button "SMS" at bounding box center [1388, 49] width 44 height 27
click at [1280, 651] on button "3" at bounding box center [1291, 662] width 22 height 22
checkbox input "false"
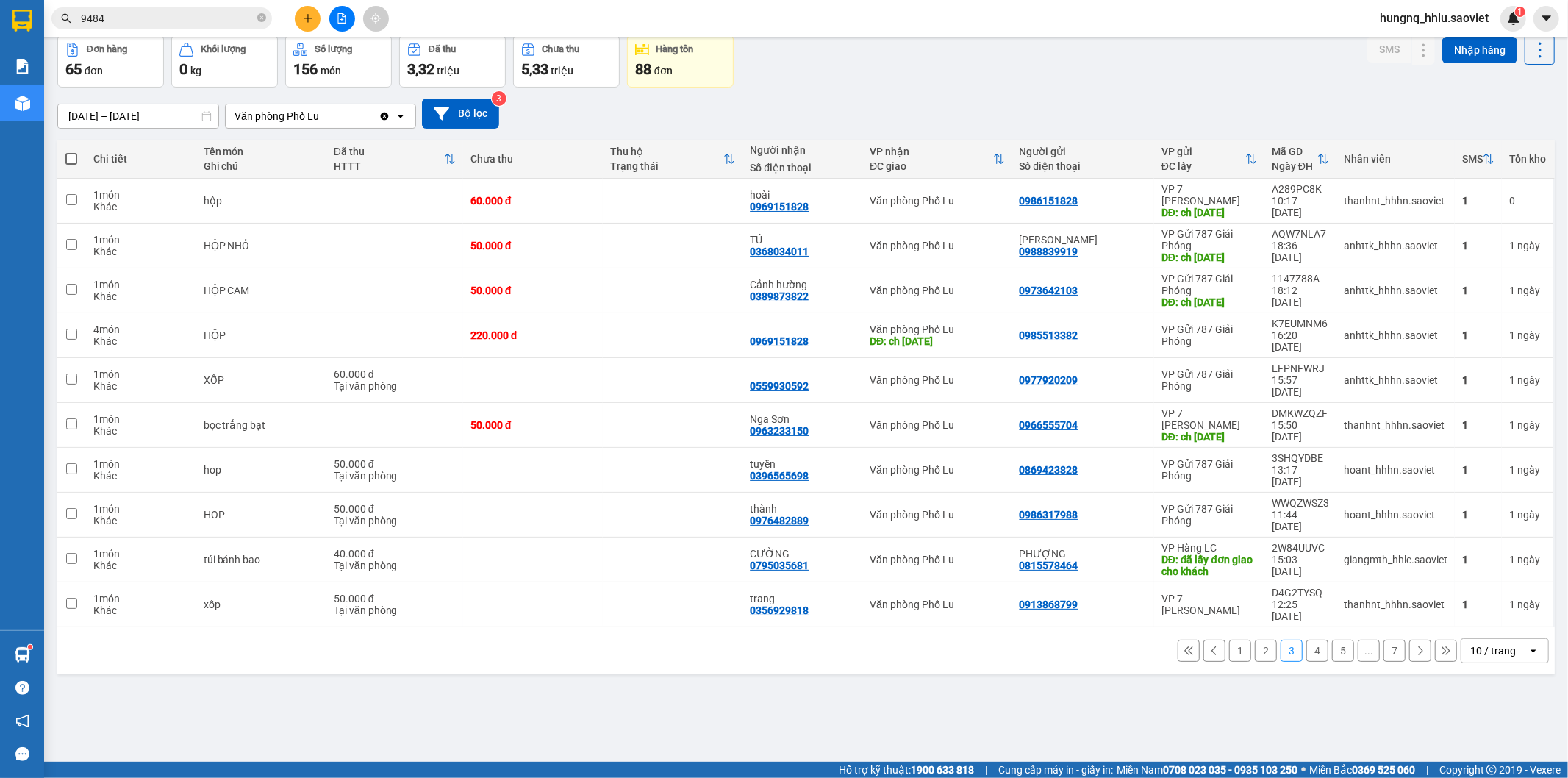
click at [1306, 639] on button "4" at bounding box center [1317, 650] width 22 height 22
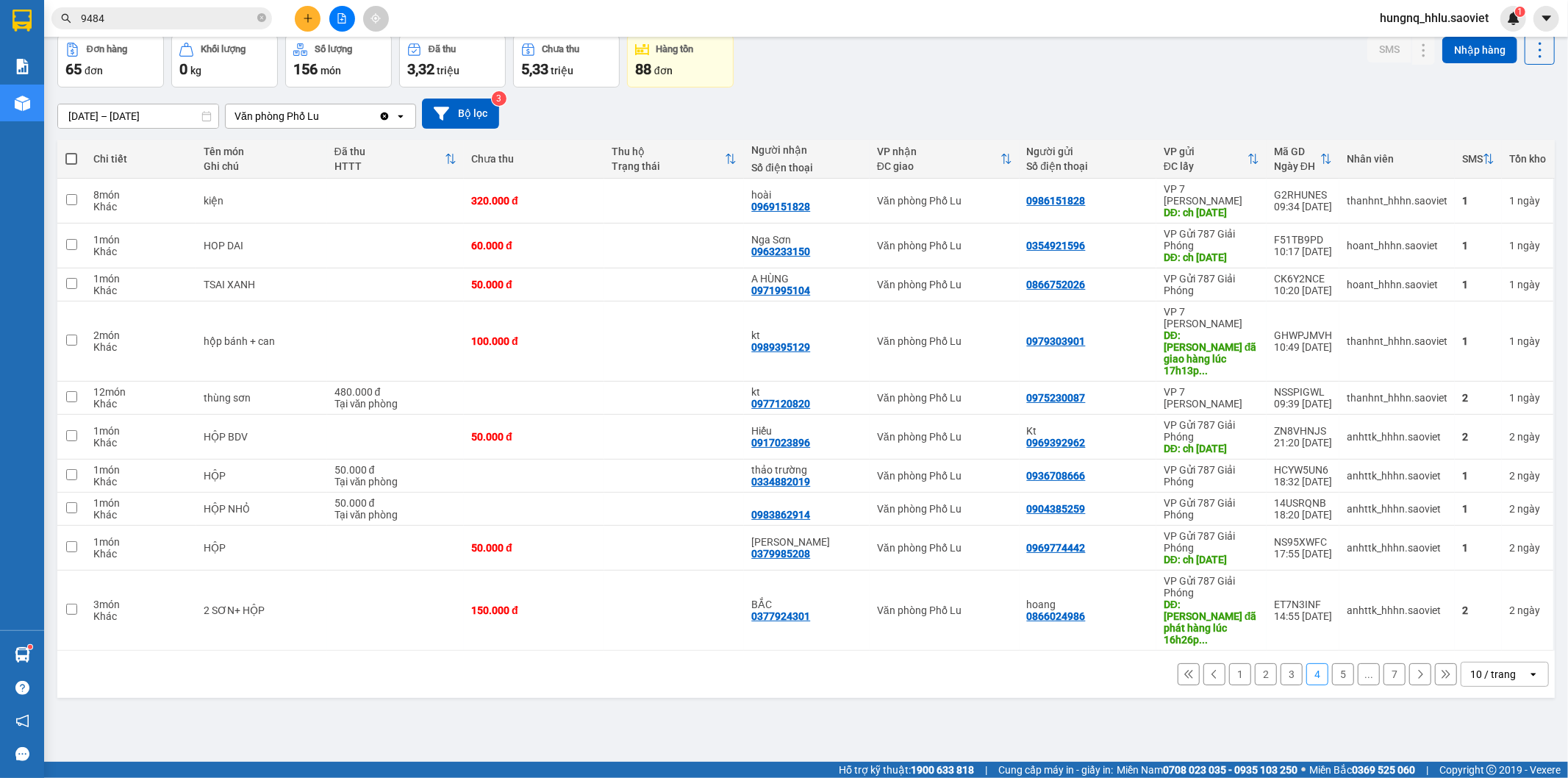
click at [1332, 682] on button "5" at bounding box center [1343, 674] width 22 height 22
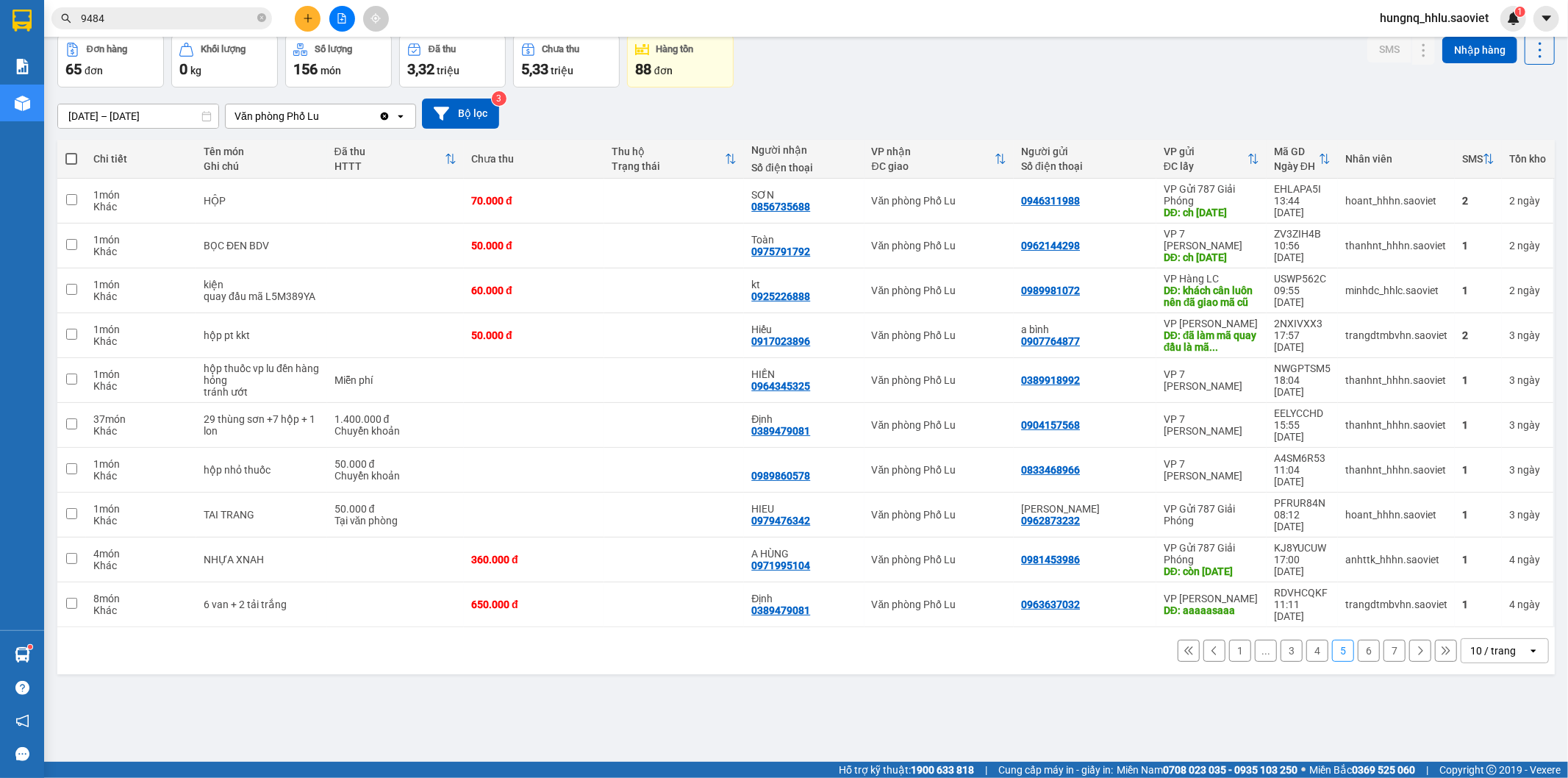
click at [1358, 647] on button "6" at bounding box center [1369, 650] width 22 height 22
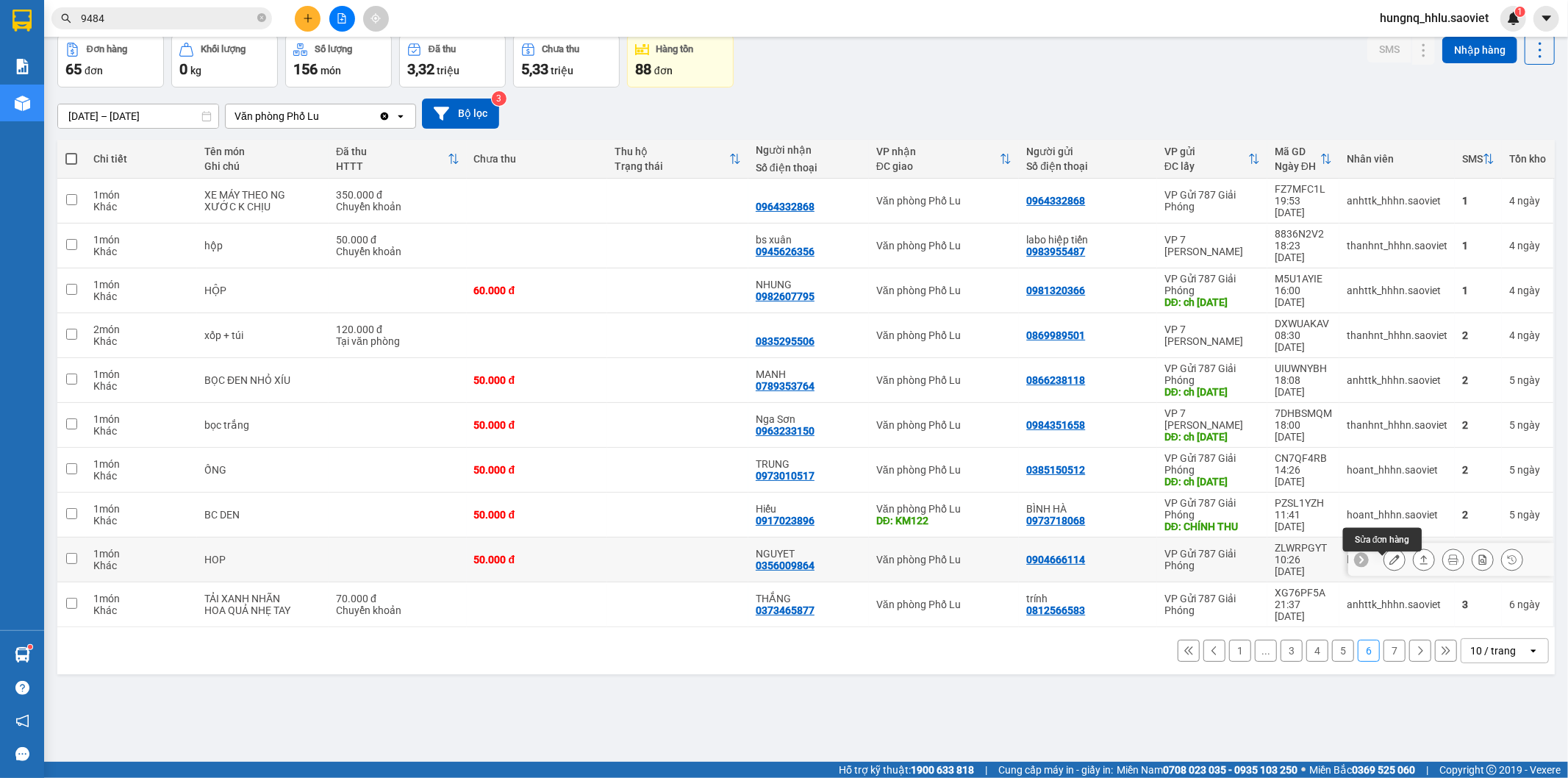
click at [1384, 571] on button at bounding box center [1394, 560] width 21 height 26
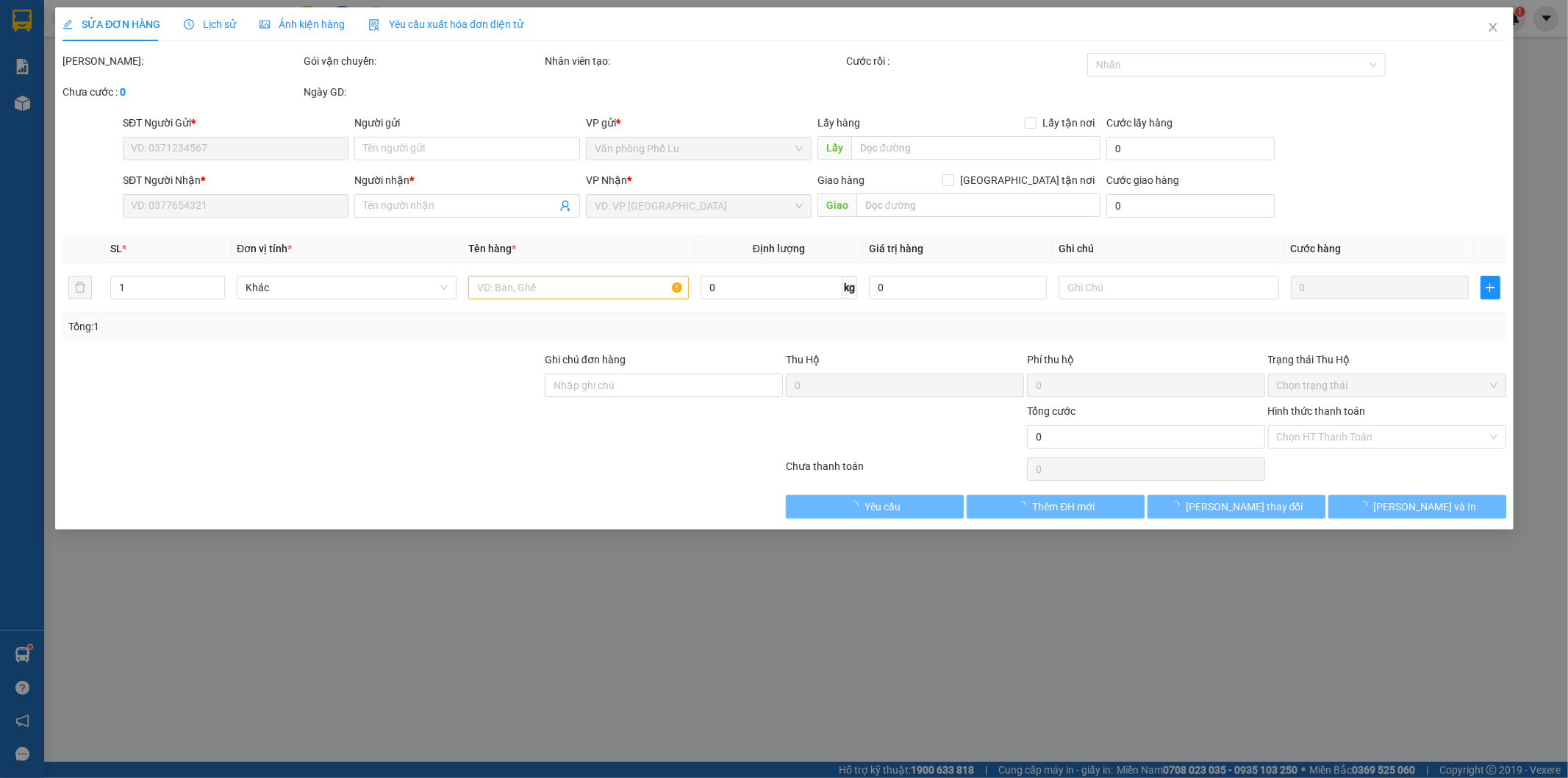
type input "0904666114"
type input "0356009864"
type input "NGUYET"
type input "50.000"
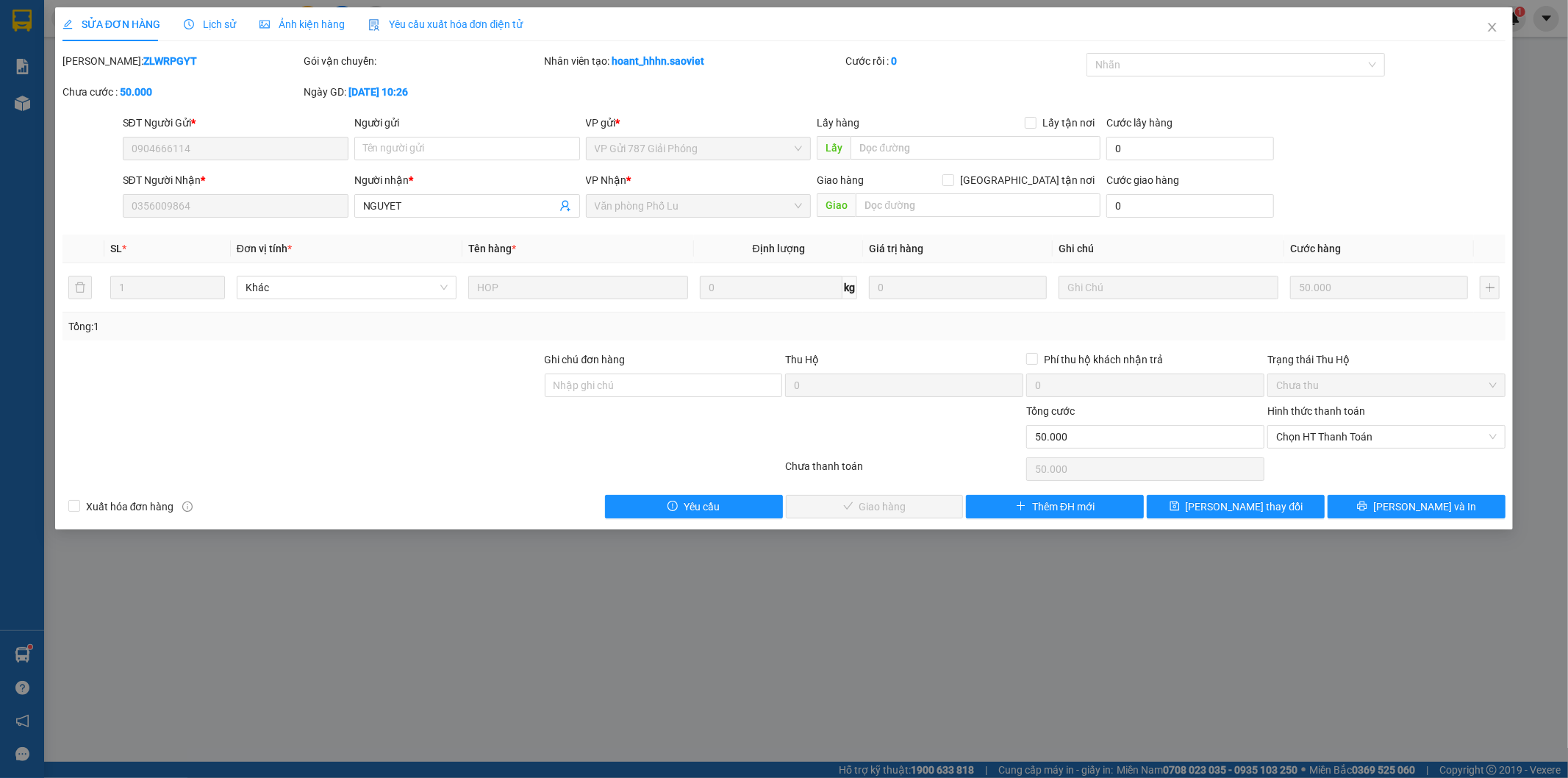
click at [230, 30] on span "Lịch sử" at bounding box center [210, 24] width 52 height 12
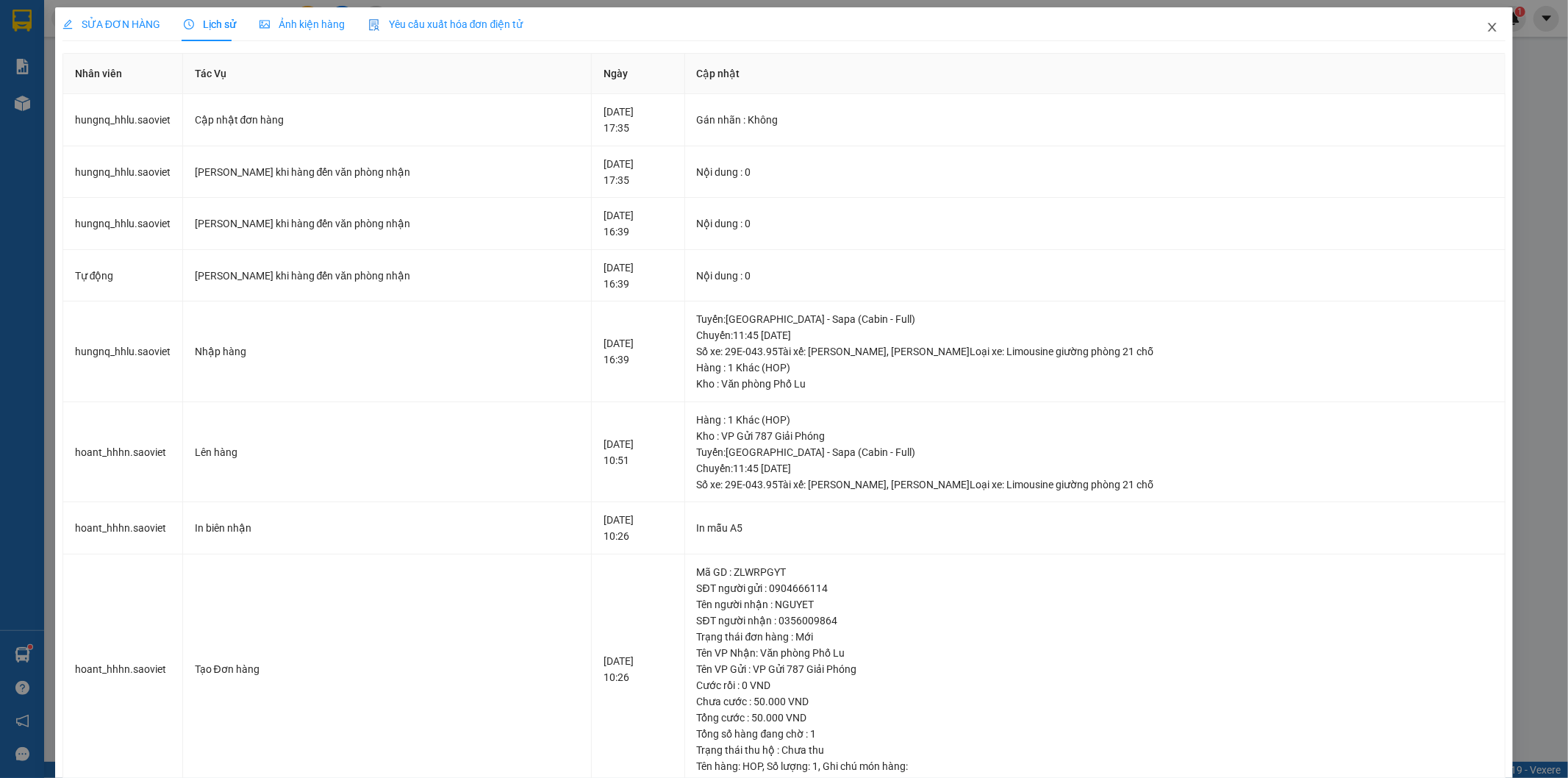
click at [1486, 31] on icon "close" at bounding box center [1491, 27] width 12 height 12
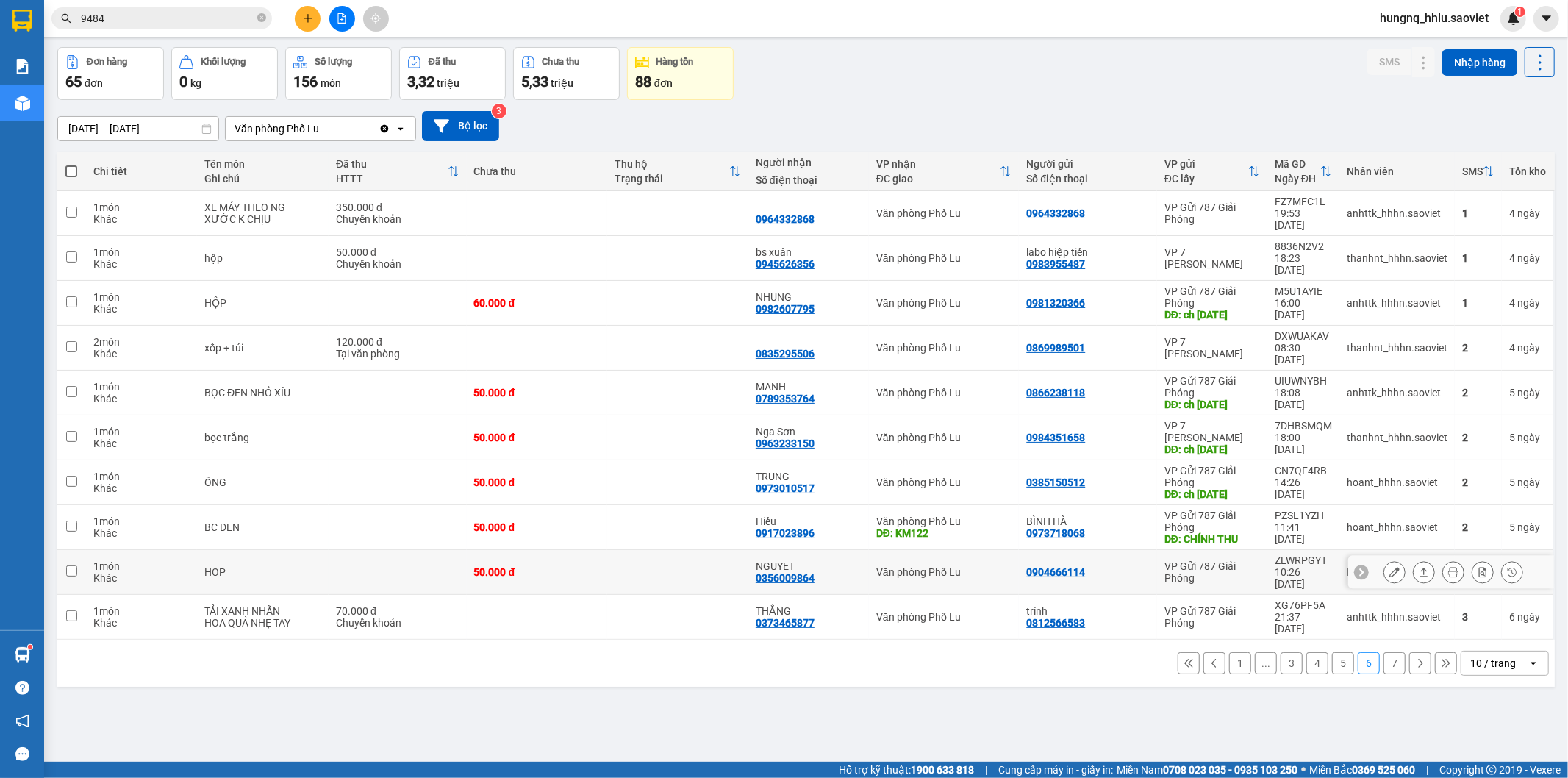
scroll to position [68, 0]
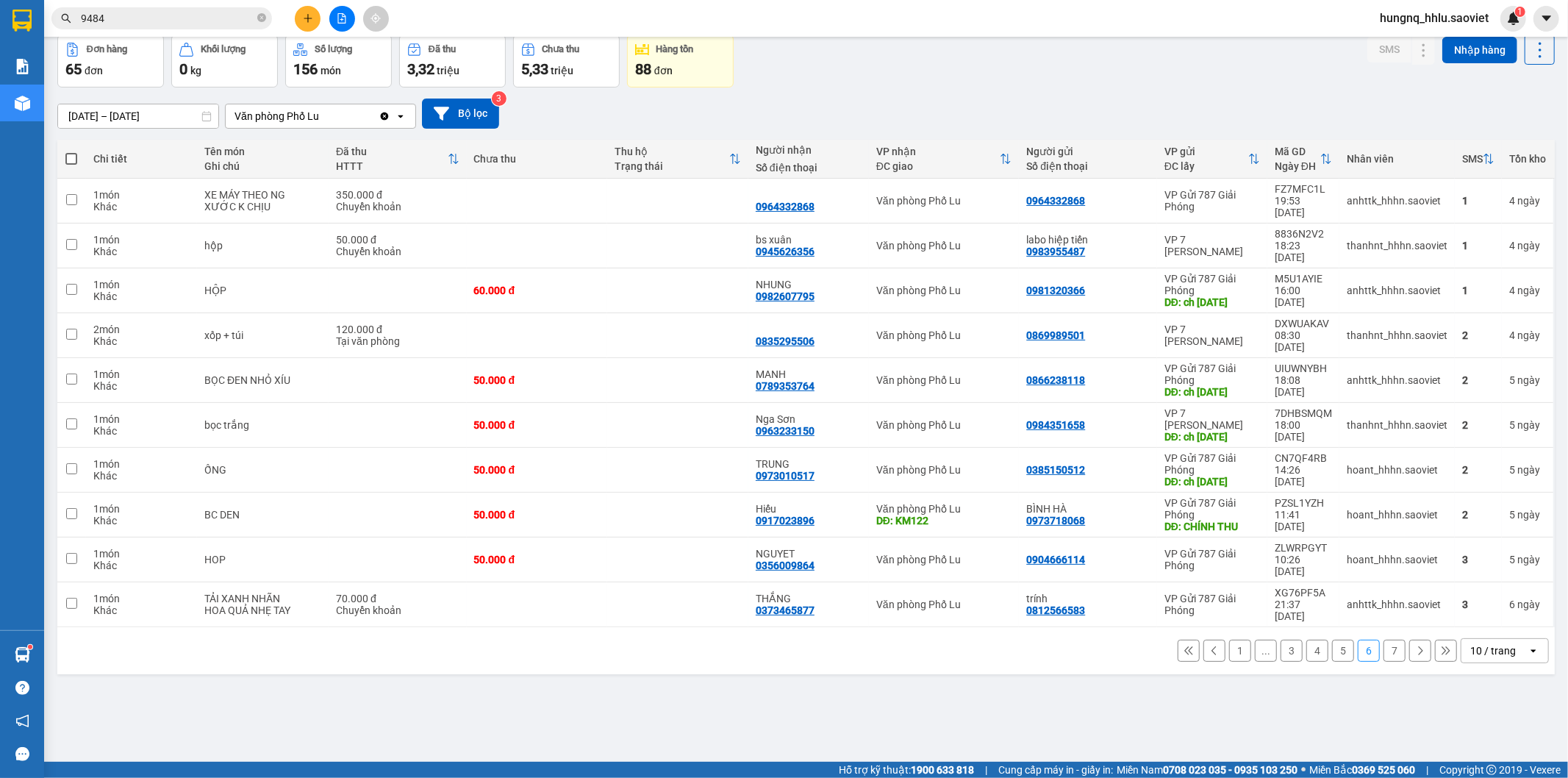
click at [1383, 646] on button "7" at bounding box center [1394, 650] width 22 height 22
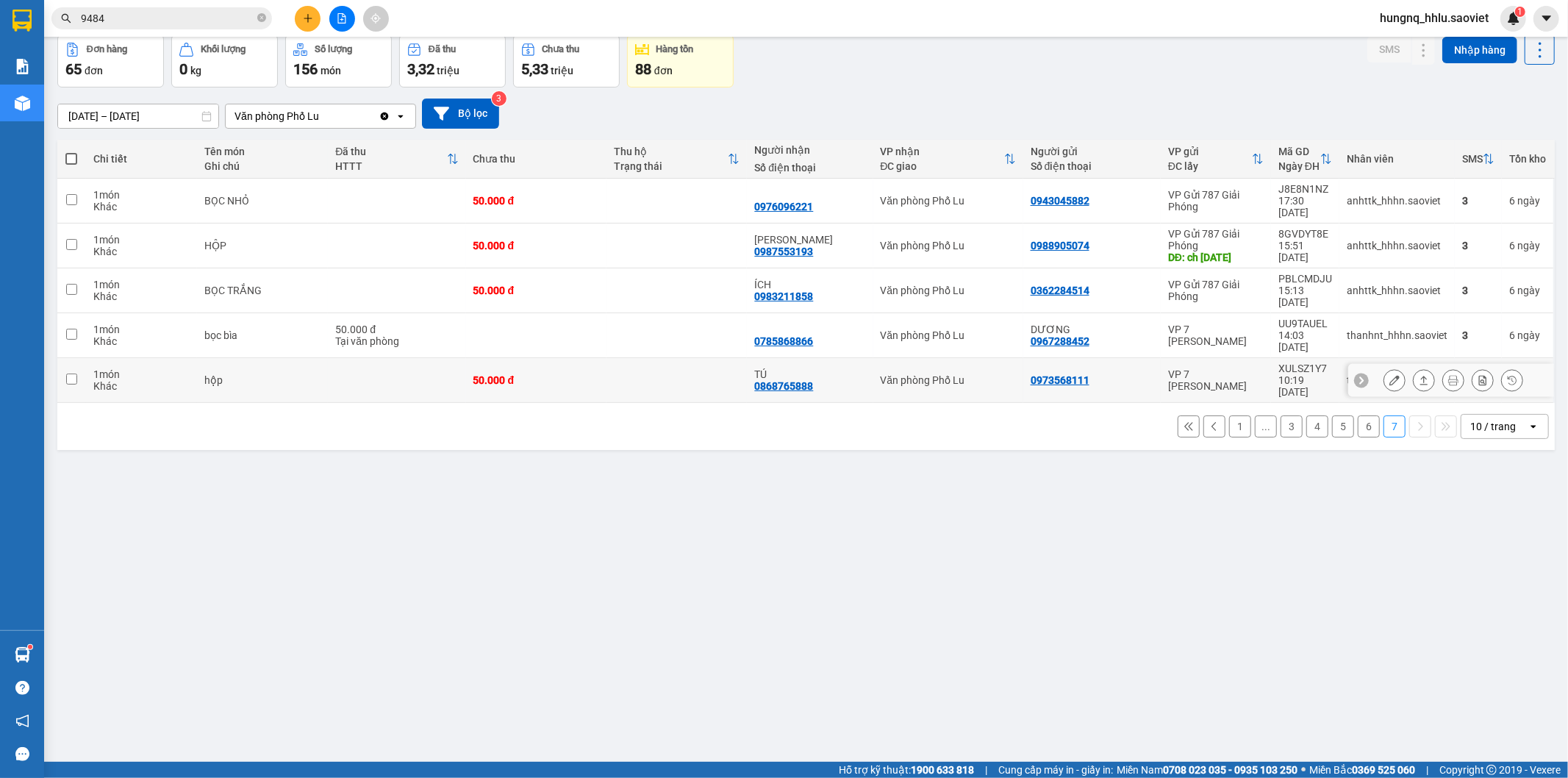
scroll to position [0, 0]
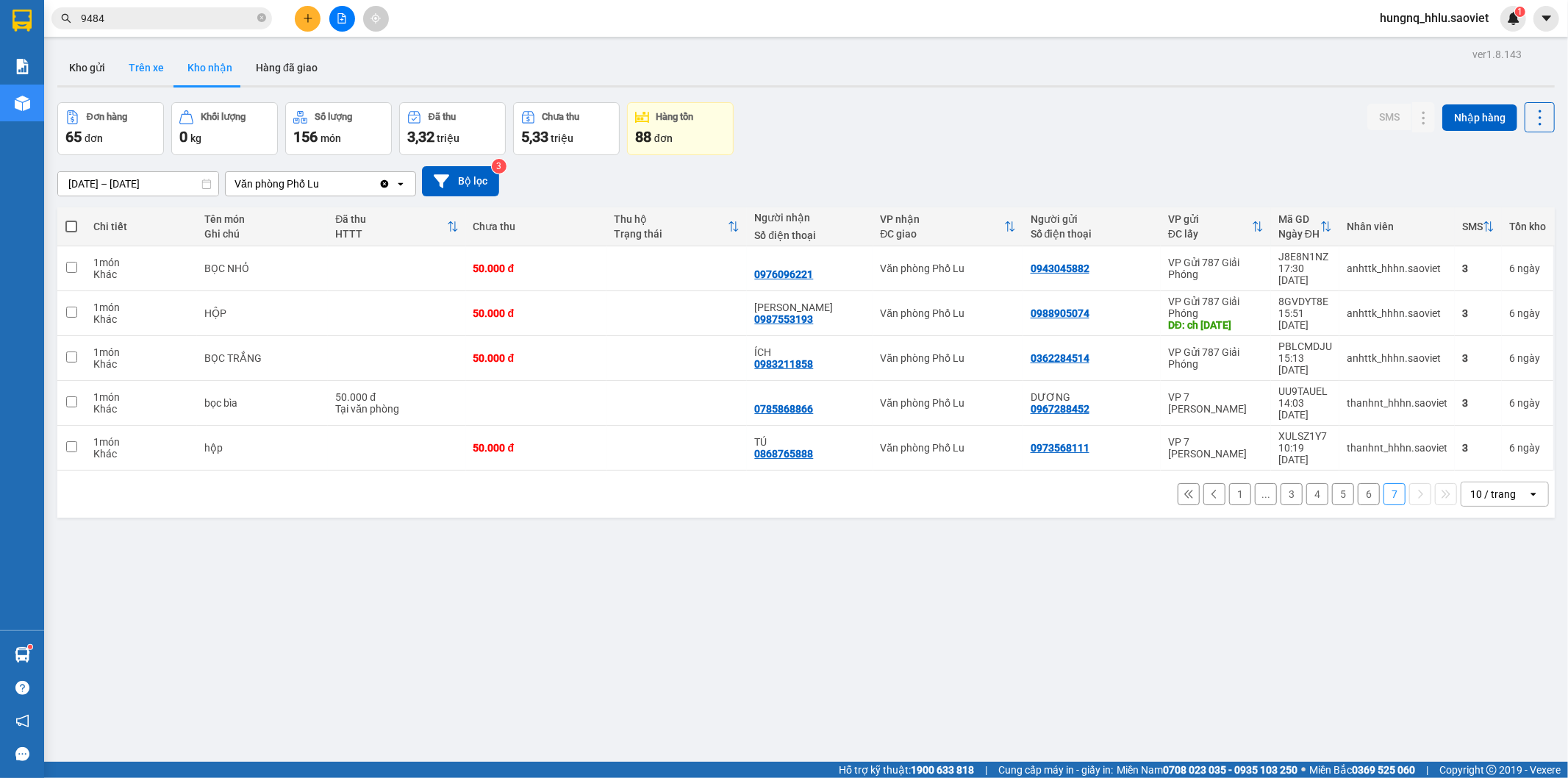
click at [157, 64] on button "Trên xe" at bounding box center [147, 67] width 59 height 35
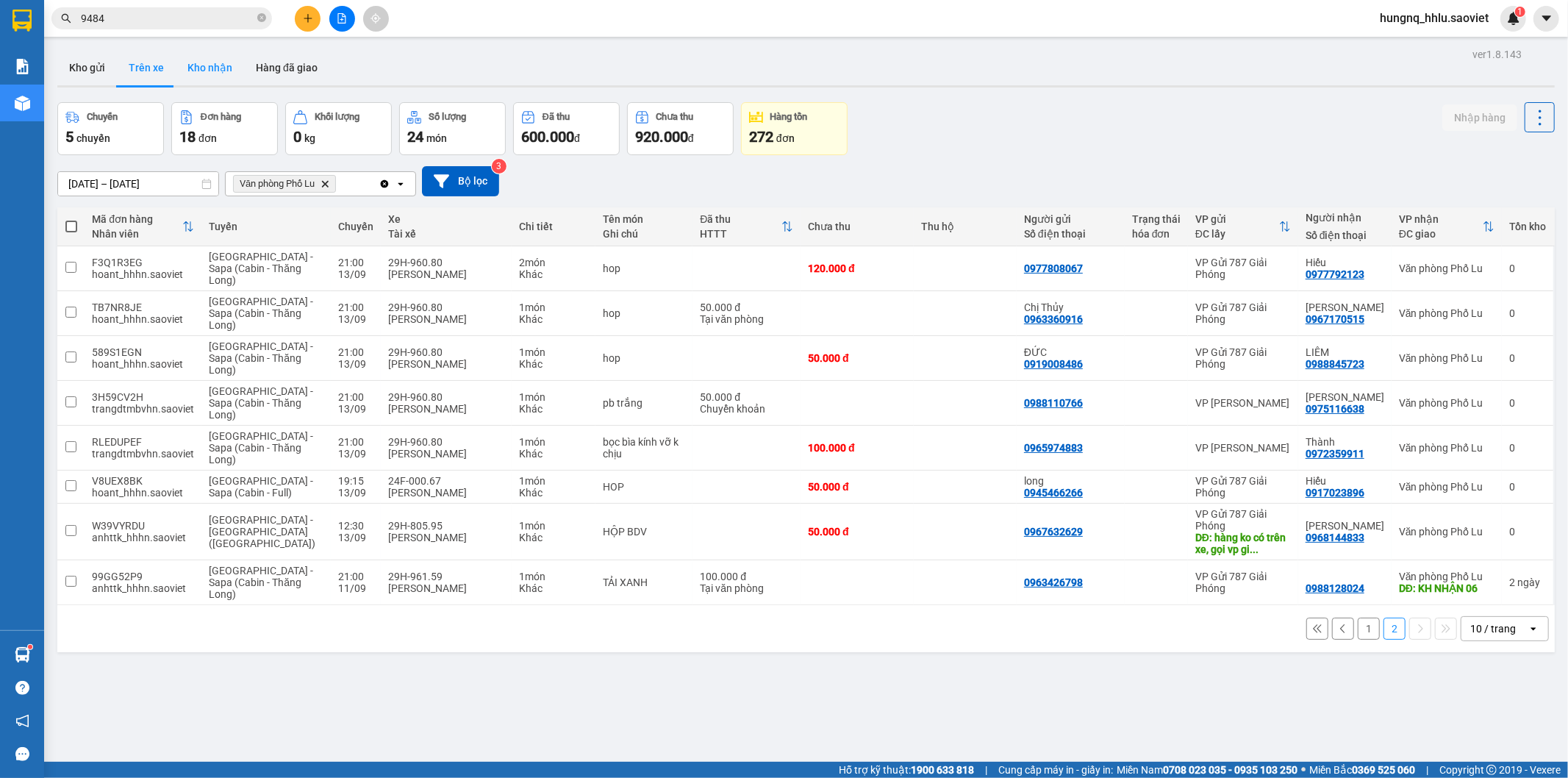
drag, startPoint x: 221, startPoint y: 63, endPoint x: 213, endPoint y: 66, distance: 8.5
click at [219, 63] on button "Kho nhận" at bounding box center [209, 67] width 68 height 35
type input "07/09/2025 – 13/09/2025"
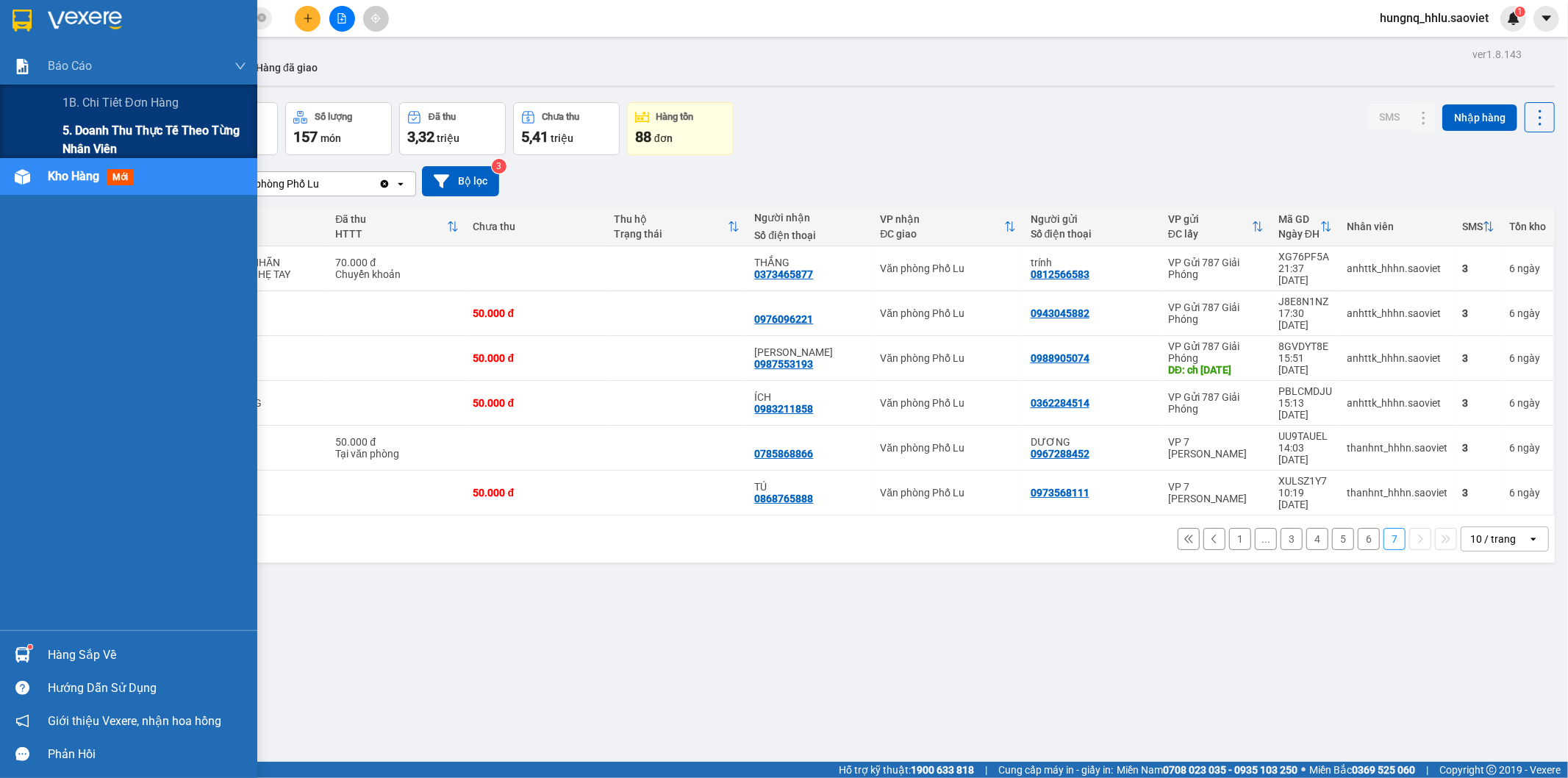
click at [86, 131] on span "5. Doanh thu thực tế theo từng nhân viên" at bounding box center [155, 140] width 184 height 37
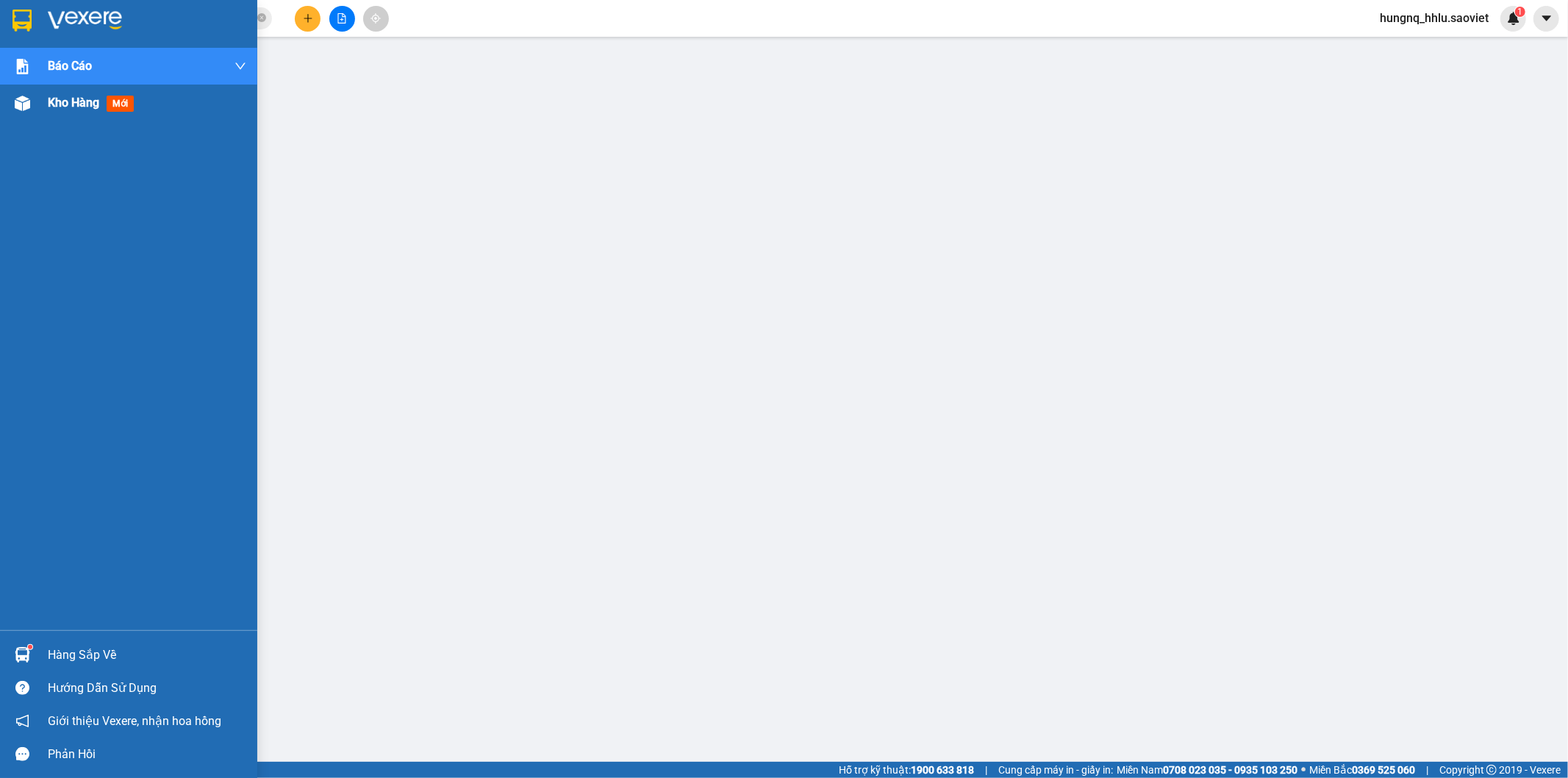
click at [85, 97] on span "Kho hàng" at bounding box center [73, 103] width 52 height 14
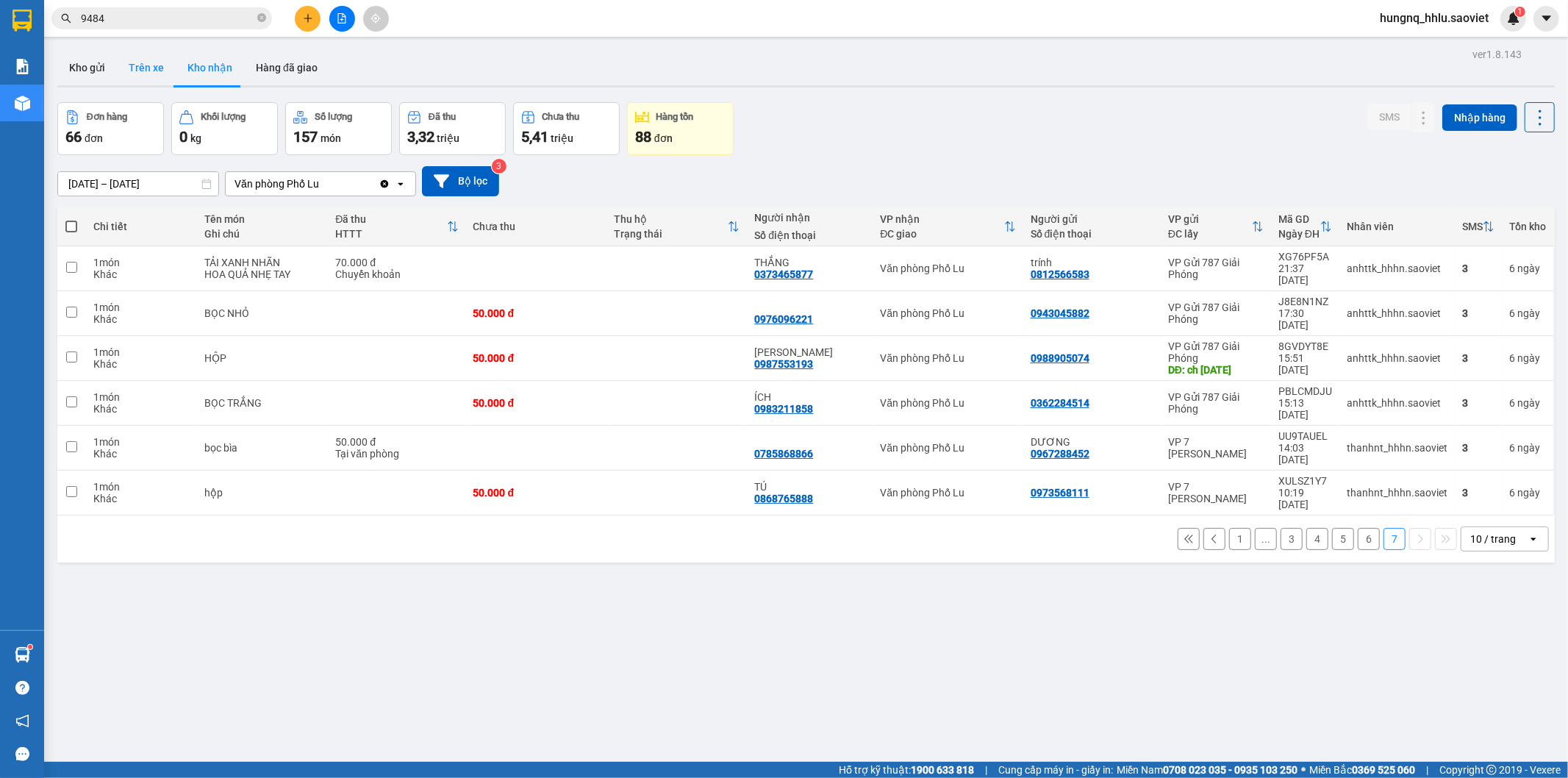
click at [131, 78] on button "Trên xe" at bounding box center [147, 67] width 59 height 35
type input "[DATE] – [DATE]"
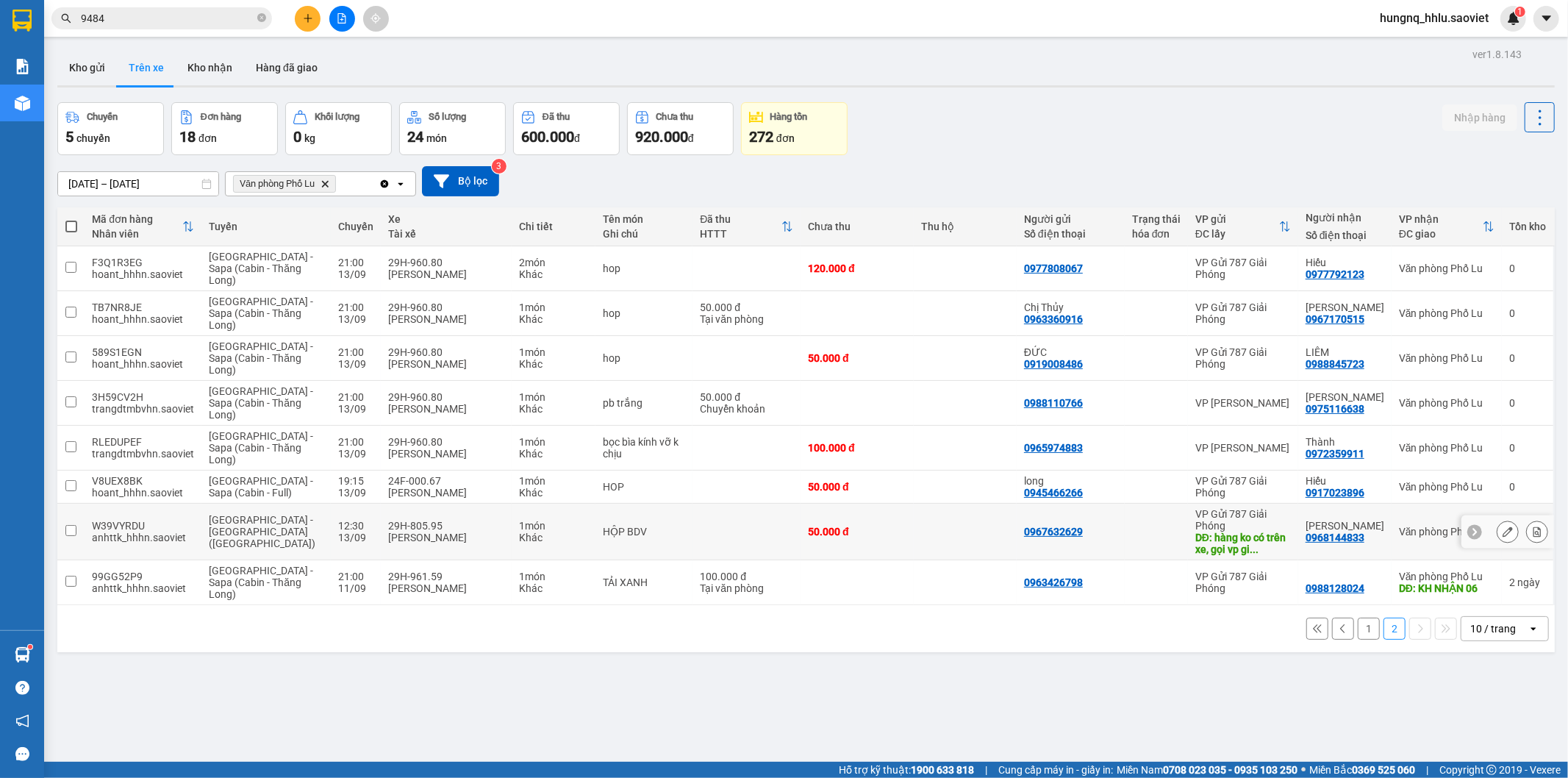
click at [258, 538] on div "[GEOGRAPHIC_DATA] - [GEOGRAPHIC_DATA] ([GEOGRAPHIC_DATA])" at bounding box center [266, 531] width 114 height 35
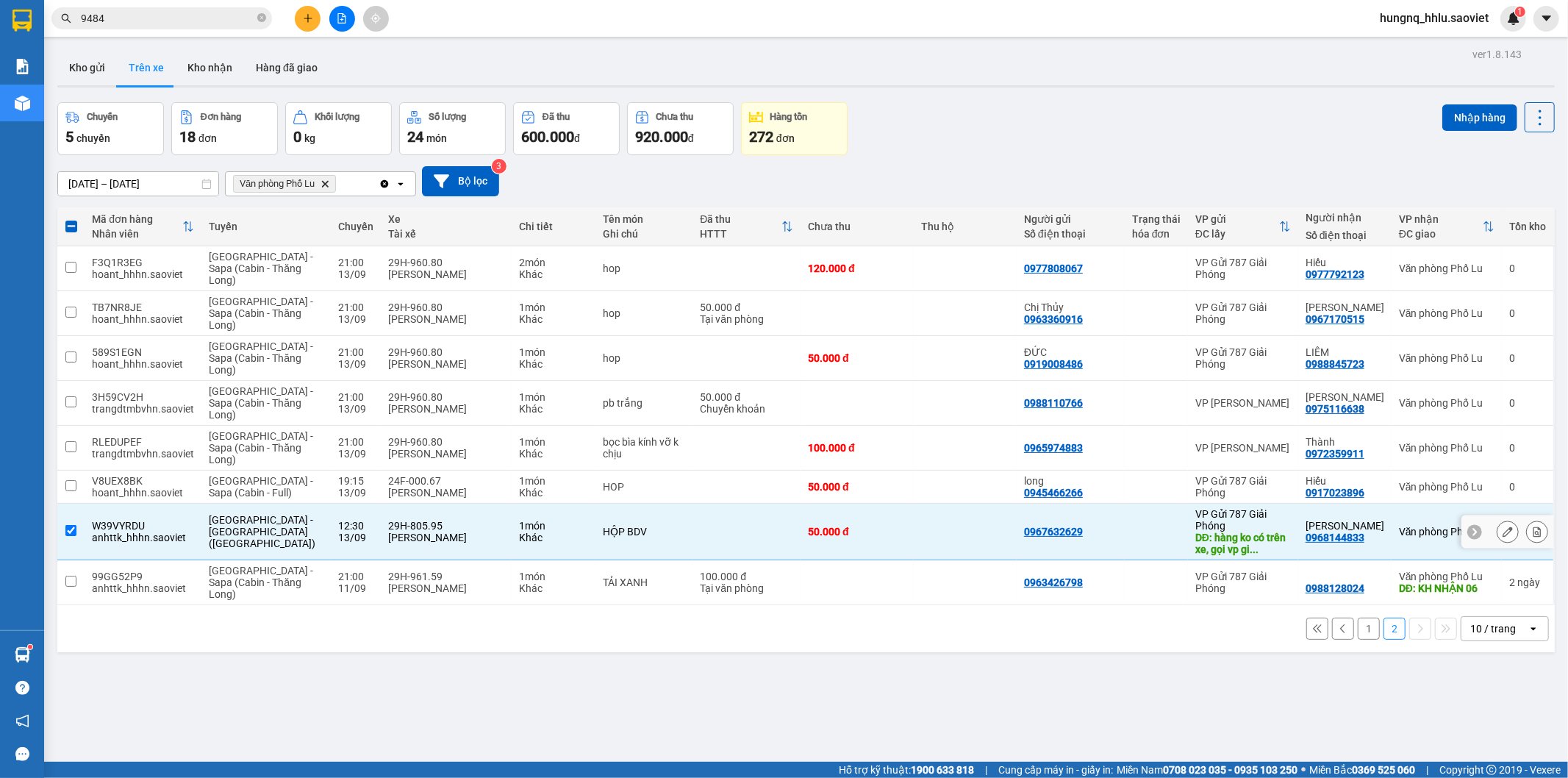
click at [100, 523] on div "W39VYRDU" at bounding box center [143, 525] width 102 height 12
checkbox input "false"
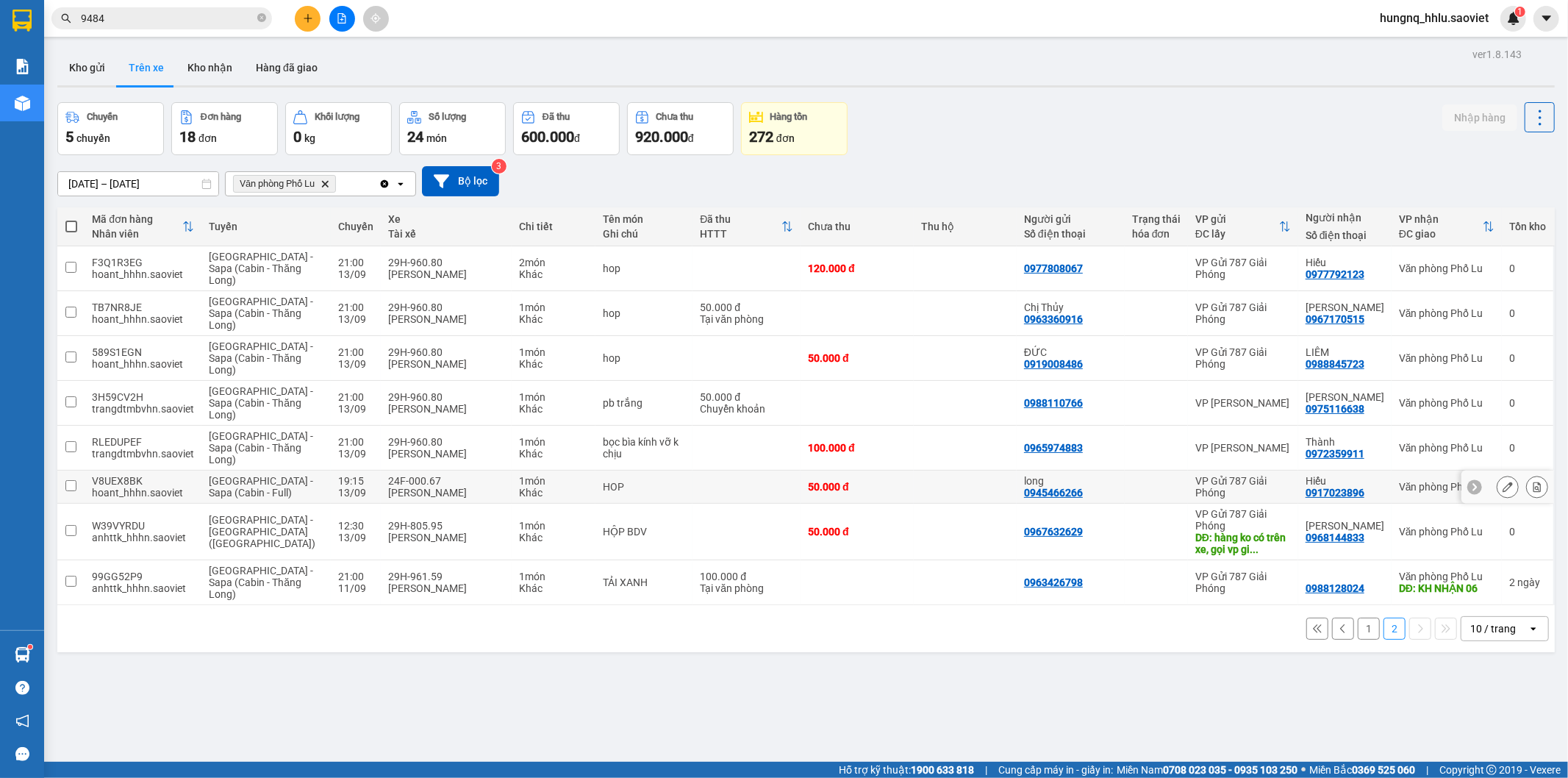
click at [1497, 495] on button at bounding box center [1507, 486] width 21 height 26
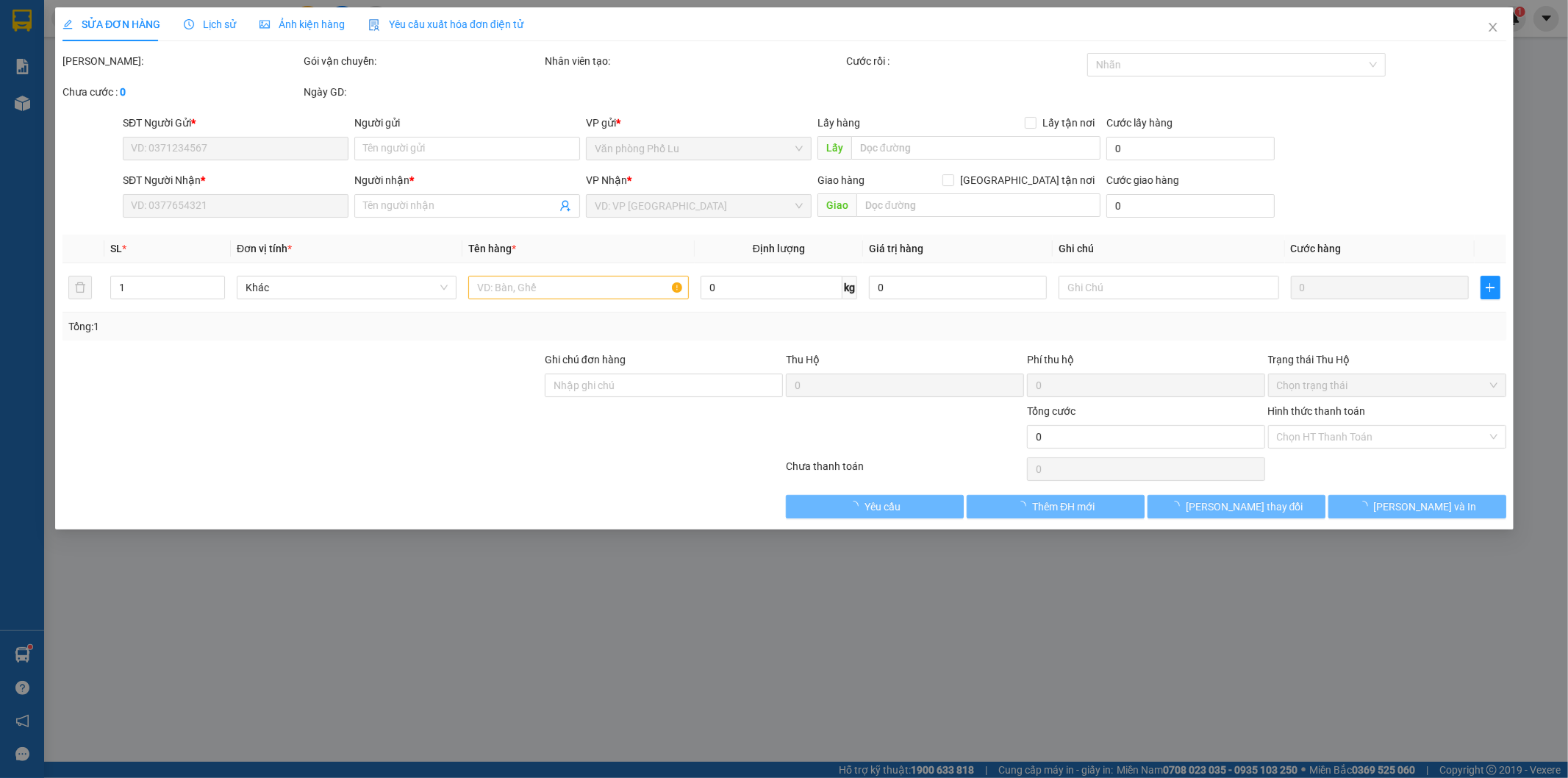
type input "0945466266"
type input "long"
type input "0917023896"
type input "Hiếu"
type input "50.000"
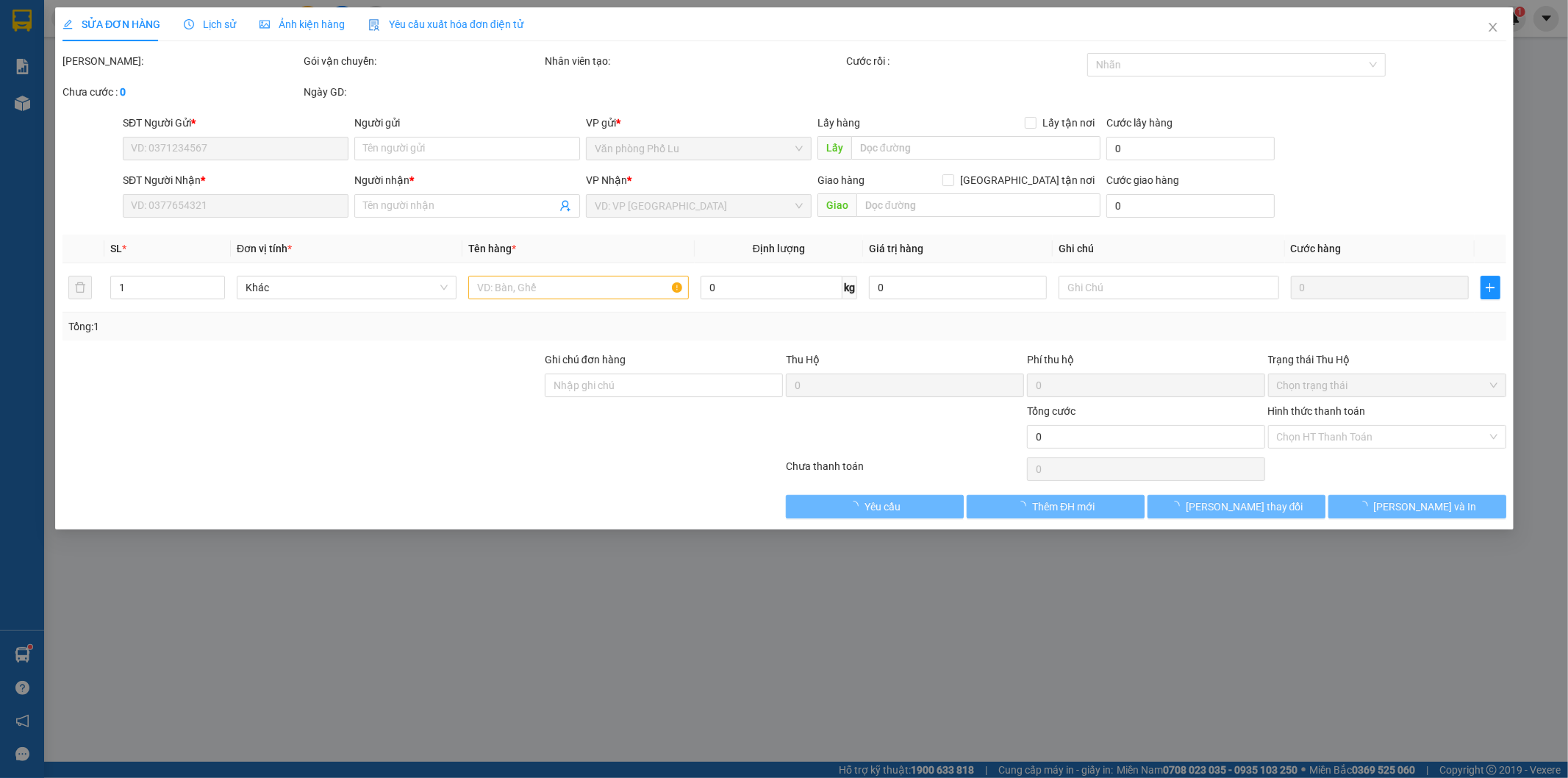
type input "50.000"
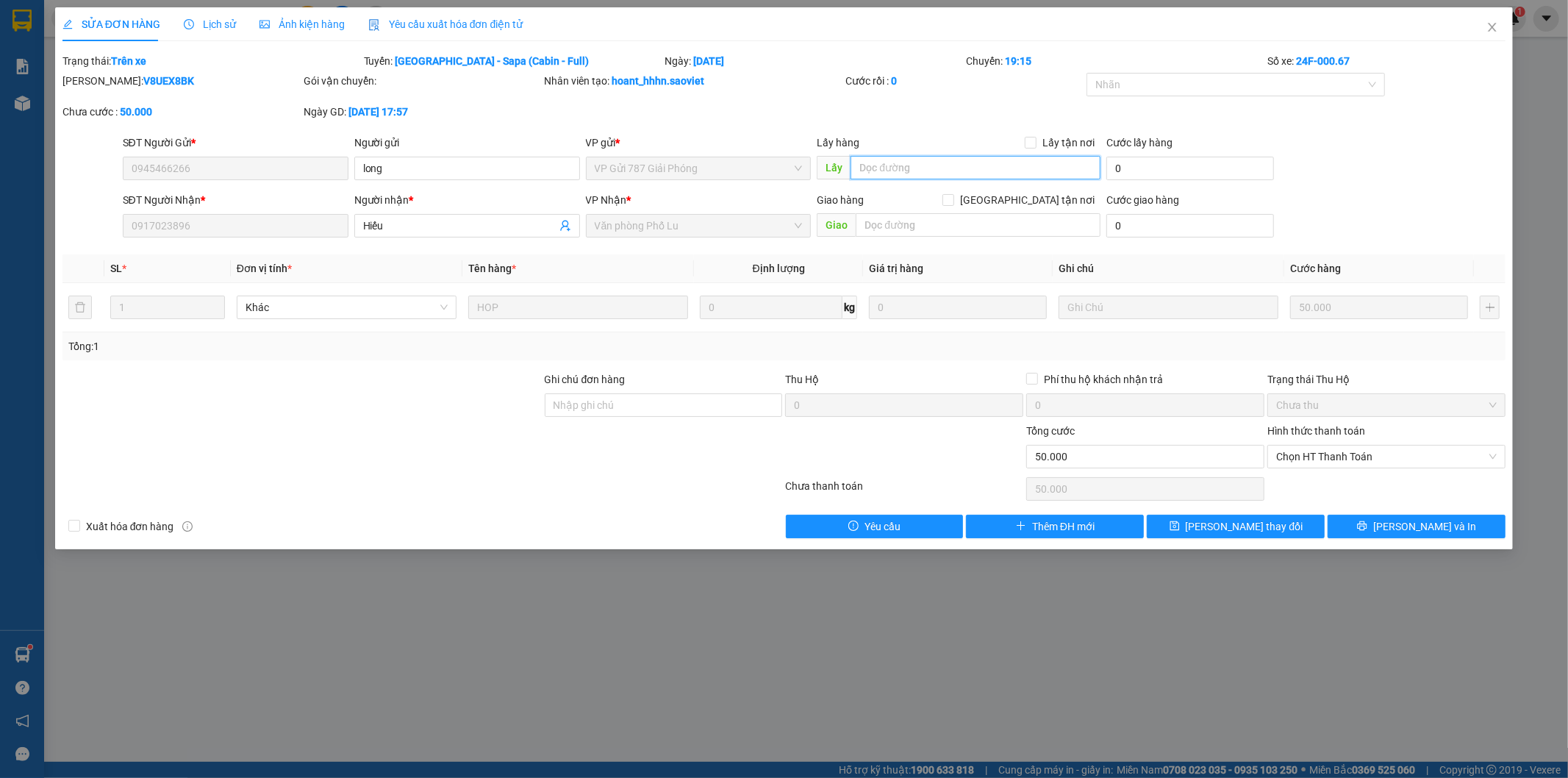
click at [906, 176] on input "text" at bounding box center [975, 167] width 250 height 23
type input "đ"
type input "xe không vào tra hàng, đã gọi lái xe nhờ mai chuyển hàng xuống a"
click at [1291, 538] on div "SỬA ĐƠN HÀNG Lịch sử Ảnh kiện hàng Yêu cầu xuất hóa đơn điện tử Total Paid Fee …" at bounding box center [784, 278] width 1458 height 542
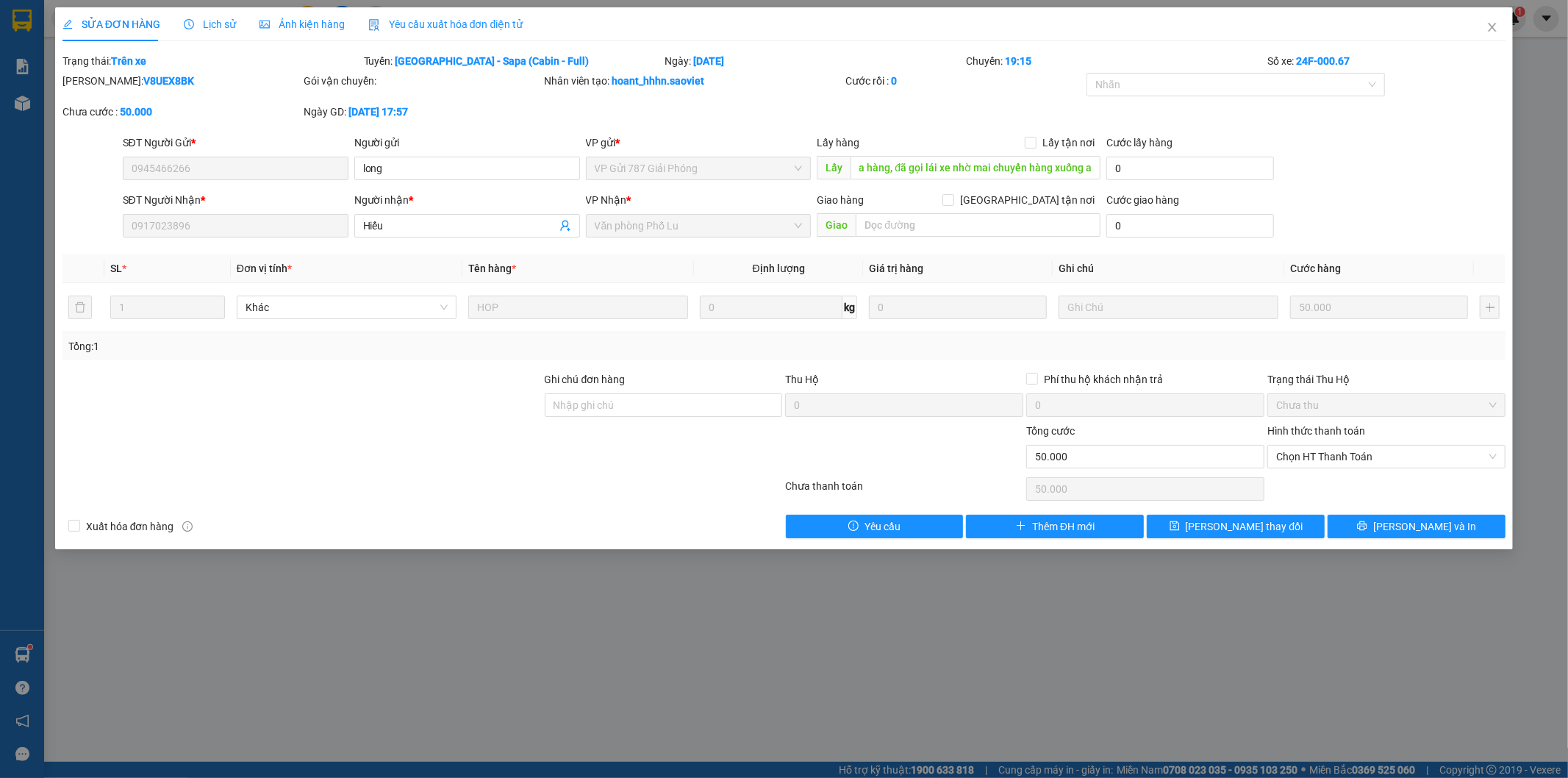
scroll to position [0, 0]
click at [1276, 532] on button "Lưu thay đổi" at bounding box center [1235, 527] width 178 height 23
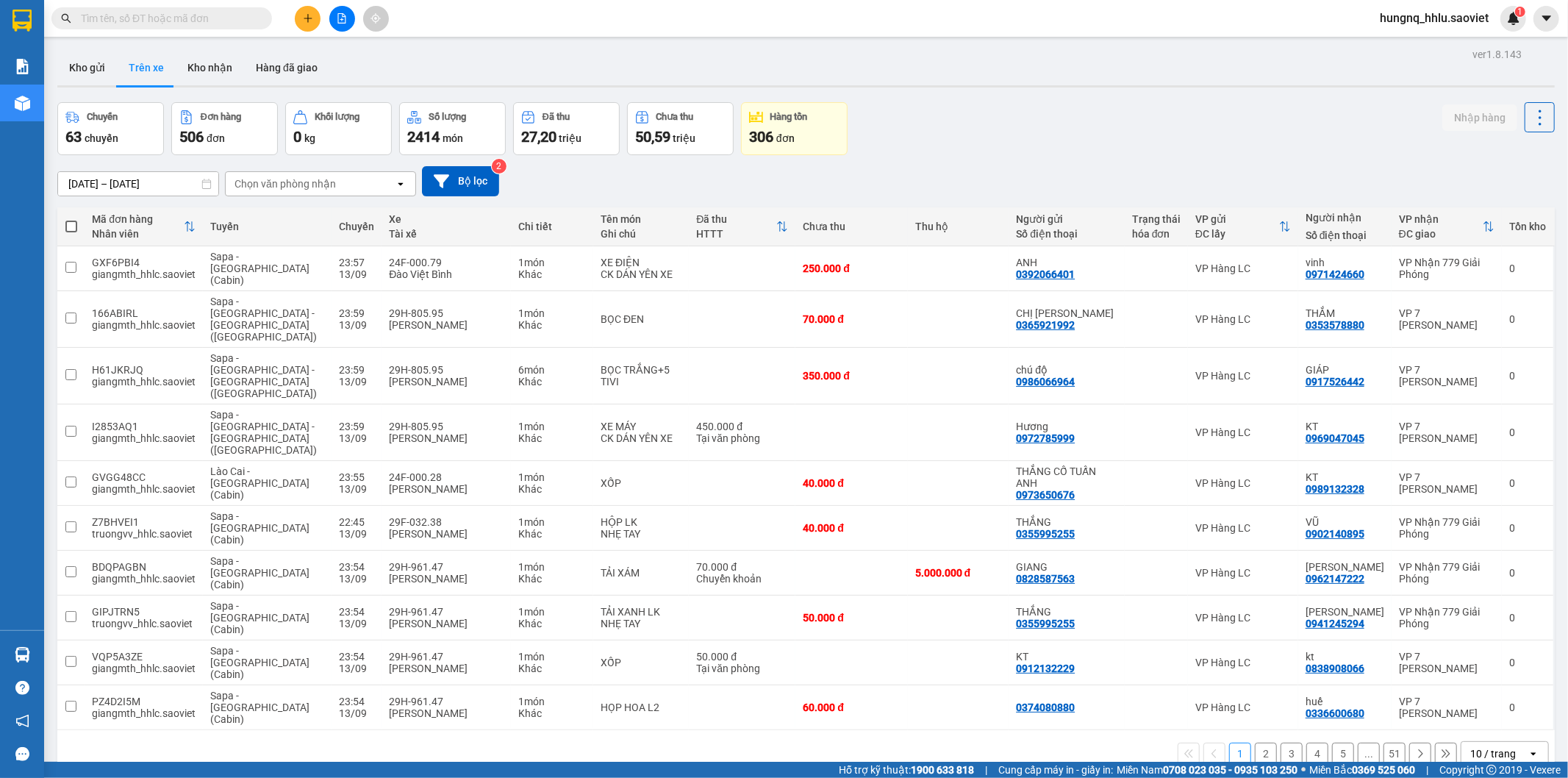
click at [274, 185] on div "Chọn văn phòng nhận" at bounding box center [284, 183] width 101 height 14
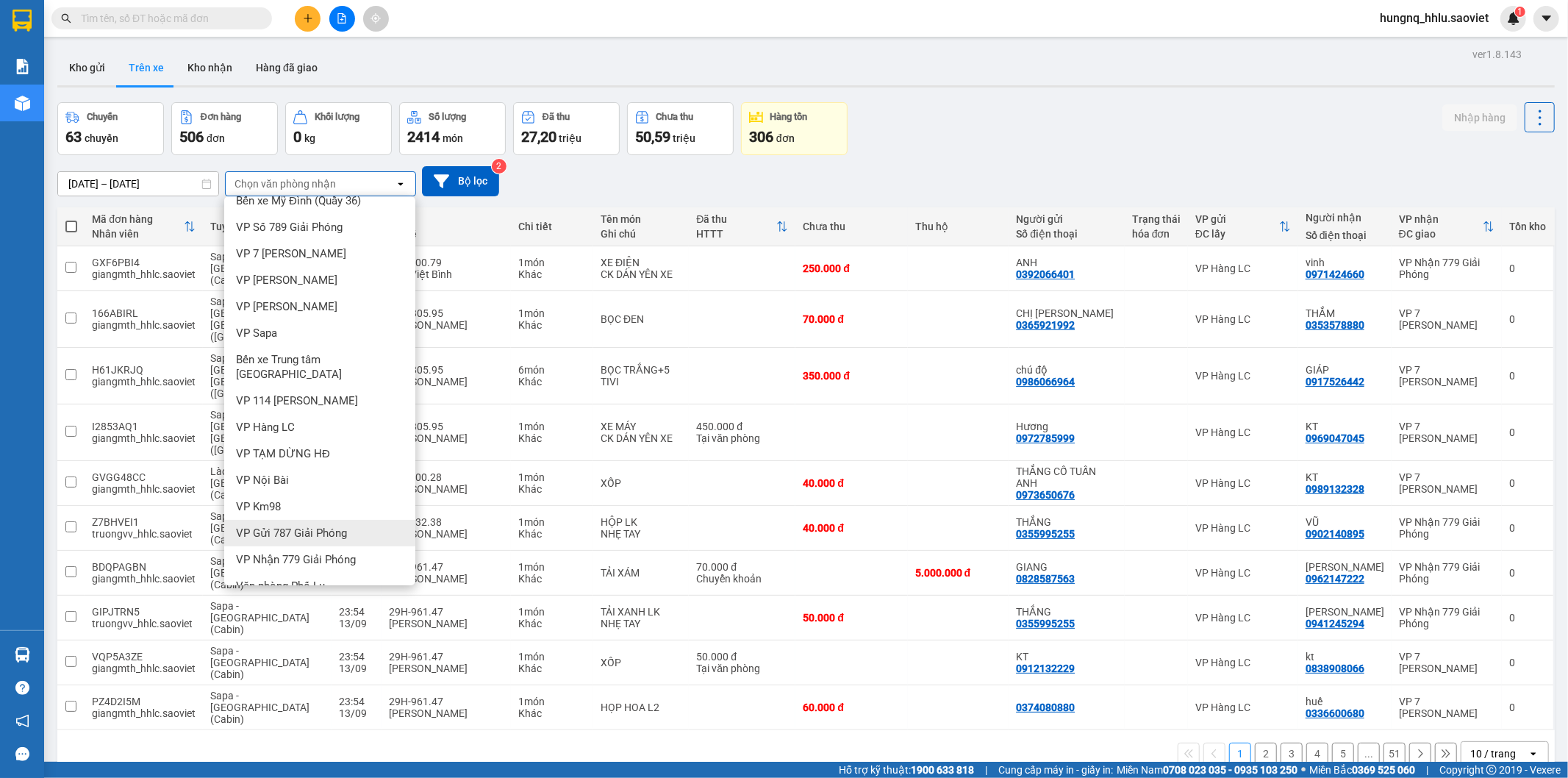
scroll to position [19, 0]
click at [256, 575] on span "Văn phòng Phố Lu" at bounding box center [280, 582] width 89 height 14
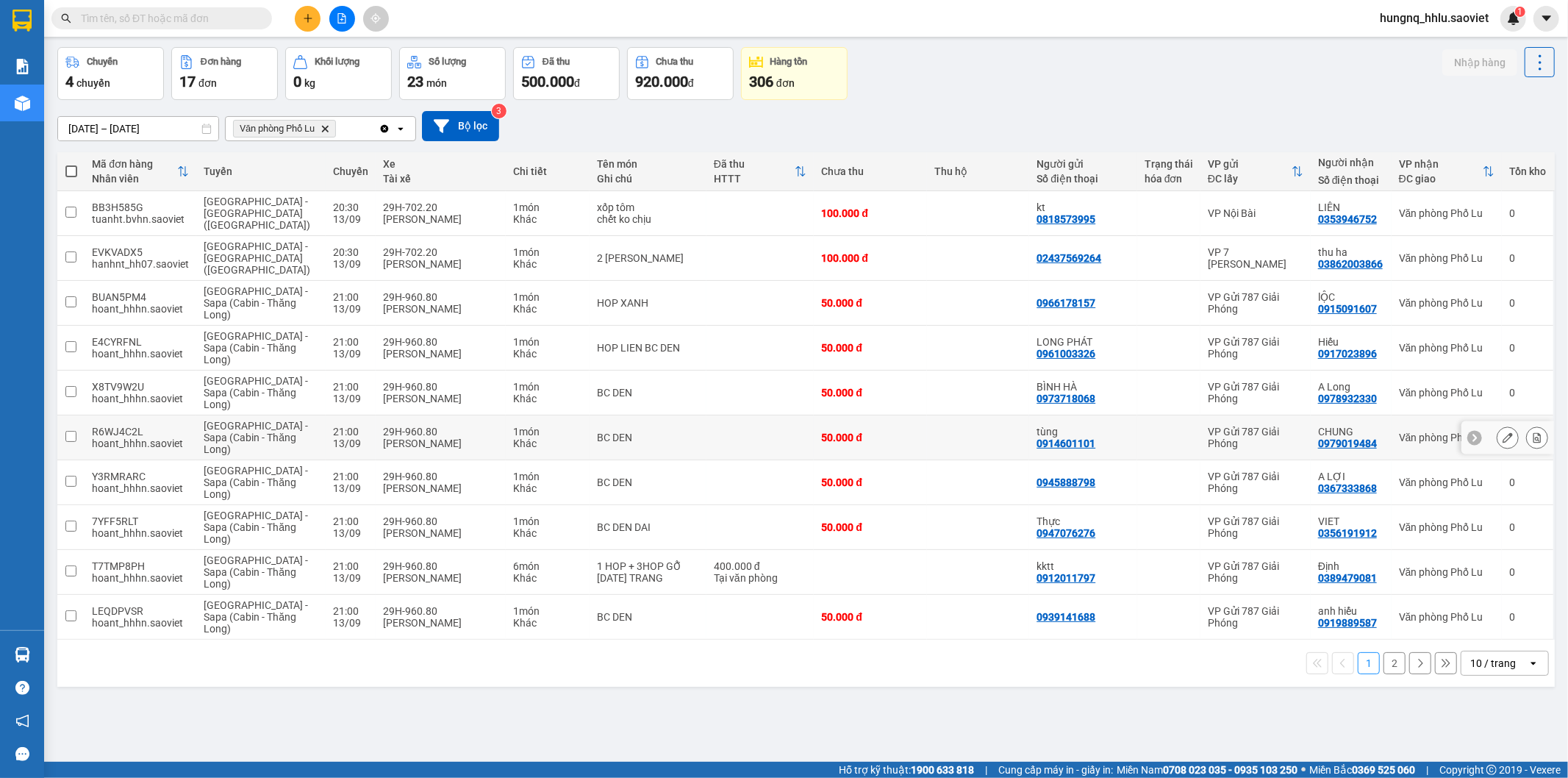
scroll to position [68, 0]
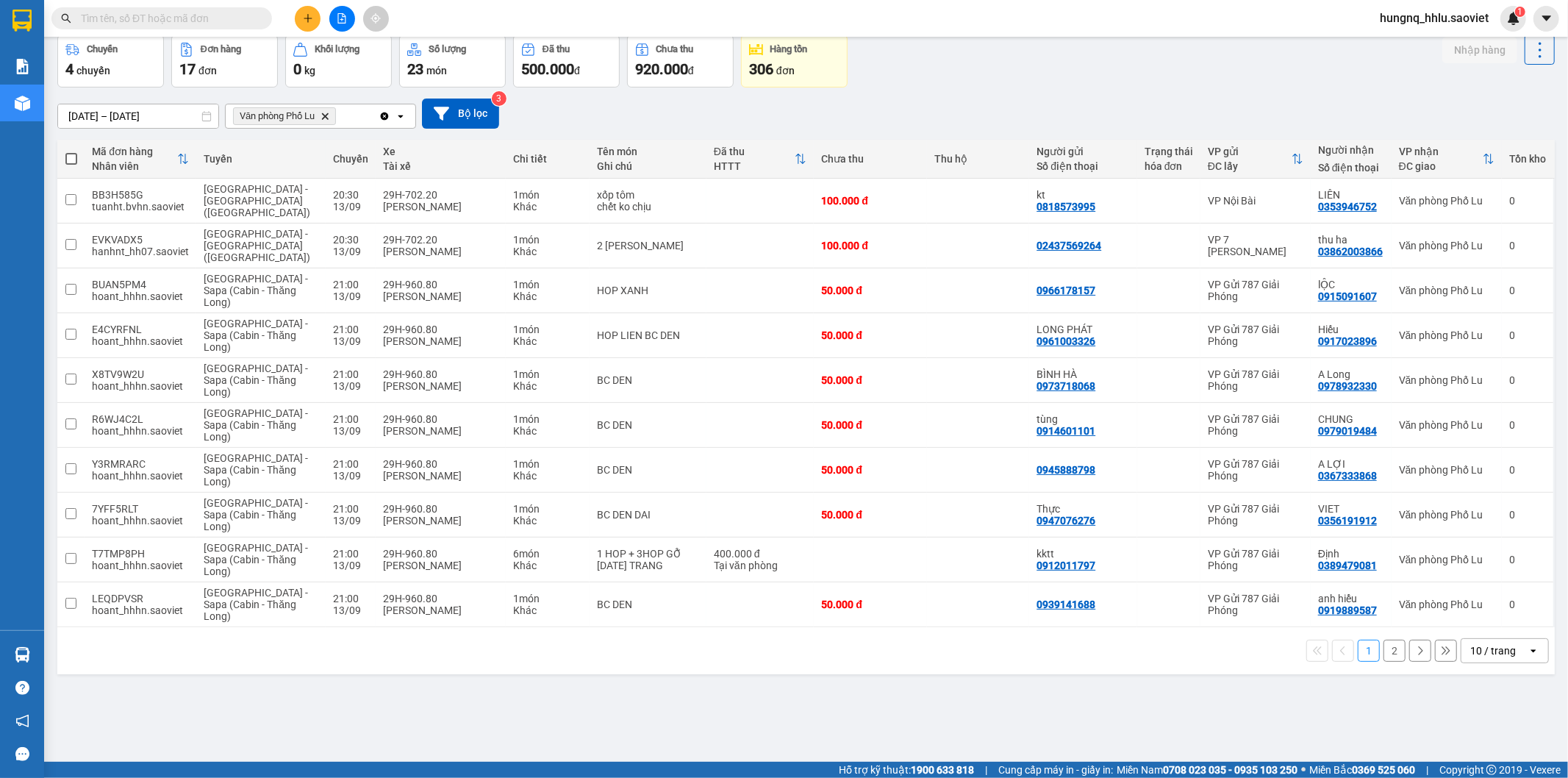
click at [94, 112] on input "[DATE] – [DATE]" at bounding box center [138, 116] width 160 height 23
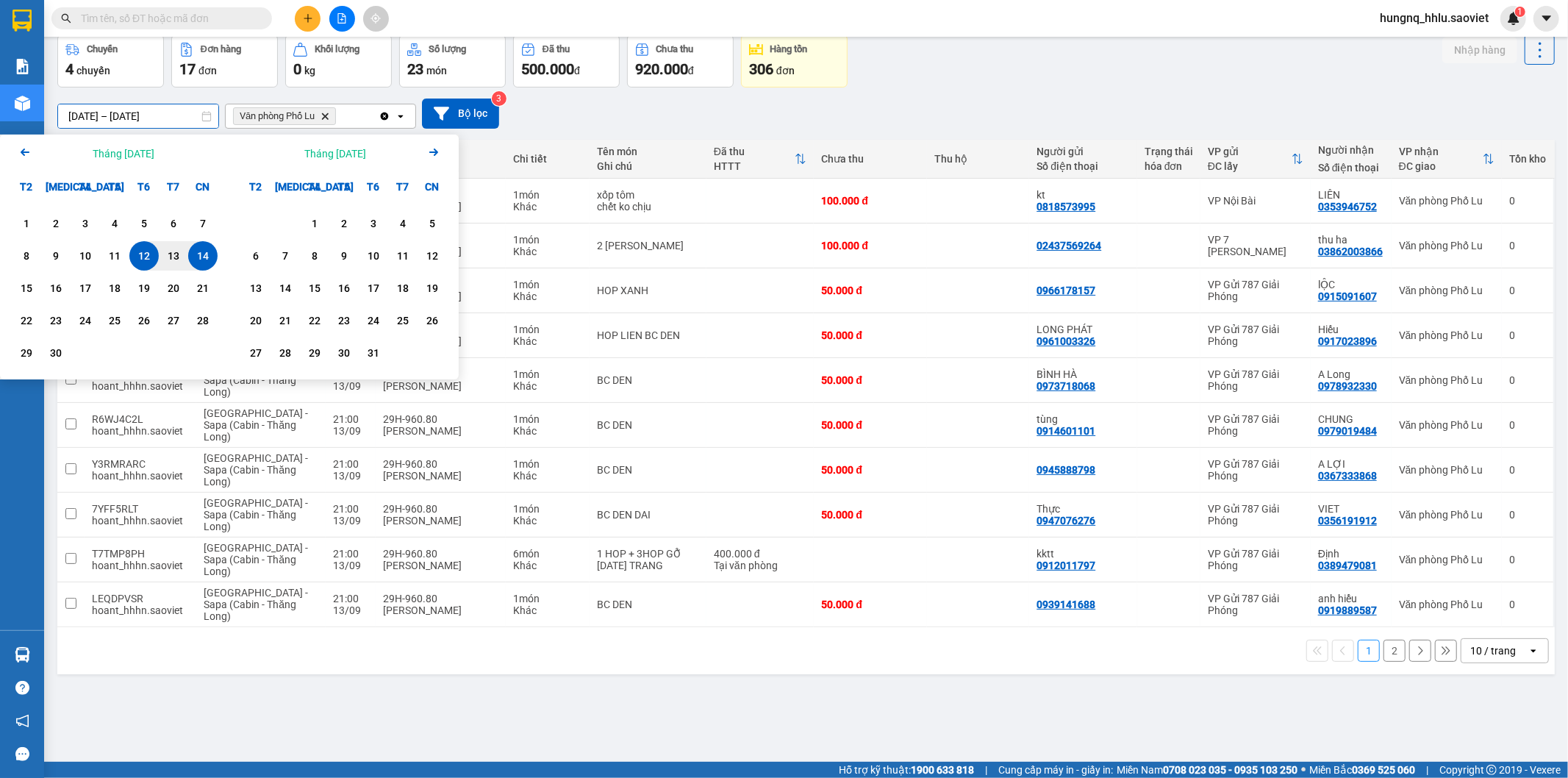
click at [684, 662] on div "ver 1.8.143 Kho gửi Trên xe Kho nhận Hàng đã giao Chuyến 4 chuyến Đơn hàng 17 đ…" at bounding box center [806, 366] width 1509 height 778
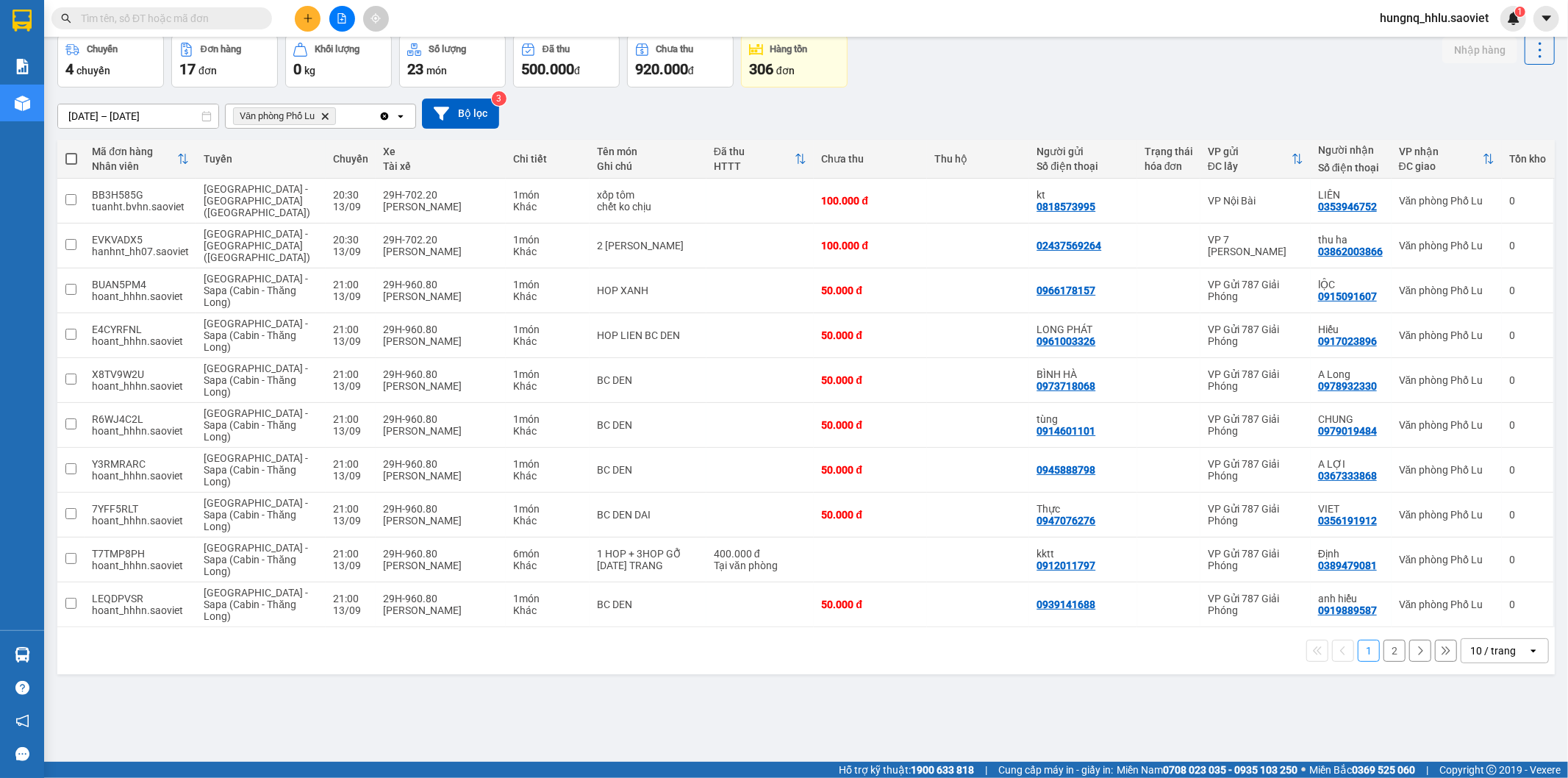
click at [1390, 639] on button "2" at bounding box center [1394, 650] width 22 height 22
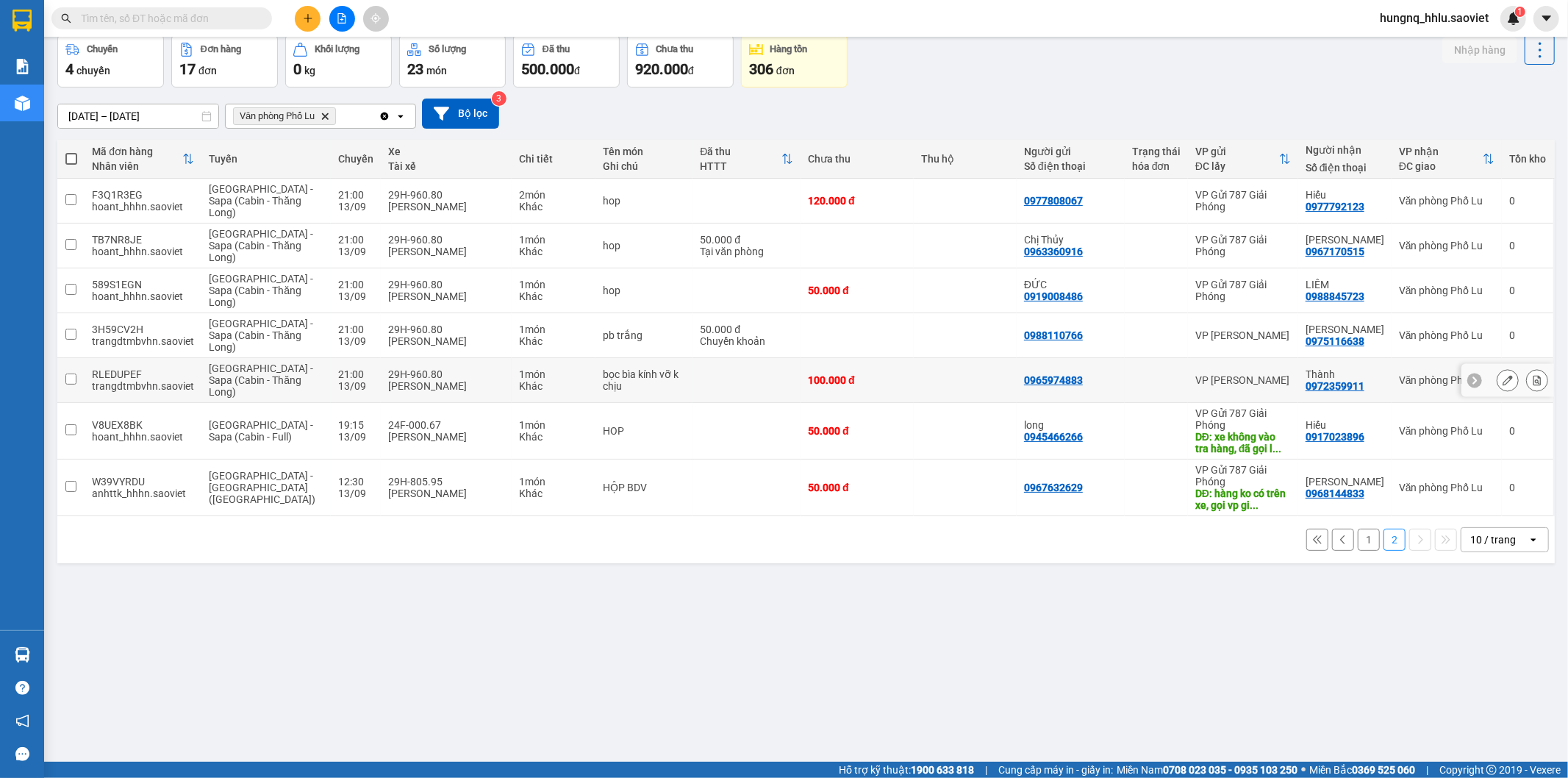
click at [1531, 383] on icon at bounding box center [1537, 380] width 11 height 11
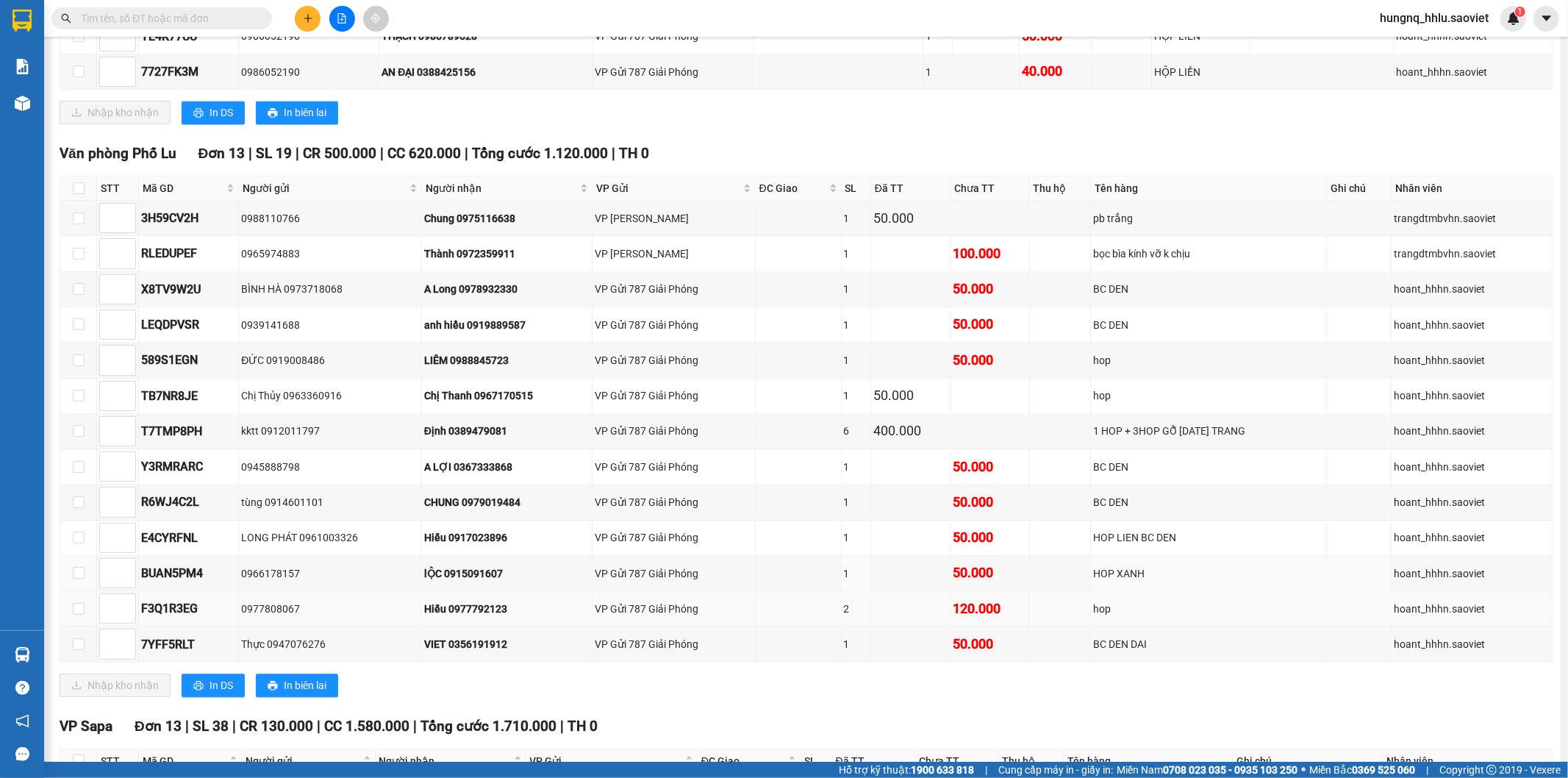
scroll to position [2533, 0]
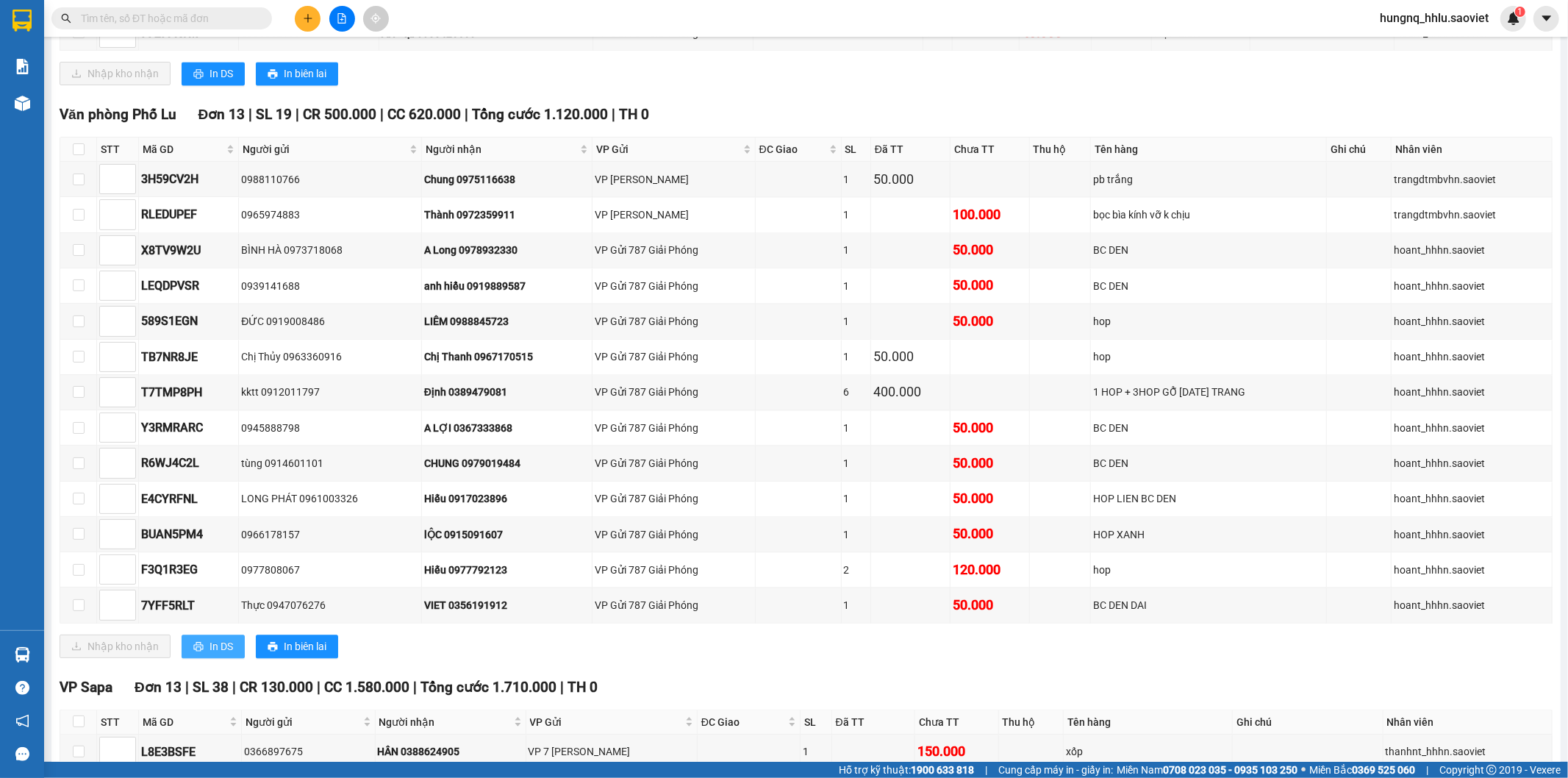
click at [217, 655] on span "In DS" at bounding box center [221, 647] width 23 height 16
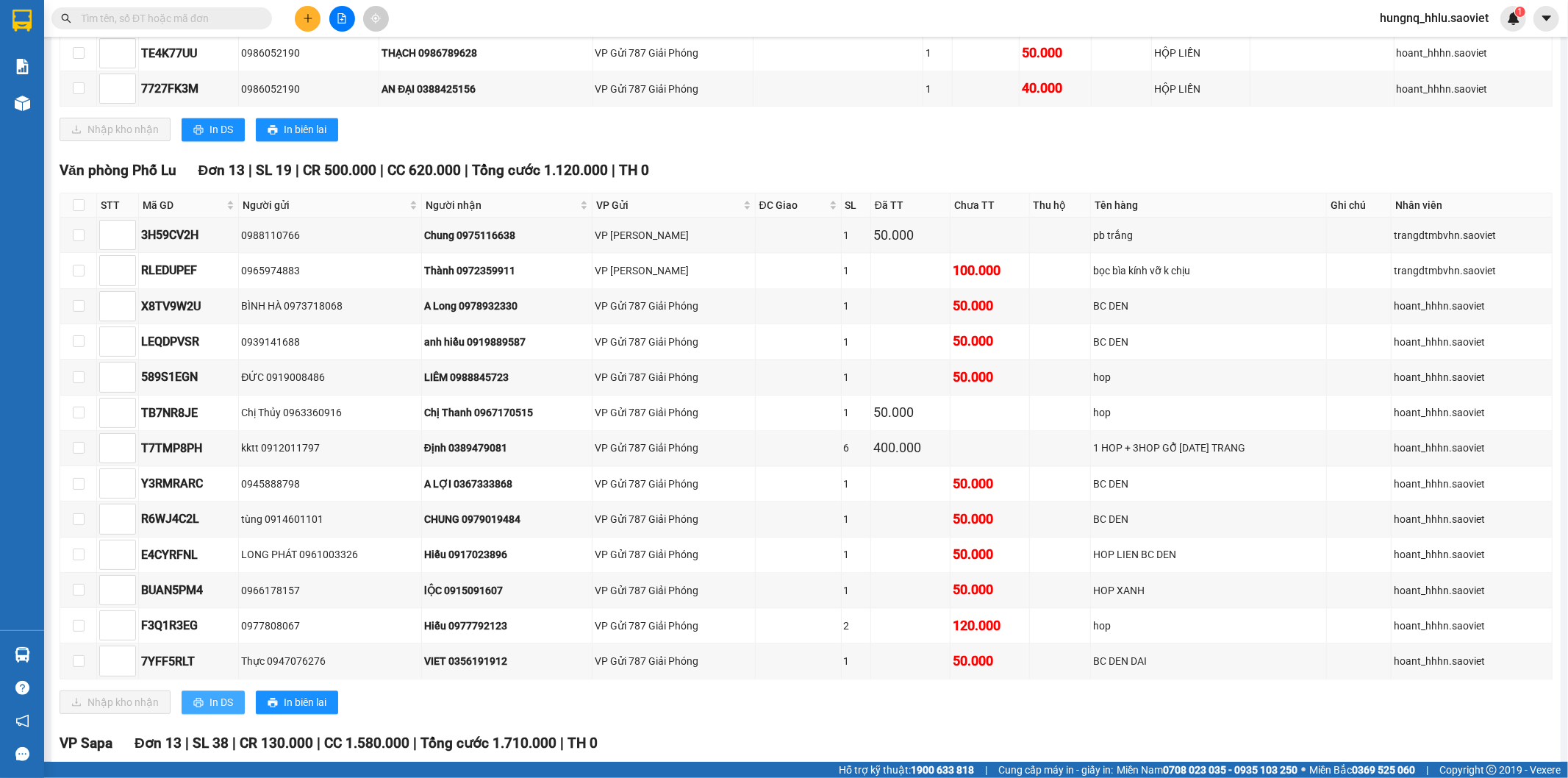
scroll to position [2450, 0]
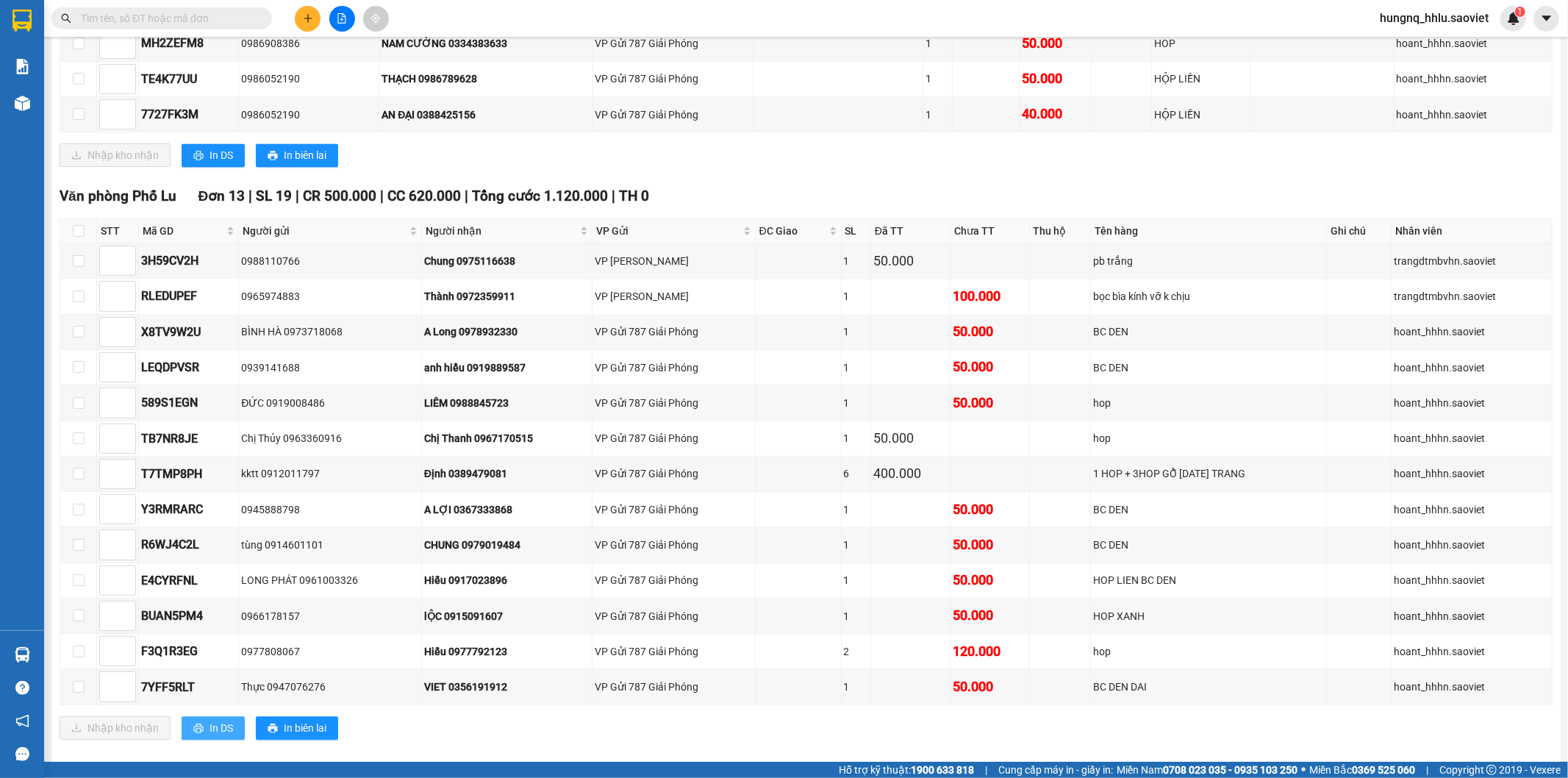
click at [189, 740] on button "In DS" at bounding box center [213, 728] width 63 height 23
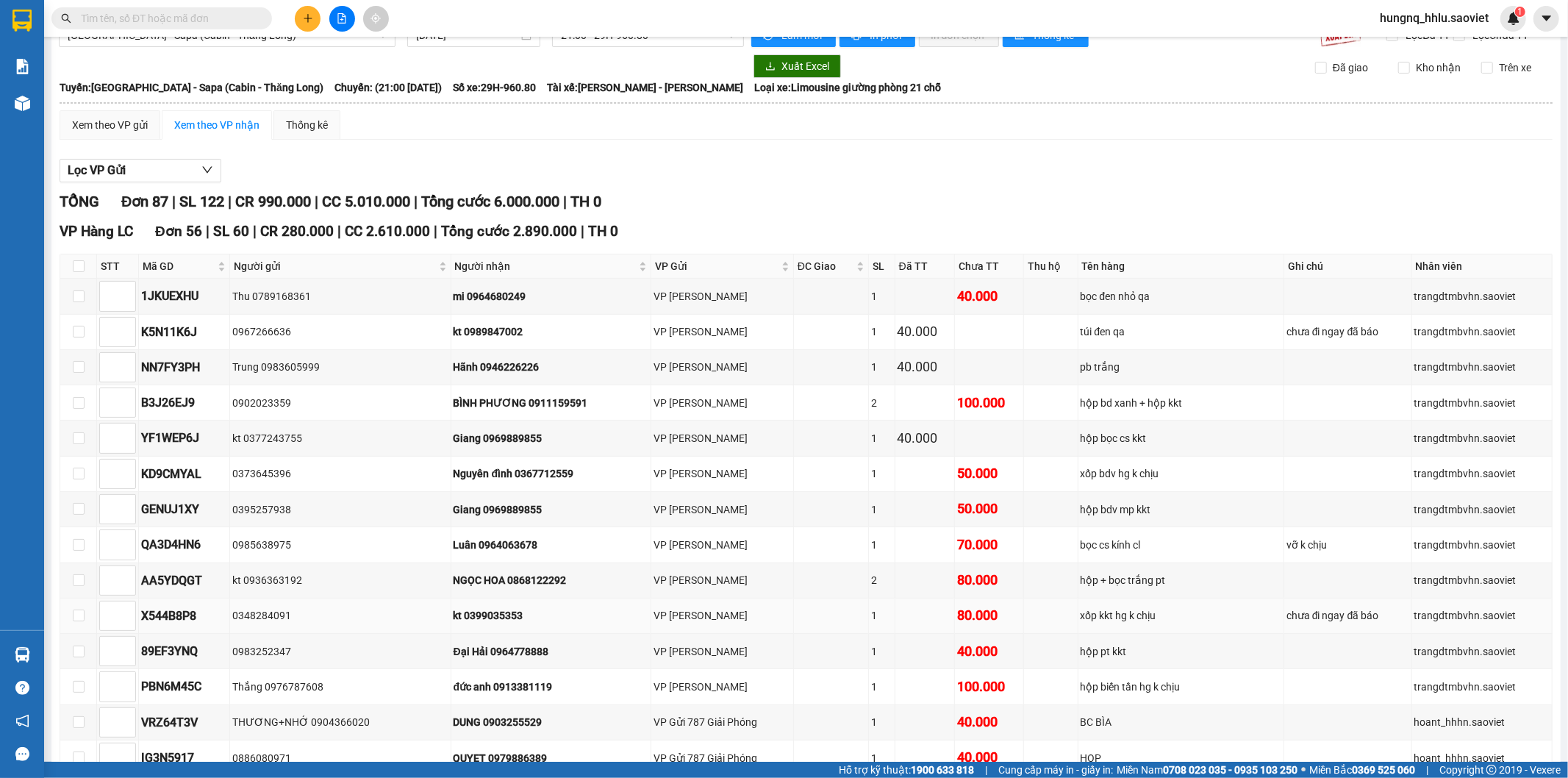
scroll to position [0, 0]
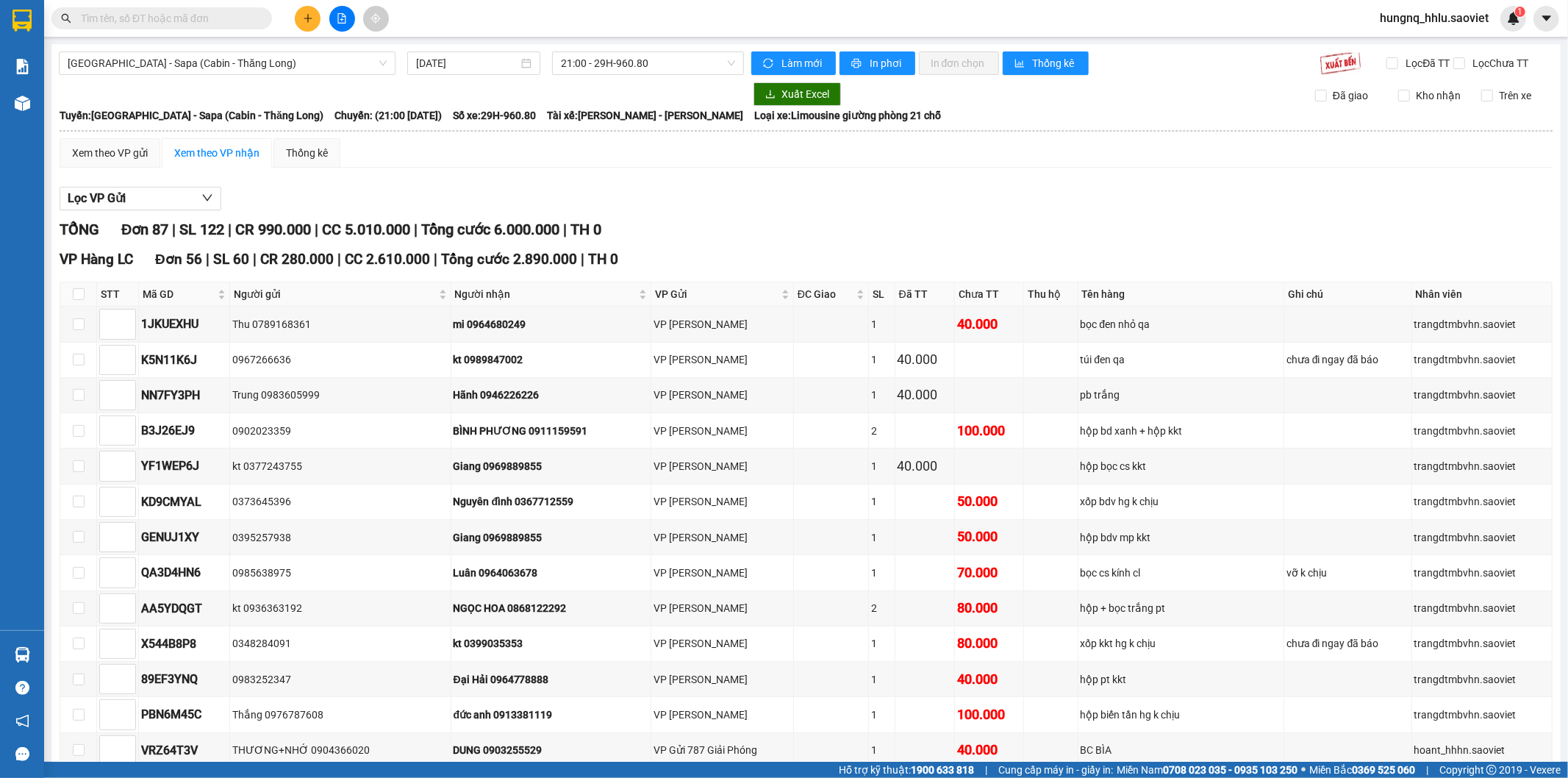
click at [160, 19] on input "text" at bounding box center [167, 19] width 173 height 16
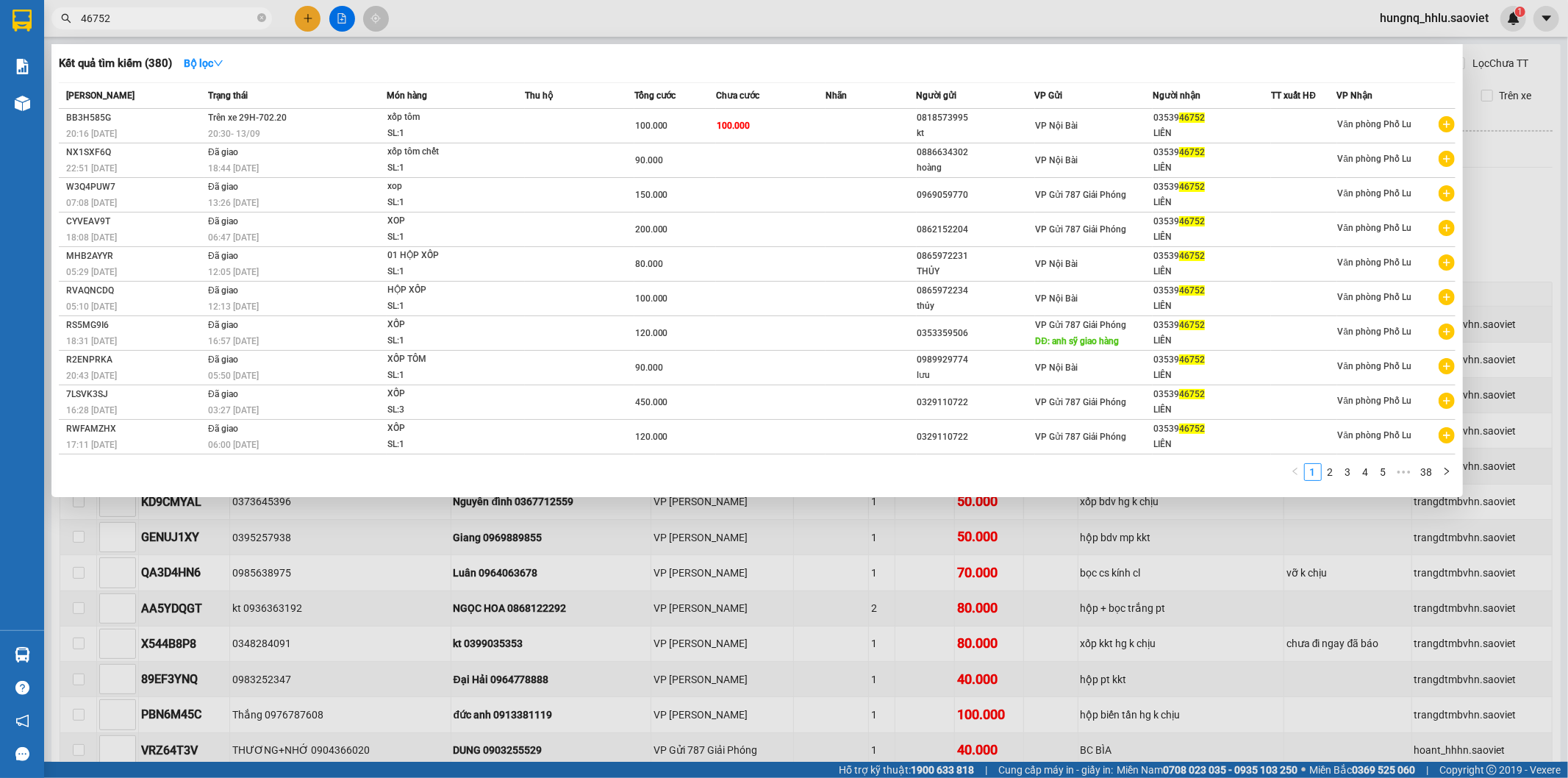
type input "46752"
